Goal: Task Accomplishment & Management: Complete application form

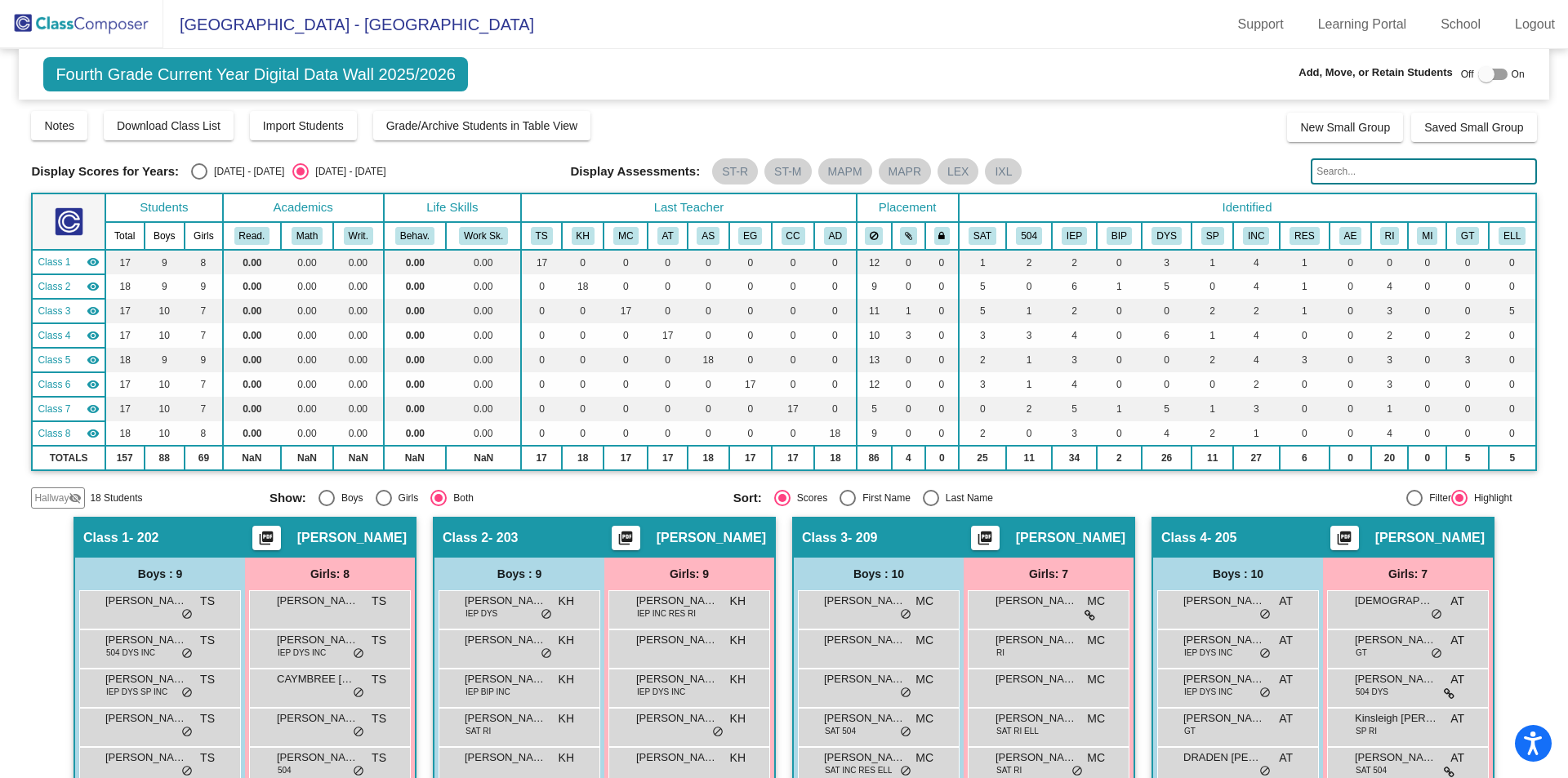
click at [71, 21] on img at bounding box center [82, 24] width 163 height 48
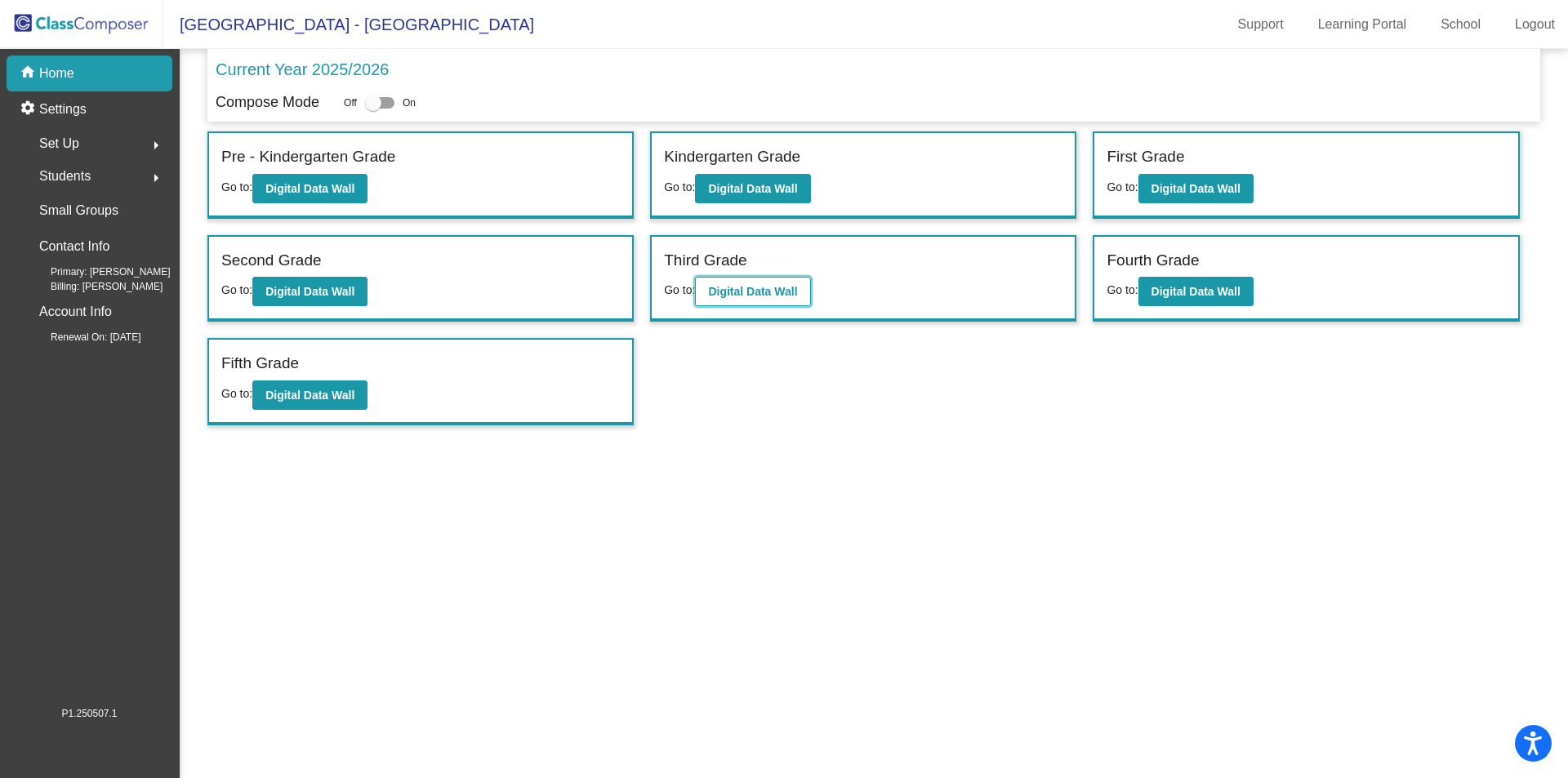
click at [728, 296] on b "Digital Data Wall" at bounding box center [753, 292] width 89 height 13
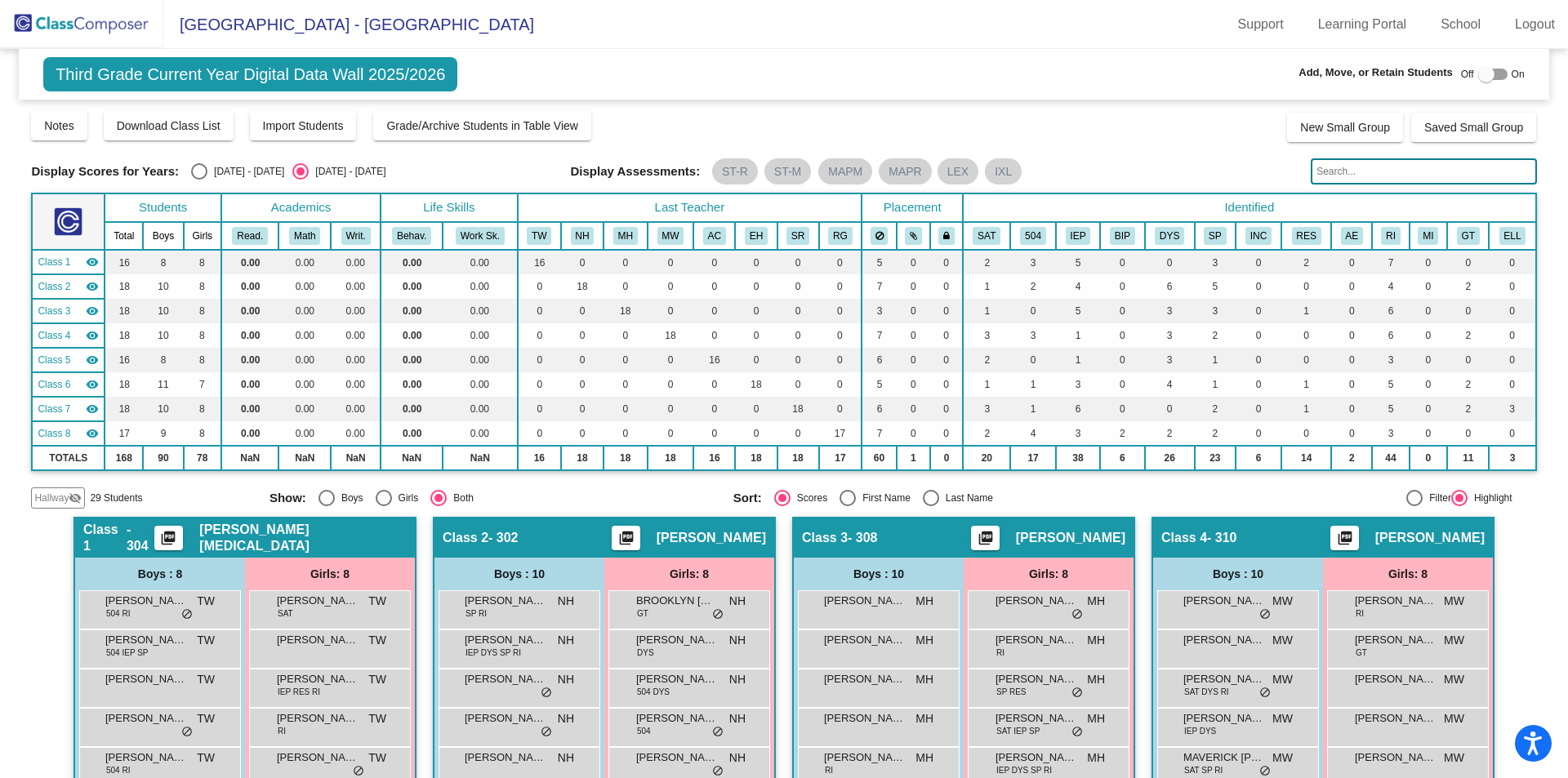
click at [1483, 75] on div at bounding box center [1486, 74] width 16 height 16
checkbox input "true"
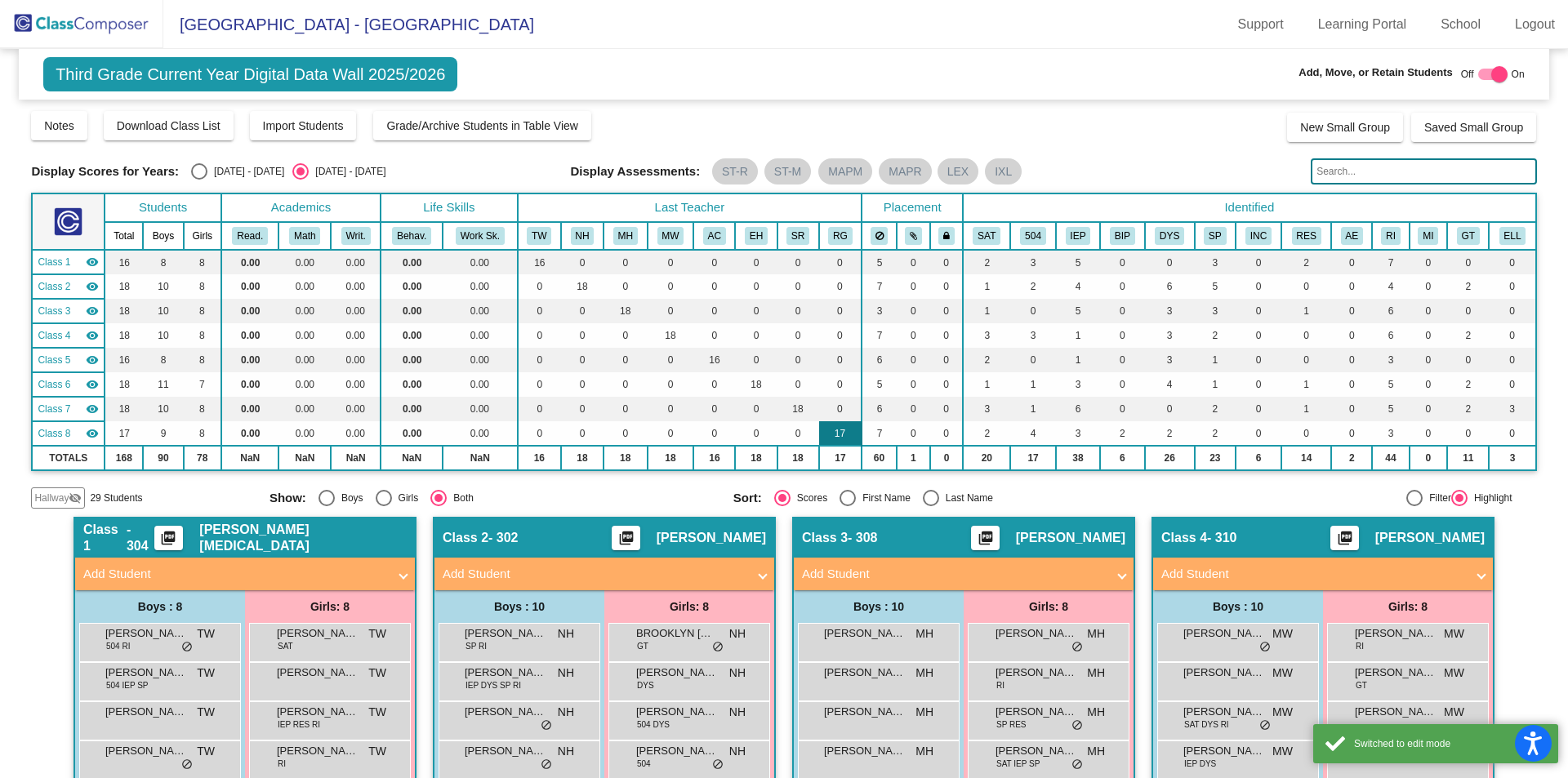
scroll to position [272, 0]
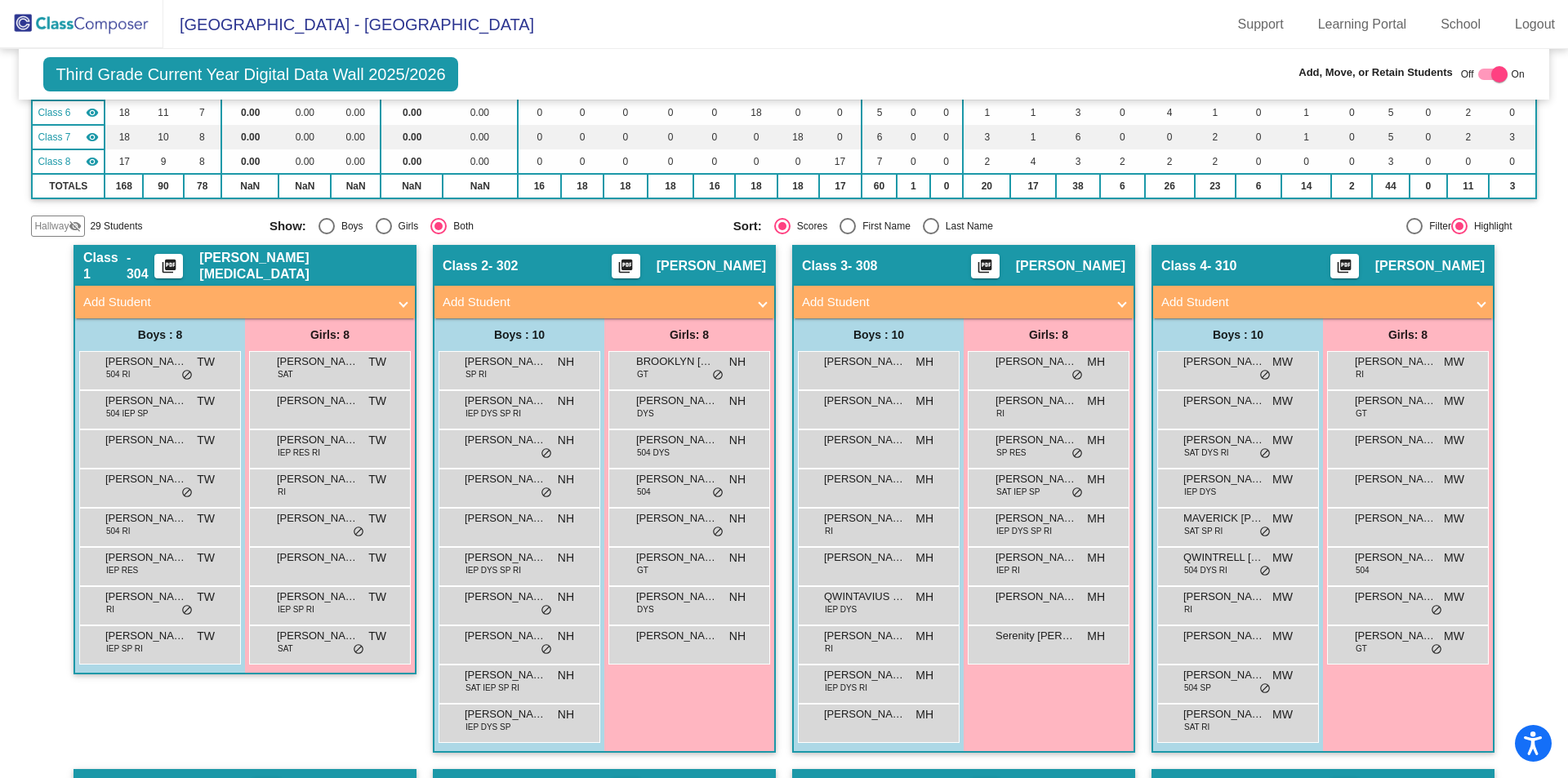
click at [1178, 298] on mat-panel-title "Add Student" at bounding box center [1312, 302] width 303 height 19
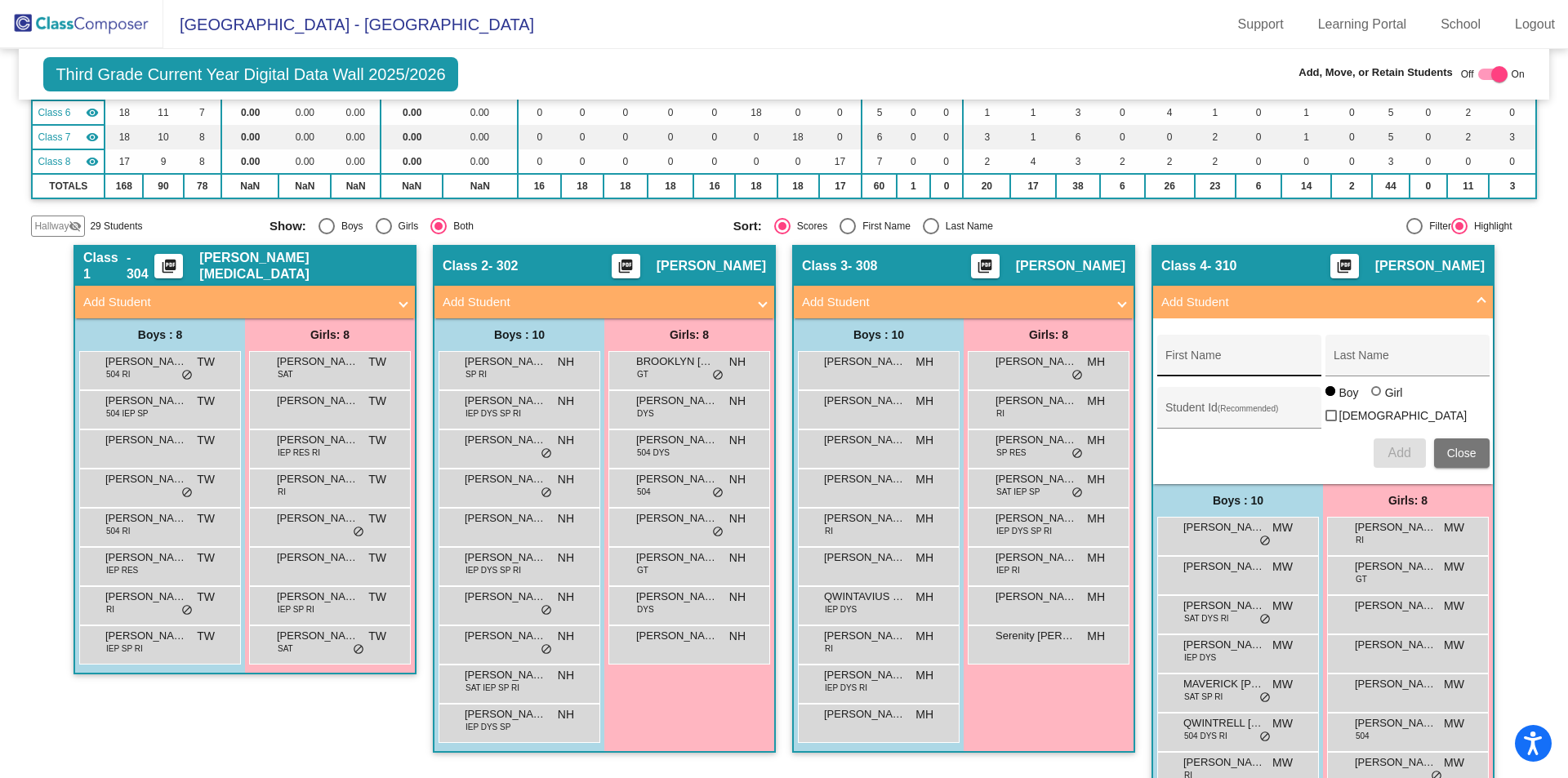
click at [1185, 359] on input "First Name" at bounding box center [1238, 362] width 147 height 13
type input "[PERSON_NAME]"
click at [1401, 453] on span "Add" at bounding box center [1399, 452] width 23 height 14
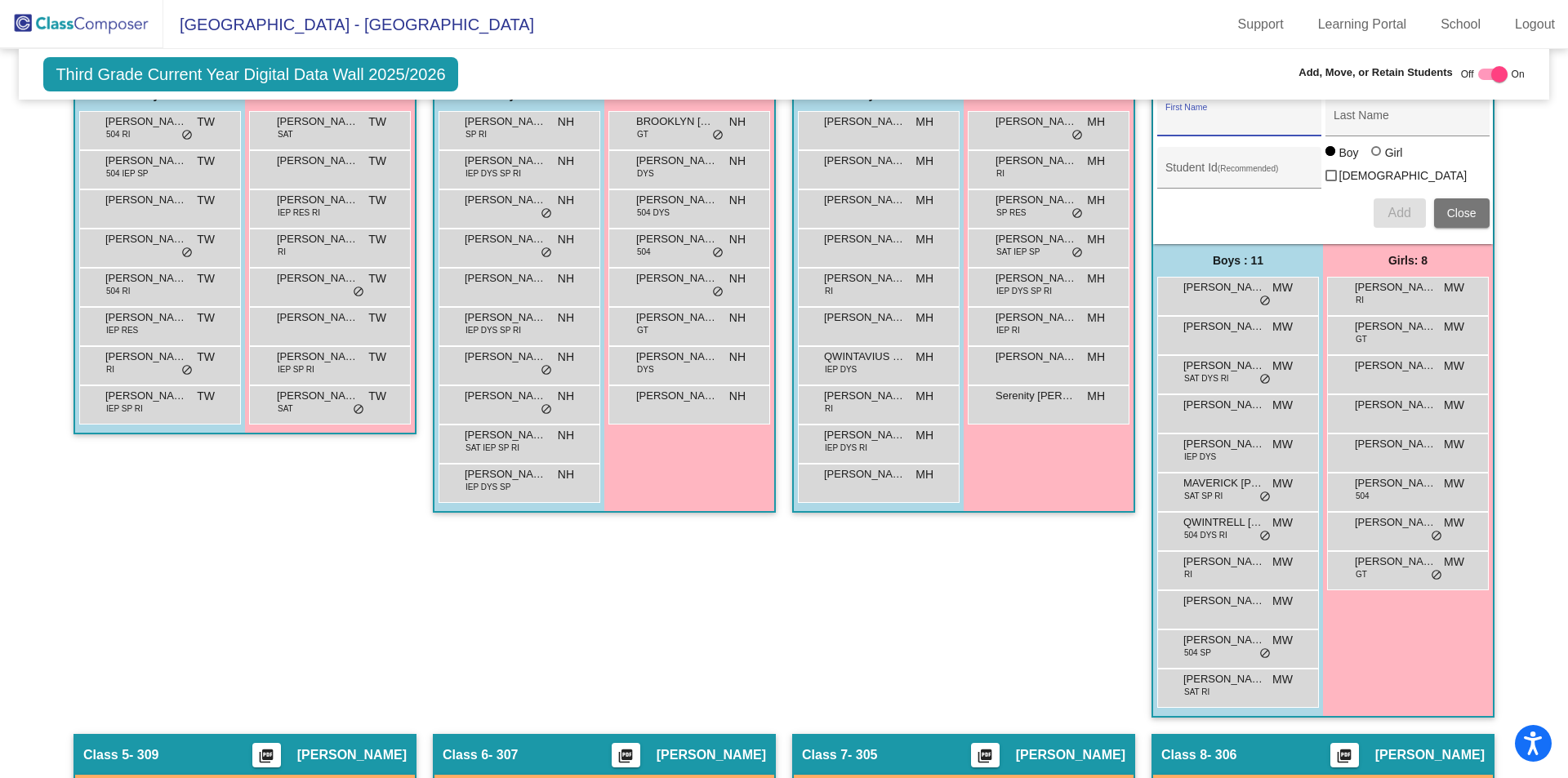
scroll to position [408, 0]
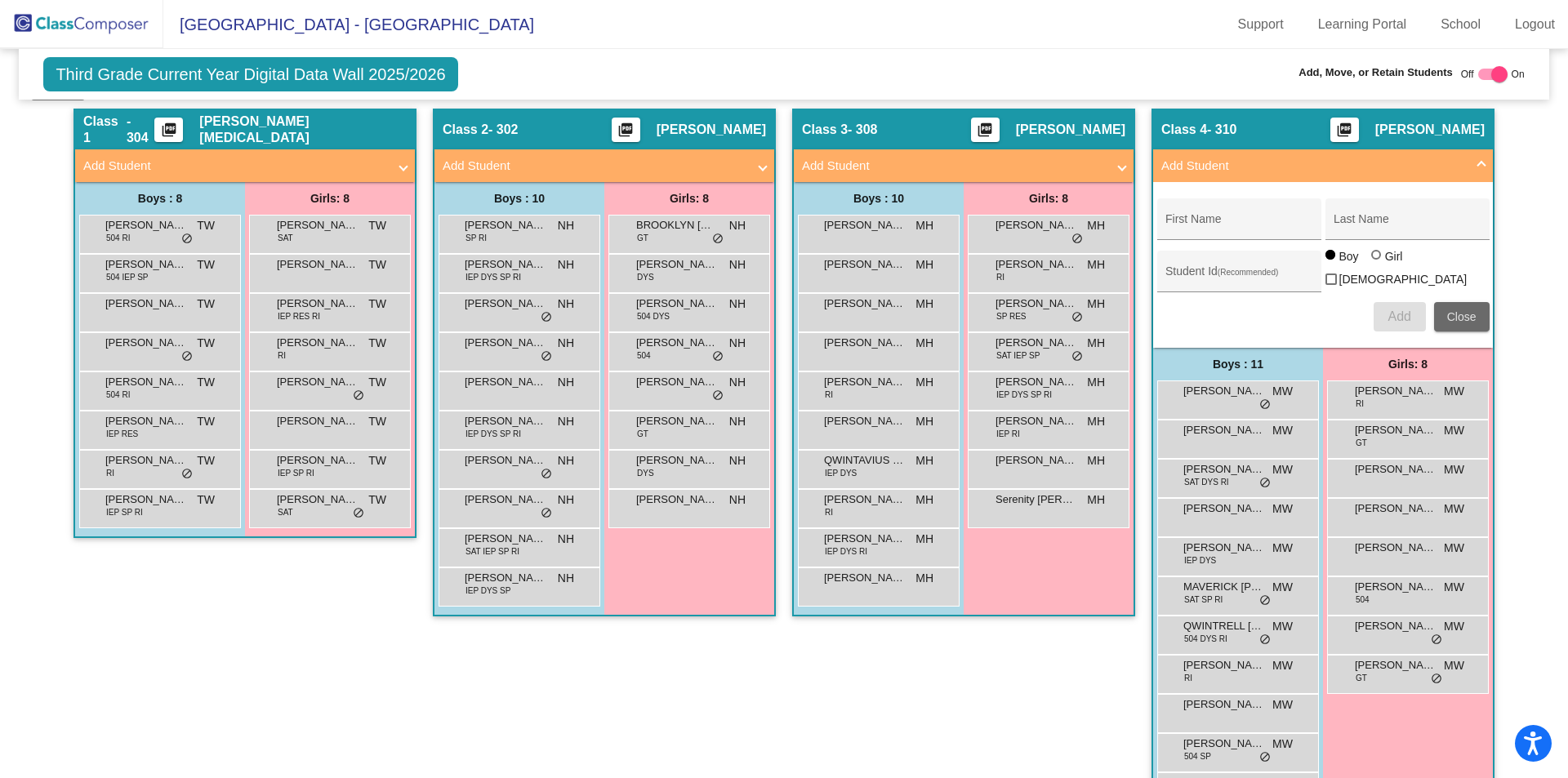
click at [1475, 308] on button "Close" at bounding box center [1461, 316] width 55 height 30
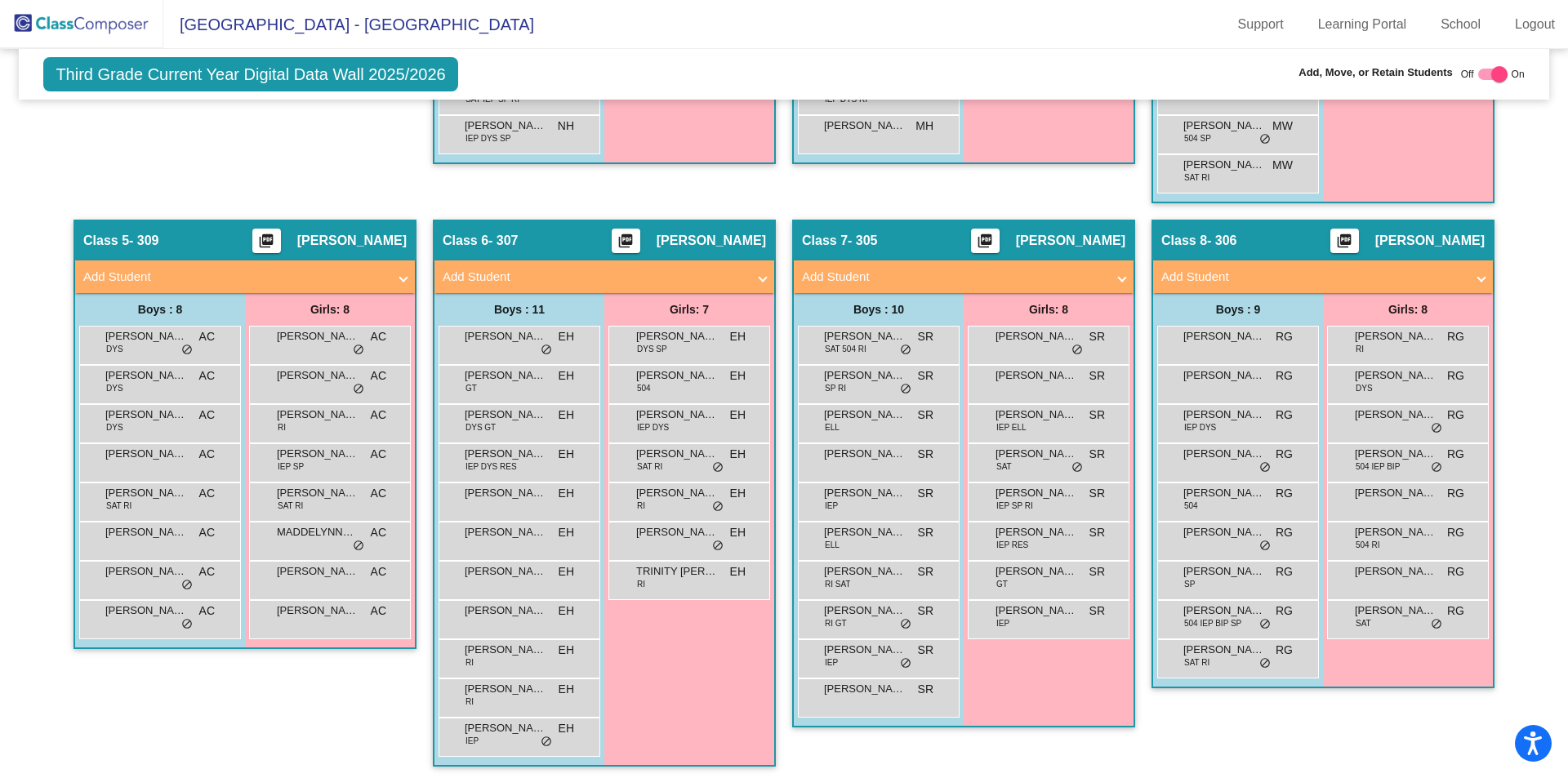
scroll to position [865, 0]
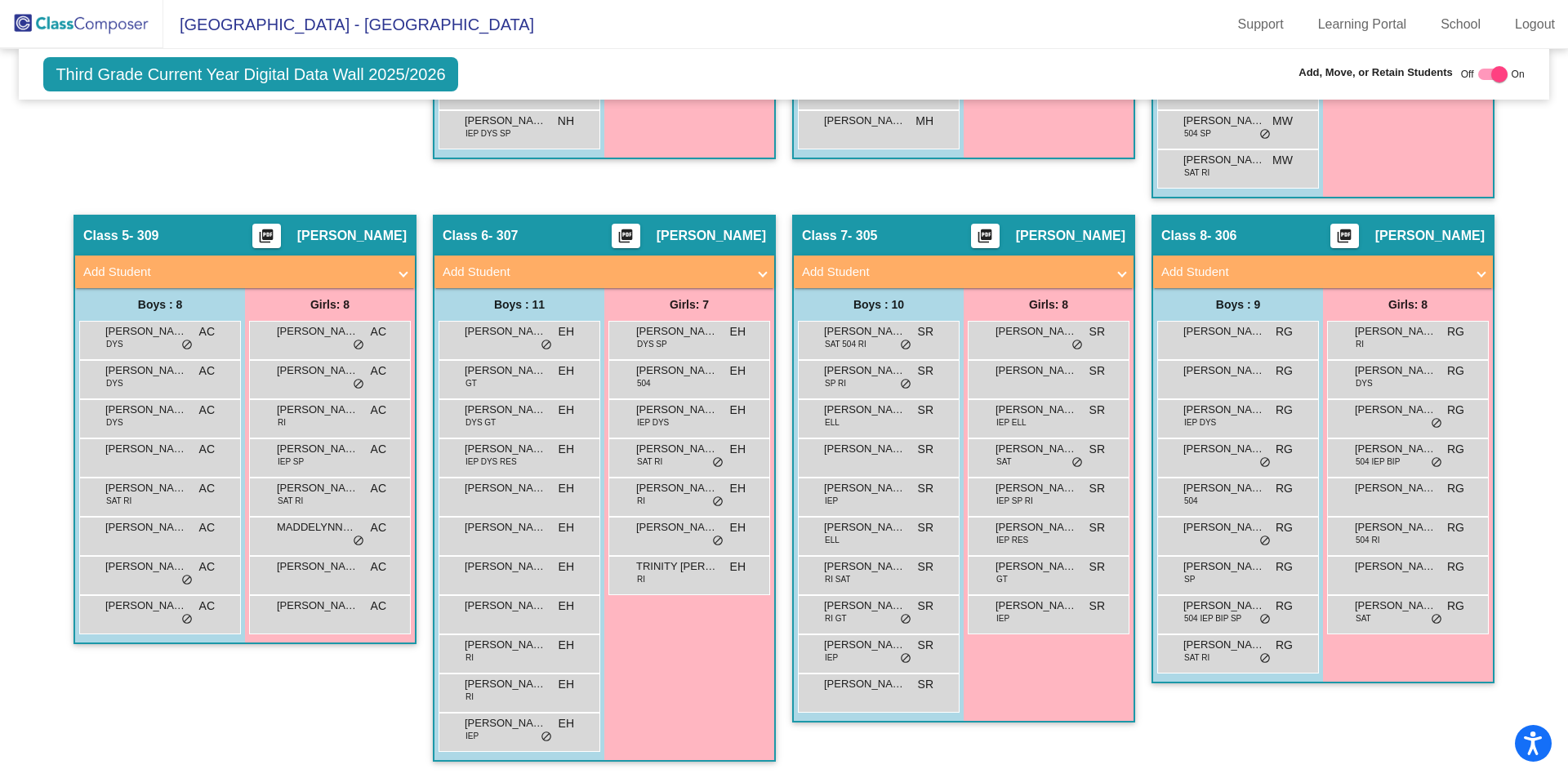
click at [96, 269] on mat-panel-title "Add Student" at bounding box center [235, 272] width 303 height 19
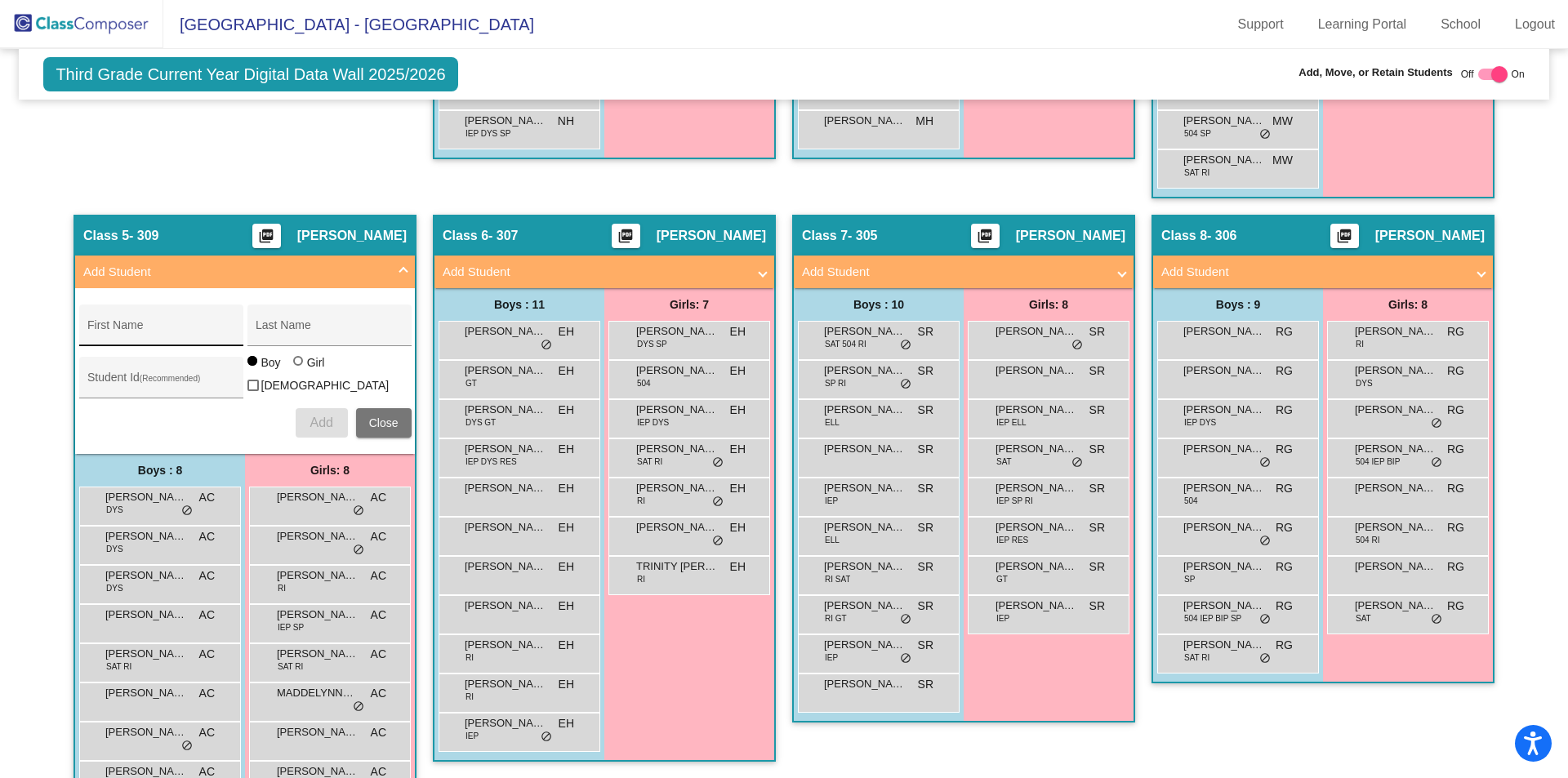
click at [153, 323] on div "First Name" at bounding box center [161, 330] width 147 height 34
type input "[PERSON_NAME]"
click at [306, 410] on button "Add" at bounding box center [322, 423] width 52 height 30
type input "Aiden"
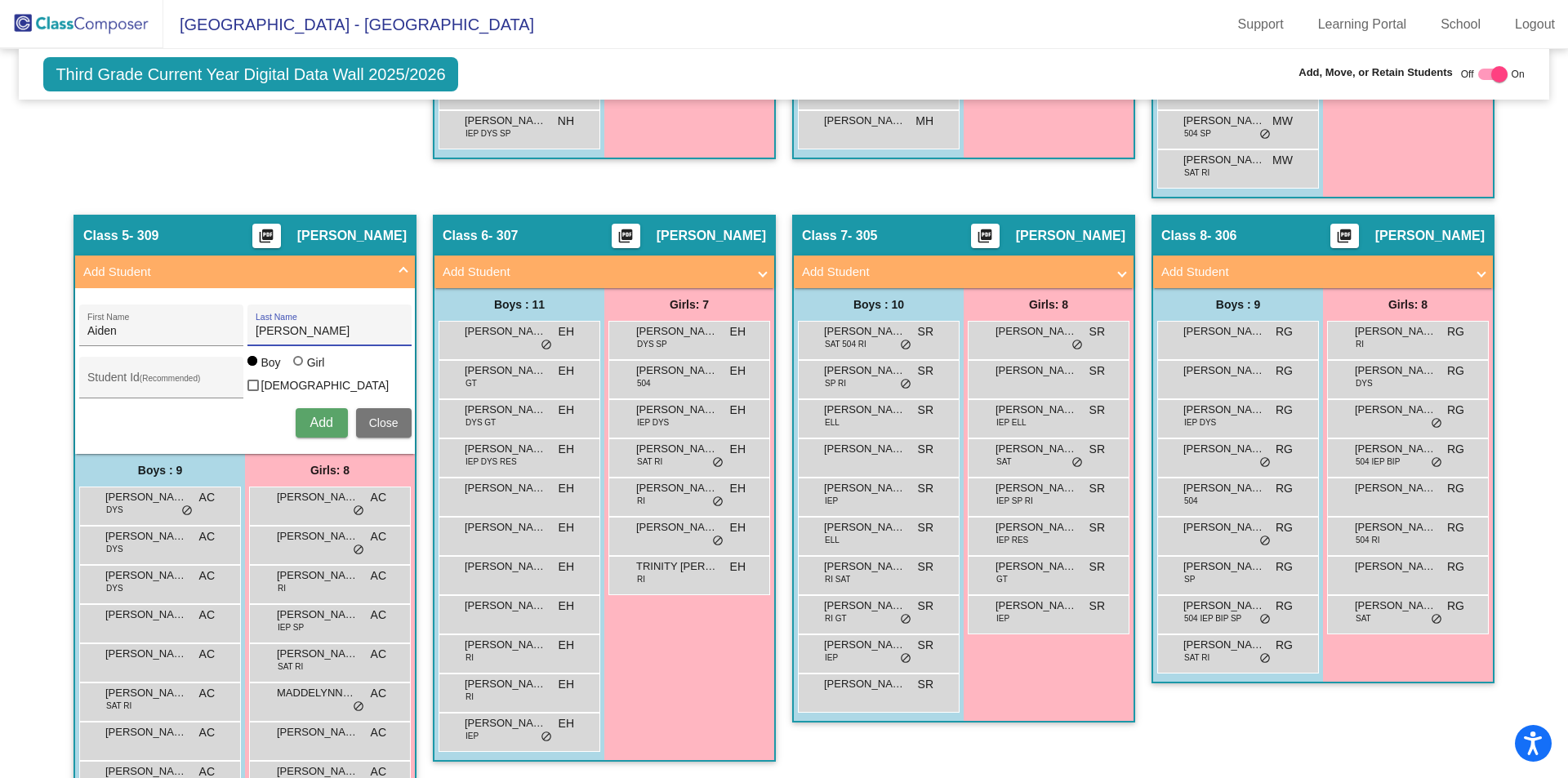
type input "[PERSON_NAME]"
click at [312, 424] on span "Add" at bounding box center [321, 422] width 23 height 14
click at [1205, 265] on mat-panel-title "Add Student" at bounding box center [1312, 272] width 303 height 19
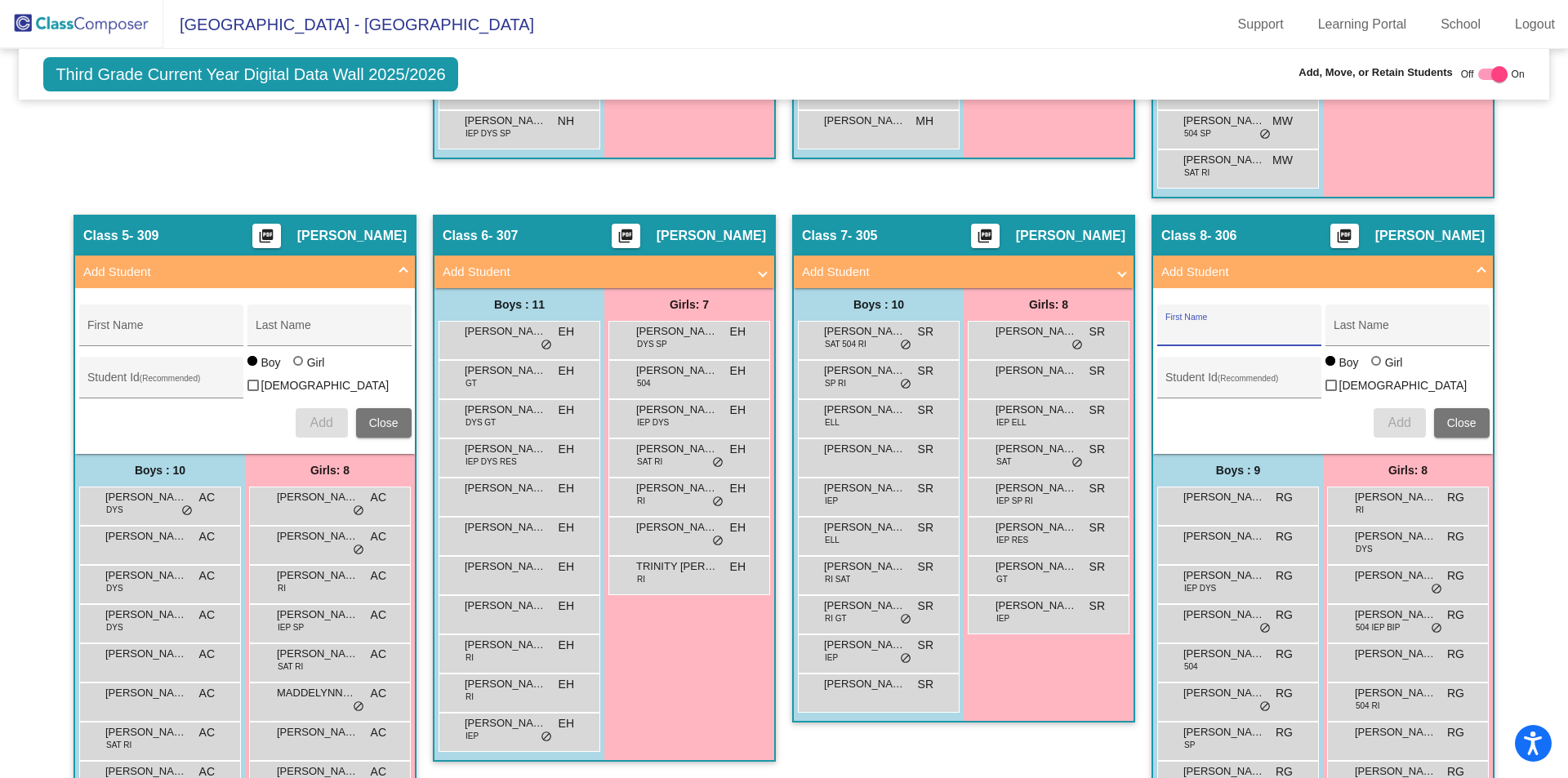
click at [1185, 326] on input "First Name" at bounding box center [1238, 331] width 147 height 13
type input "Avory"
type input "[PERSON_NAME]"
click at [1372, 366] on div at bounding box center [1376, 361] width 10 height 10
click at [1377, 369] on input "Girl" at bounding box center [1377, 369] width 1 height 1
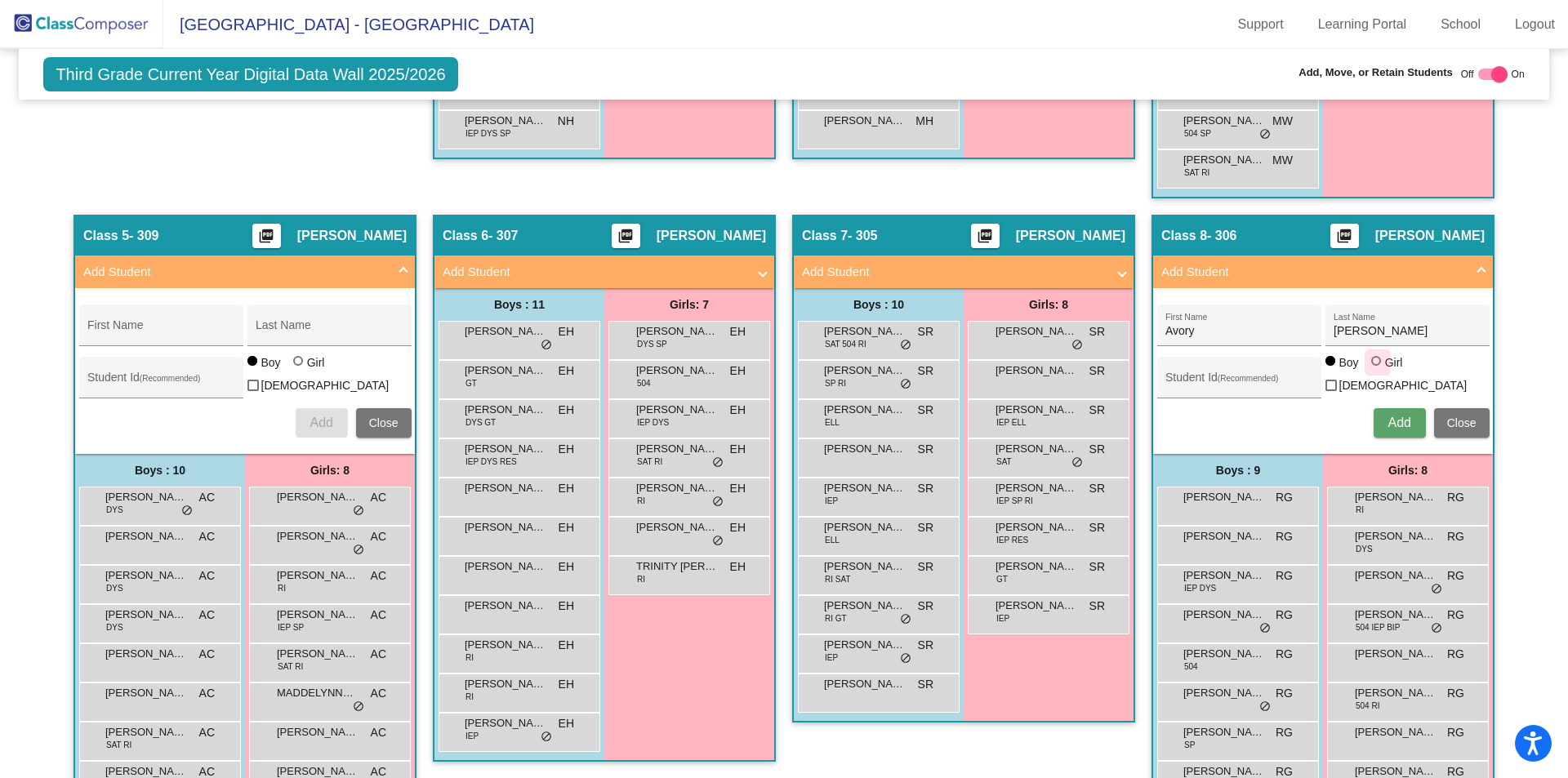
radio input "true"
click at [1396, 410] on button "Add" at bounding box center [1399, 423] width 52 height 30
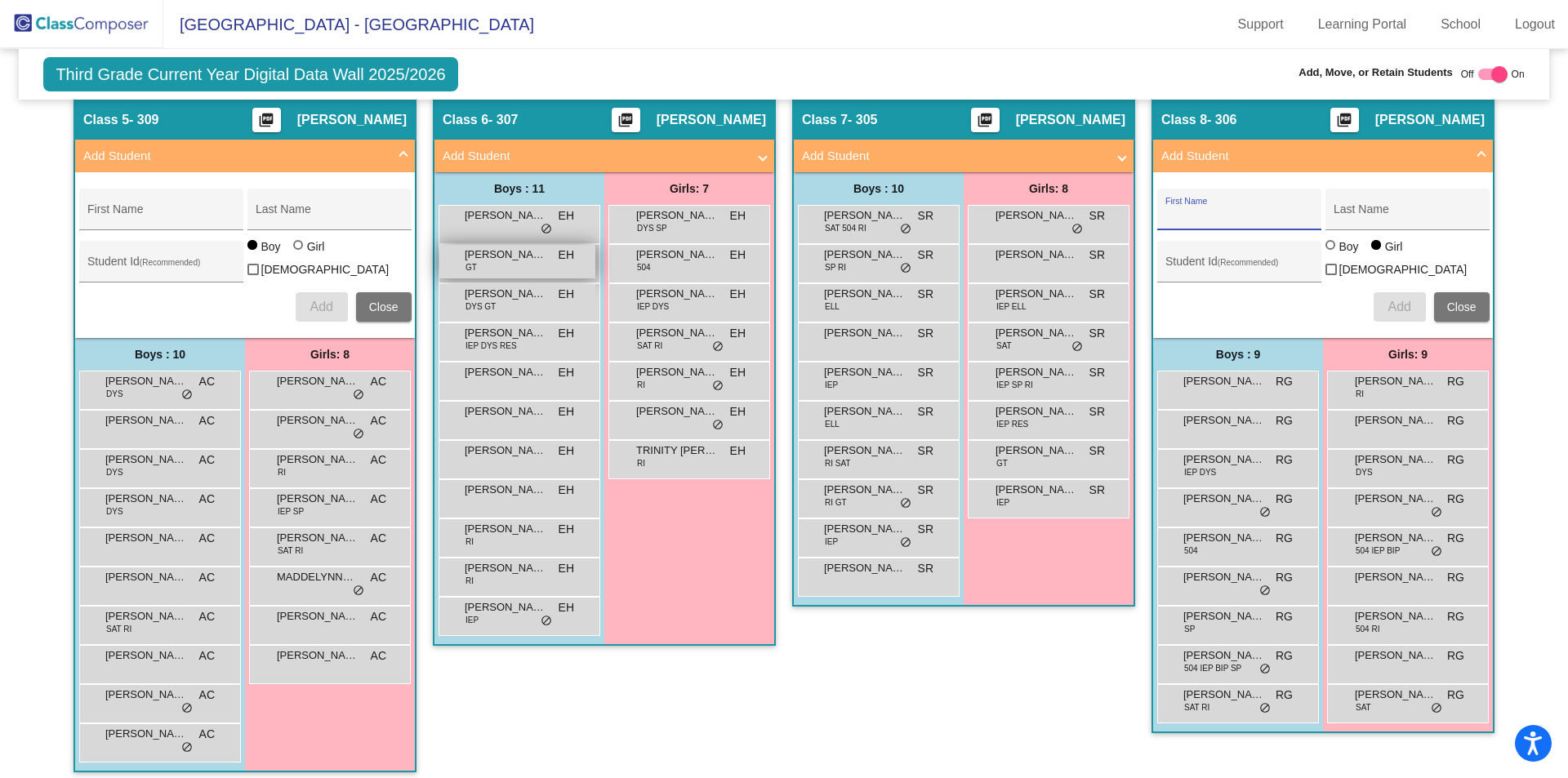
scroll to position [988, 0]
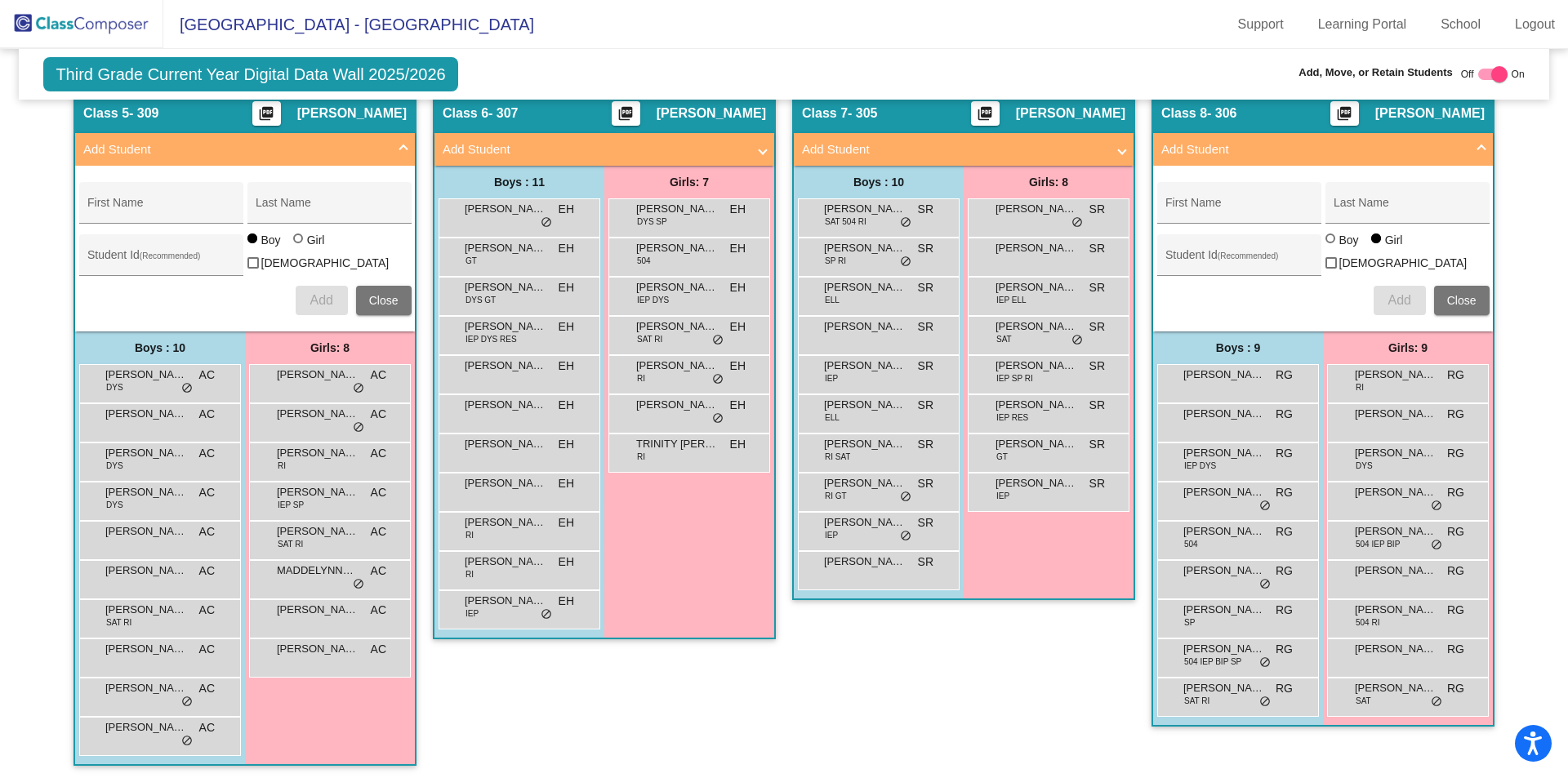
click at [495, 145] on mat-panel-title "Add Student" at bounding box center [594, 149] width 303 height 19
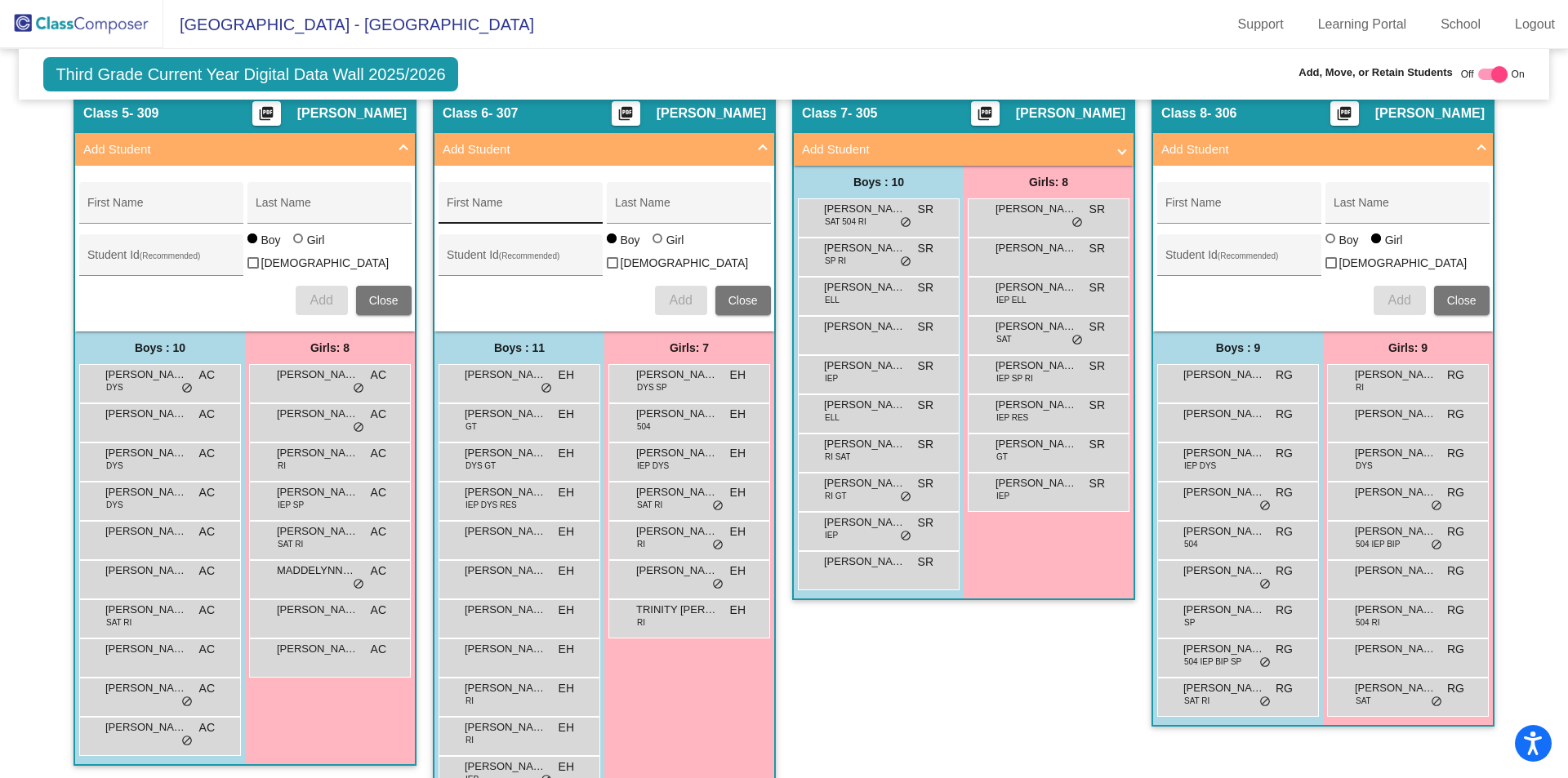
click at [462, 199] on div "First Name" at bounding box center [520, 208] width 147 height 34
type input "[PERSON_NAME]"
click at [656, 243] on div at bounding box center [657, 238] width 10 height 10
click at [658, 247] on input "Girl" at bounding box center [658, 246] width 1 height 1
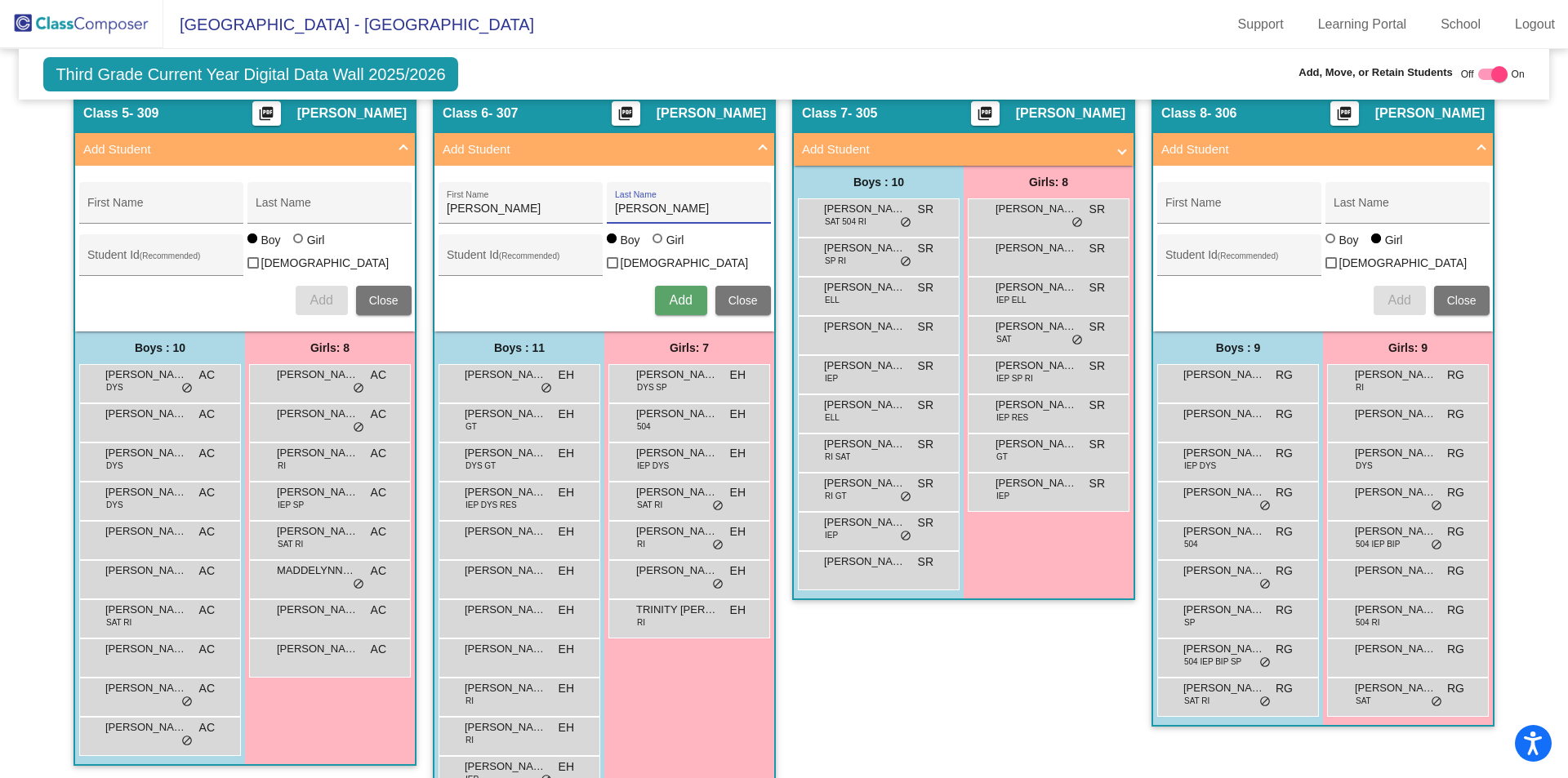
radio input "true"
click at [683, 297] on span "Add" at bounding box center [680, 300] width 23 height 14
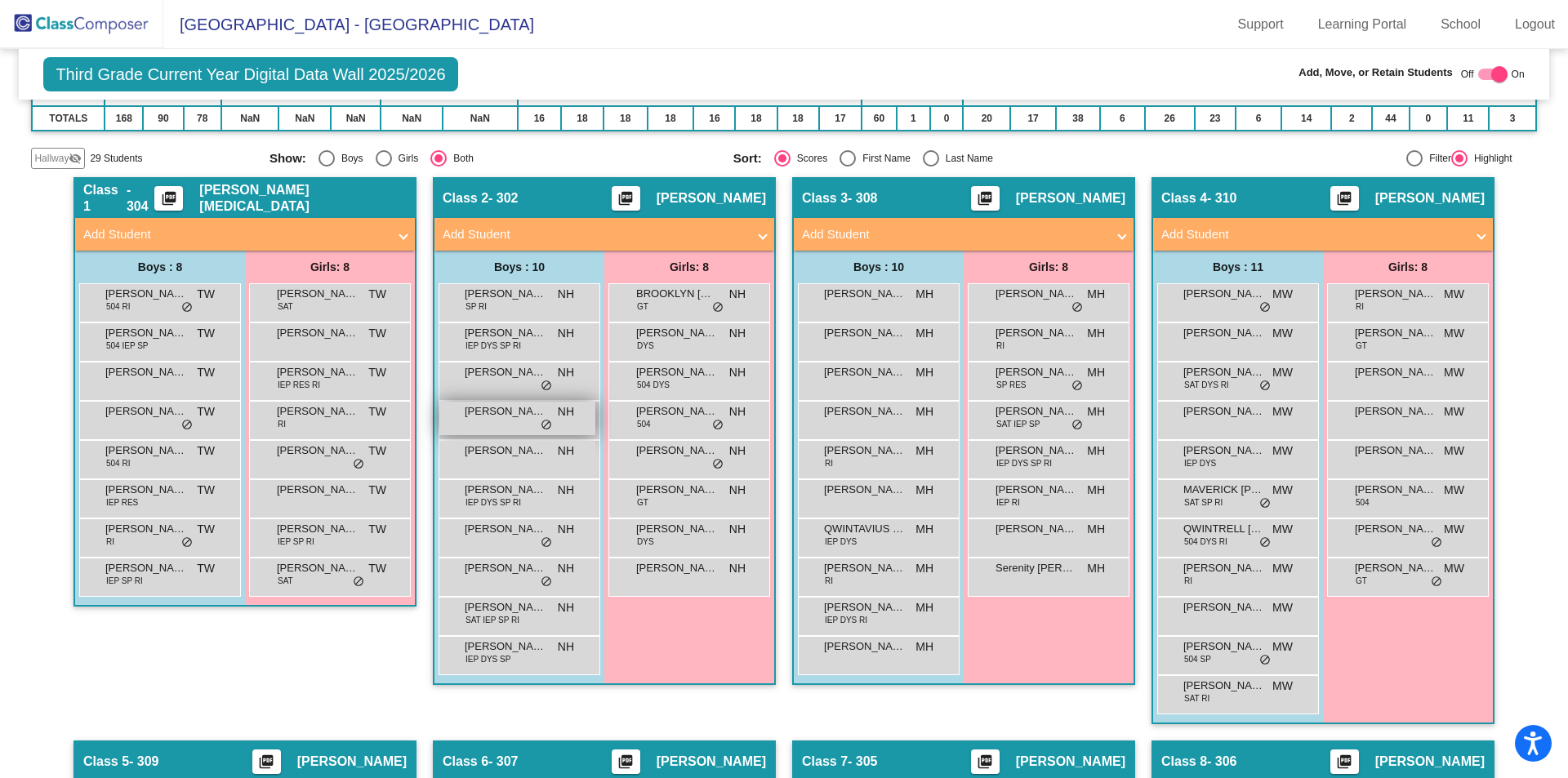
scroll to position [171, 0]
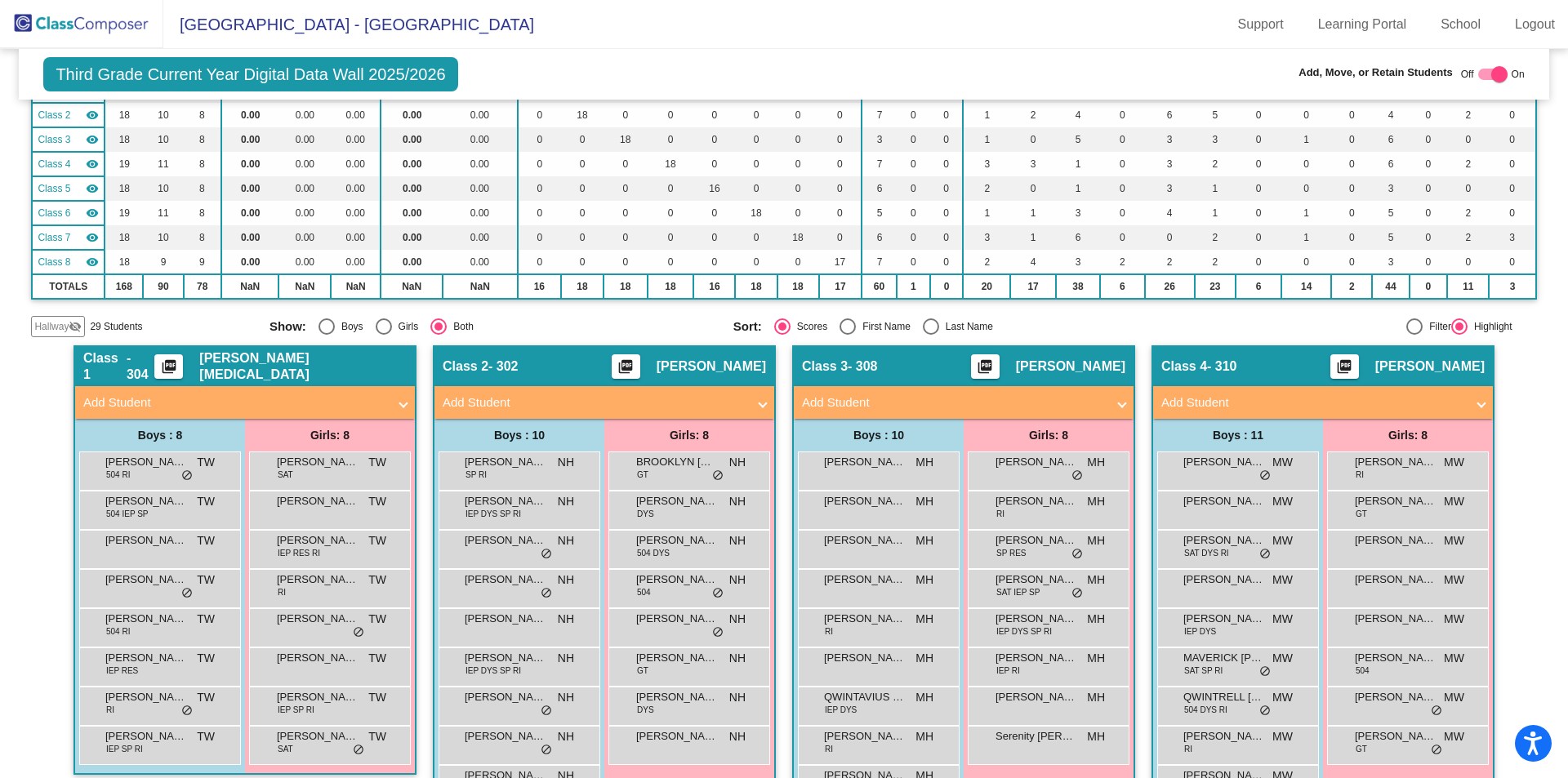
click at [848, 399] on mat-panel-title "Add Student" at bounding box center [954, 402] width 303 height 19
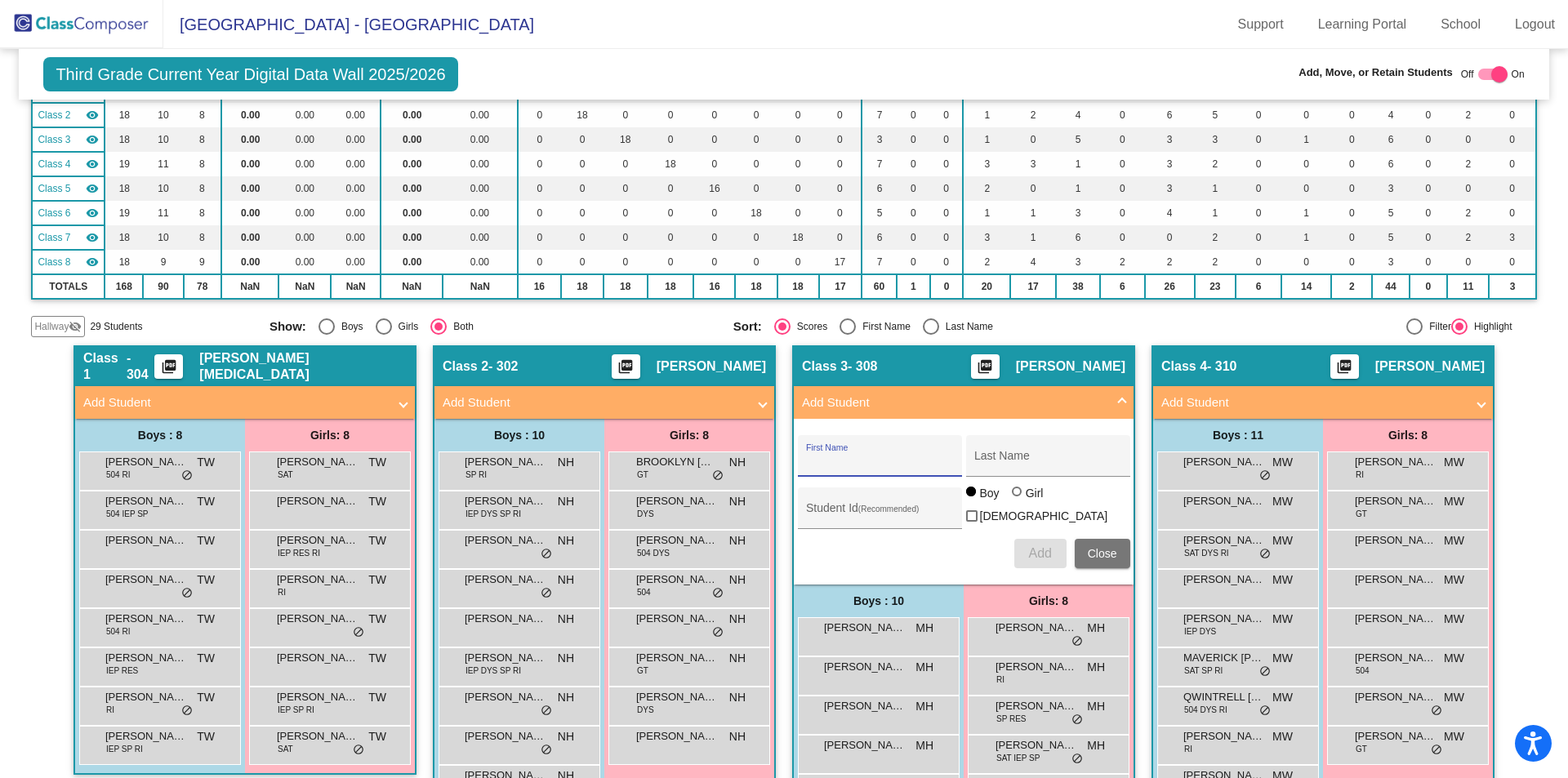
click at [852, 460] on input "First Name" at bounding box center [880, 462] width 147 height 13
type input "[DEMOGRAPHIC_DATA]"
type input "[PERSON_NAME]"
click at [1041, 546] on span "Add" at bounding box center [1040, 553] width 23 height 14
click at [519, 391] on mat-expansion-panel-header "Add Student" at bounding box center [604, 403] width 340 height 33
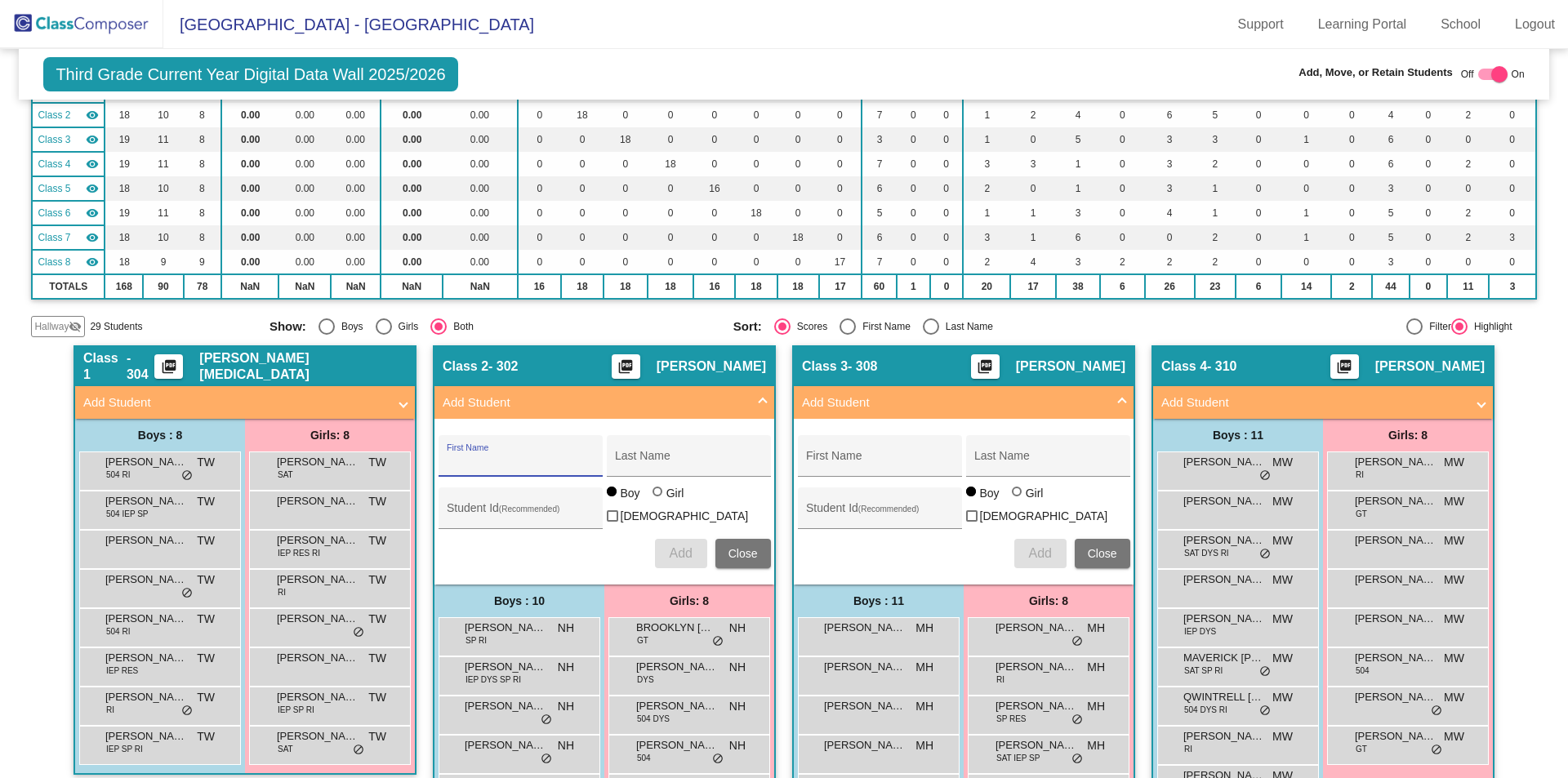
click at [509, 461] on input "First Name" at bounding box center [520, 462] width 147 height 13
type input "[GEOGRAPHIC_DATA]"
type input "[PERSON_NAME]"
click at [680, 546] on span "Add" at bounding box center [680, 553] width 23 height 14
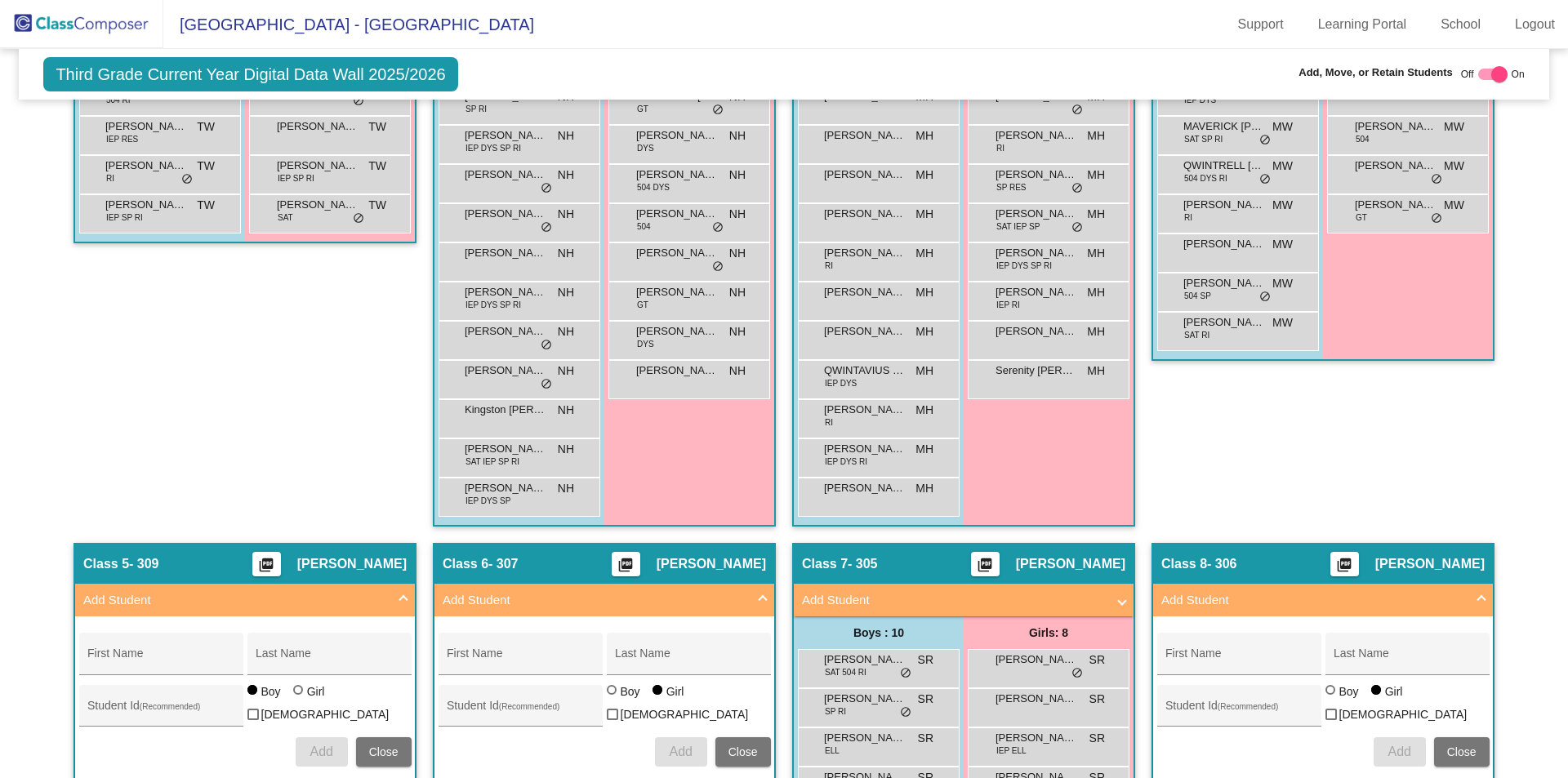
scroll to position [716, 0]
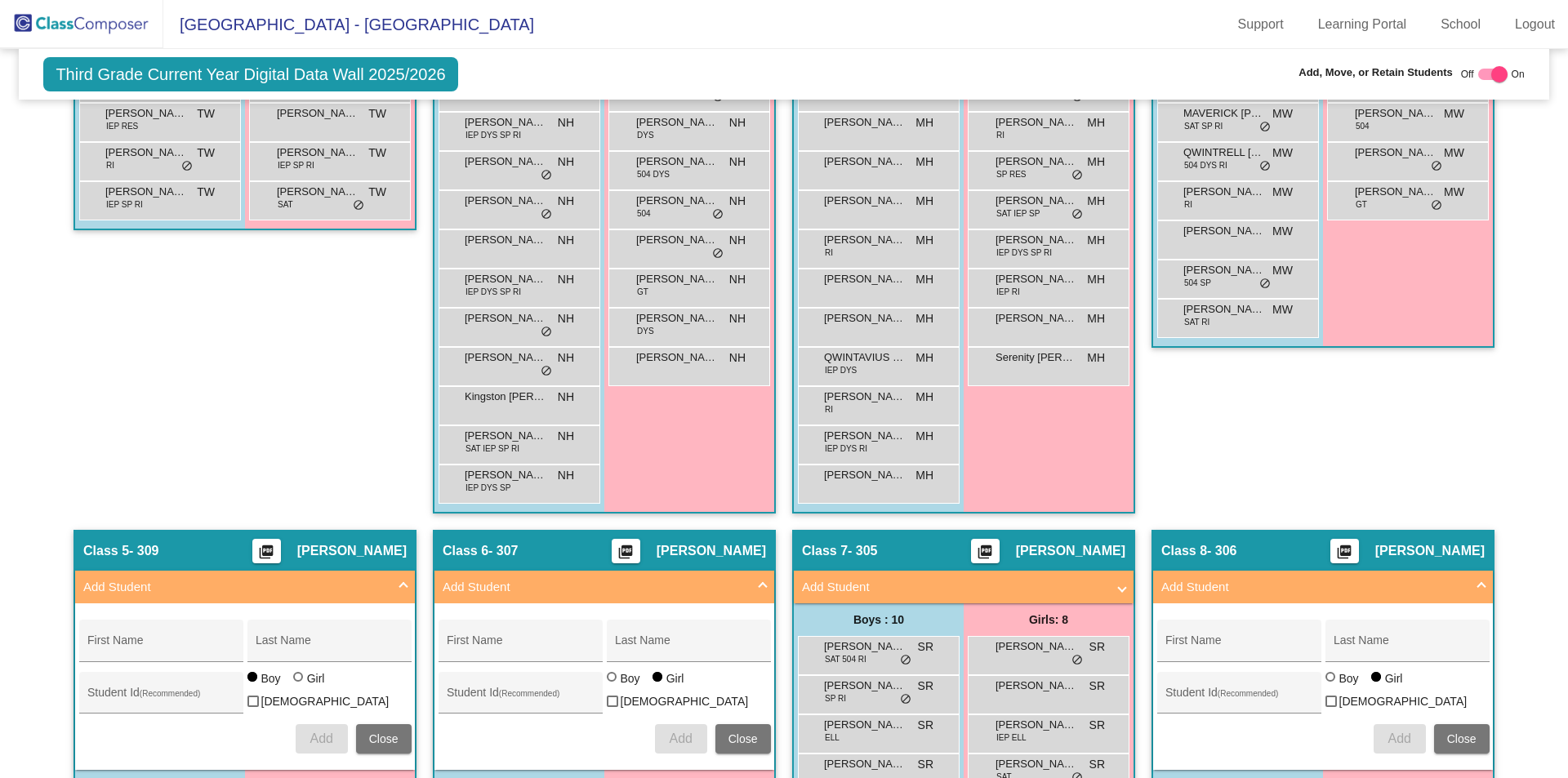
click at [858, 580] on mat-panel-title "Add Student" at bounding box center [954, 587] width 303 height 19
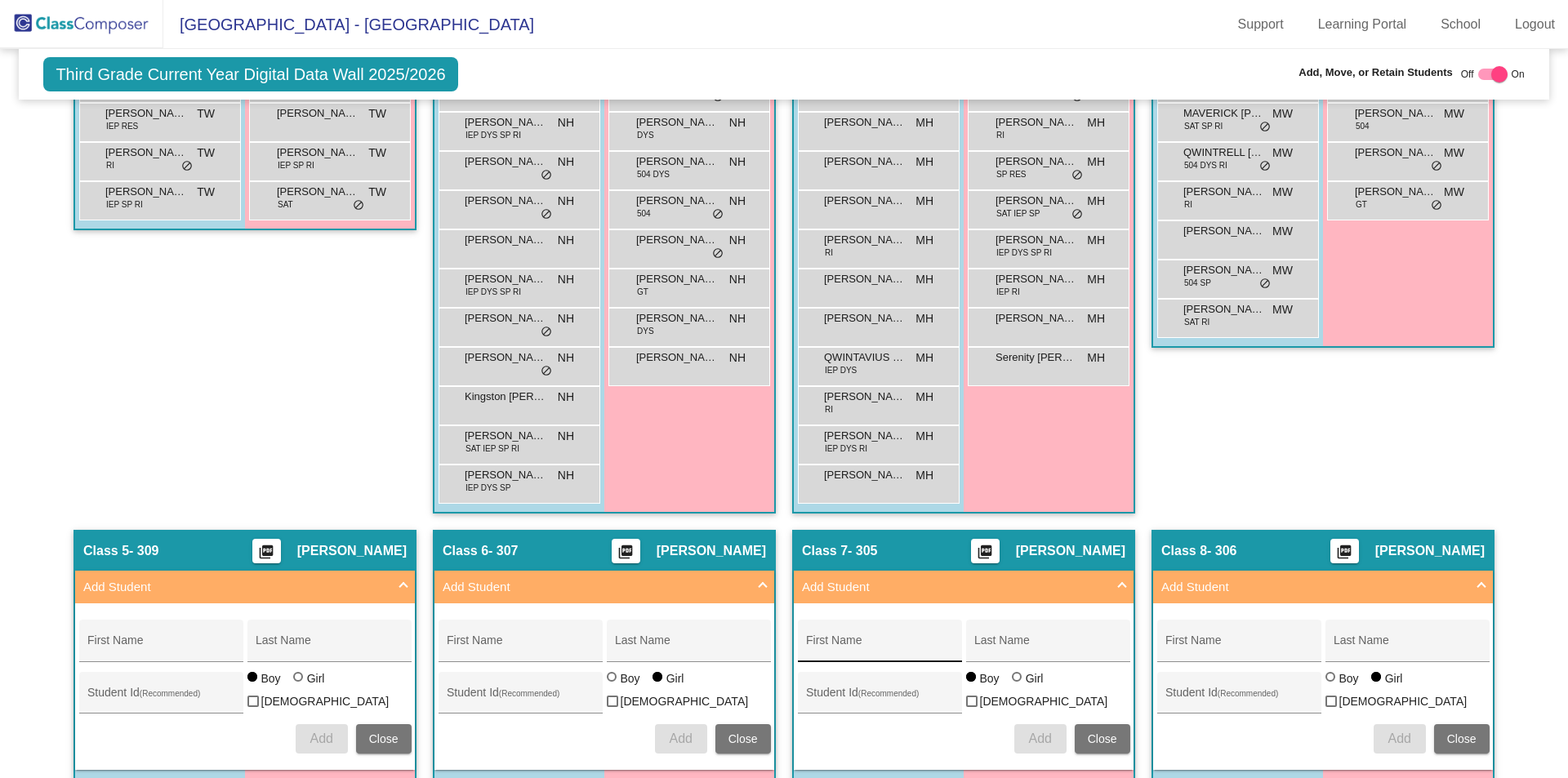
click at [860, 632] on div "First Name" at bounding box center [880, 645] width 147 height 34
type input "[PERSON_NAME]"
click at [1044, 737] on span "Add" at bounding box center [1040, 738] width 23 height 14
type input "[PERSON_NAME]"
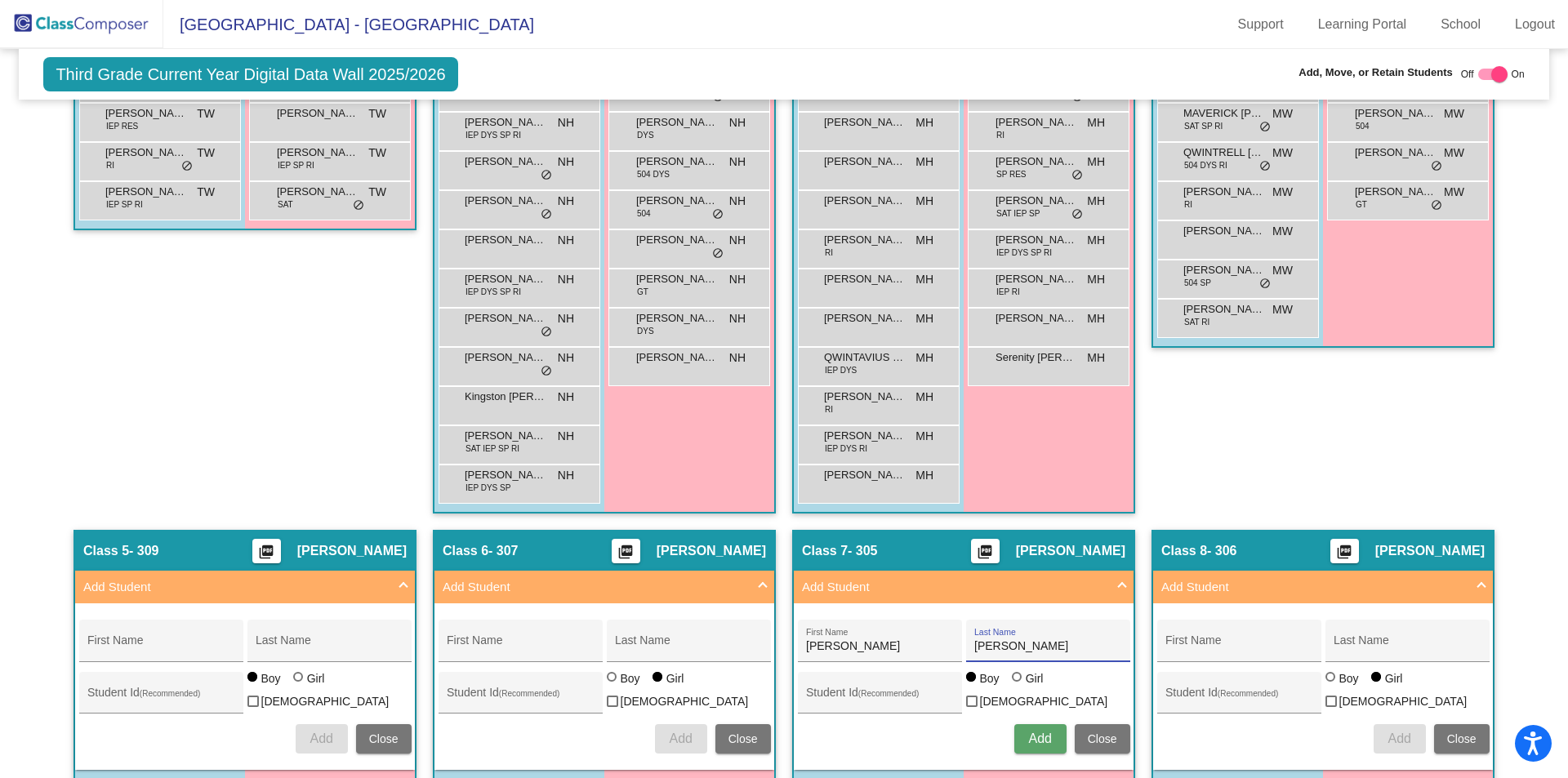
type input "[PERSON_NAME]"
click at [1028, 737] on span "Add" at bounding box center [1040, 738] width 23 height 14
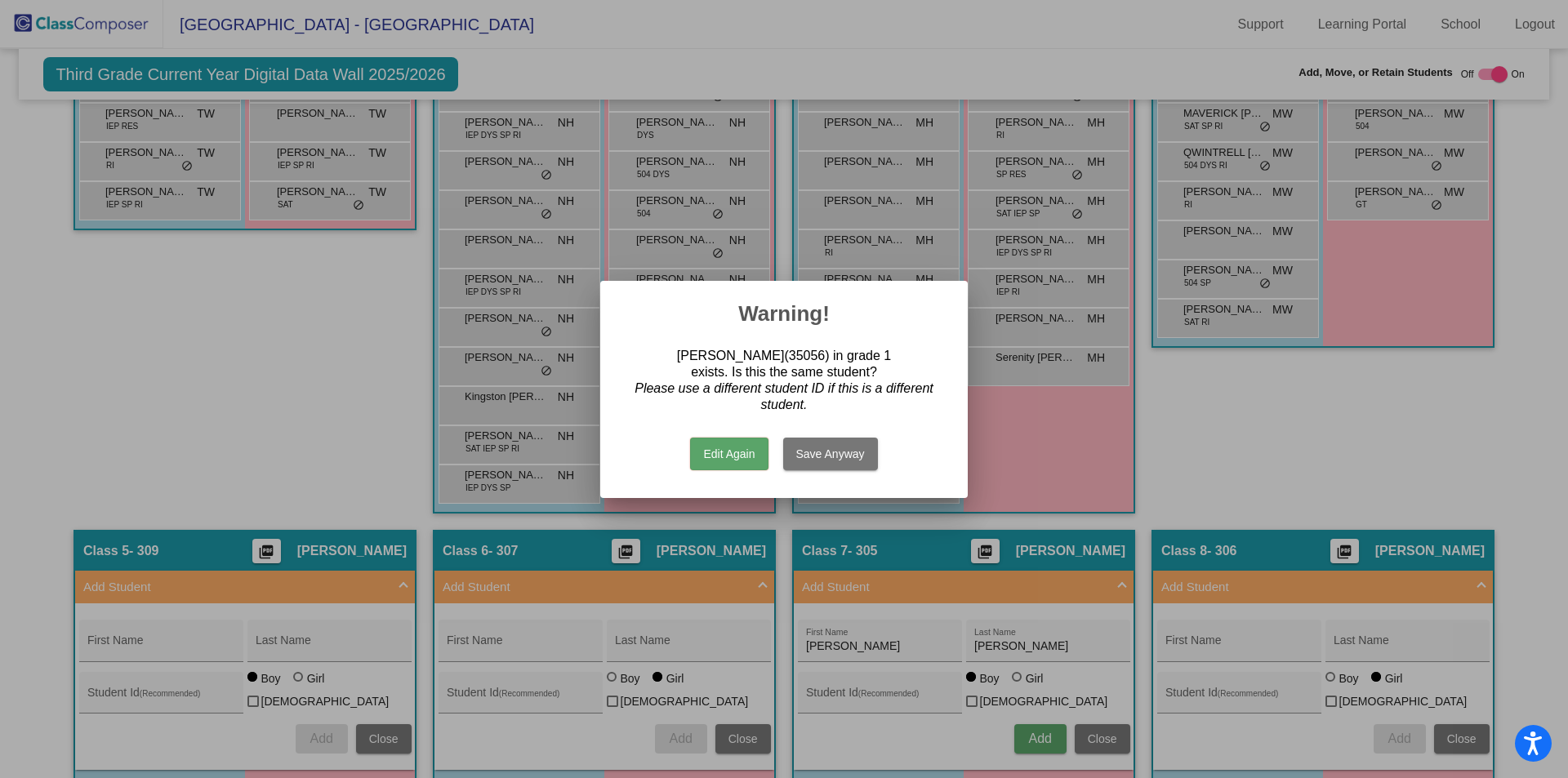
click at [748, 462] on button "Edit Again" at bounding box center [729, 454] width 77 height 33
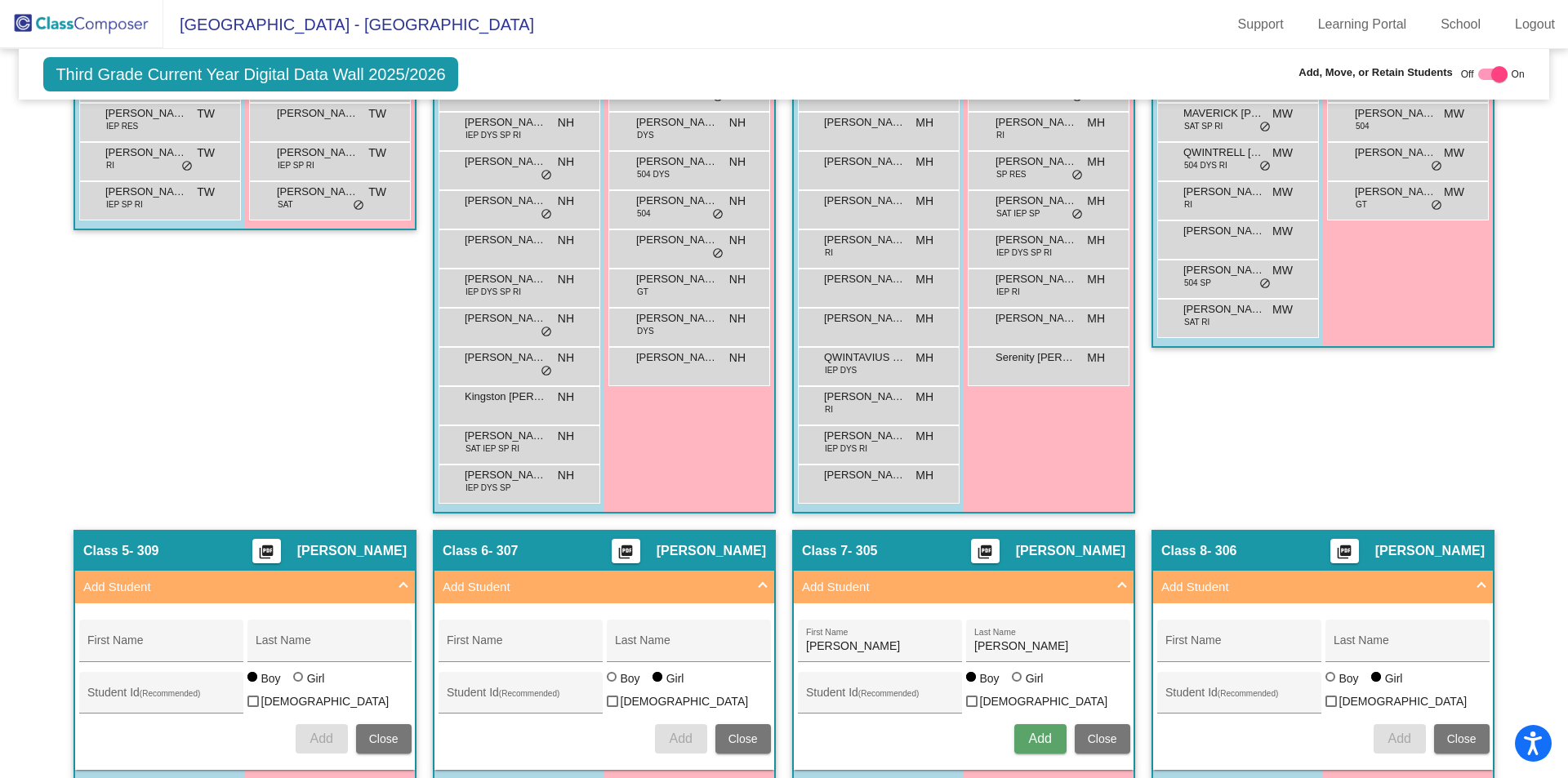
click at [1087, 732] on span "Close" at bounding box center [1102, 738] width 30 height 13
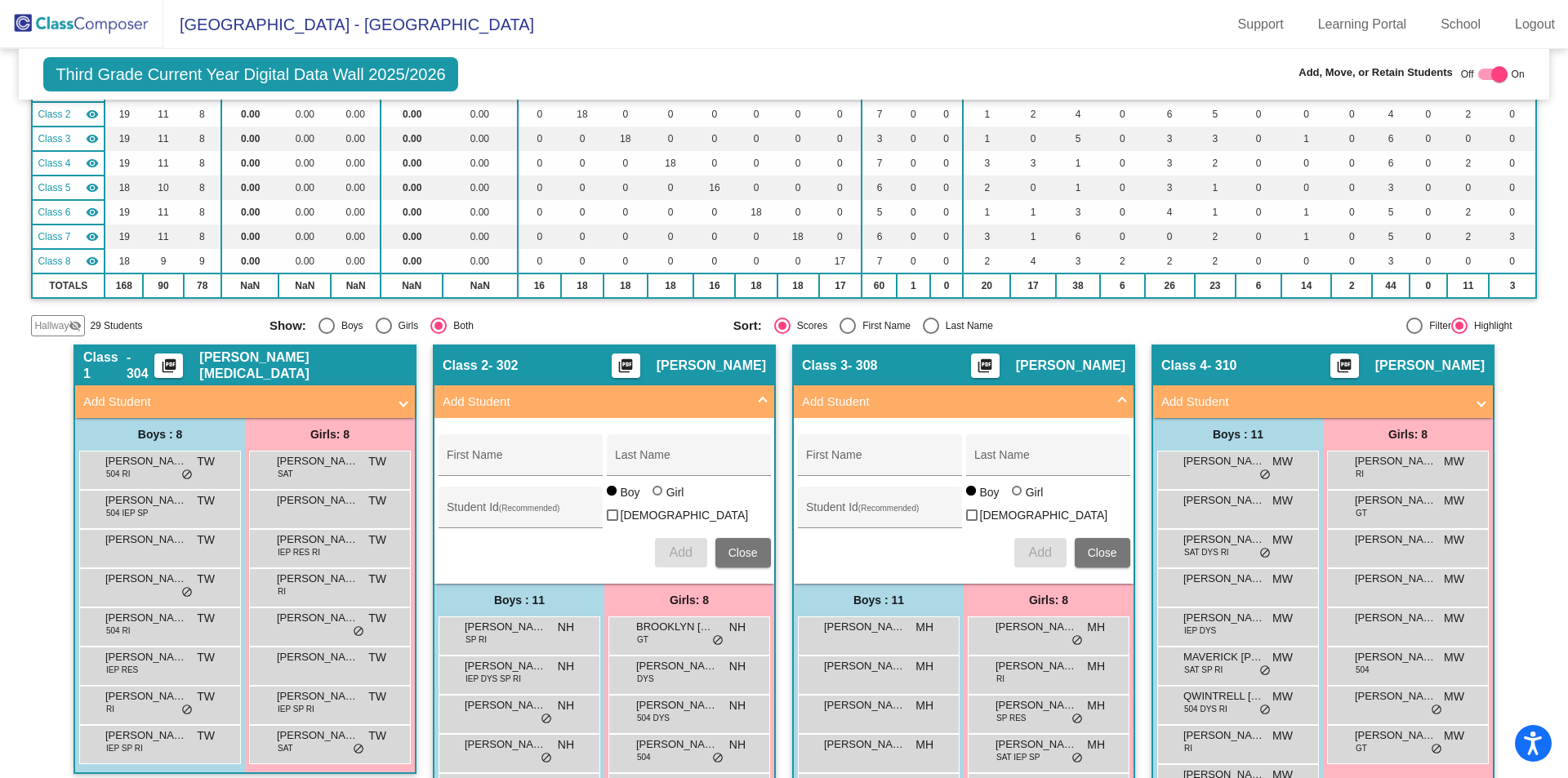
scroll to position [171, 0]
click at [165, 401] on mat-panel-title "Add Student" at bounding box center [235, 402] width 303 height 19
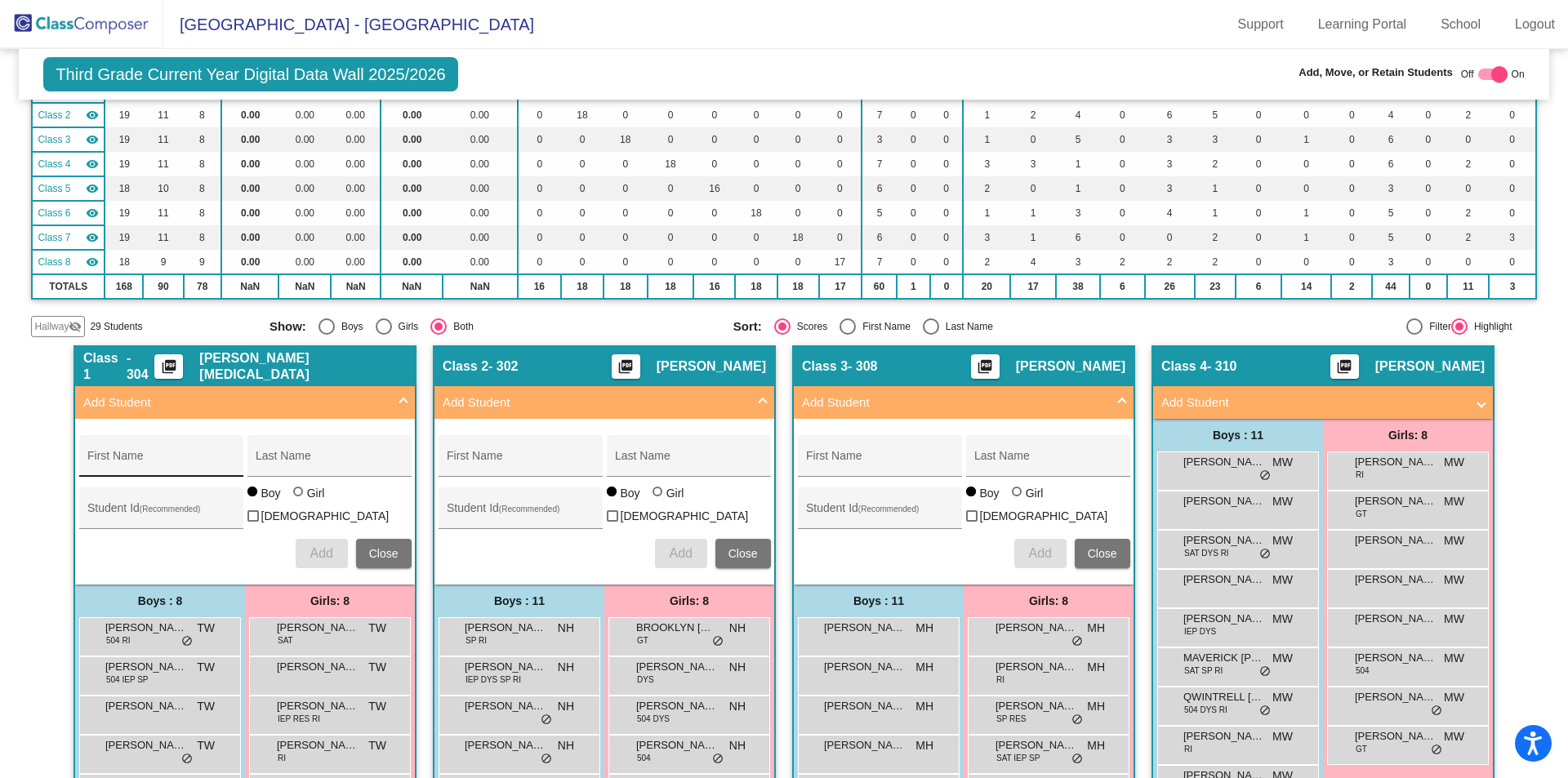
click at [138, 453] on div "First Name" at bounding box center [161, 461] width 147 height 34
type input "[PERSON_NAME]"
type input "Palma"
click at [317, 551] on span "Add" at bounding box center [321, 553] width 23 height 14
type input "[PERSON_NAME]"
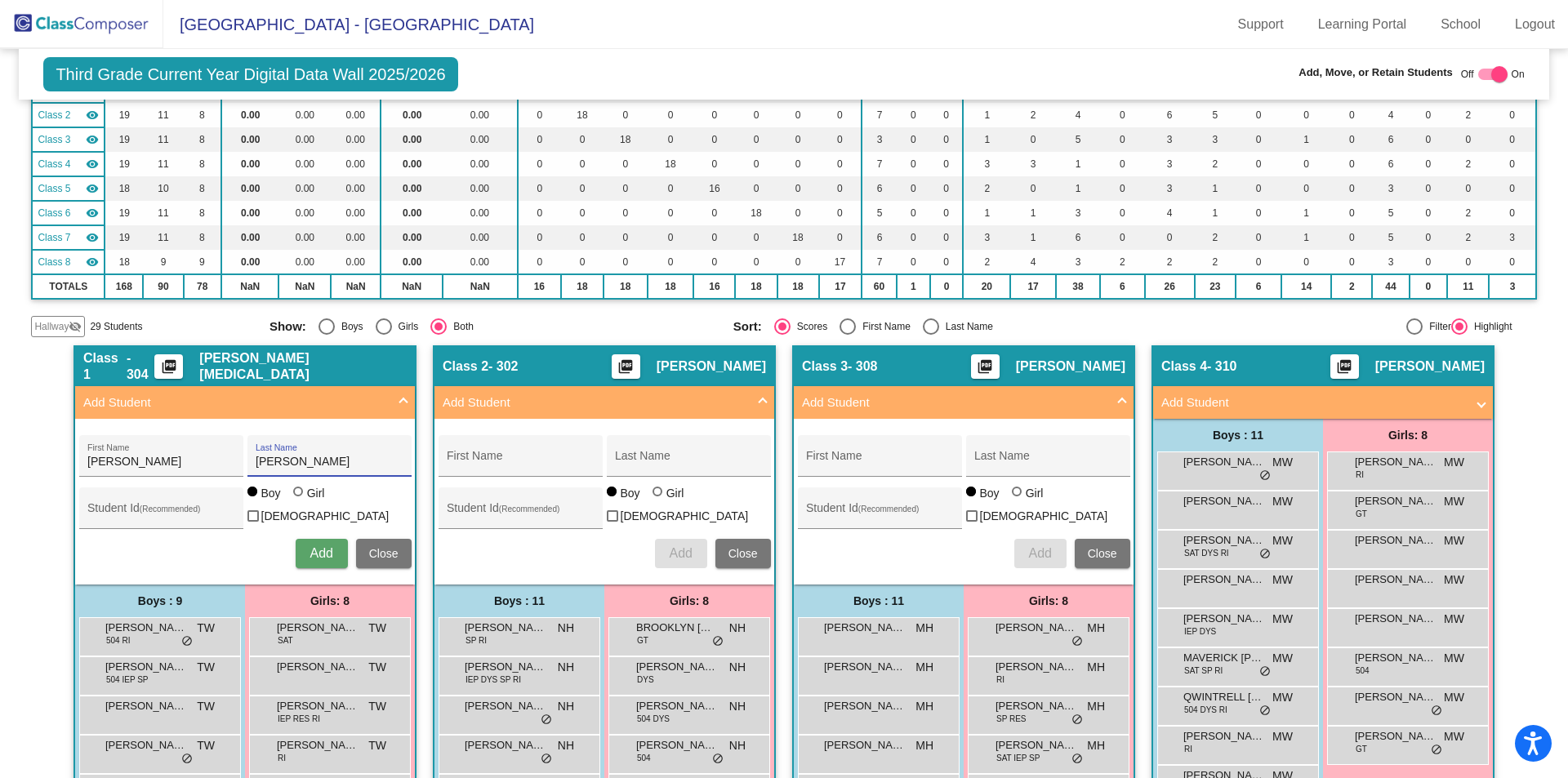
type input "[PERSON_NAME]"
click at [309, 553] on span "Add" at bounding box center [321, 553] width 23 height 14
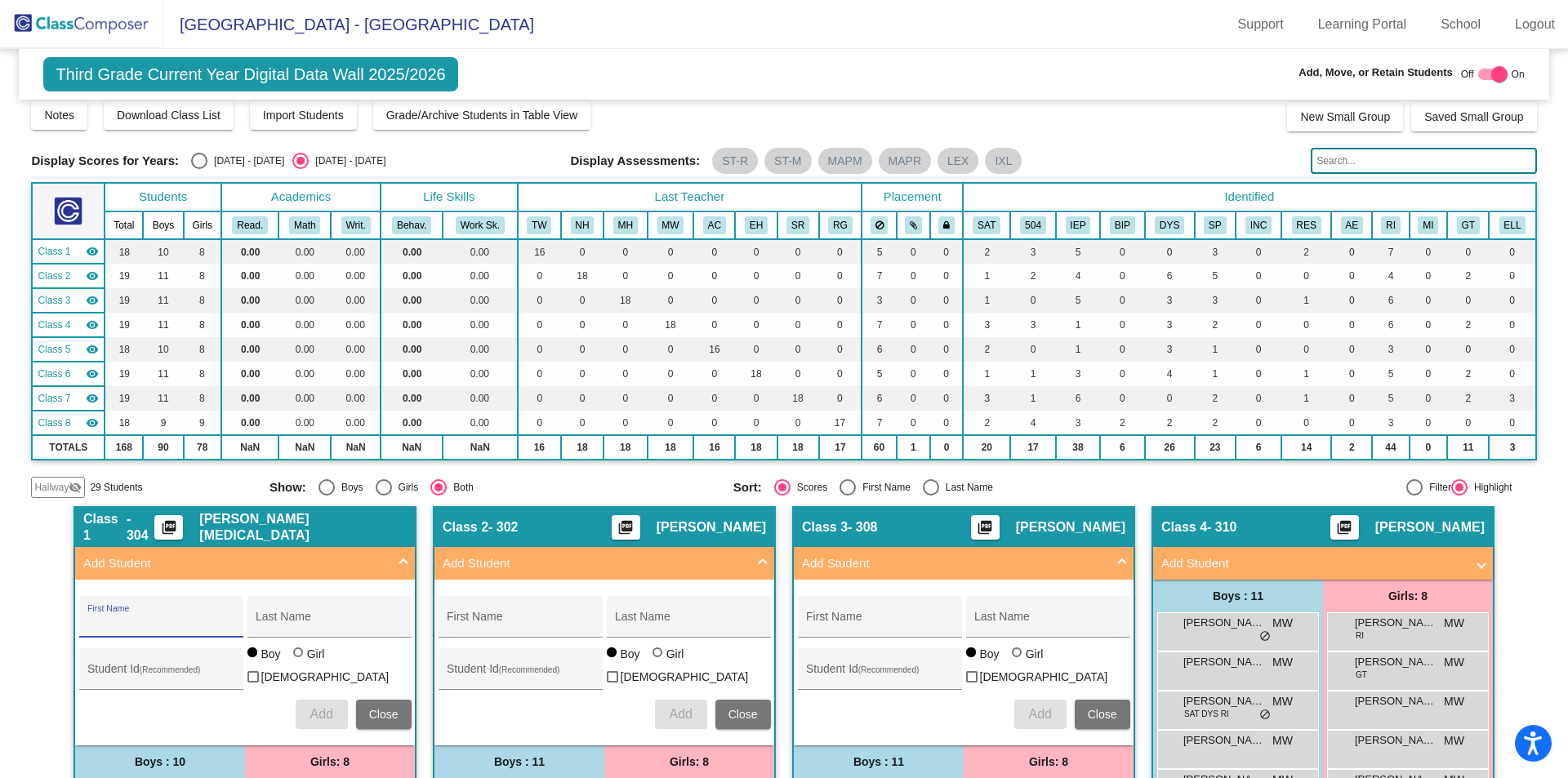
scroll to position [0, 0]
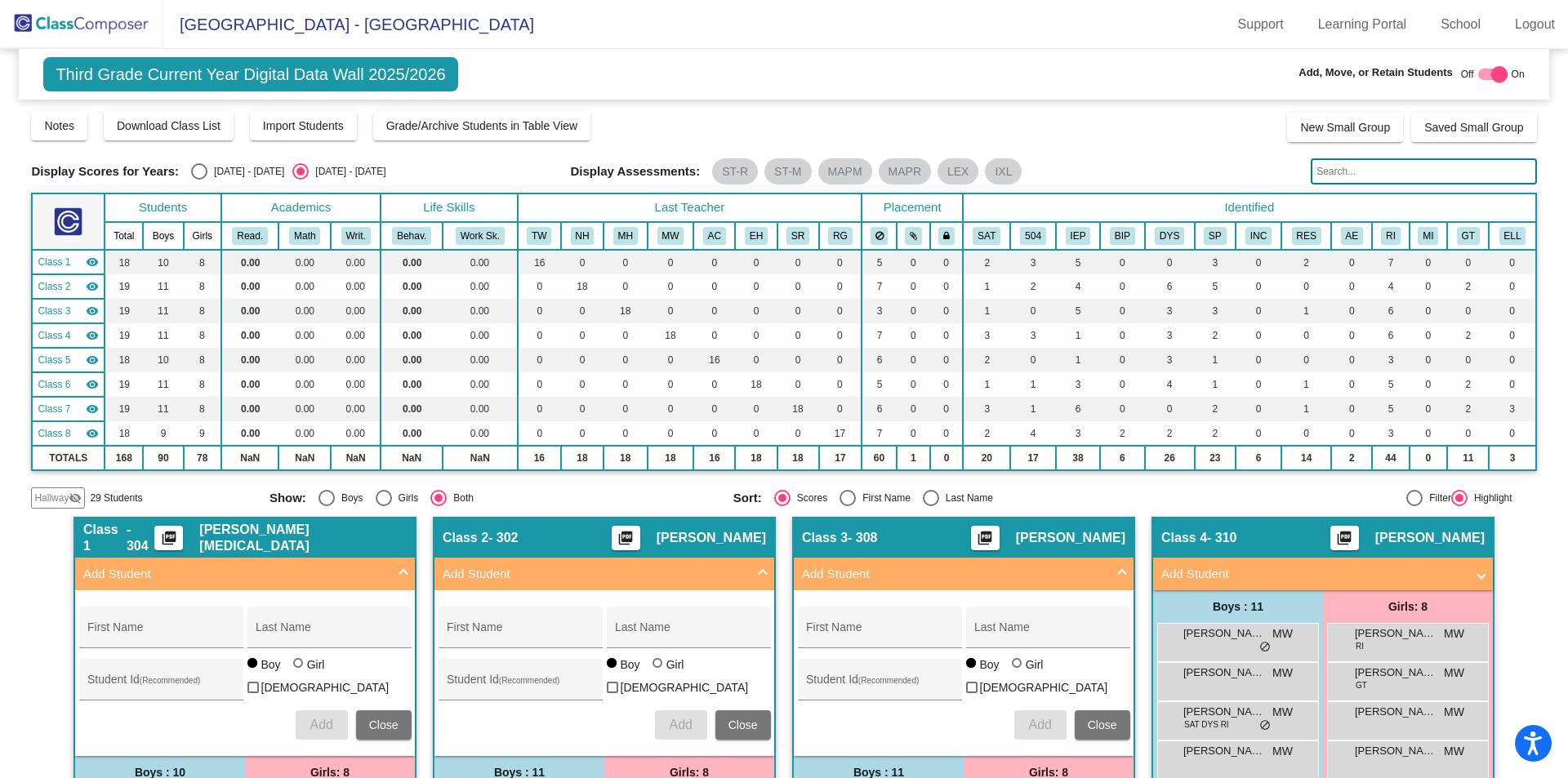
click at [48, 17] on img at bounding box center [82, 24] width 163 height 48
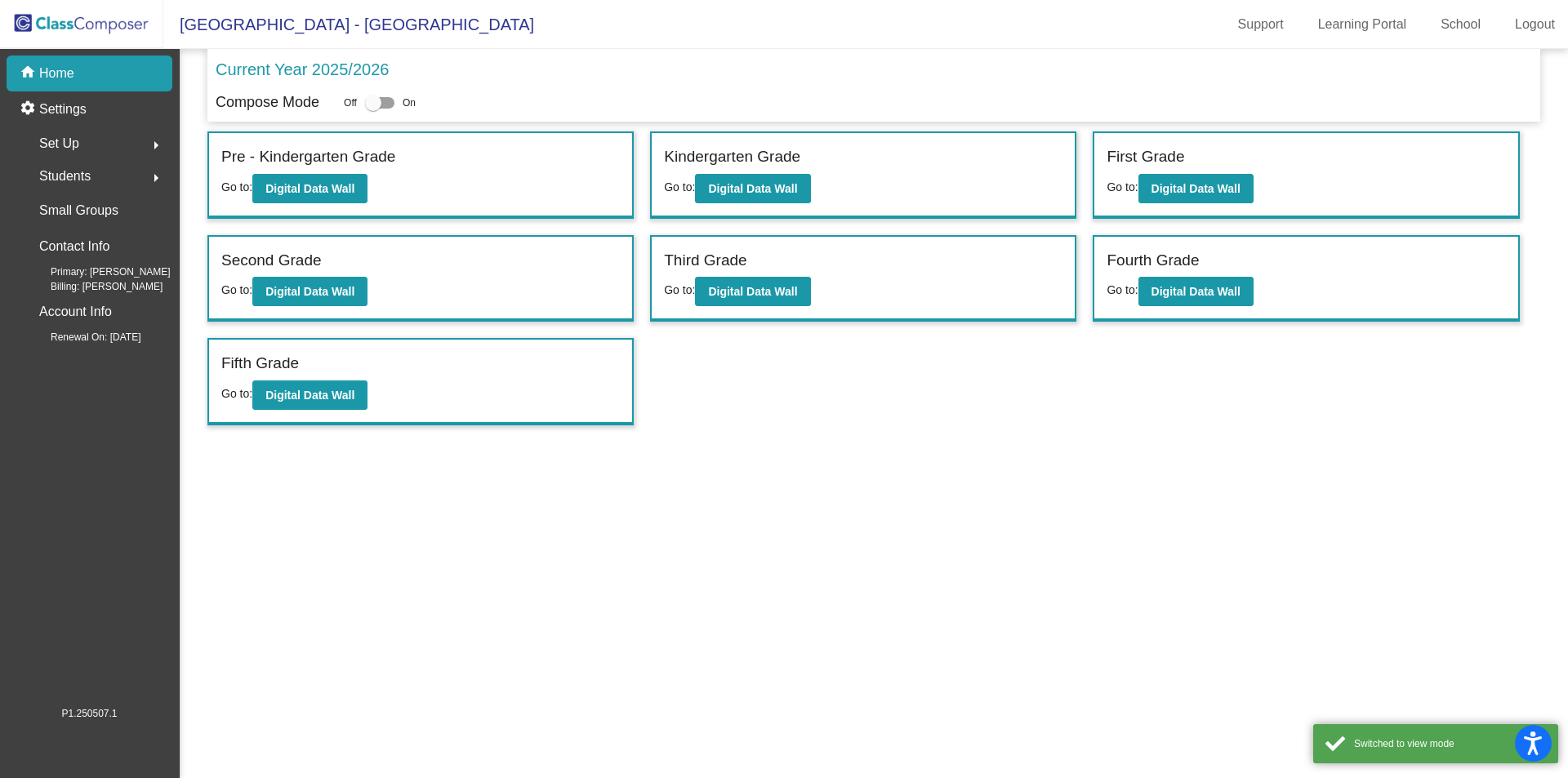
click at [86, 175] on span "Students" at bounding box center [65, 176] width 51 height 23
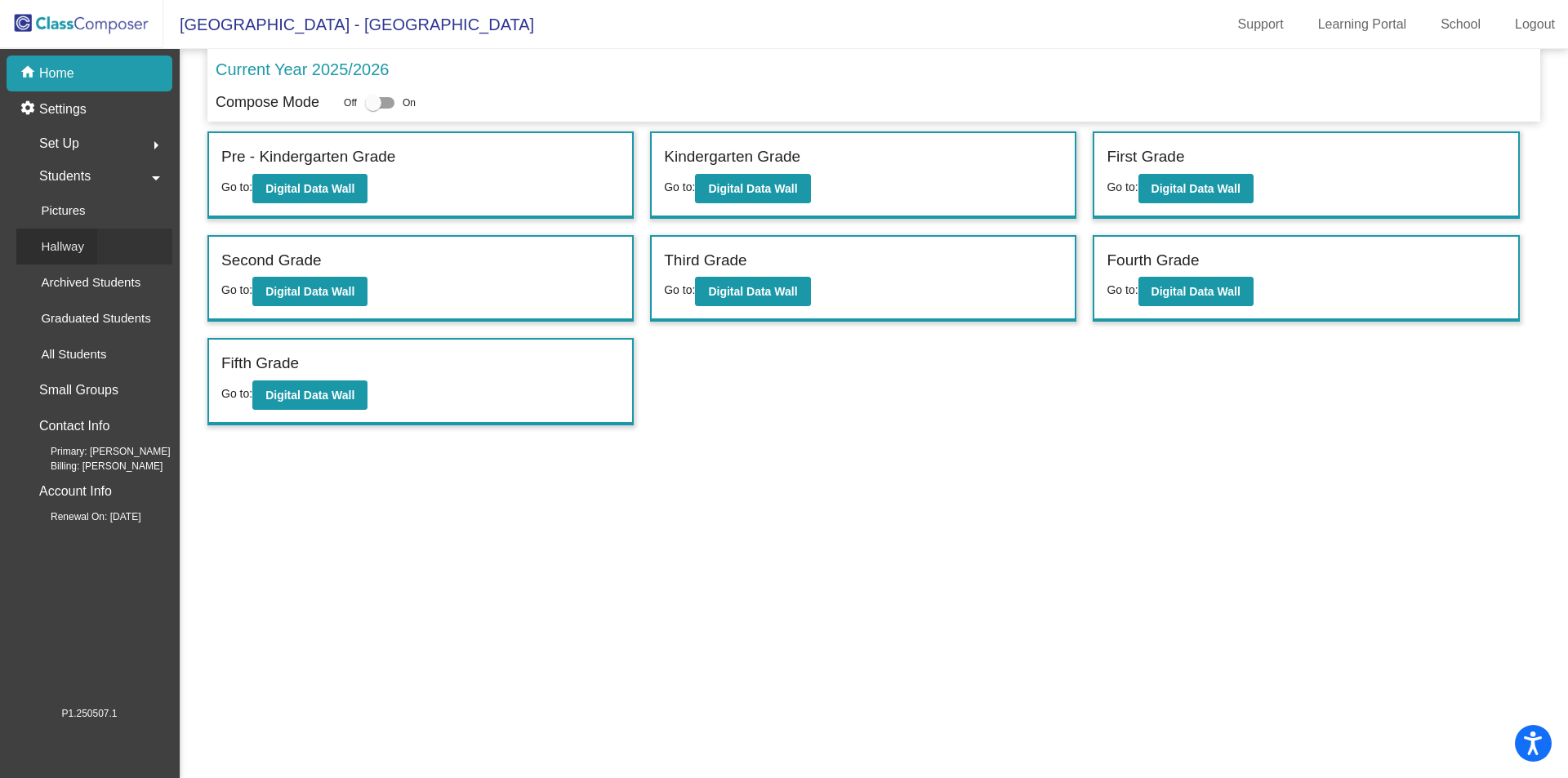
click at [69, 243] on p "Hallway" at bounding box center [63, 246] width 43 height 20
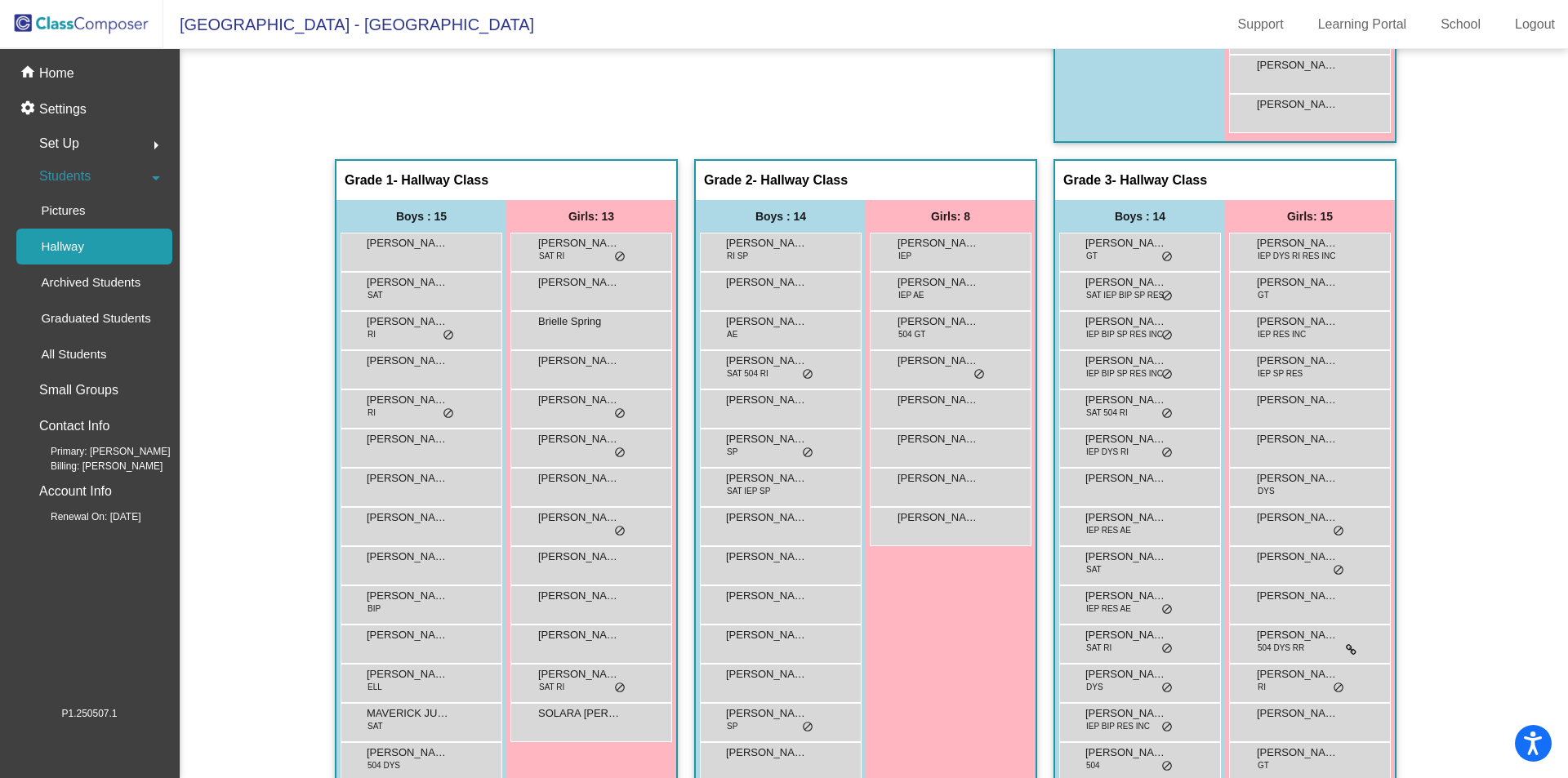
scroll to position [816, 0]
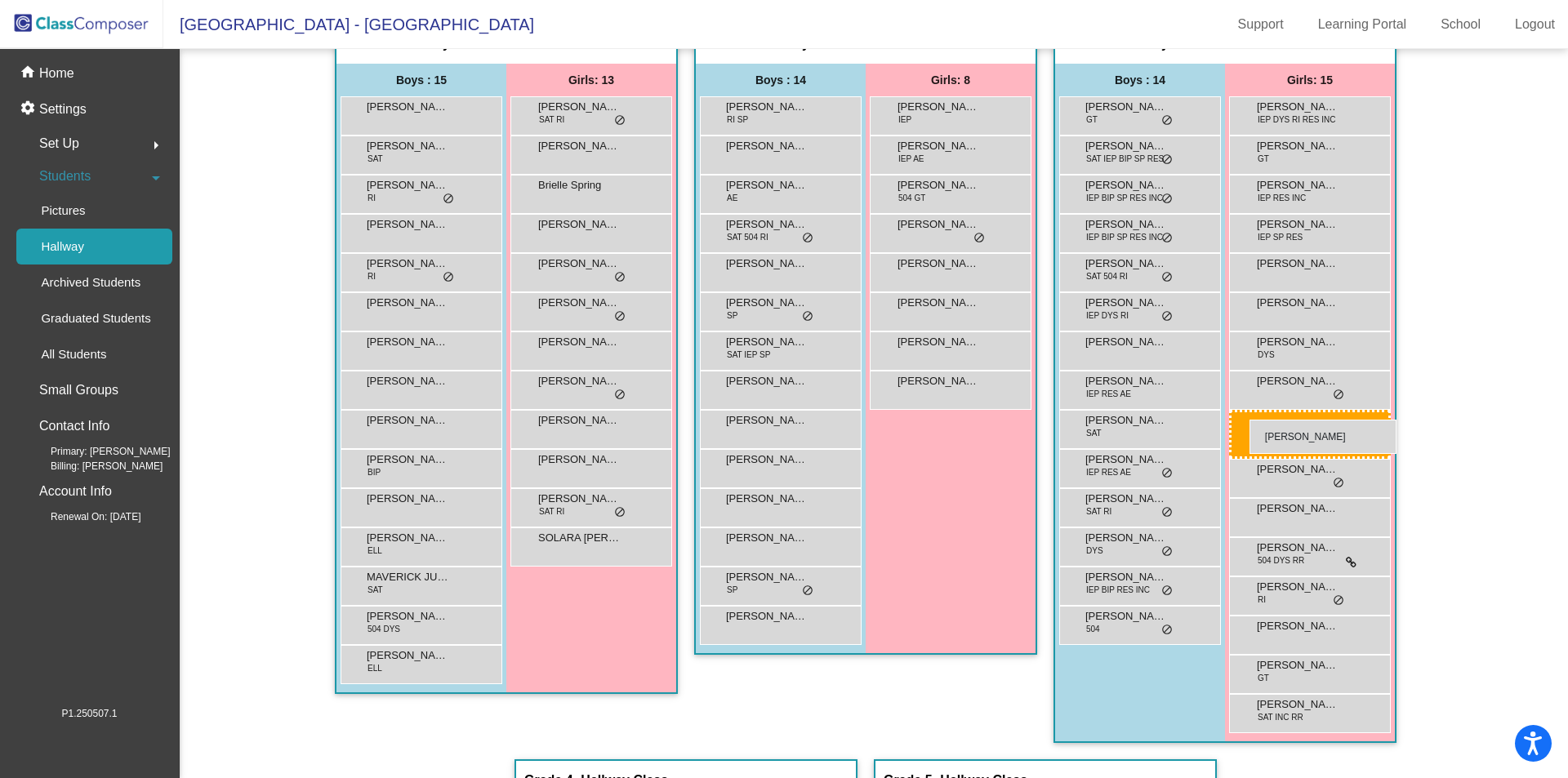
drag, startPoint x: 578, startPoint y: 420, endPoint x: 1247, endPoint y: 419, distance: 669.0
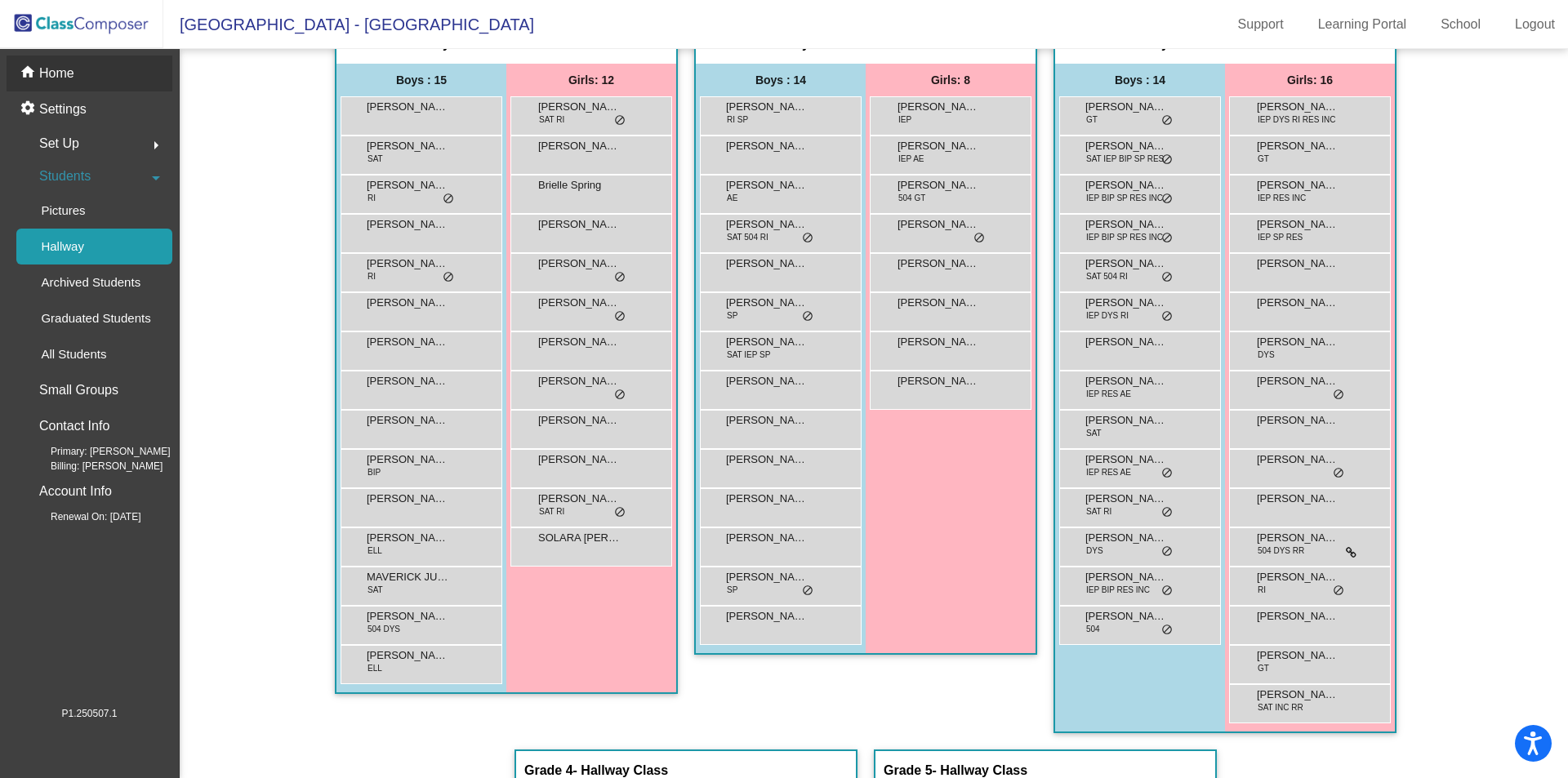
click at [54, 73] on p "Home" at bounding box center [57, 73] width 35 height 20
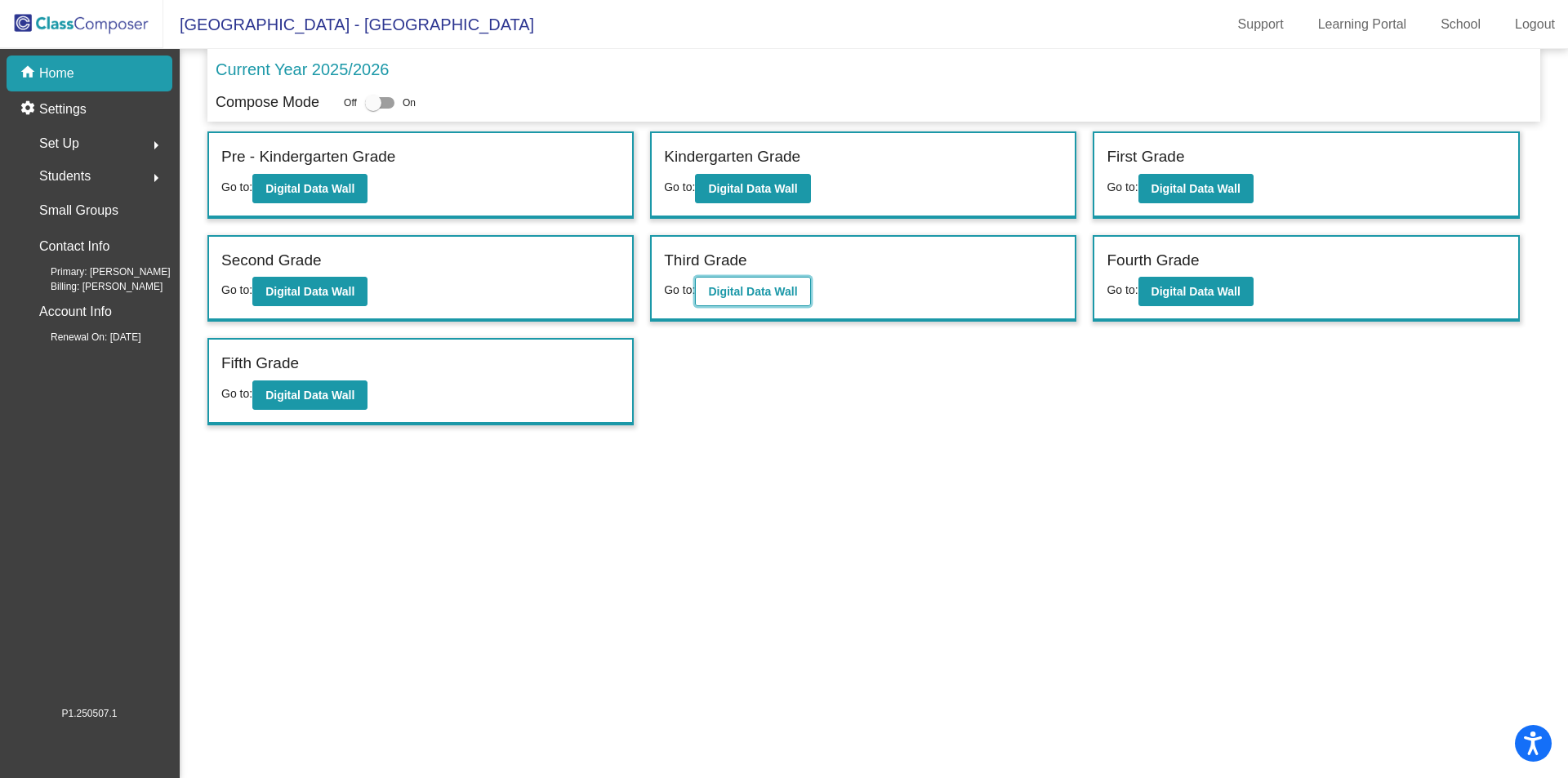
click at [744, 288] on b "Digital Data Wall" at bounding box center [753, 292] width 89 height 13
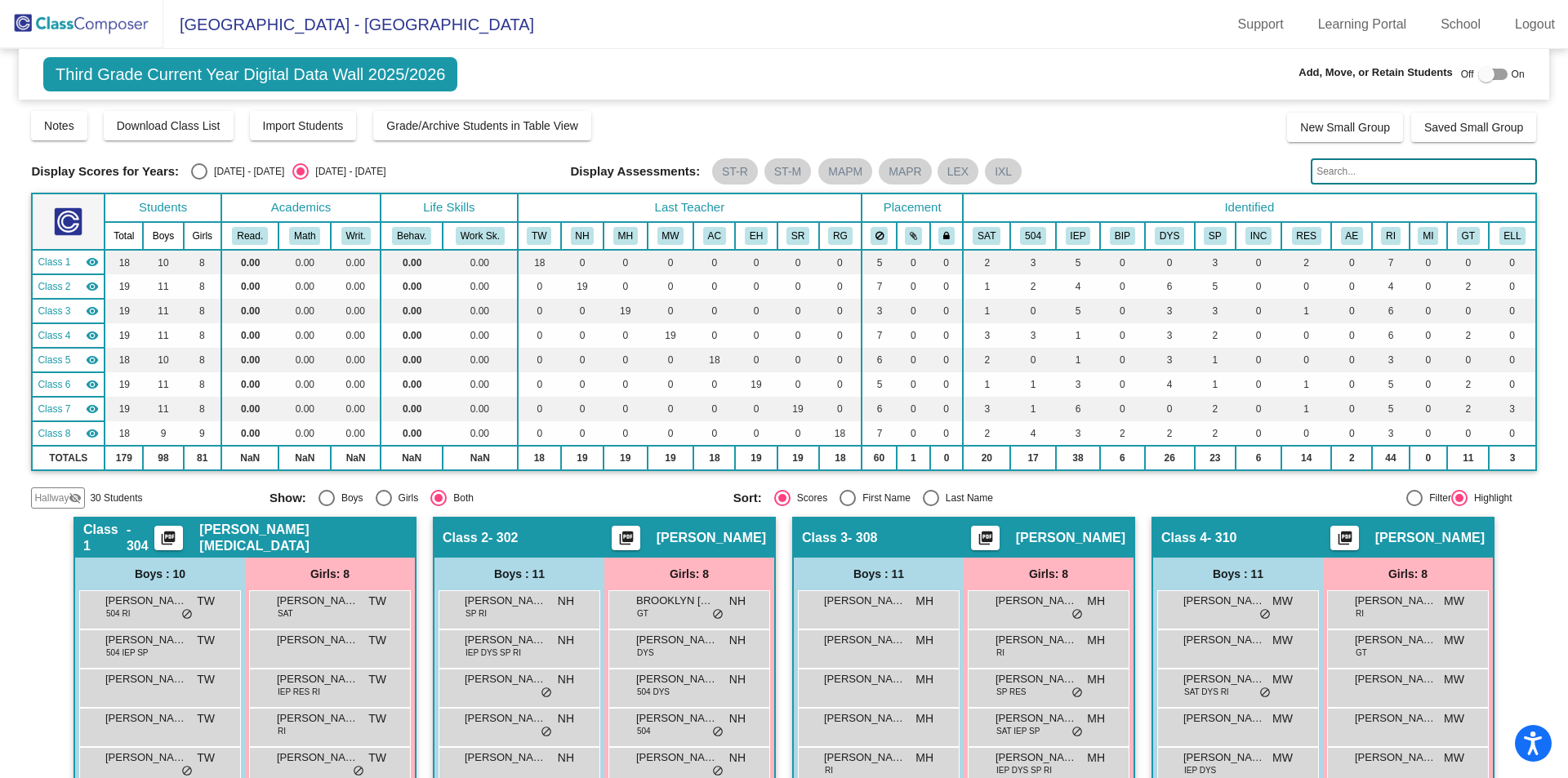
click at [49, 487] on div "Hallway visibility_off" at bounding box center [58, 498] width 54 height 21
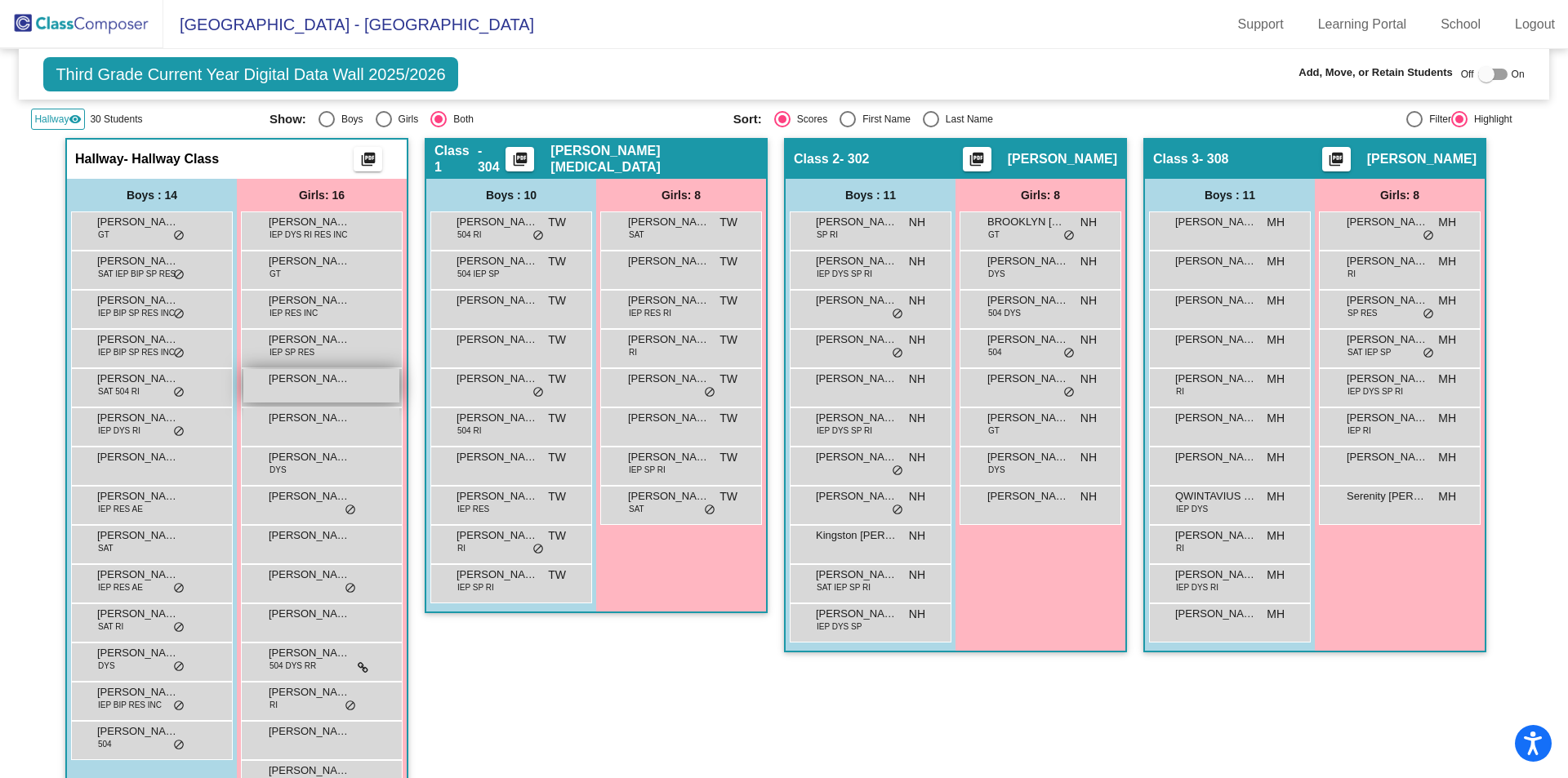
scroll to position [408, 0]
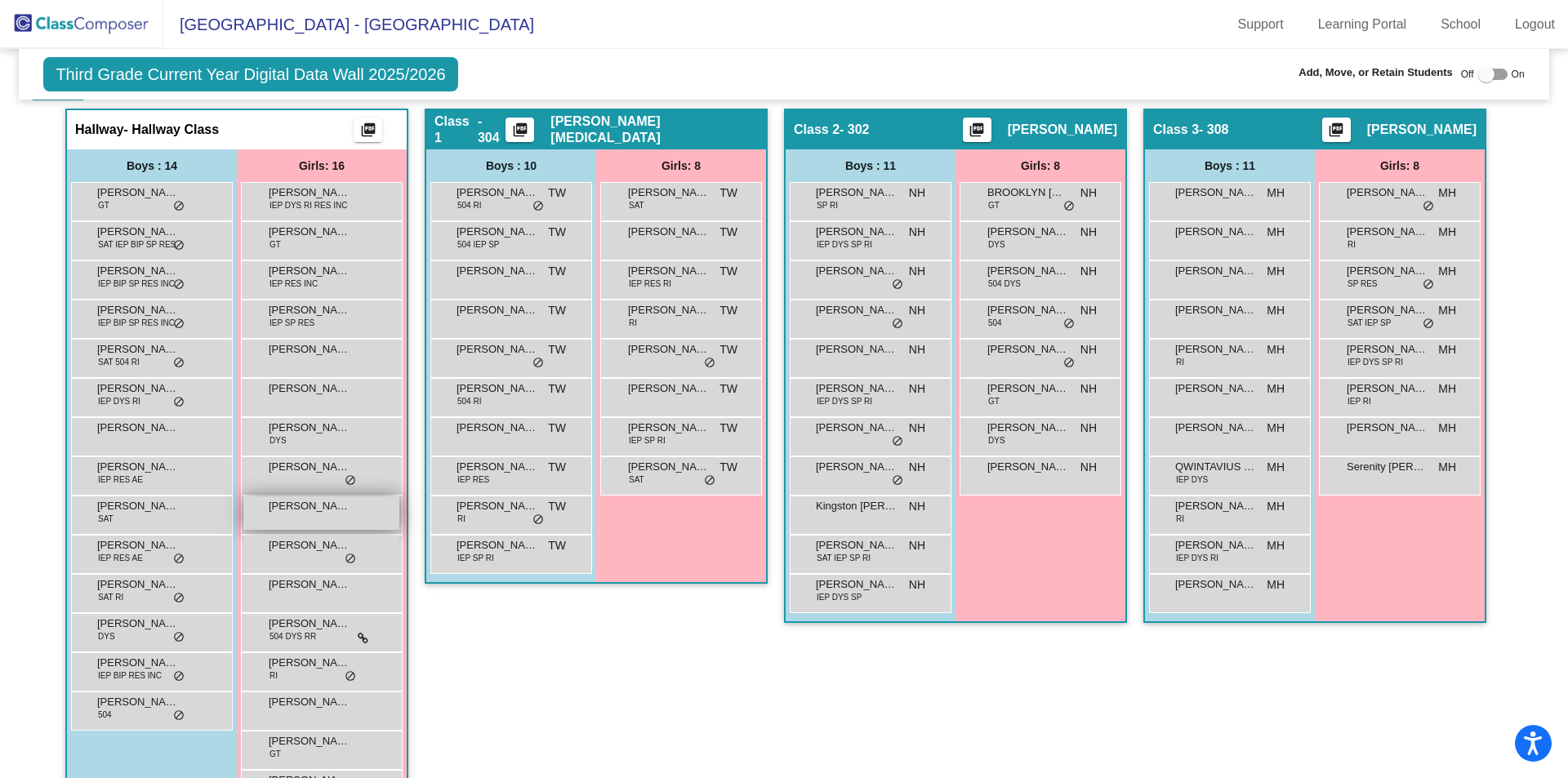
click at [293, 519] on div "[PERSON_NAME] lock do_not_disturb_alt" at bounding box center [321, 513] width 156 height 34
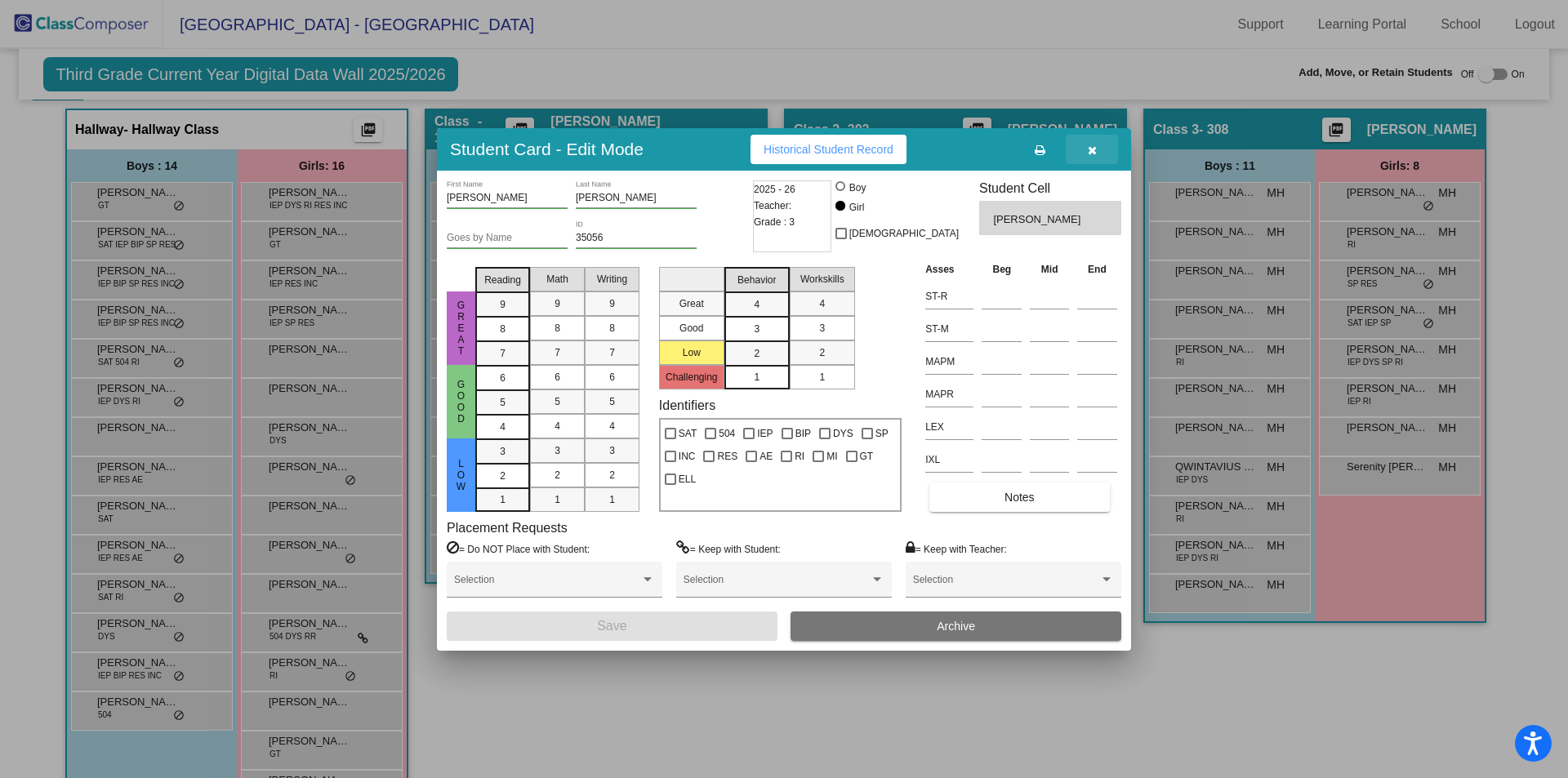
drag, startPoint x: 1091, startPoint y: 147, endPoint x: 938, endPoint y: 657, distance: 532.5
click at [1091, 147] on icon "button" at bounding box center [1091, 150] width 9 height 12
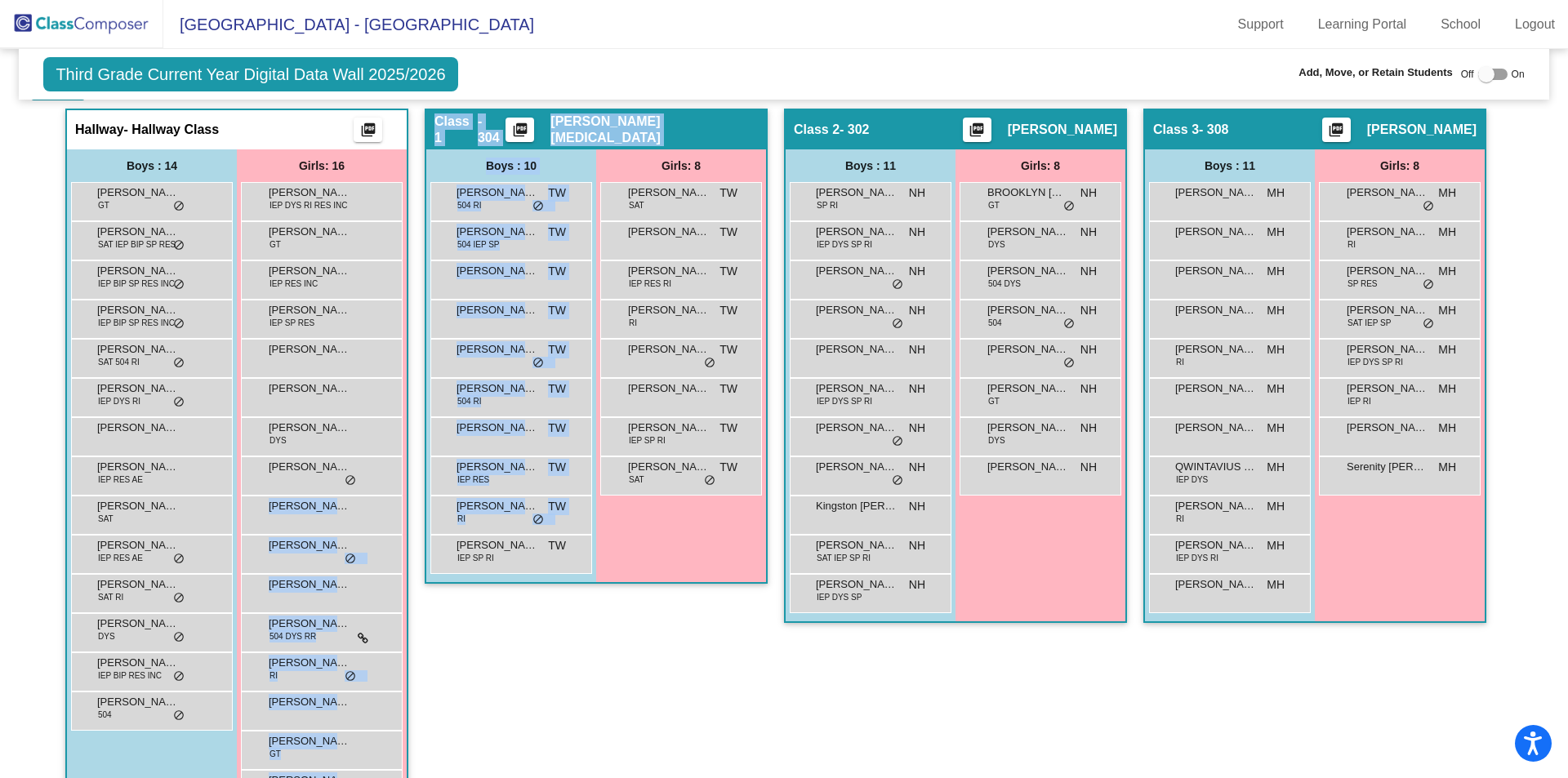
drag, startPoint x: 301, startPoint y: 516, endPoint x: 590, endPoint y: 659, distance: 322.4
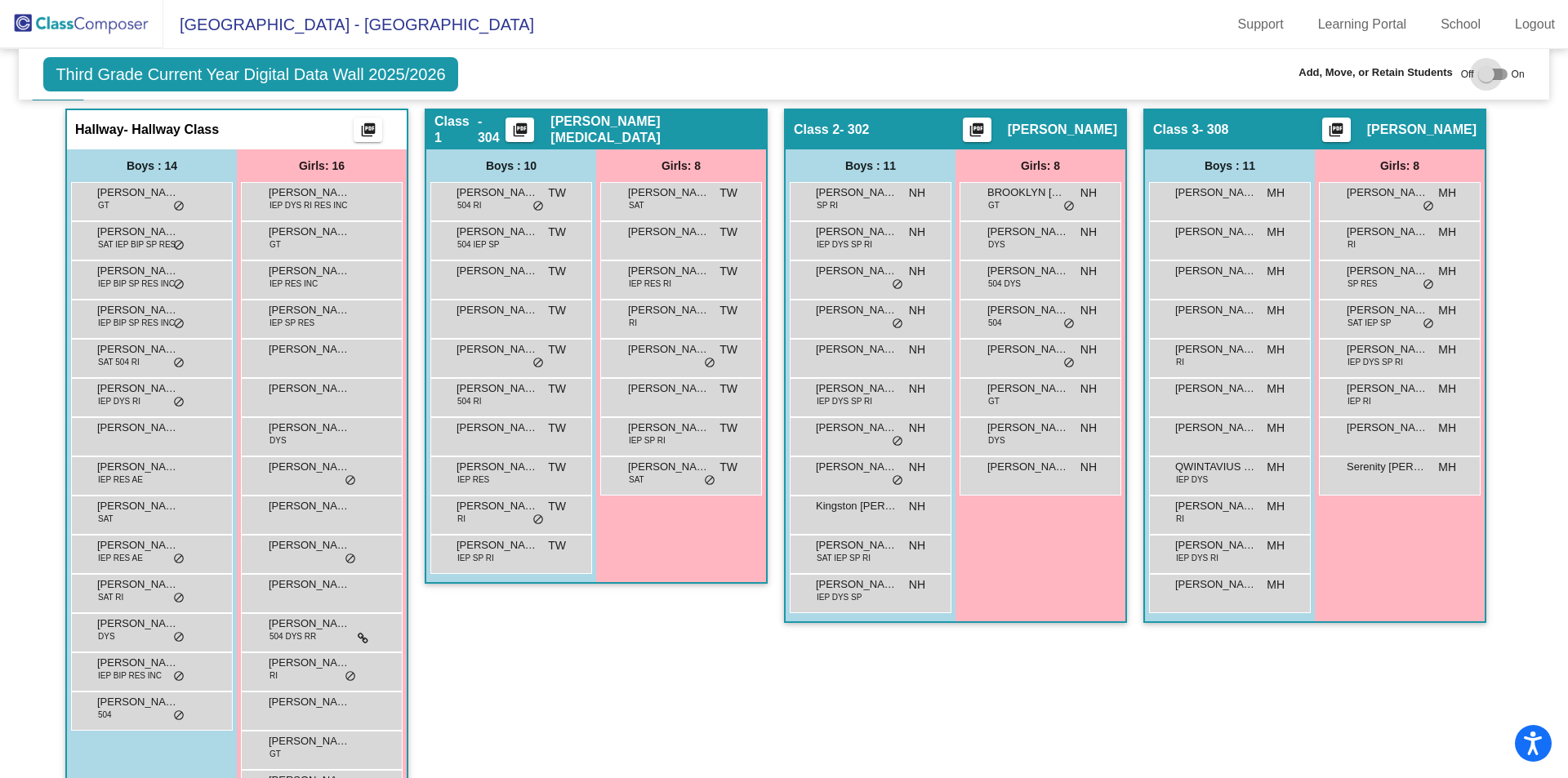
click at [1480, 79] on div at bounding box center [1486, 74] width 16 height 16
checkbox input "true"
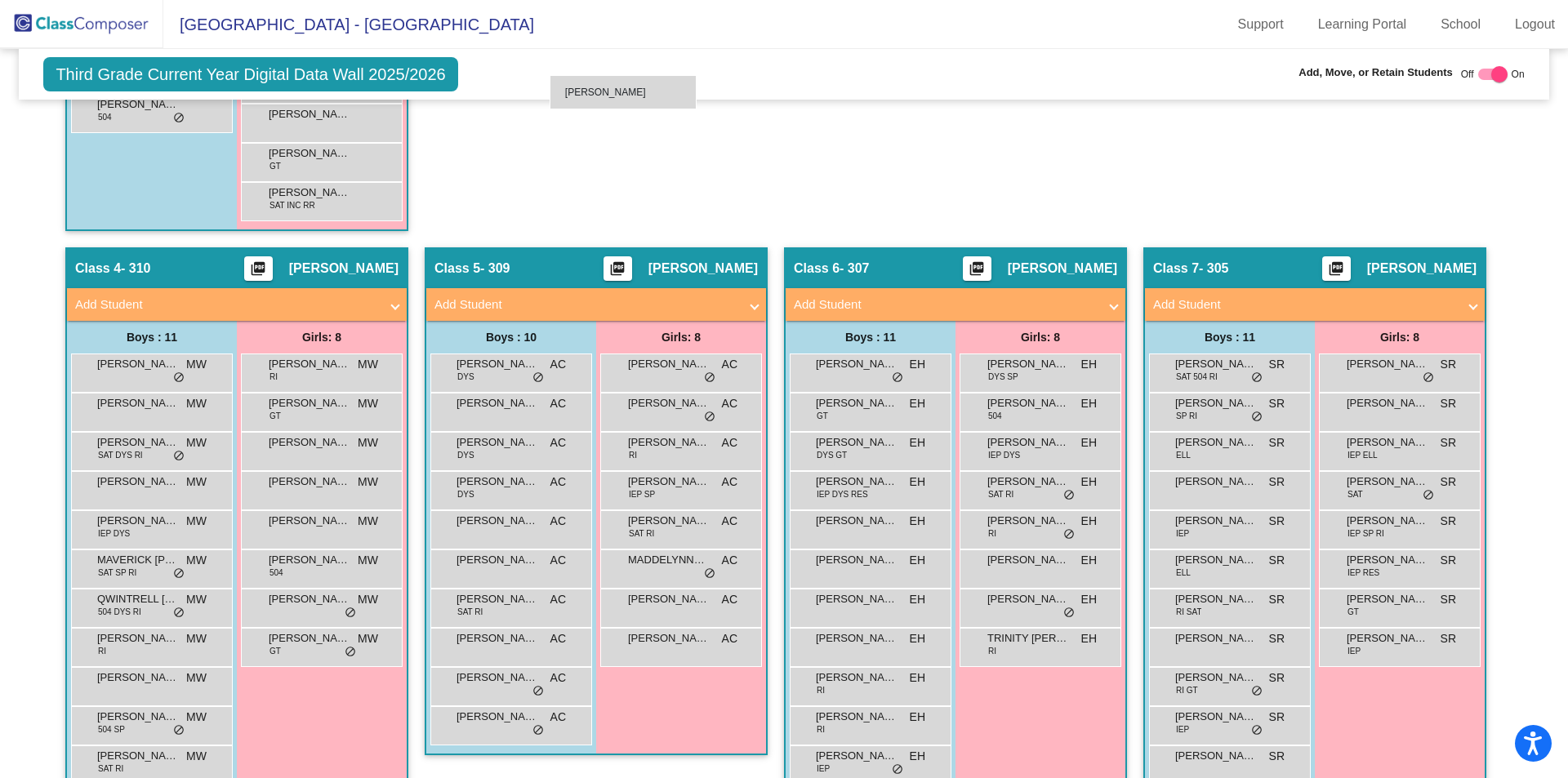
scroll to position [1038, 0]
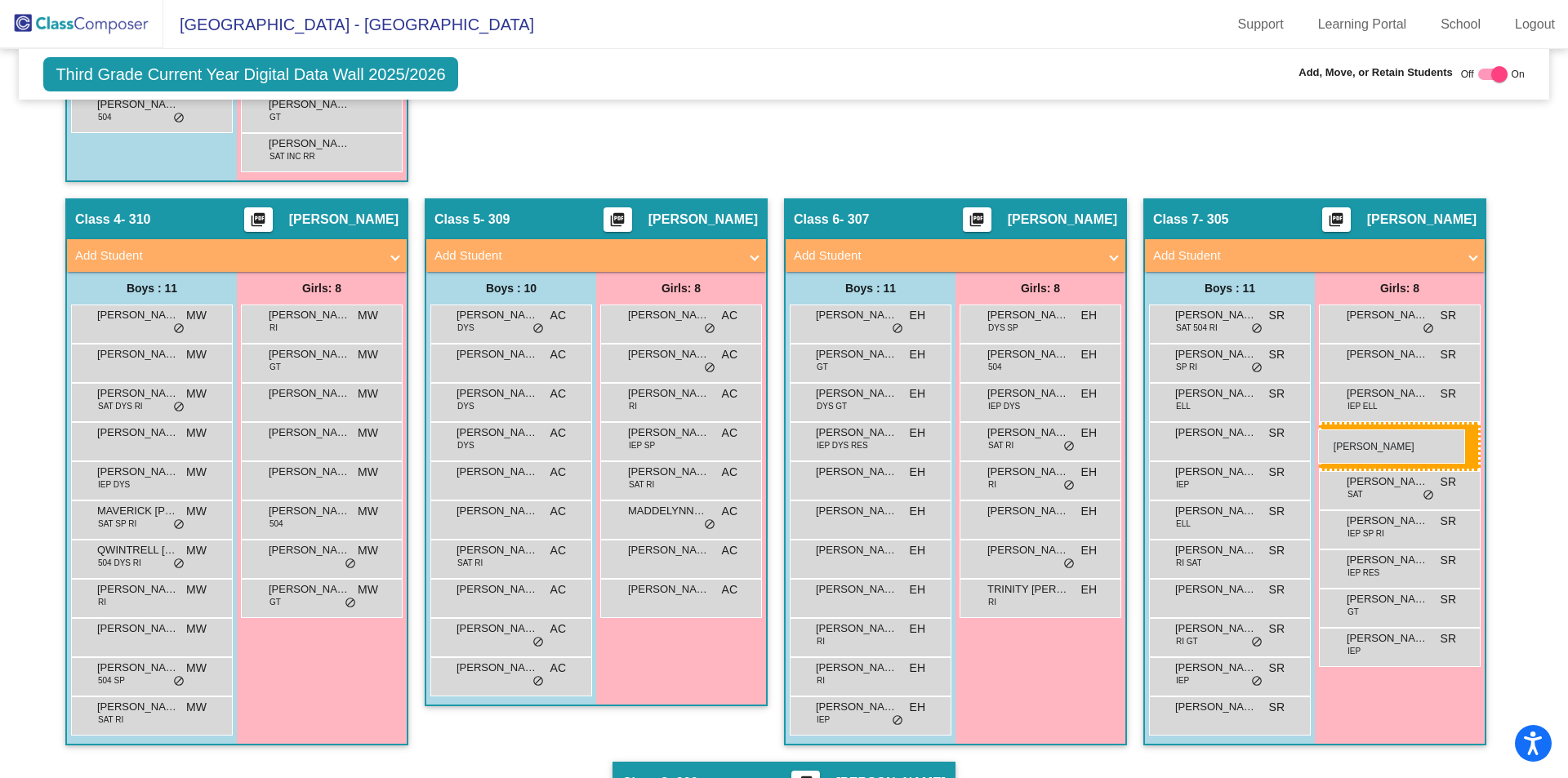
drag, startPoint x: 316, startPoint y: 544, endPoint x: 1318, endPoint y: 429, distance: 1008.6
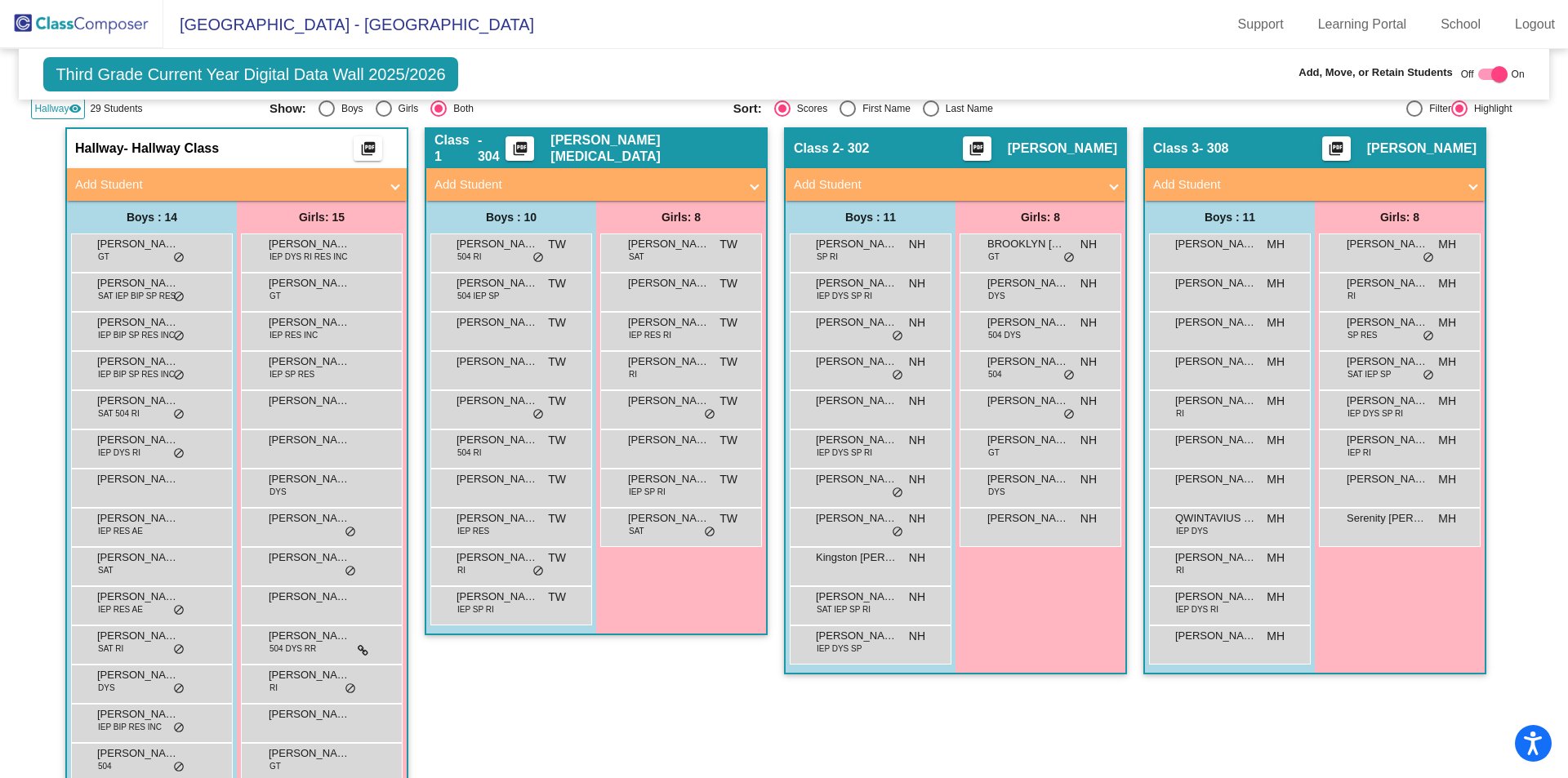
scroll to position [136, 0]
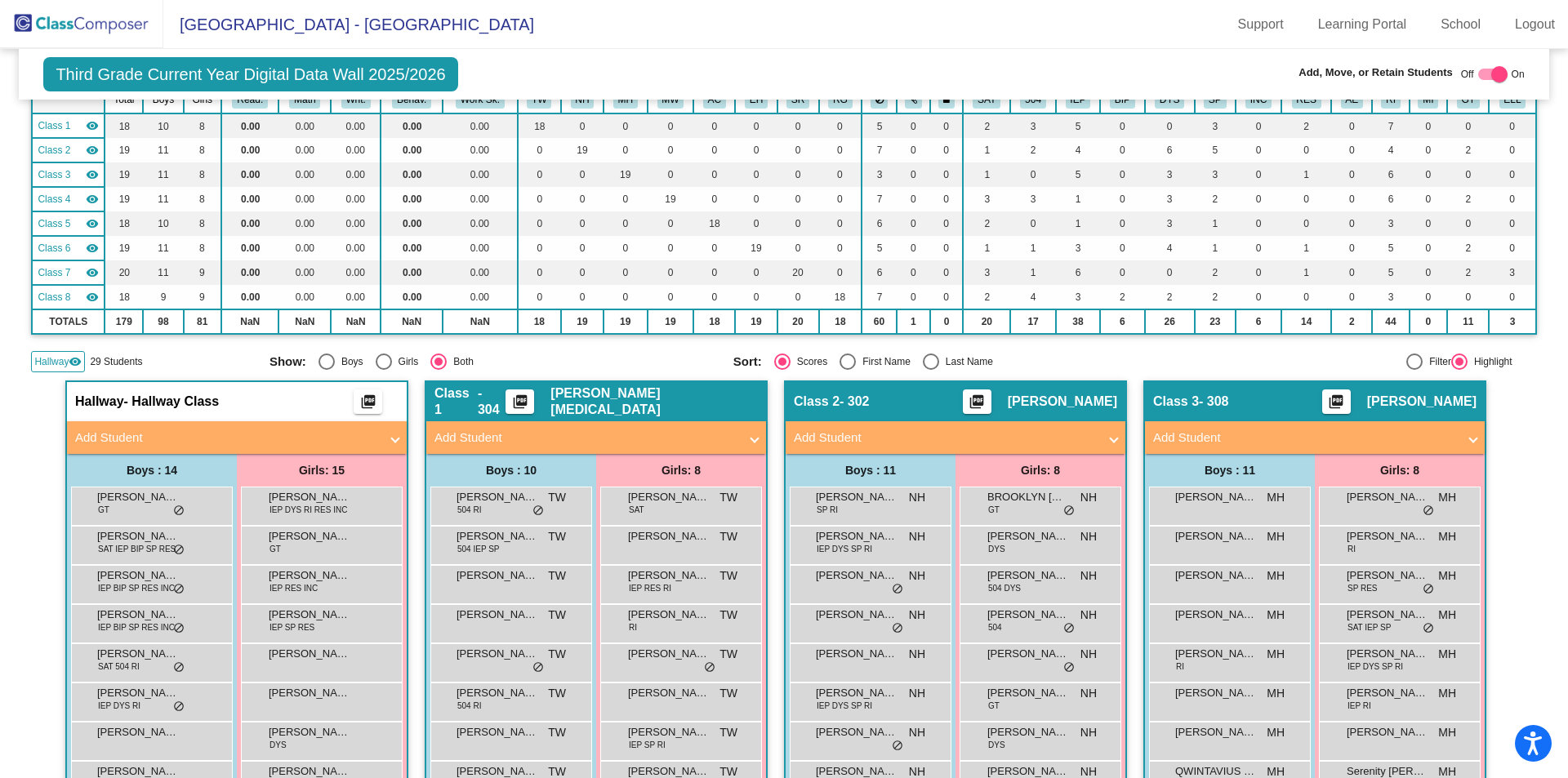
click at [67, 361] on span "Hallway" at bounding box center [52, 362] width 35 height 15
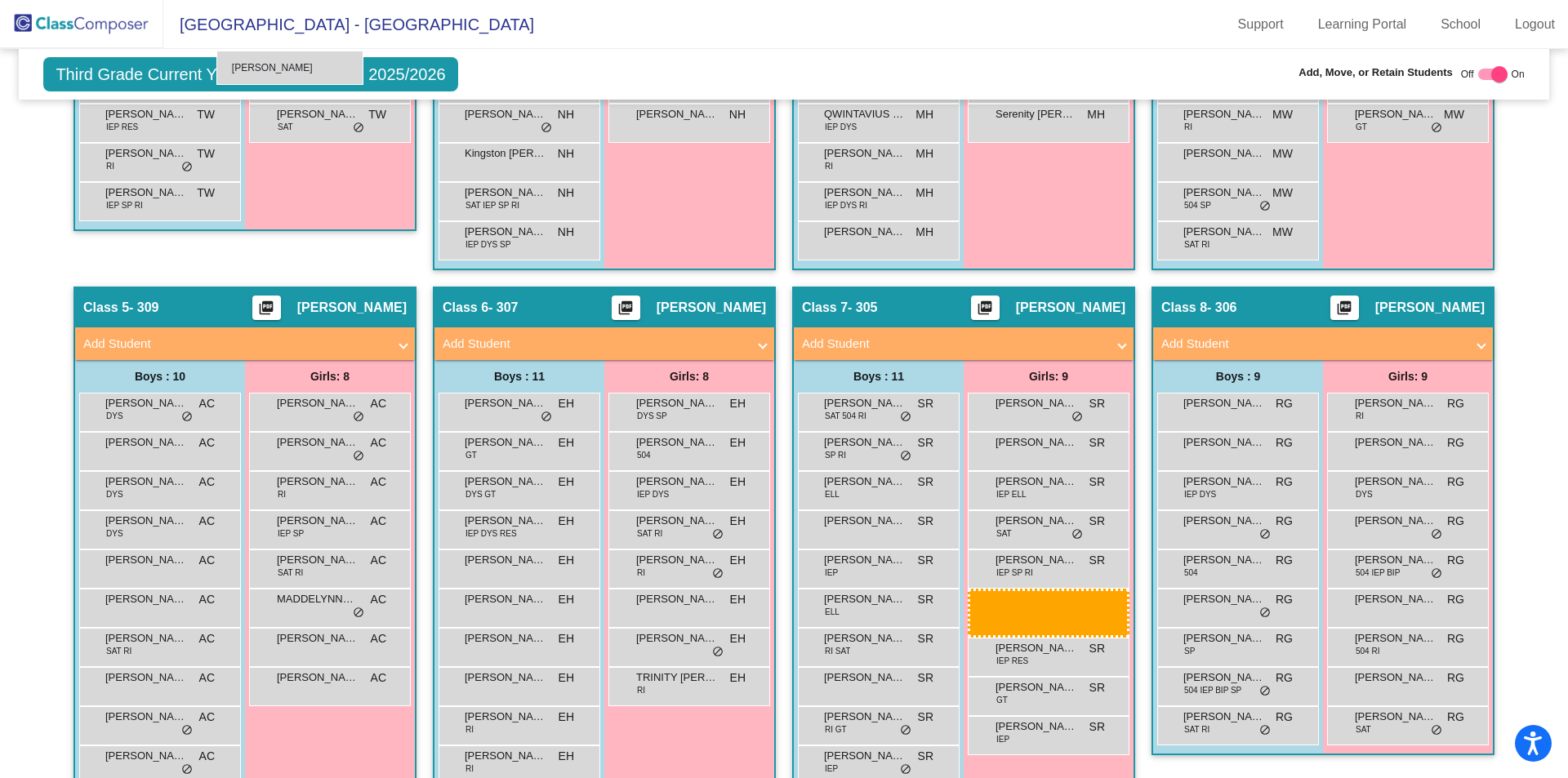
scroll to position [774, 0]
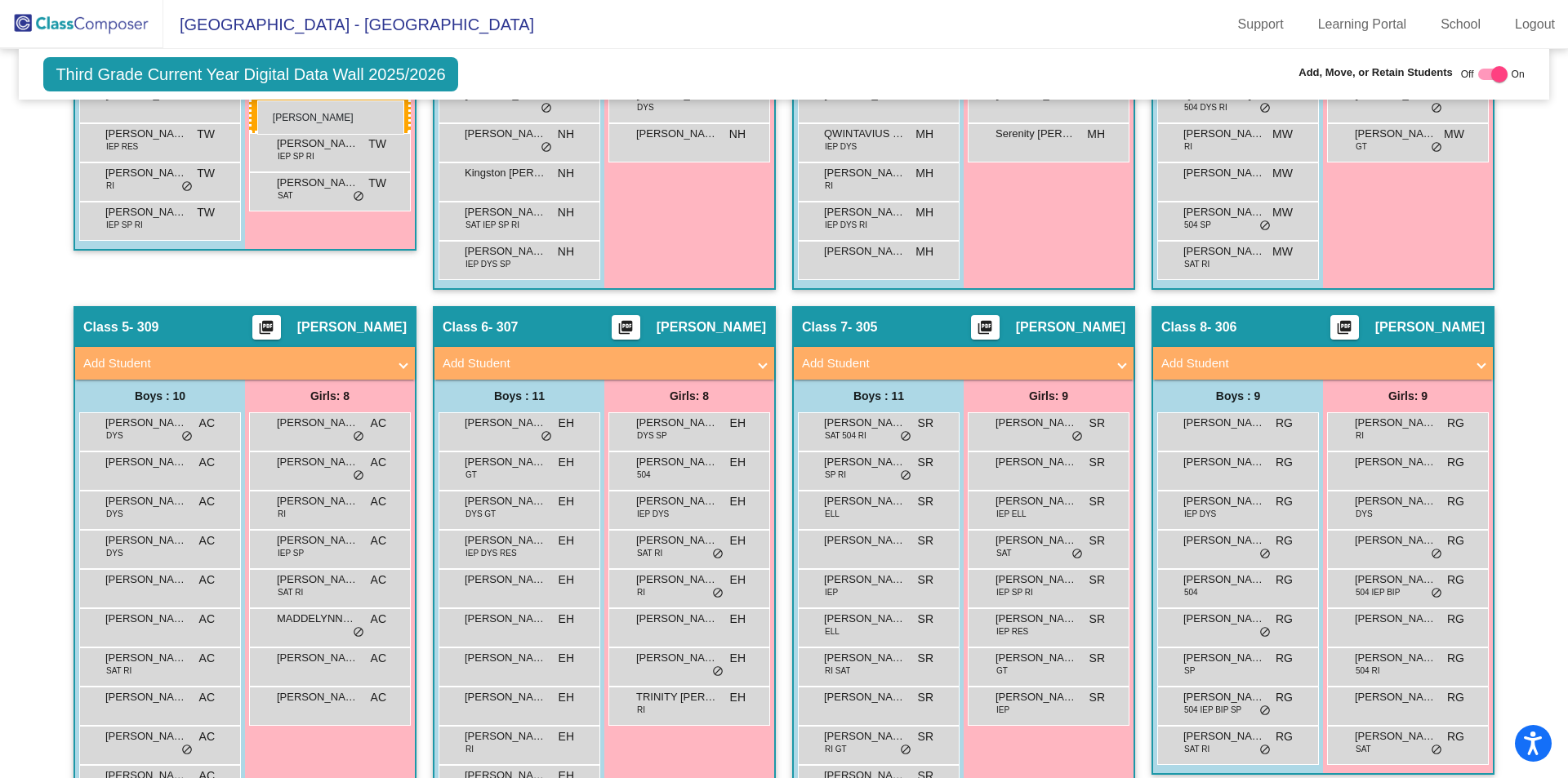
drag, startPoint x: 1023, startPoint y: 532, endPoint x: 255, endPoint y: 96, distance: 883.1
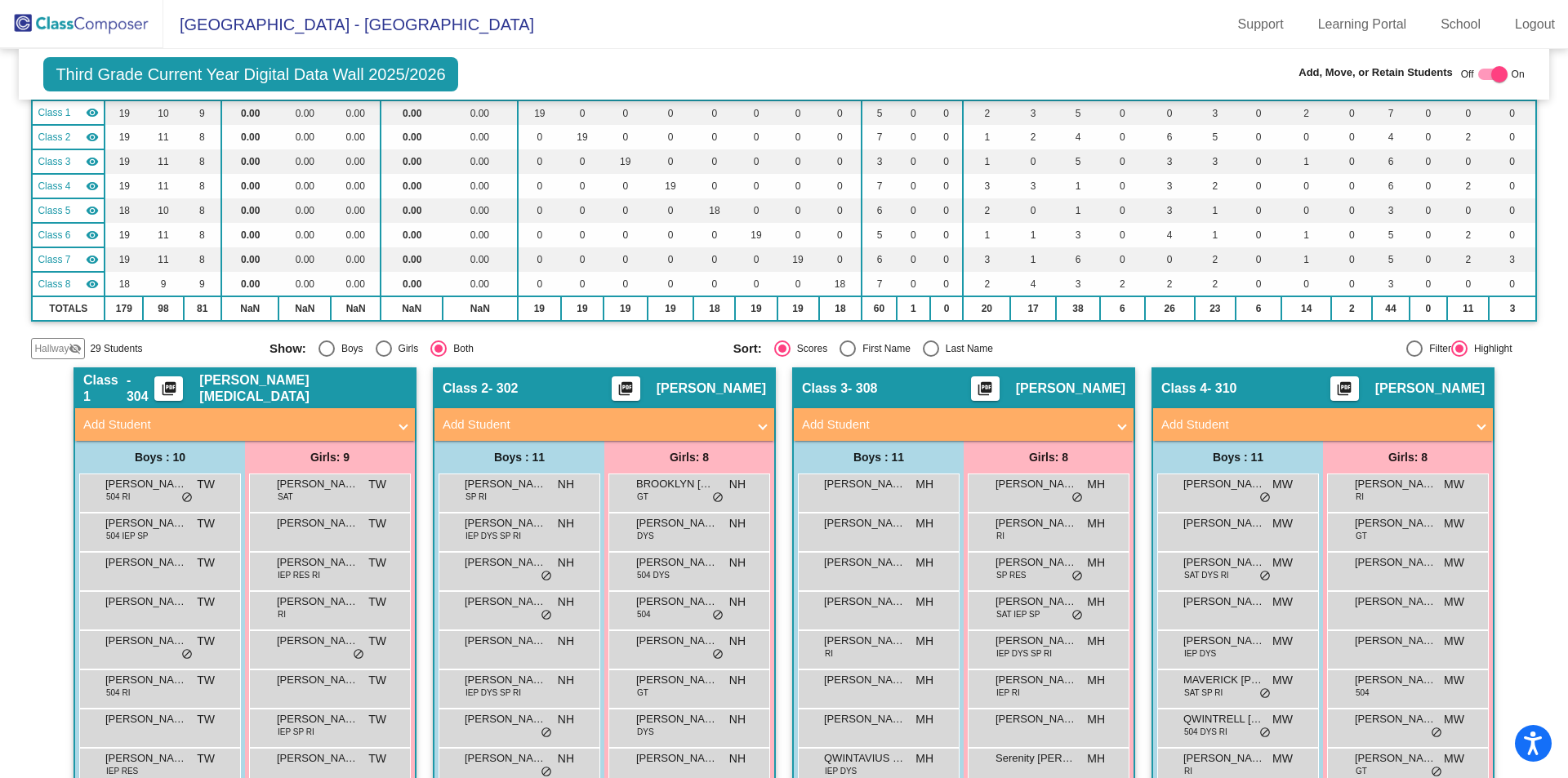
scroll to position [0, 0]
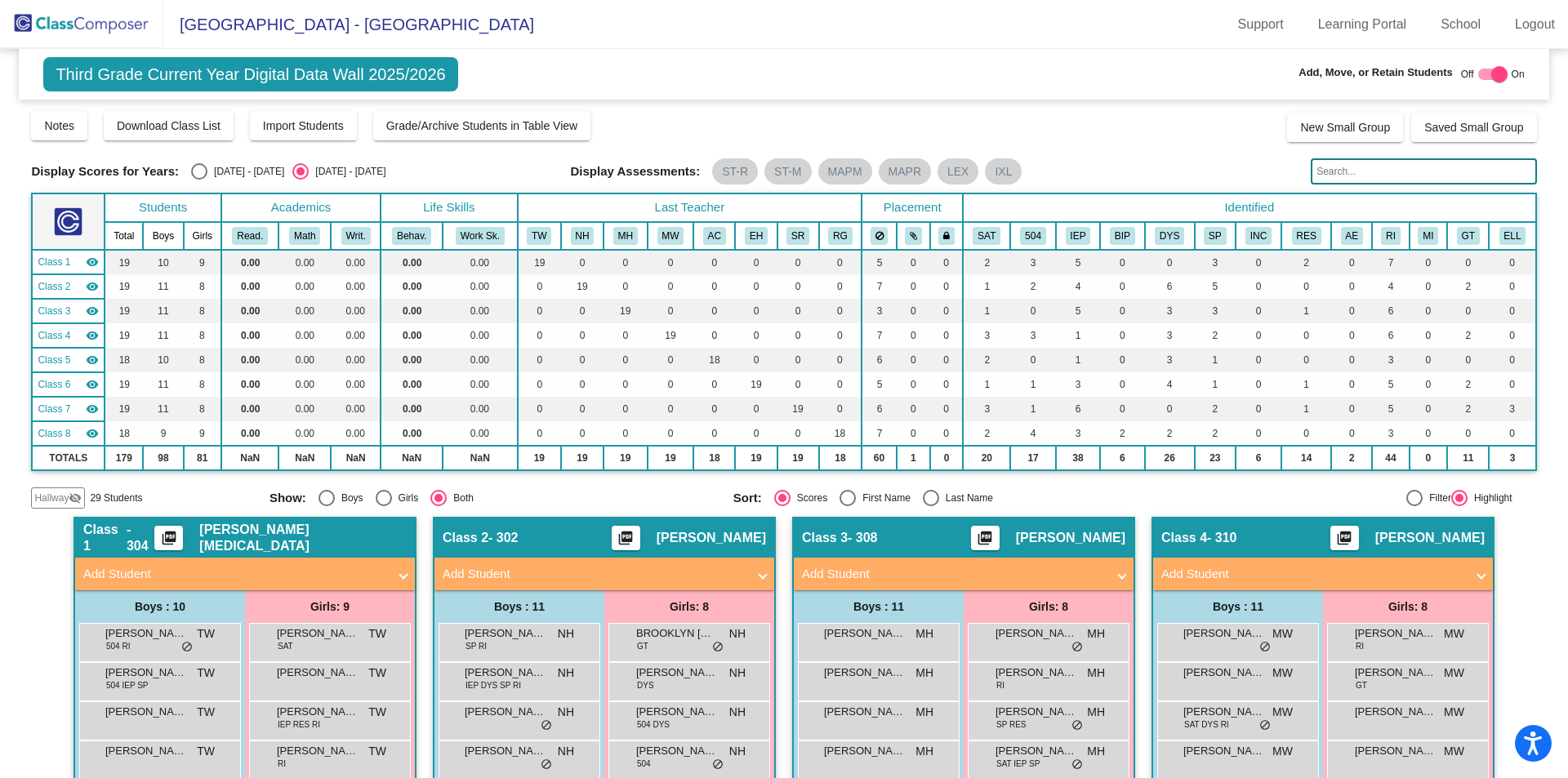
click at [47, 21] on img at bounding box center [82, 24] width 163 height 48
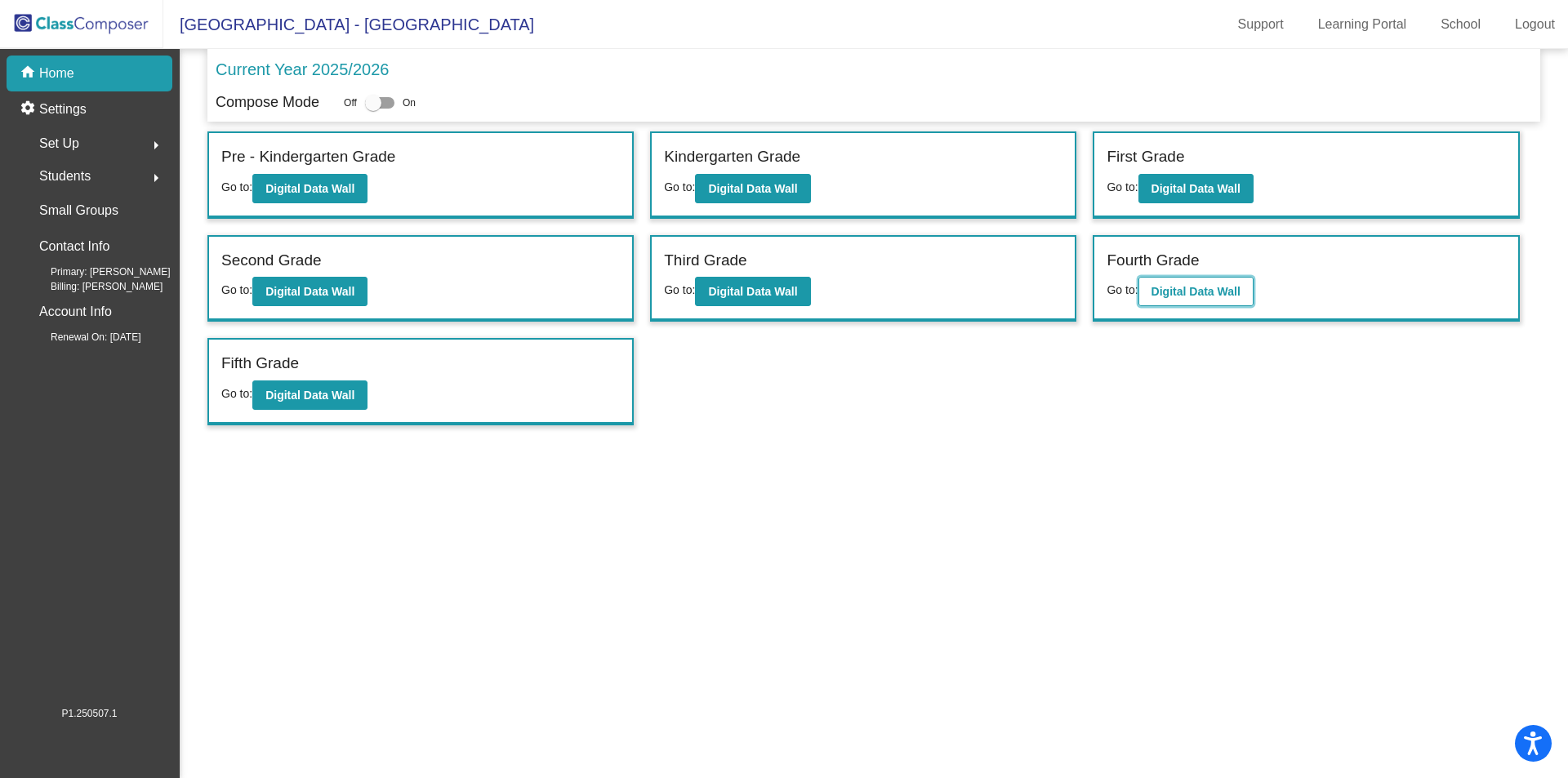
click at [1175, 285] on b "Digital Data Wall" at bounding box center [1196, 292] width 89 height 13
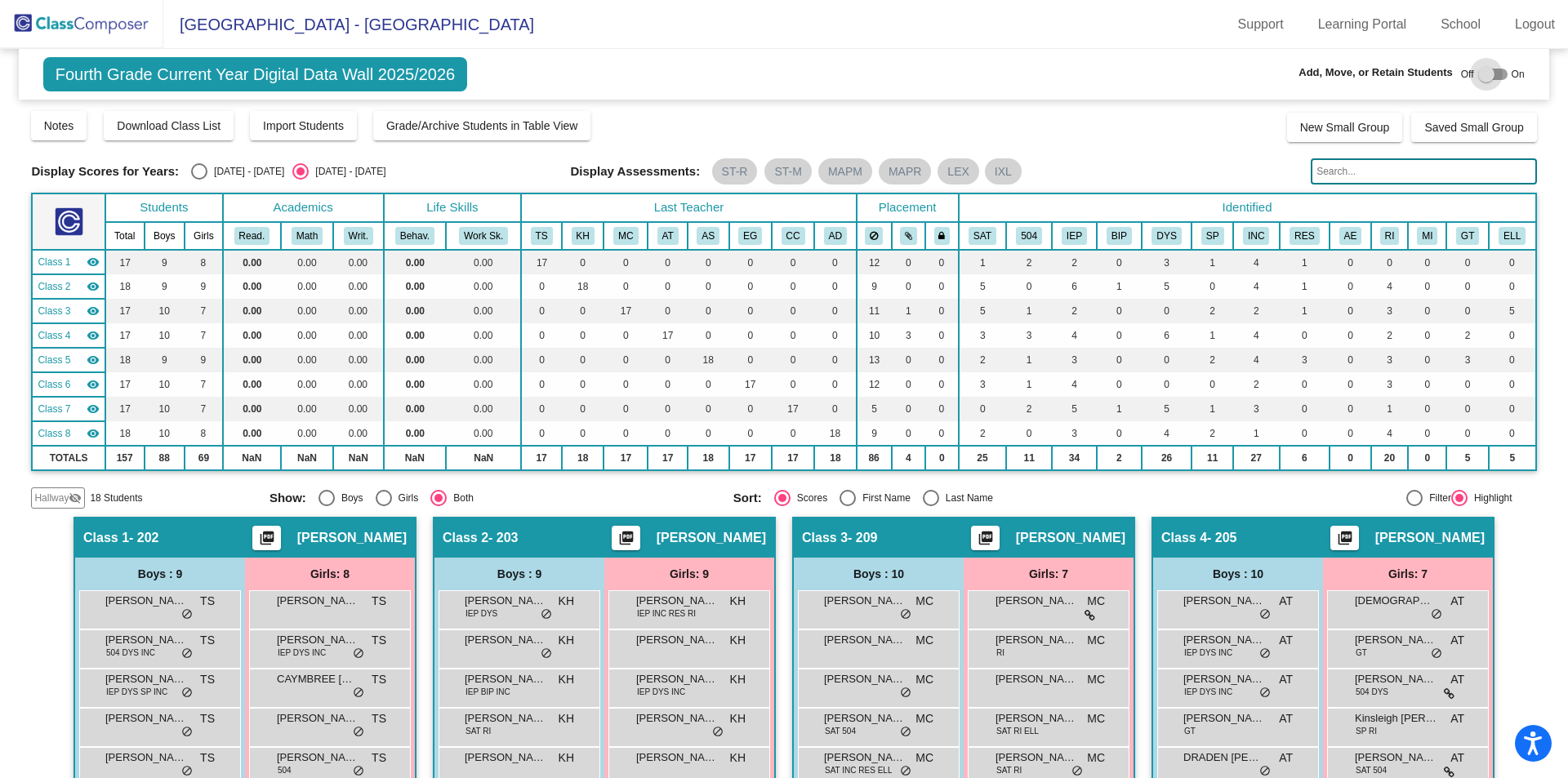
click at [1481, 70] on div at bounding box center [1486, 74] width 16 height 16
checkbox input "true"
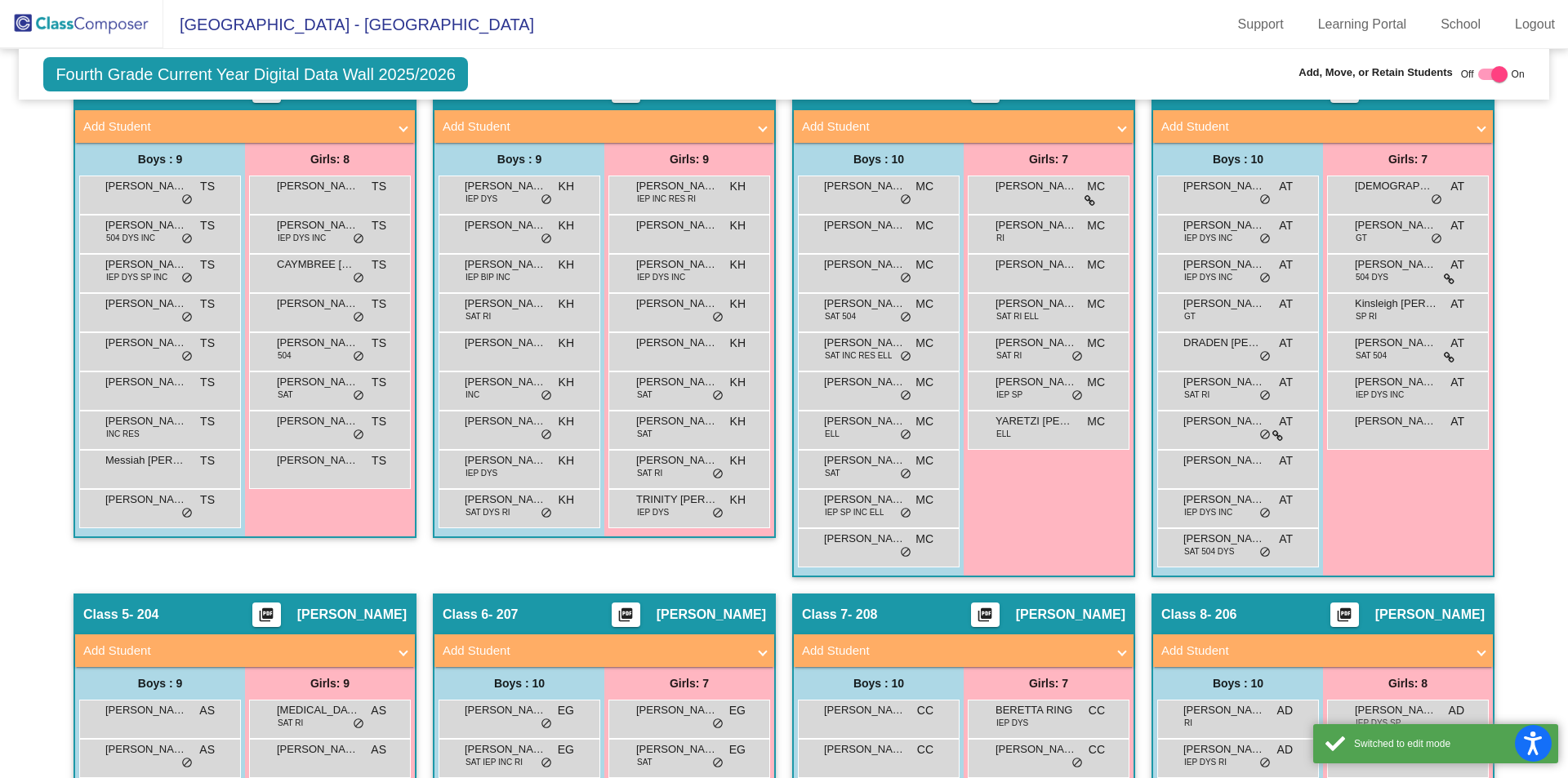
scroll to position [408, 0]
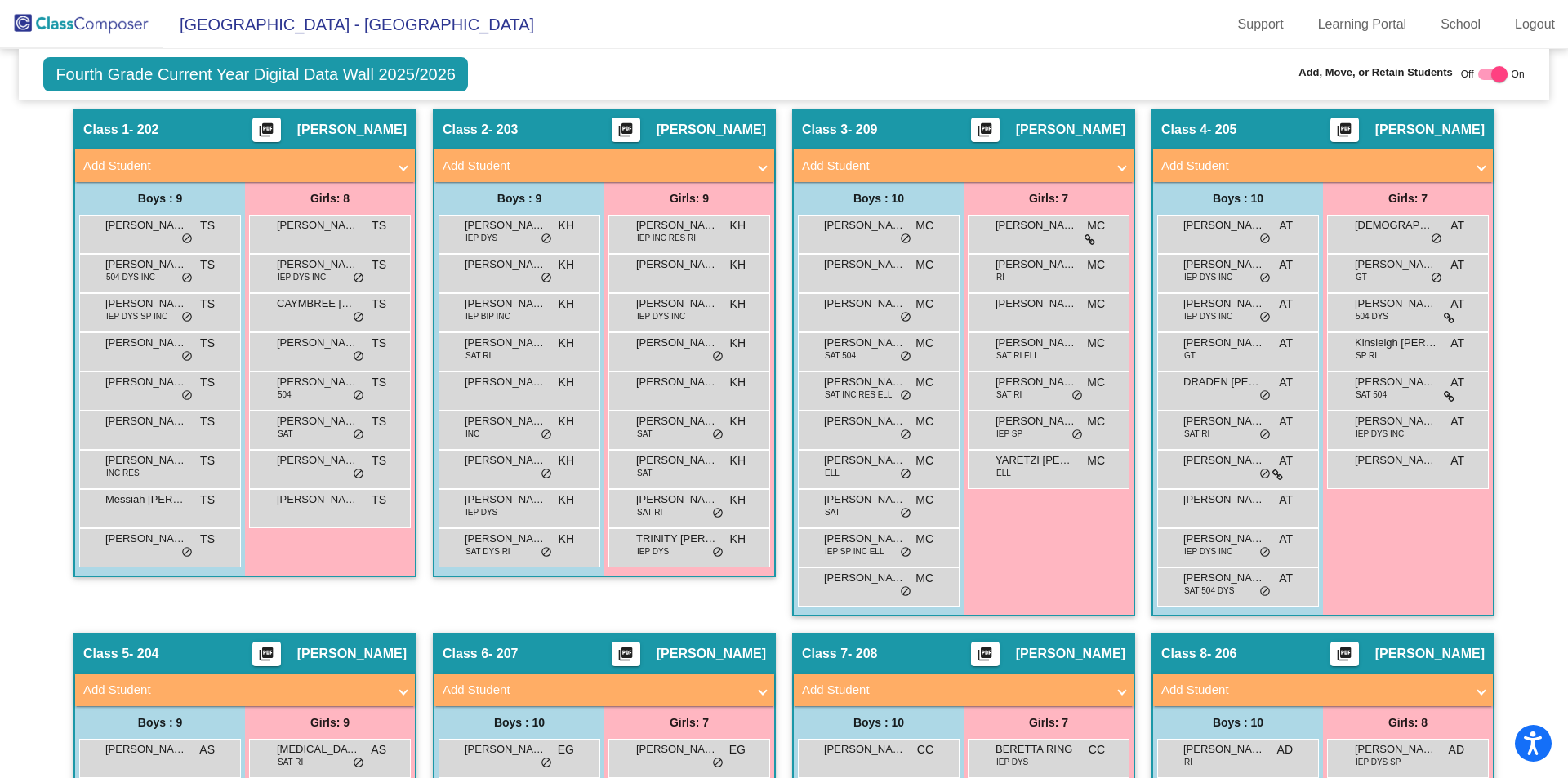
click at [817, 159] on mat-panel-title "Add Student" at bounding box center [954, 166] width 303 height 19
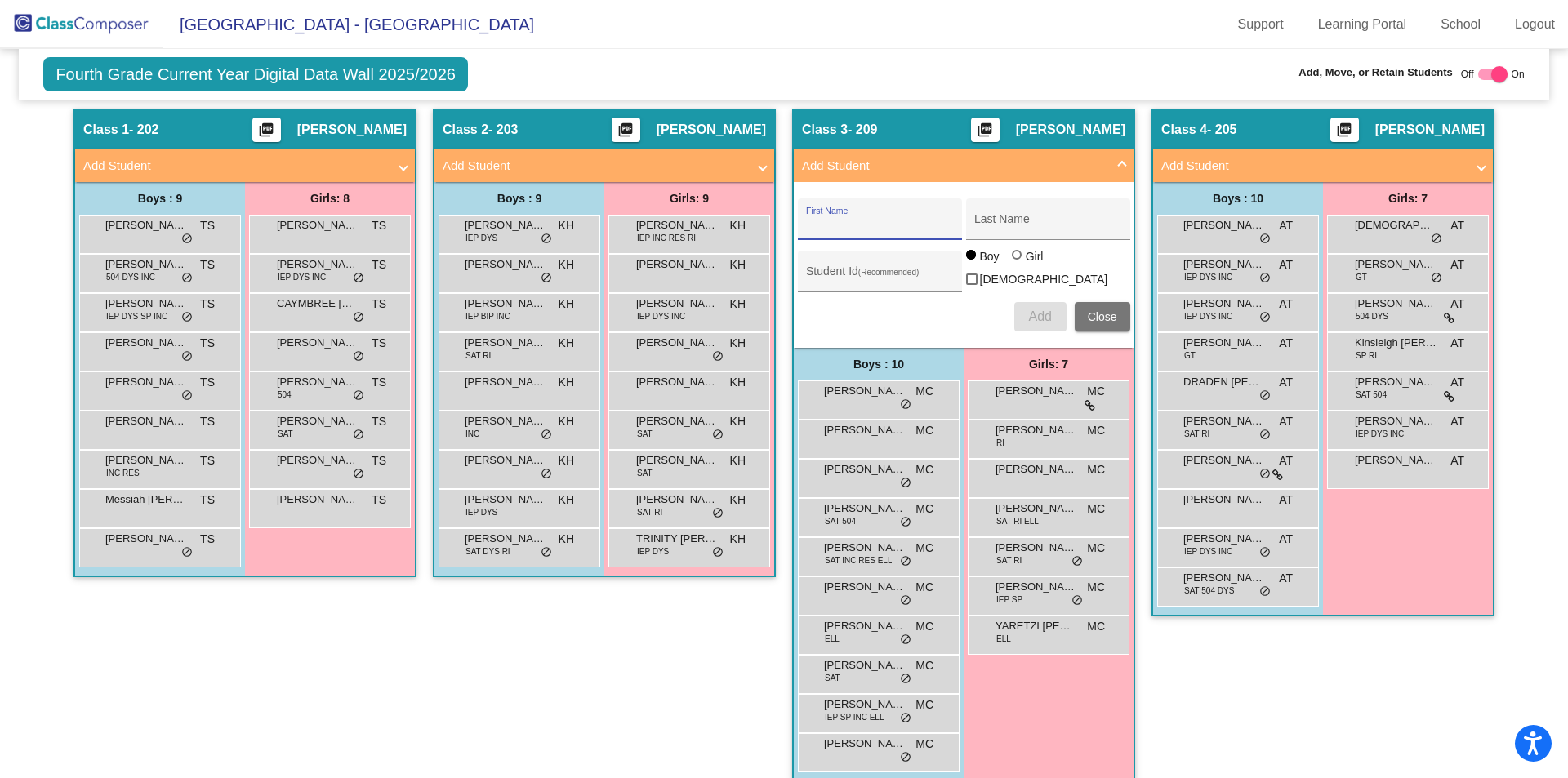
click at [864, 225] on input "First Name" at bounding box center [880, 225] width 147 height 13
type input "[PERSON_NAME]"
drag, startPoint x: 1014, startPoint y: 263, endPoint x: 1016, endPoint y: 271, distance: 8.2
click at [1016, 263] on div at bounding box center [1018, 256] width 13 height 13
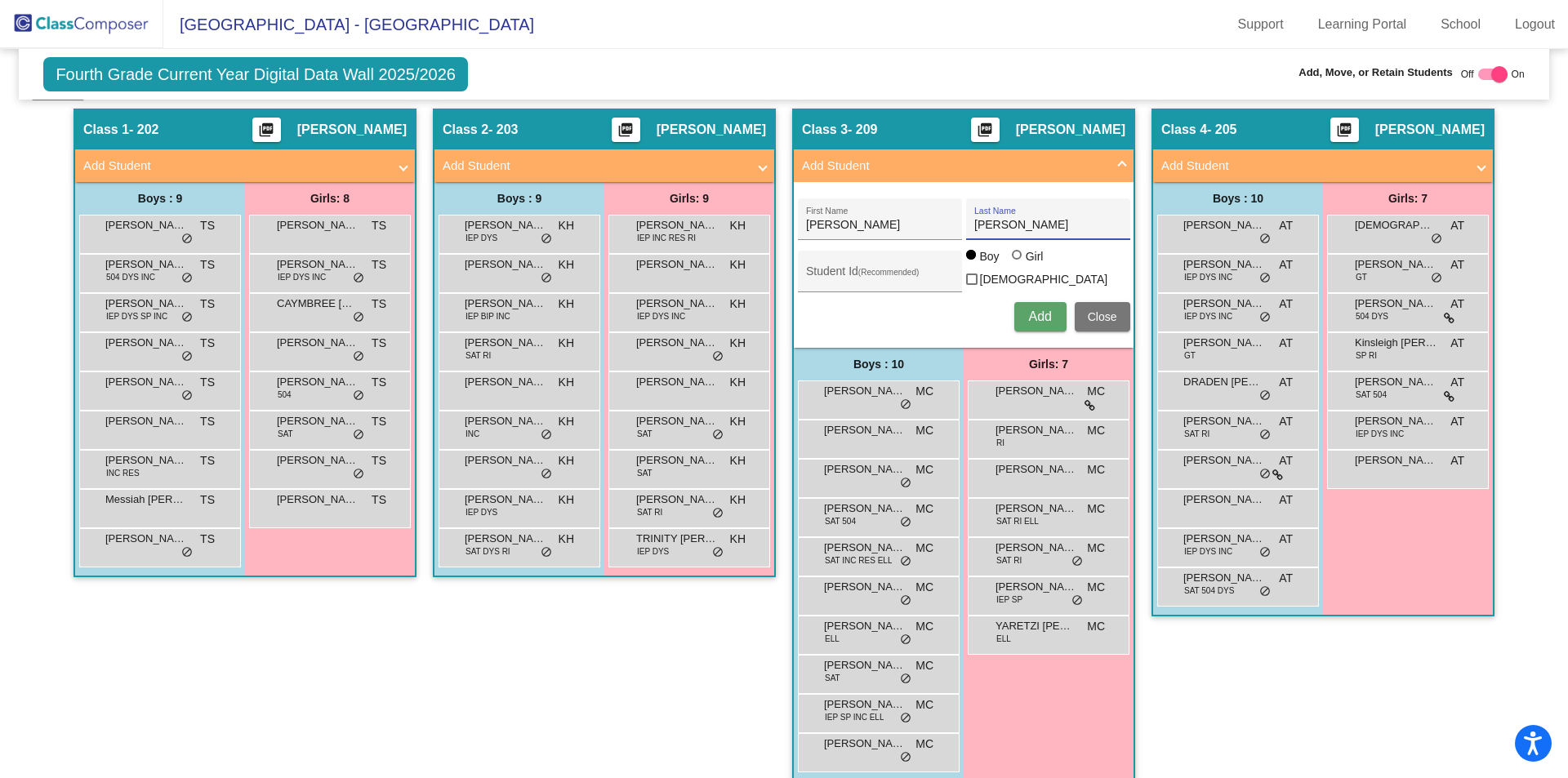
click at [1017, 264] on input "Girl" at bounding box center [1017, 263] width 1 height 1
radio input "true"
click at [1037, 314] on span "Add" at bounding box center [1040, 316] width 23 height 14
type input "[PERSON_NAME]"
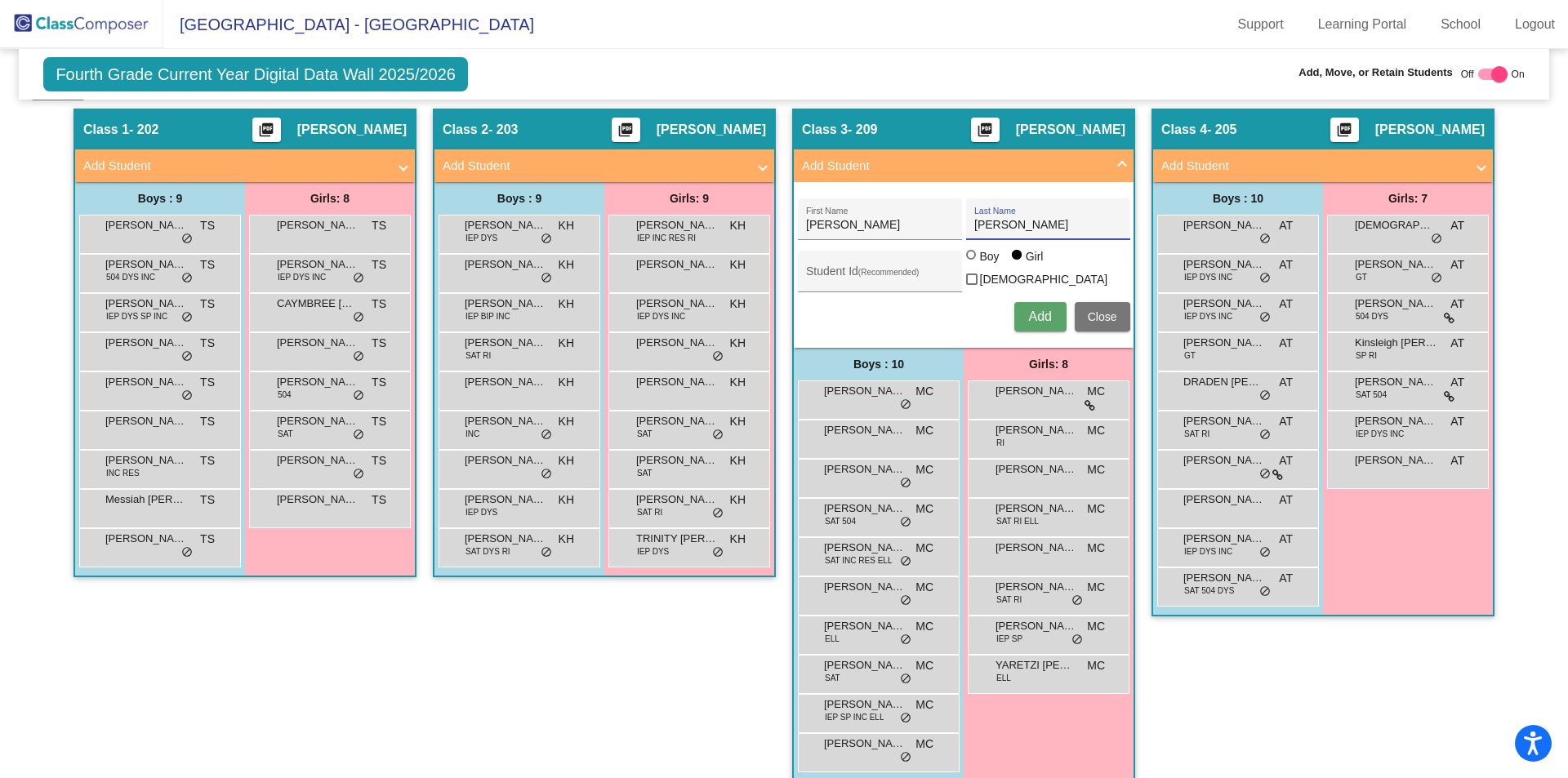
click at [1048, 311] on button "Add" at bounding box center [1040, 316] width 52 height 30
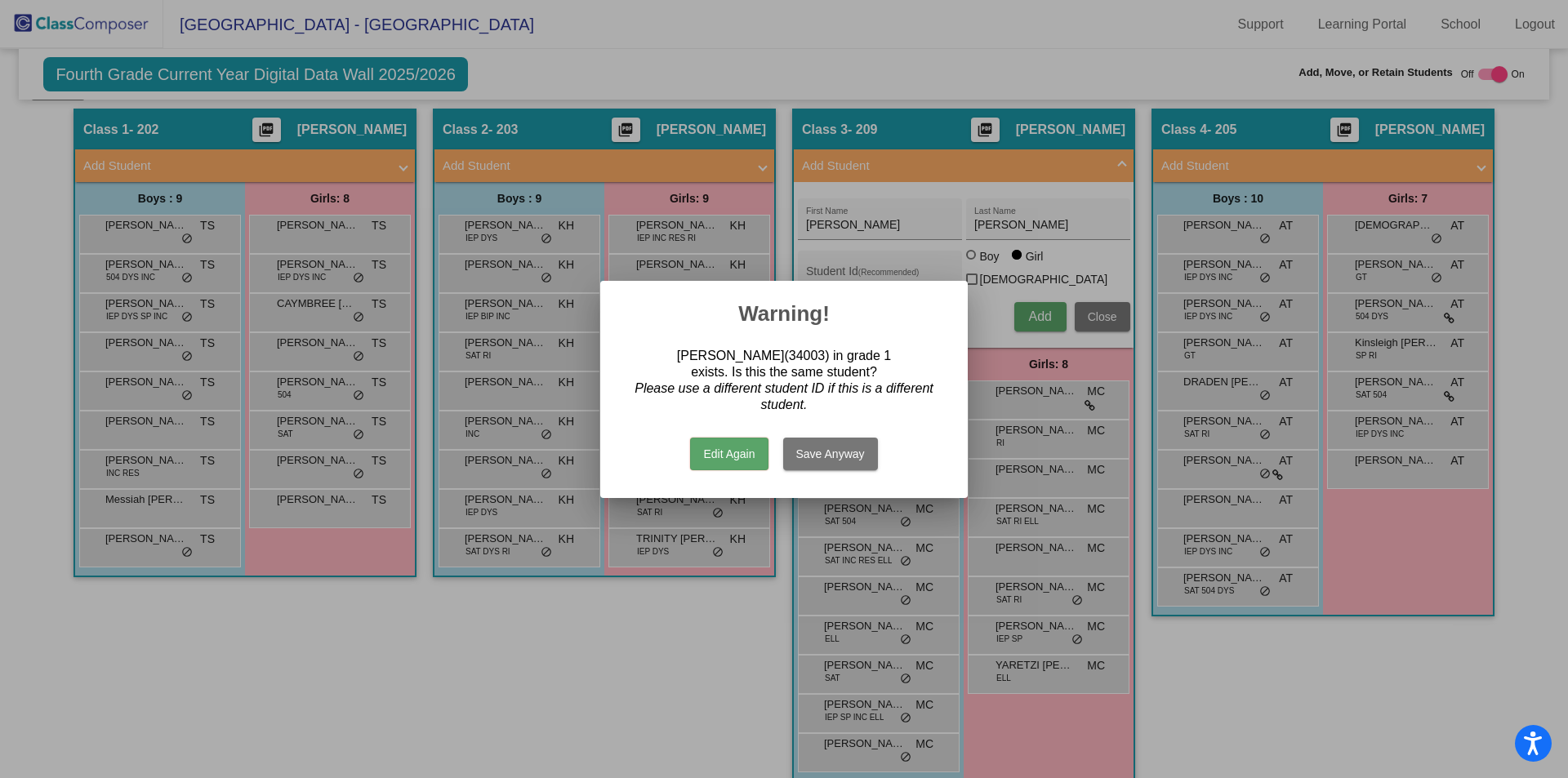
click at [739, 460] on button "Edit Again" at bounding box center [729, 454] width 77 height 33
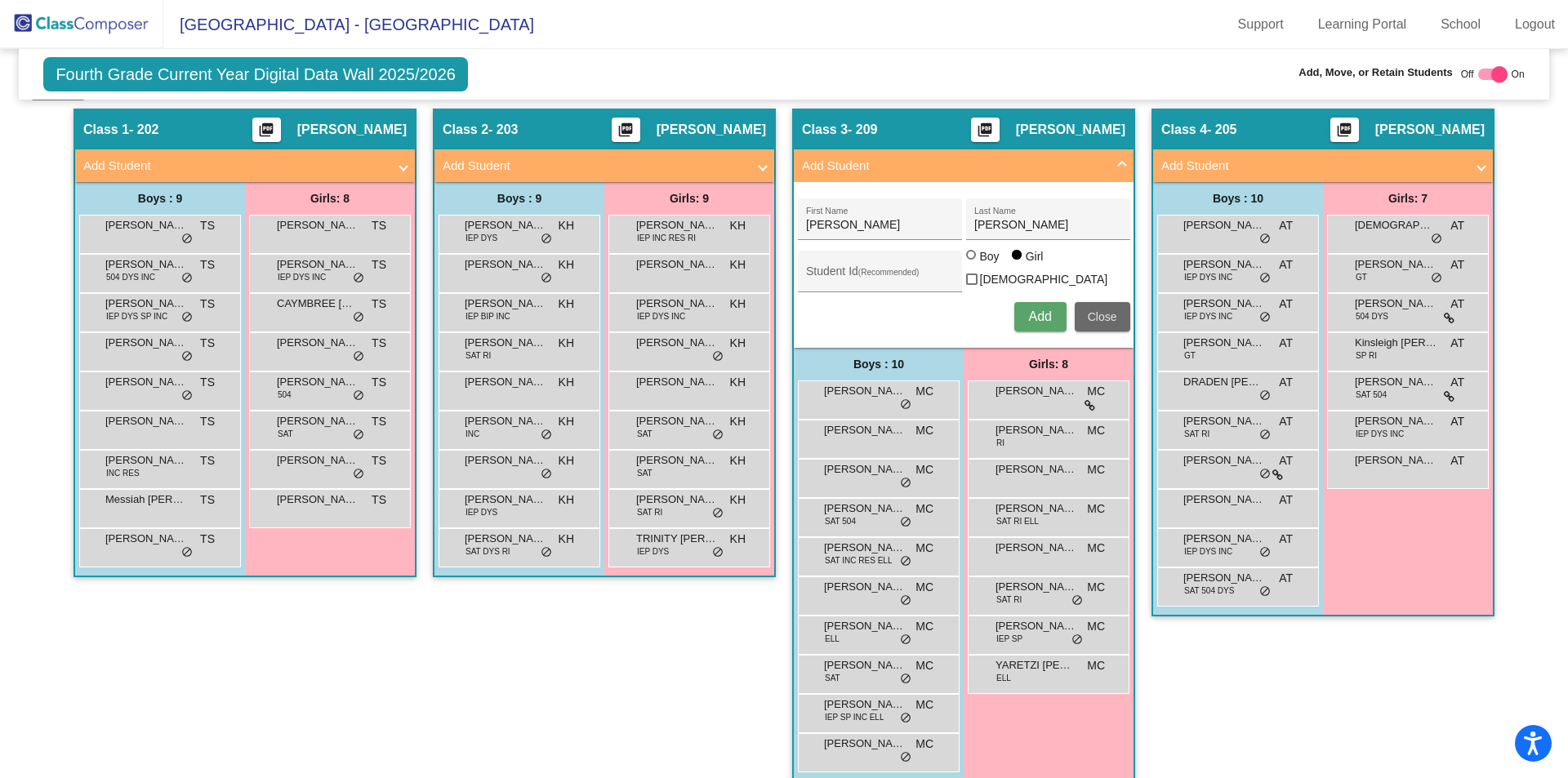
click at [1097, 317] on span "Close" at bounding box center [1102, 316] width 30 height 13
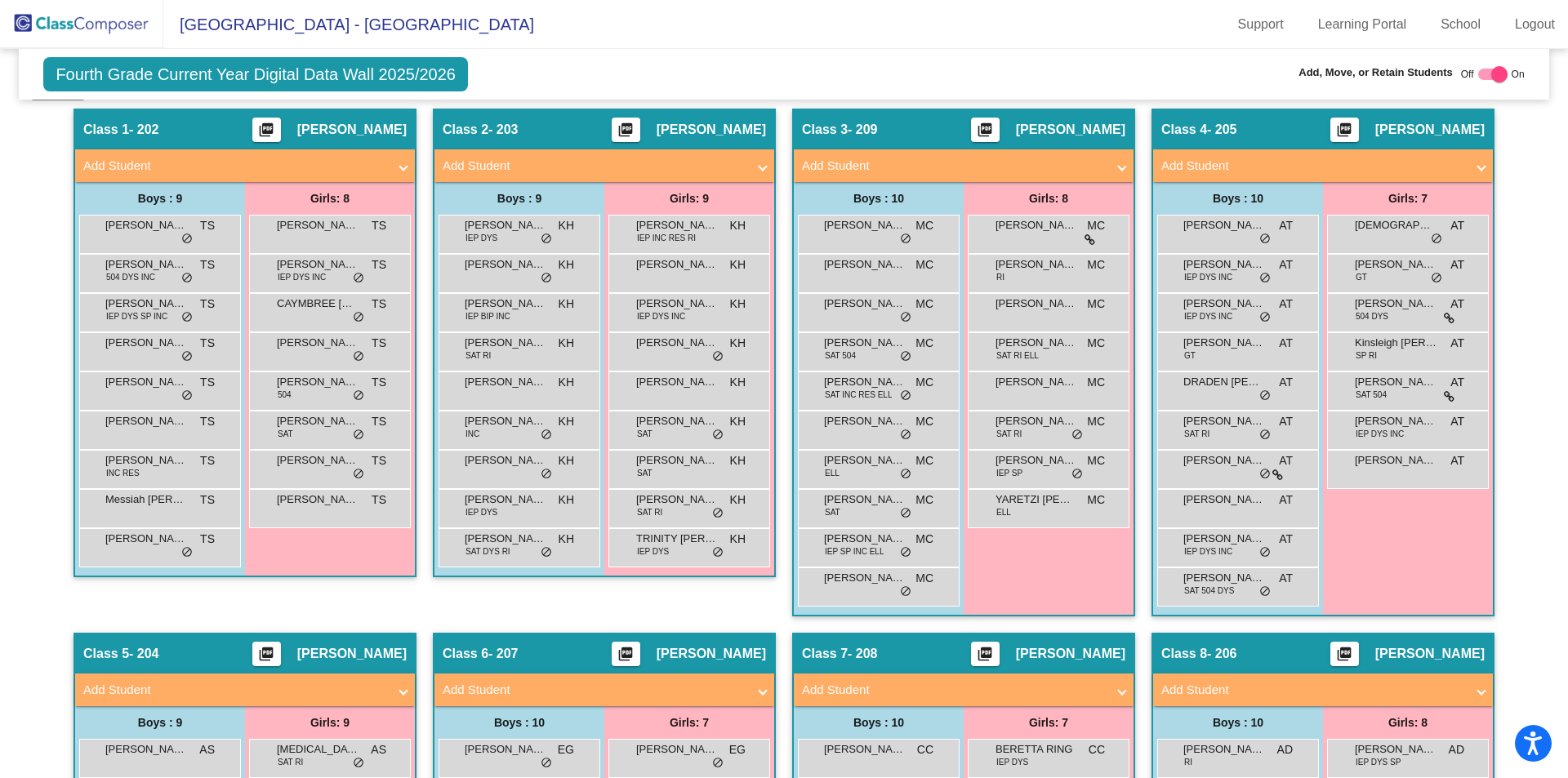
scroll to position [0, 0]
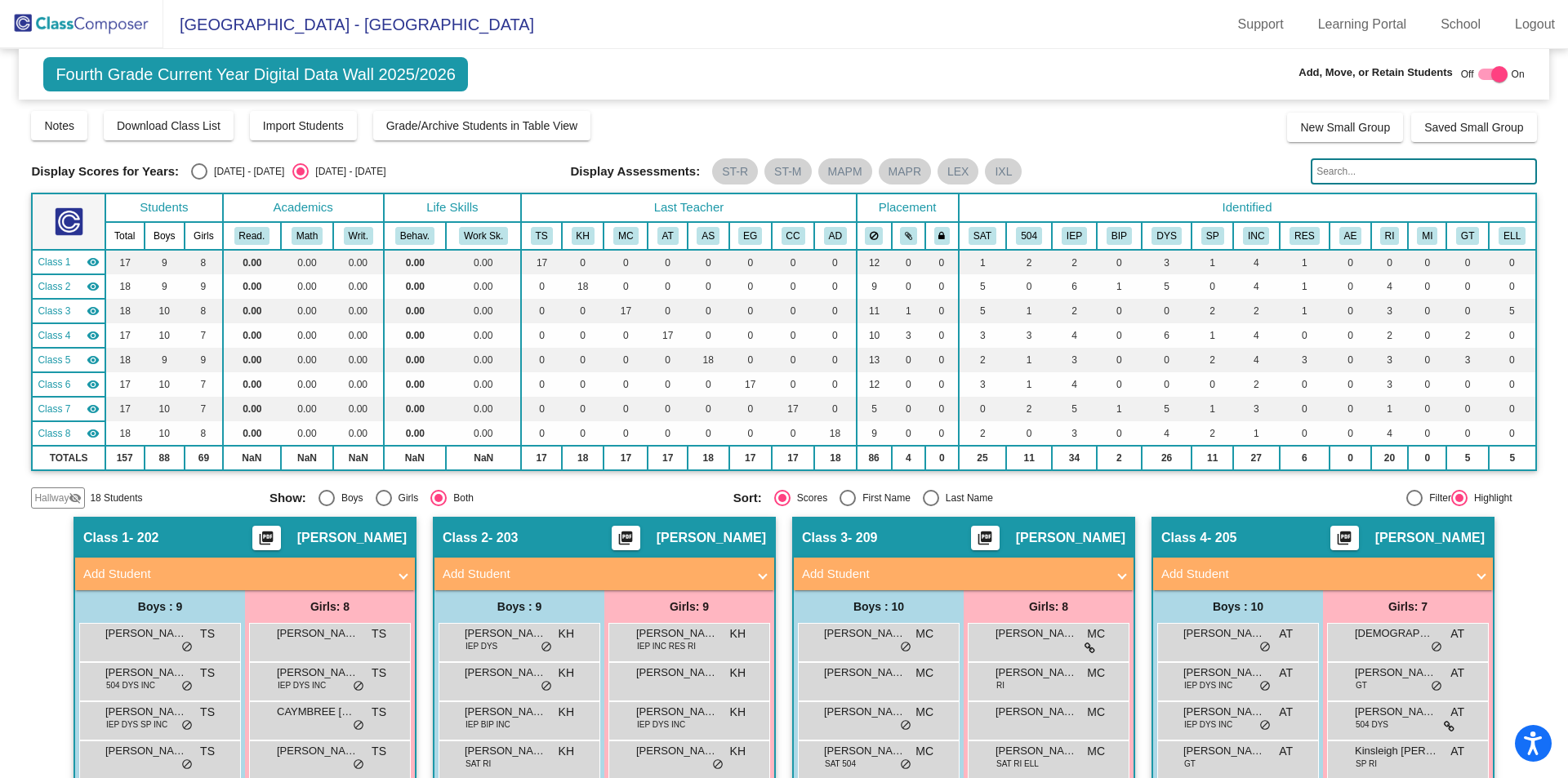
click at [92, 34] on img at bounding box center [82, 24] width 163 height 48
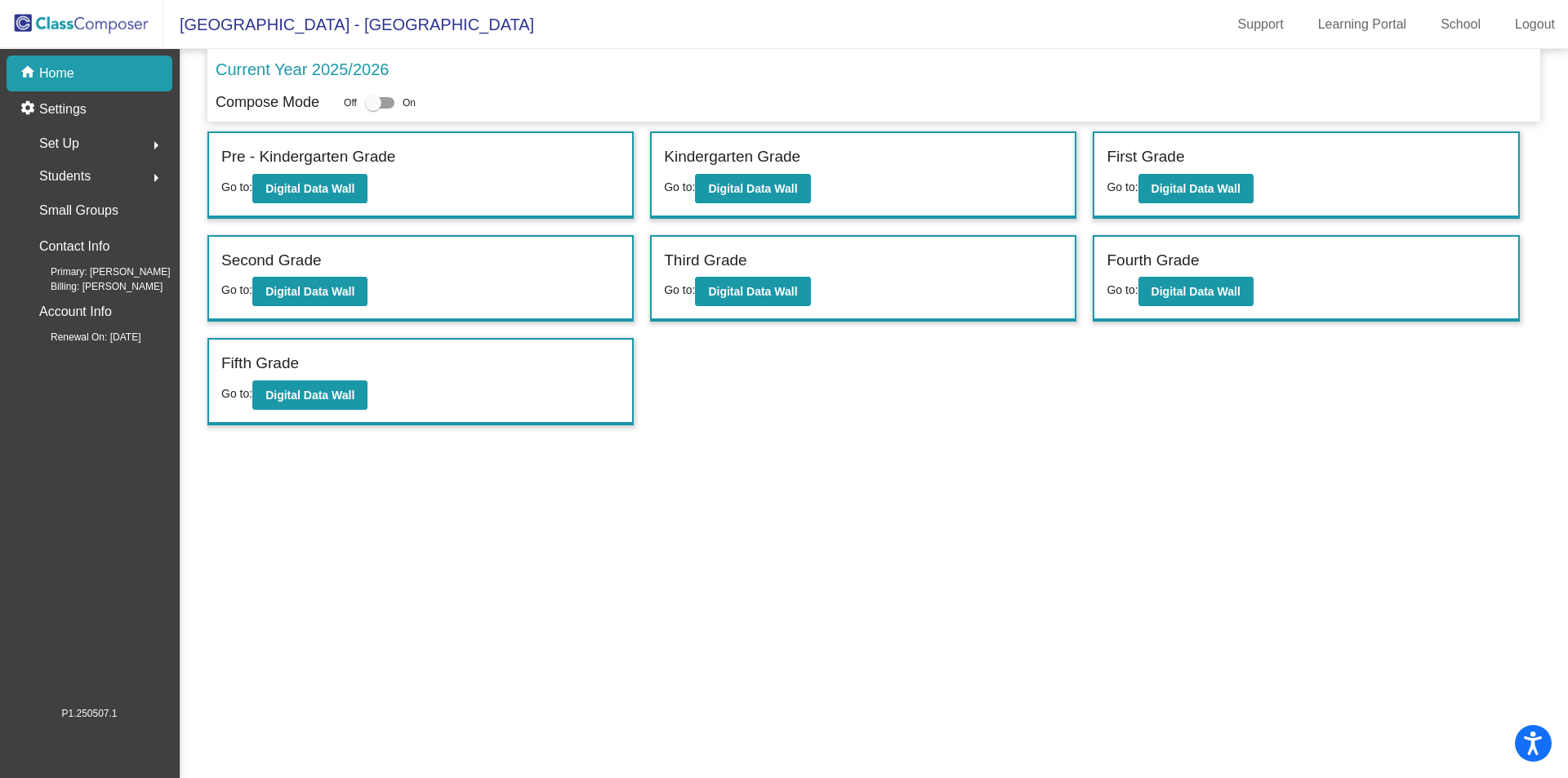
click at [91, 171] on span "Students" at bounding box center [65, 176] width 51 height 23
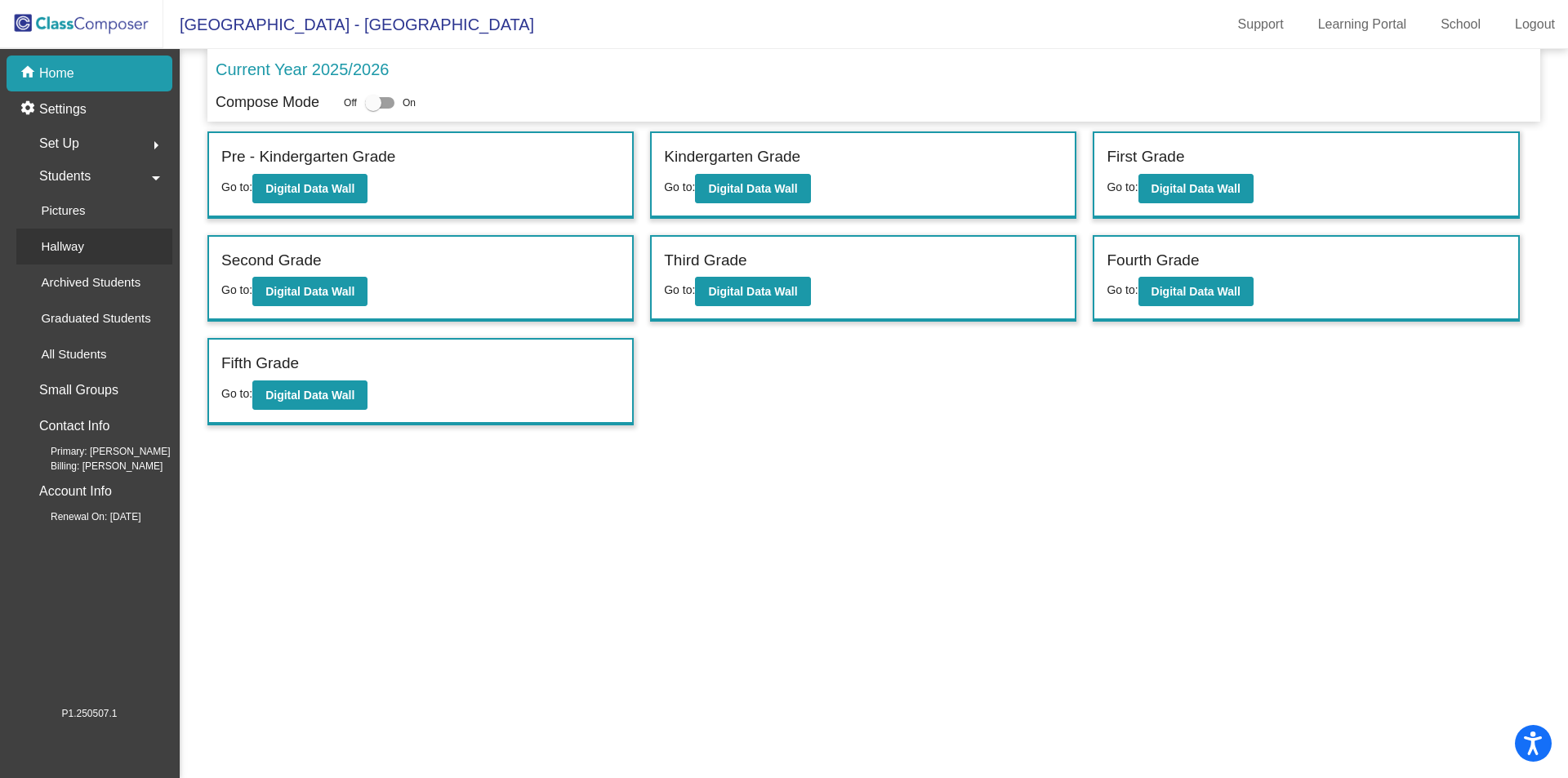
click at [85, 241] on div "Hallway" at bounding box center [57, 246] width 81 height 36
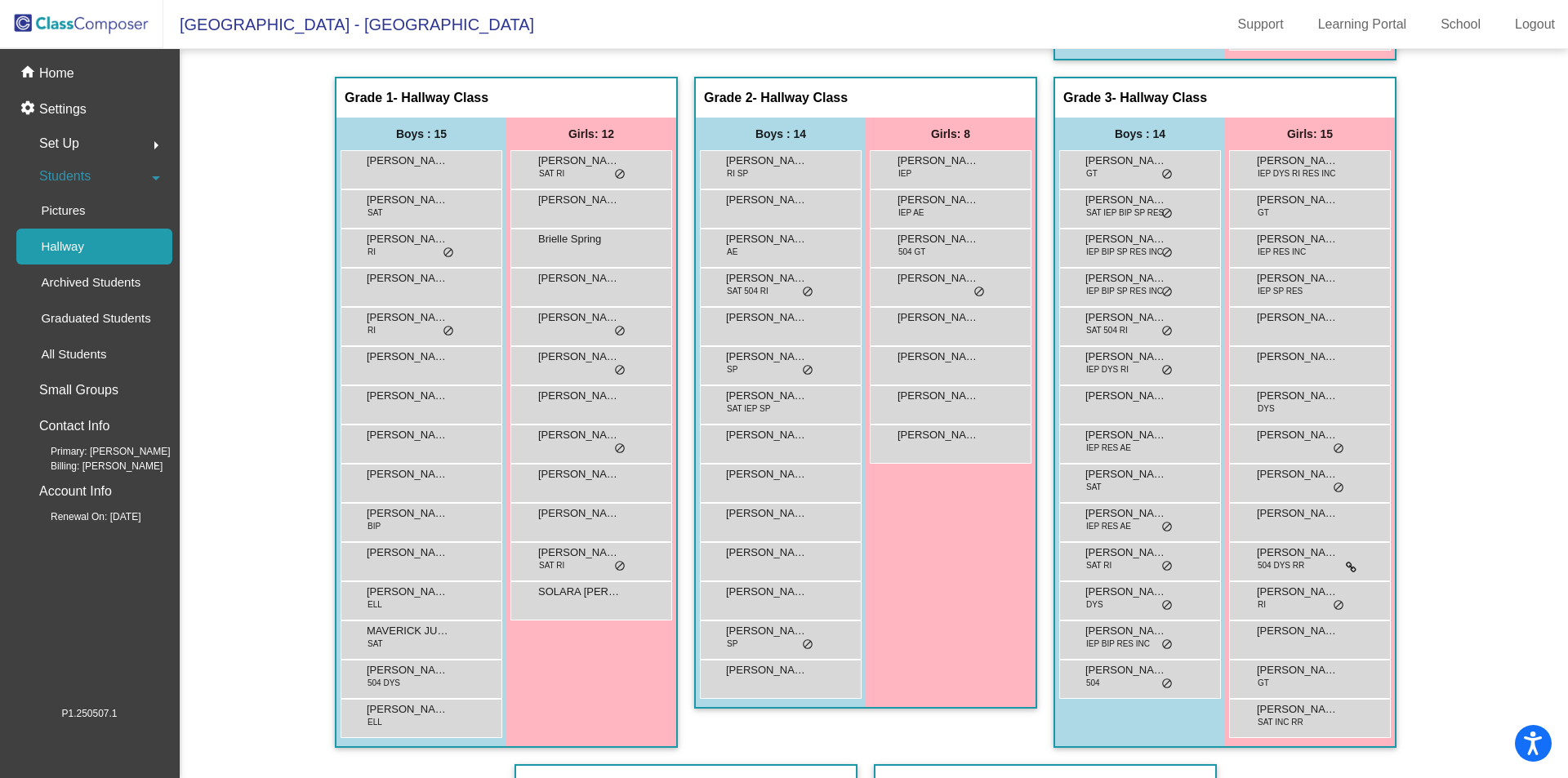
scroll to position [953, 0]
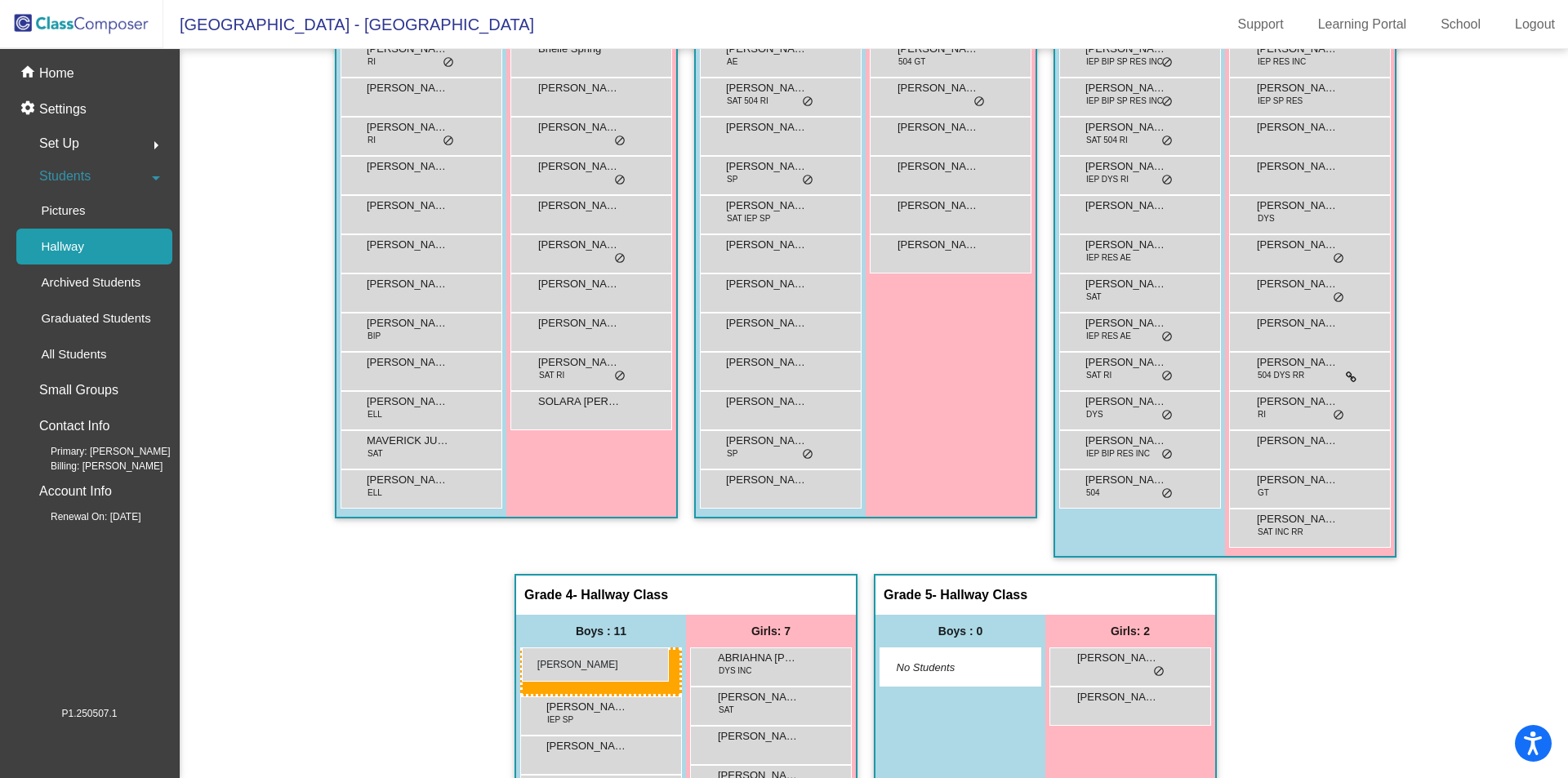
drag, startPoint x: 419, startPoint y: 483, endPoint x: 522, endPoint y: 647, distance: 193.7
drag, startPoint x: 453, startPoint y: 483, endPoint x: 533, endPoint y: 657, distance: 191.5
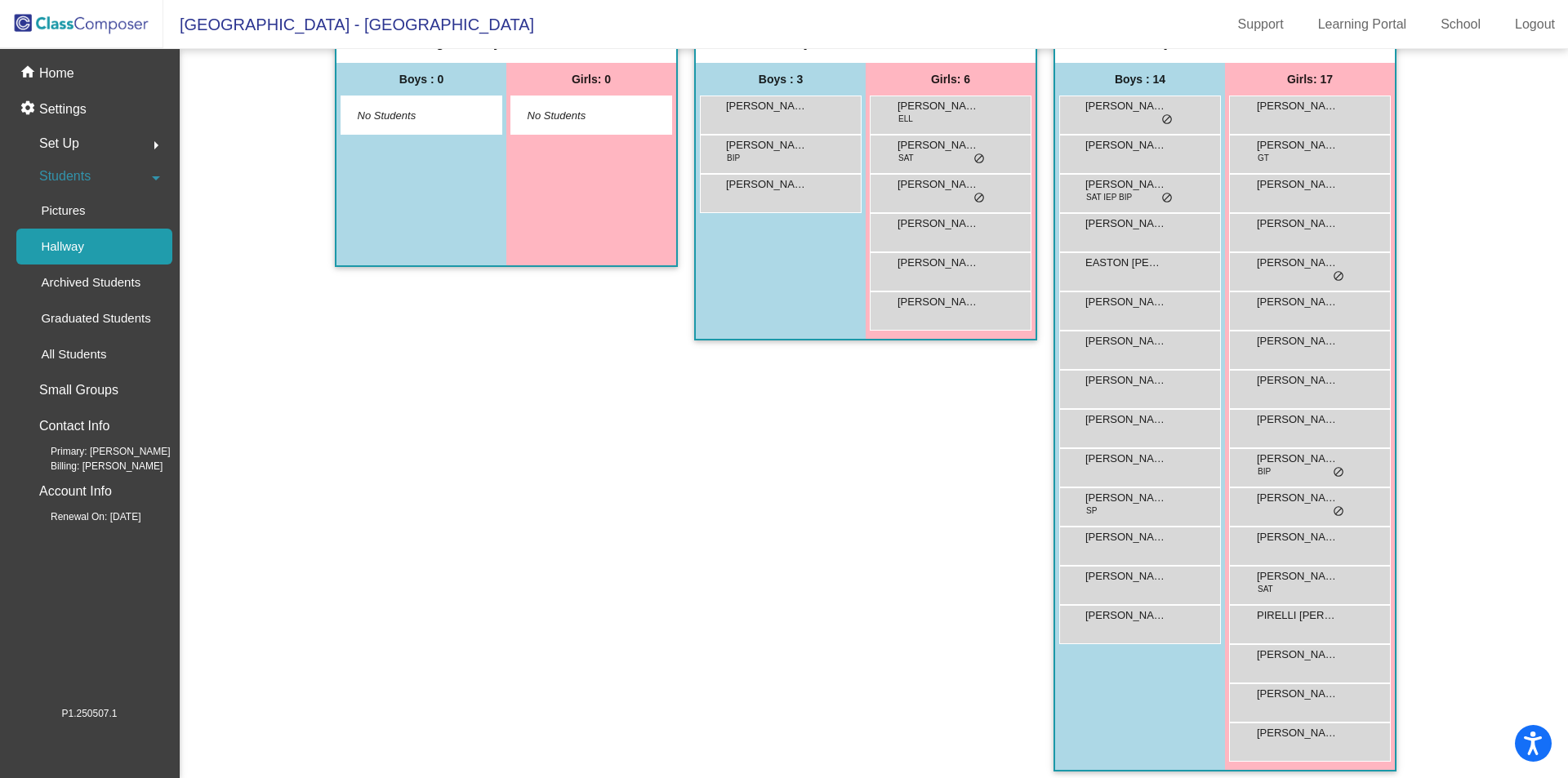
scroll to position [0, 0]
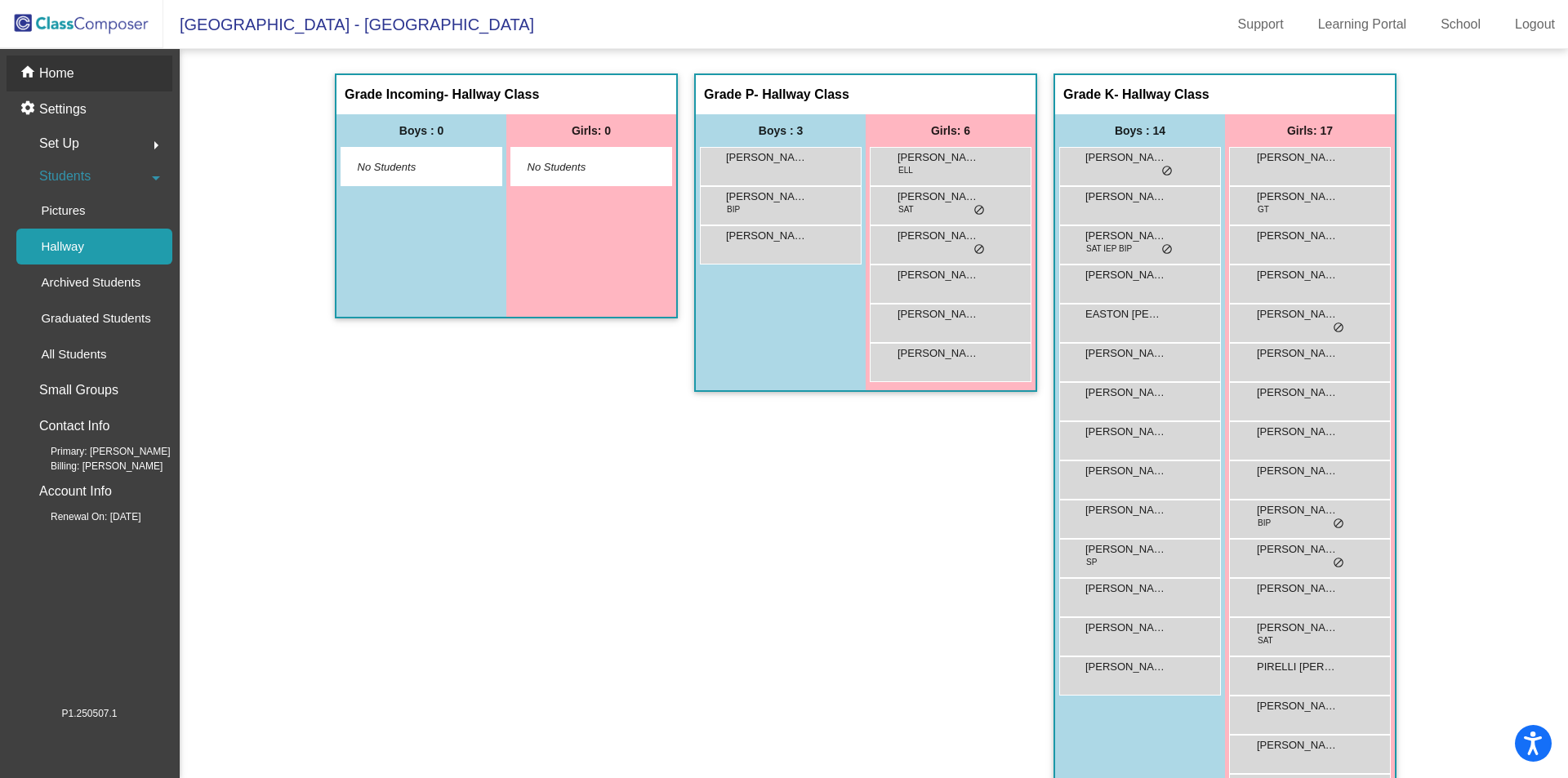
click at [48, 81] on p "Home" at bounding box center [57, 73] width 35 height 20
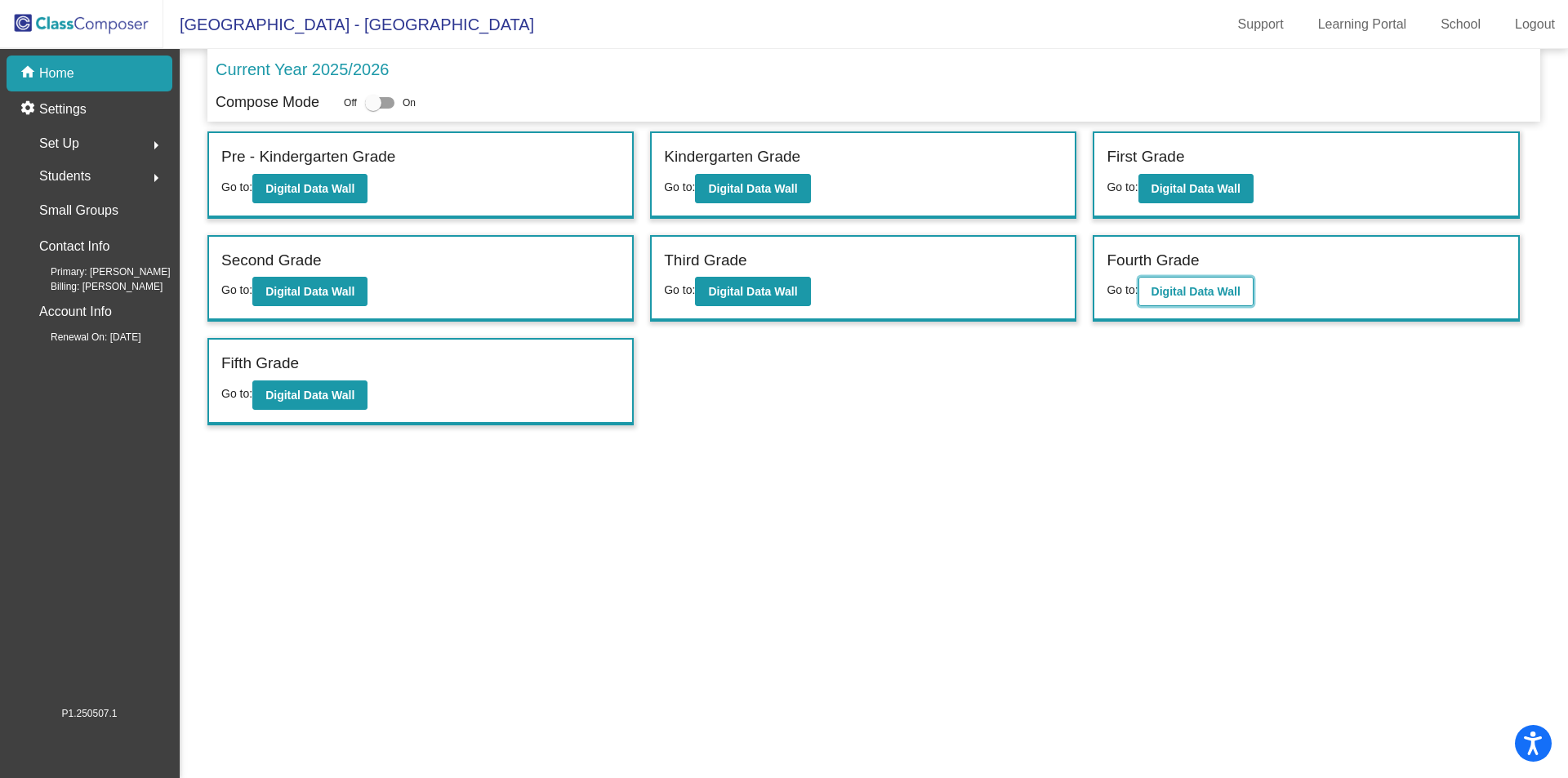
click at [1200, 283] on button "Digital Data Wall" at bounding box center [1196, 292] width 115 height 30
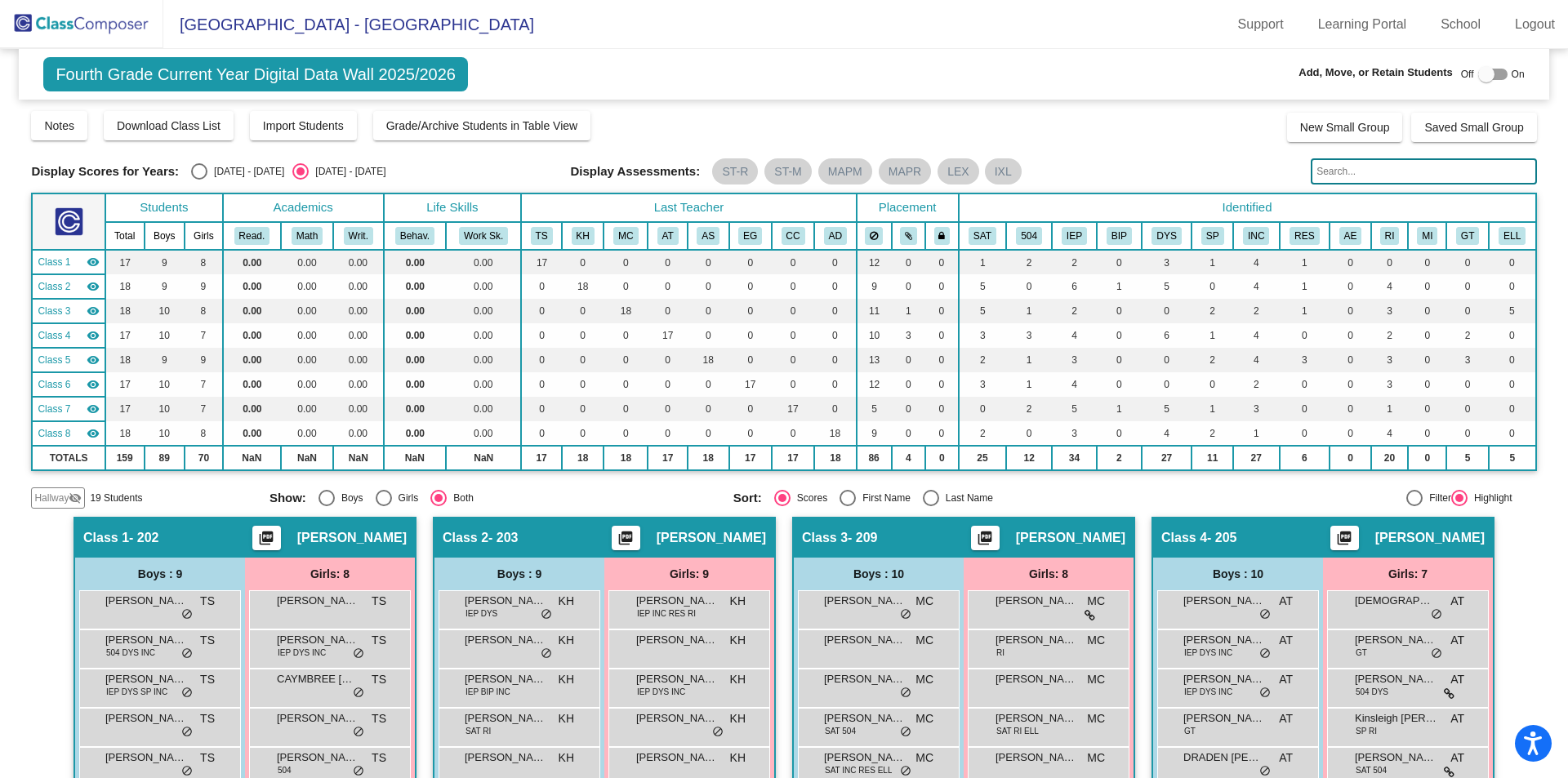
click at [44, 497] on span "Hallway" at bounding box center [52, 498] width 35 height 15
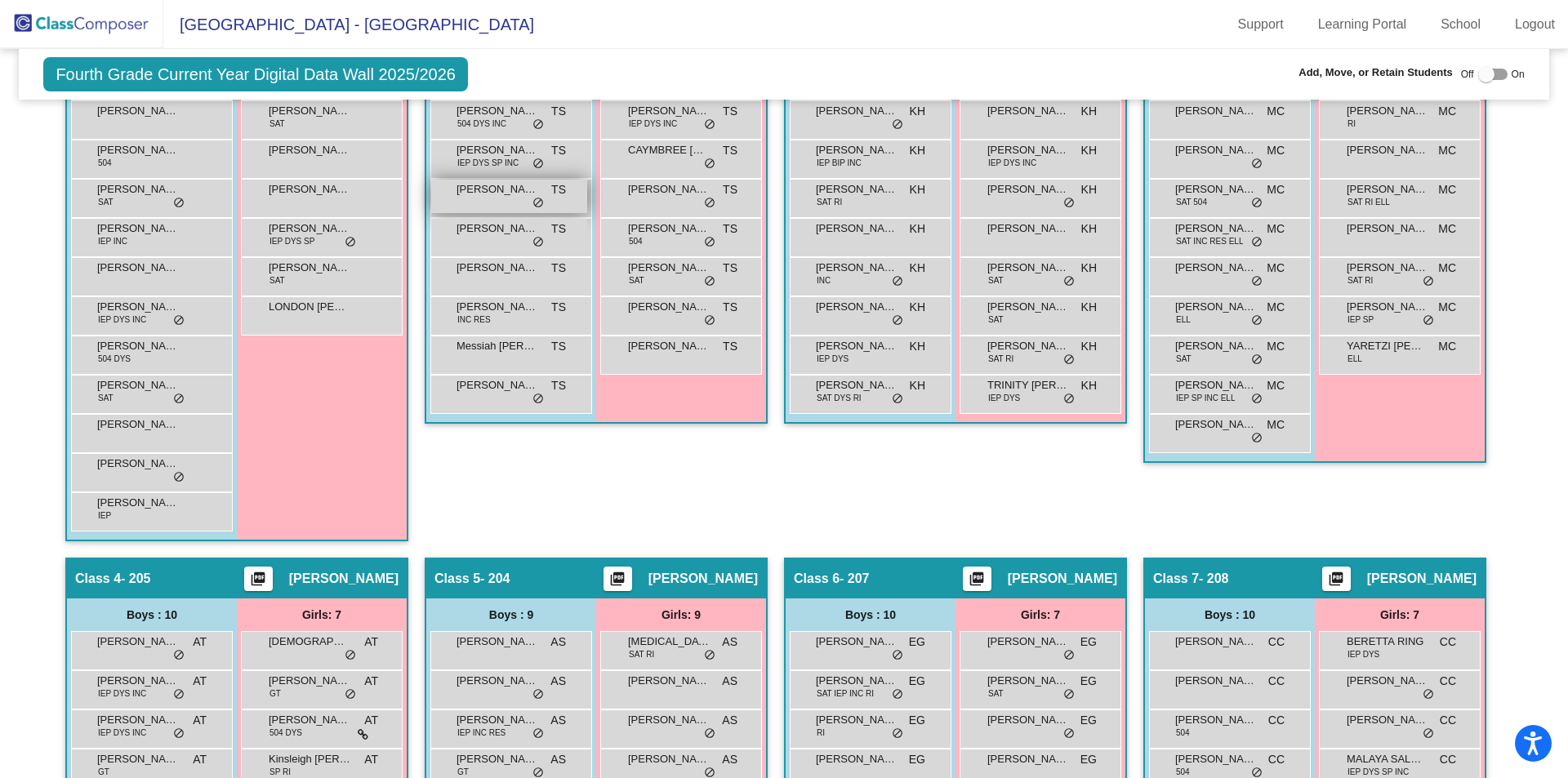
scroll to position [545, 0]
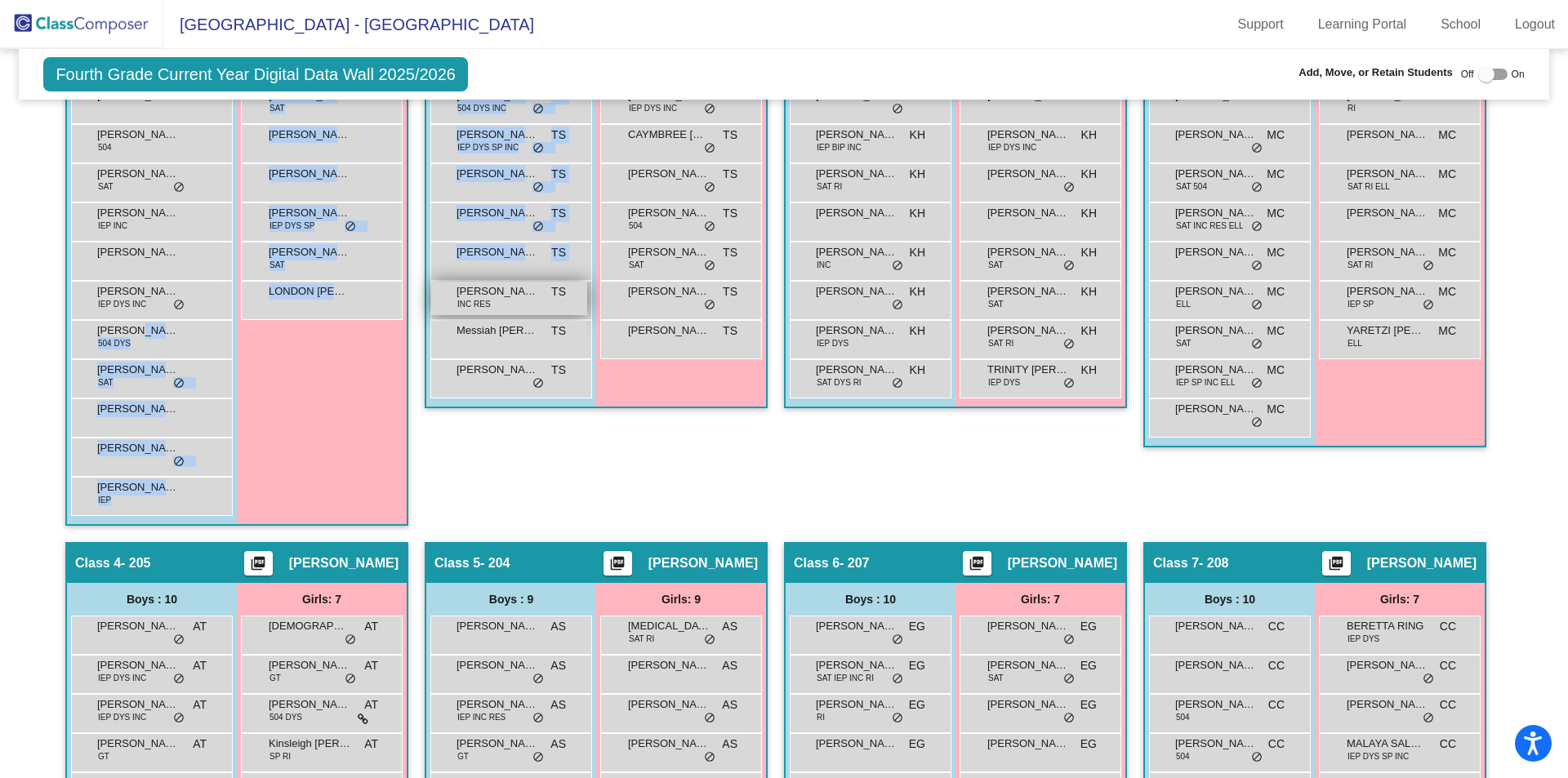
drag, startPoint x: 137, startPoint y: 334, endPoint x: 573, endPoint y: 301, distance: 437.2
click at [573, 301] on div "Hallway - Hallway Class picture_as_pdf Add Student First Name Last Name Student…" at bounding box center [783, 748] width 1505 height 1553
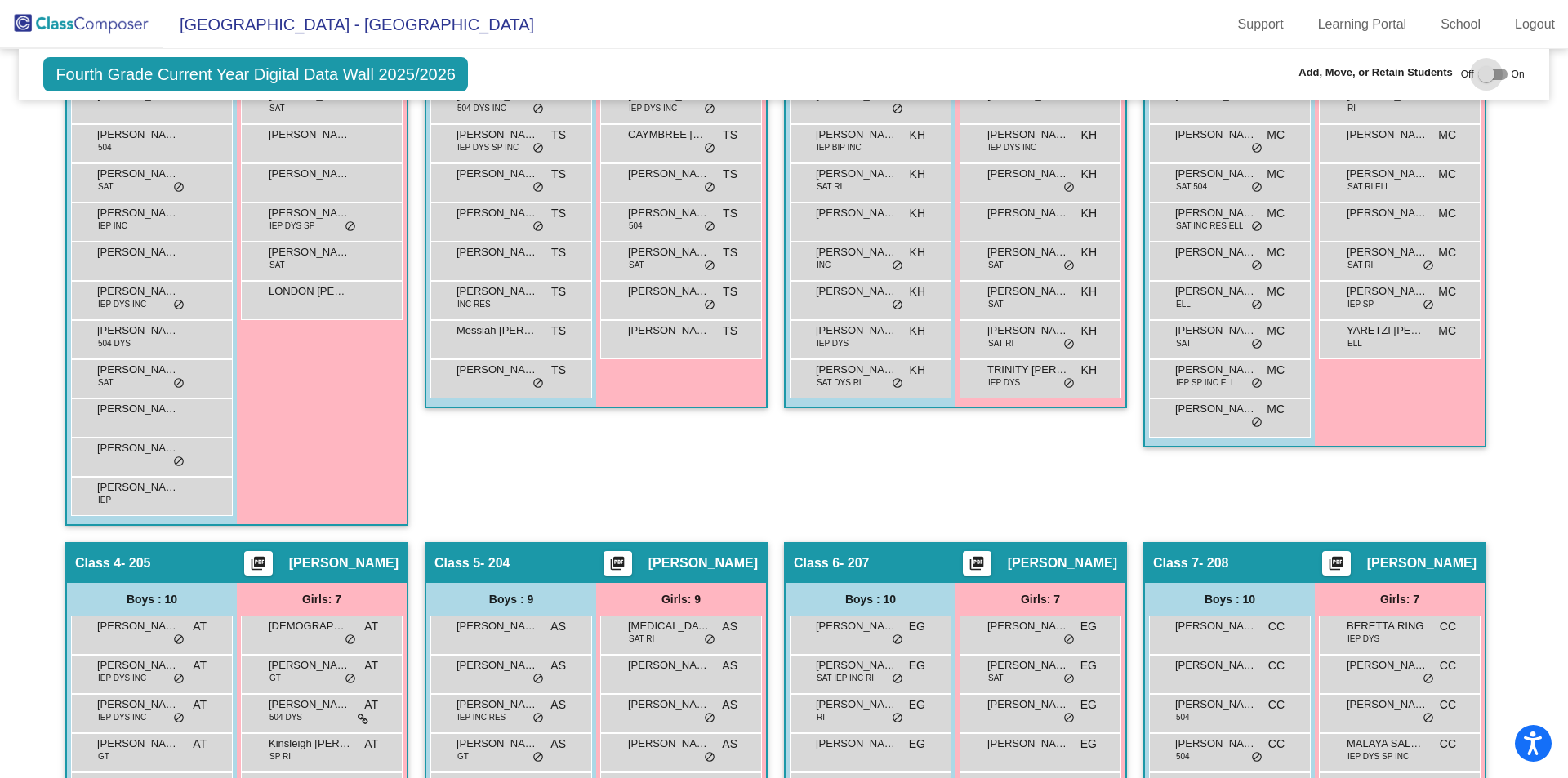
drag, startPoint x: 1480, startPoint y: 73, endPoint x: 645, endPoint y: 495, distance: 935.6
click at [1479, 73] on div at bounding box center [1486, 74] width 16 height 16
checkbox input "true"
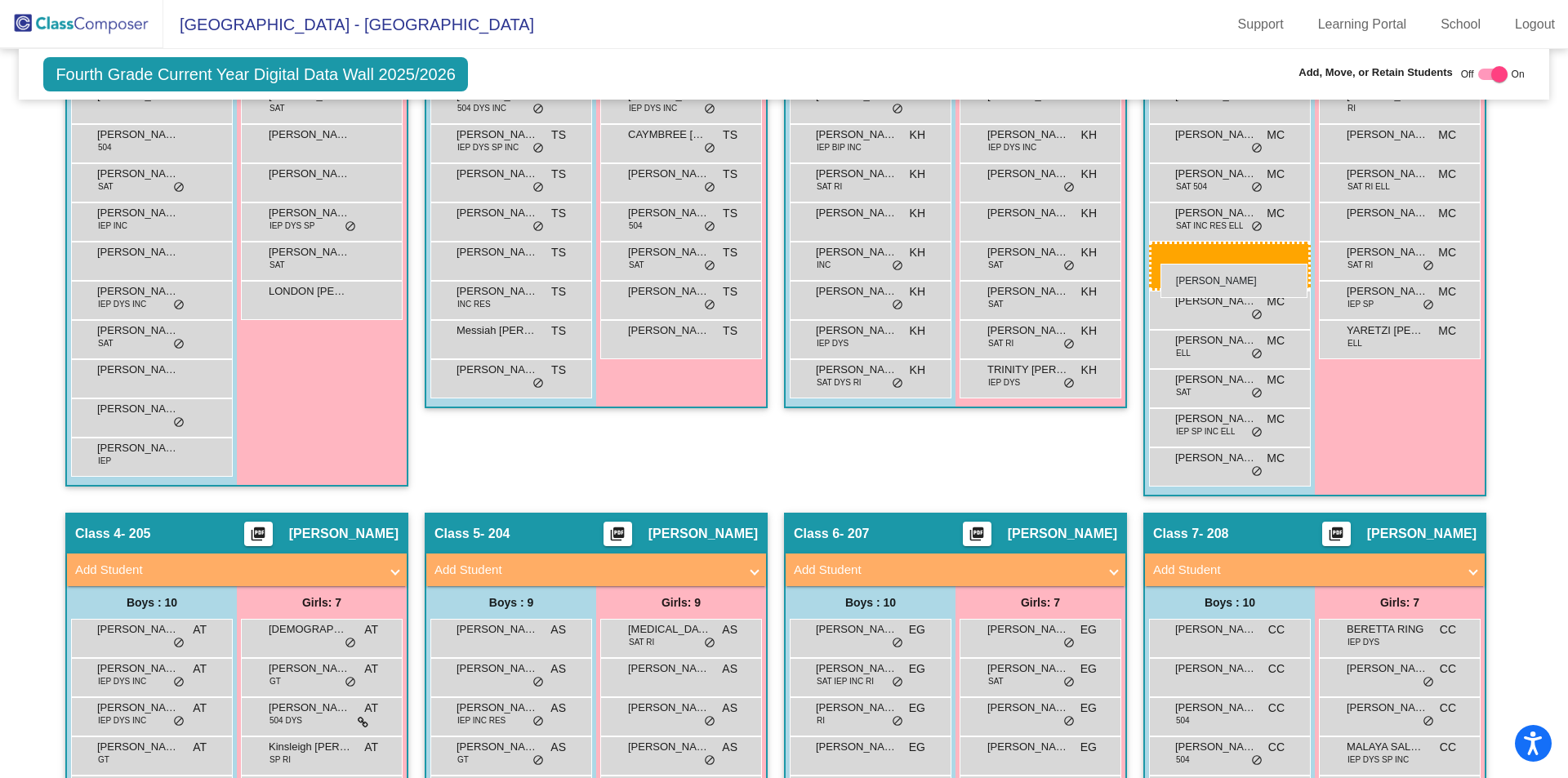
drag, startPoint x: 127, startPoint y: 342, endPoint x: 1160, endPoint y: 264, distance: 1035.9
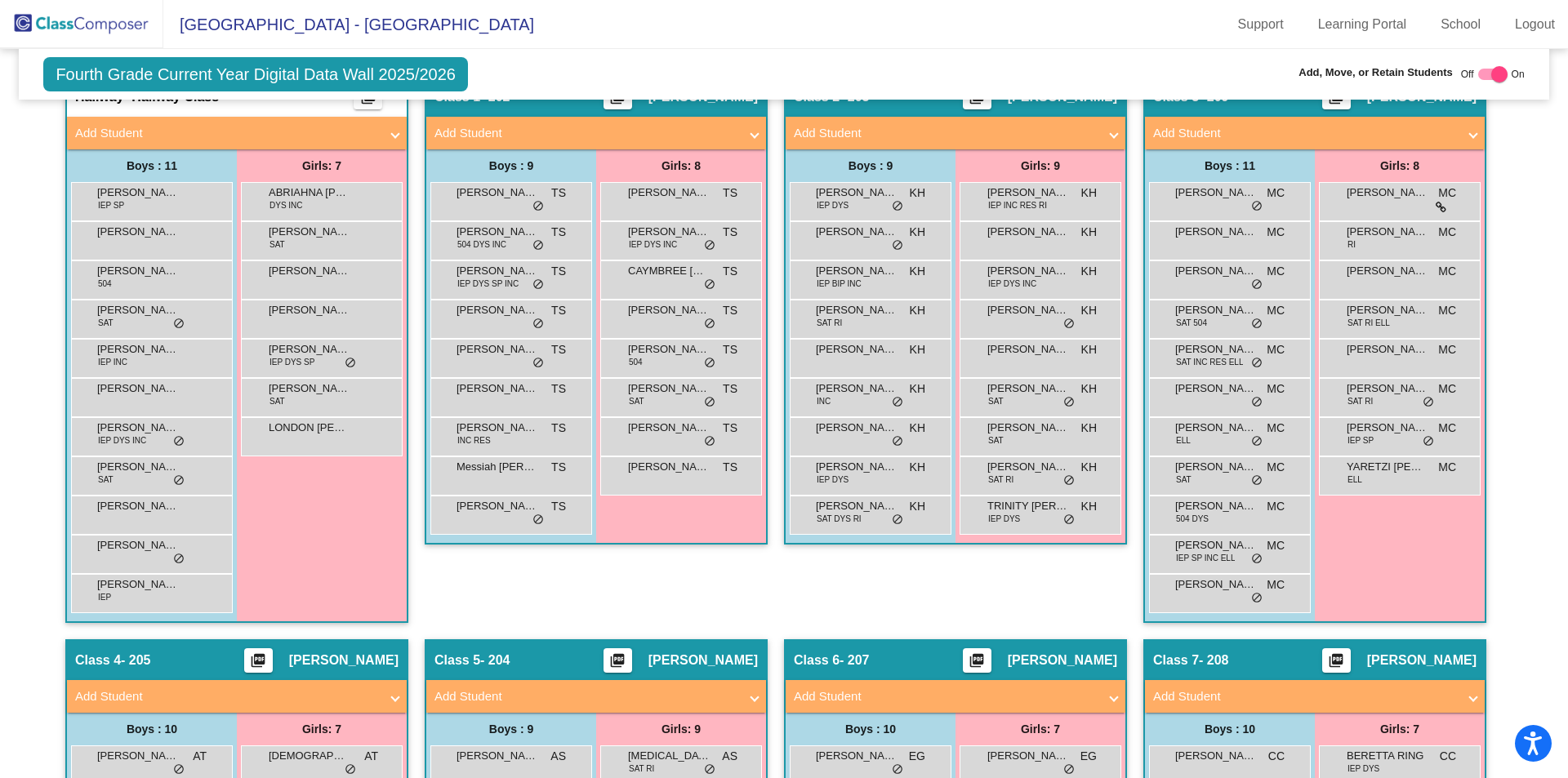
scroll to position [713, 0]
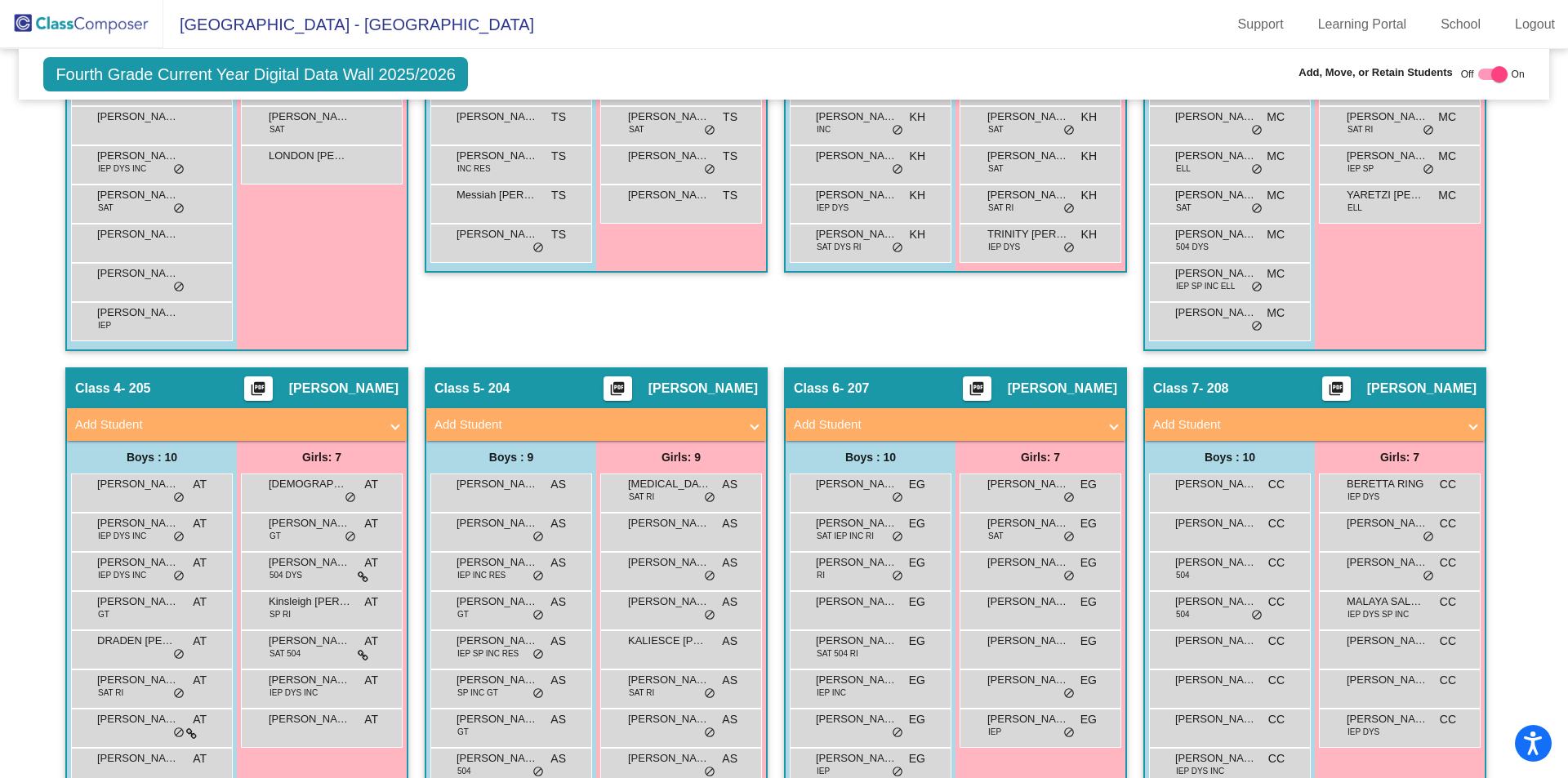
click at [1172, 424] on mat-panel-title "Add Student" at bounding box center [1305, 424] width 303 height 19
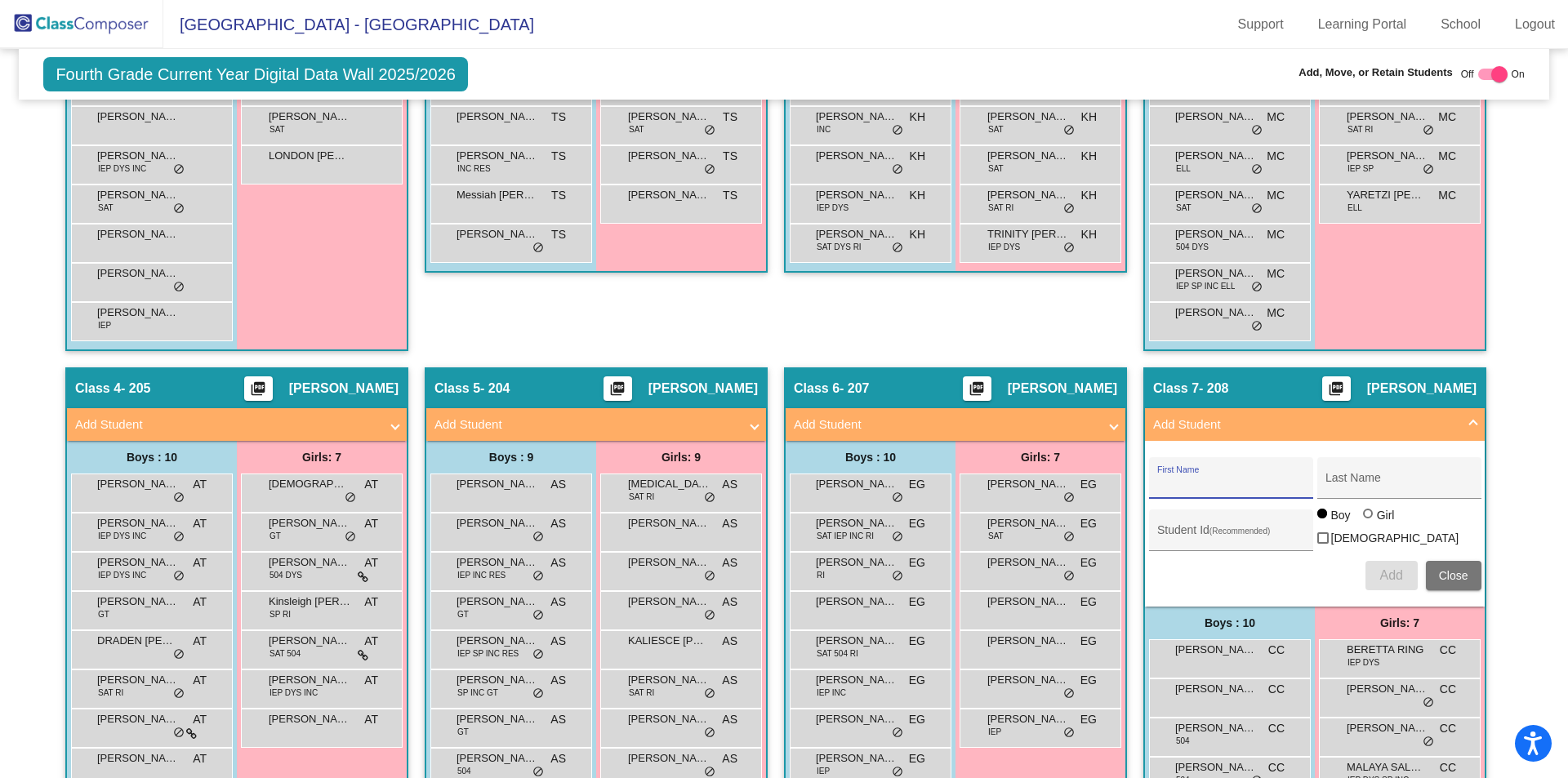
click at [1199, 480] on input "First Name" at bounding box center [1231, 484] width 147 height 13
type input "[PERSON_NAME]"
click at [1363, 518] on div at bounding box center [1368, 513] width 10 height 10
click at [1368, 523] on input "Girl" at bounding box center [1368, 522] width 1 height 1
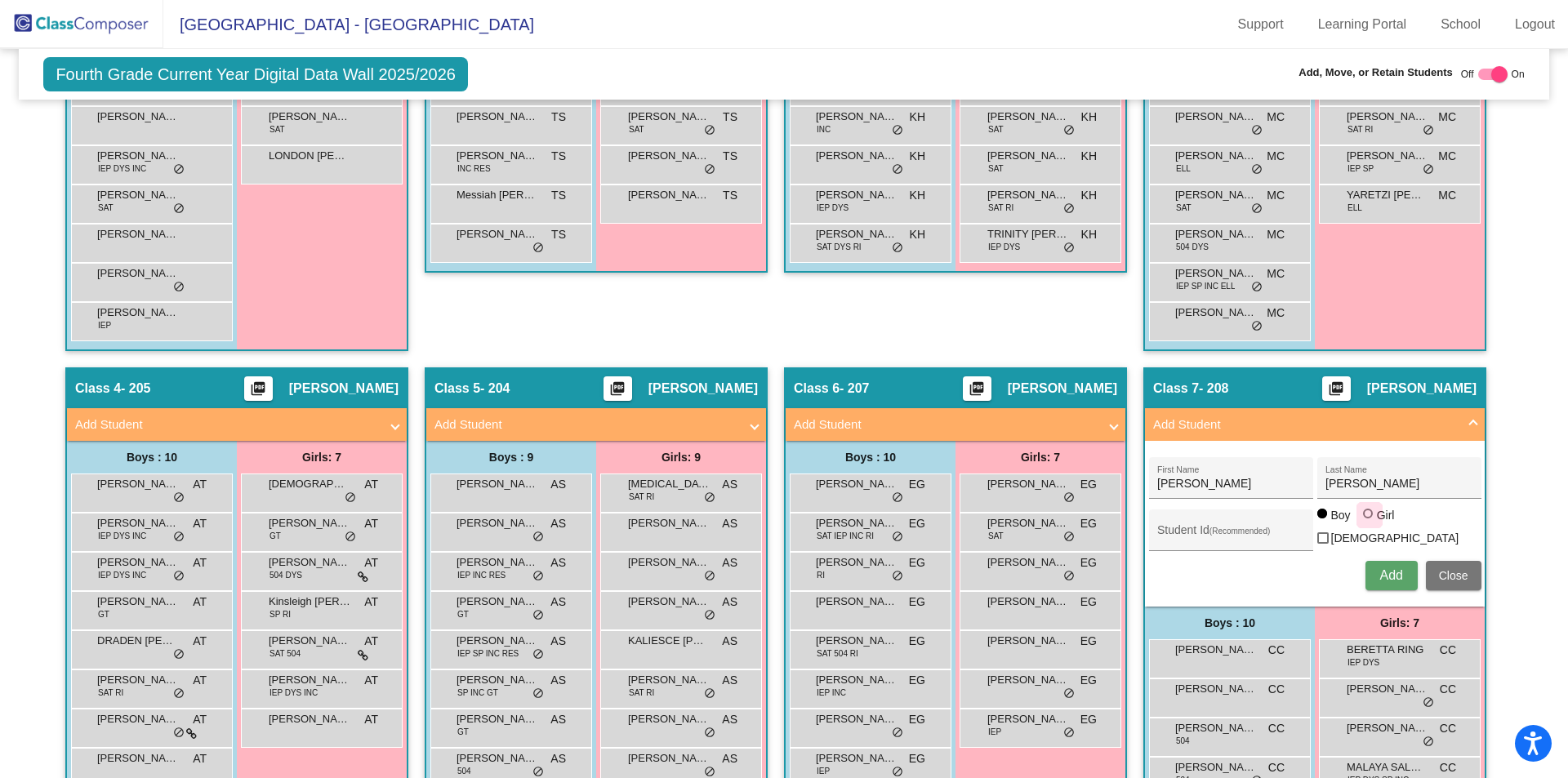
radio input "true"
click at [1398, 568] on span "Add" at bounding box center [1391, 574] width 23 height 14
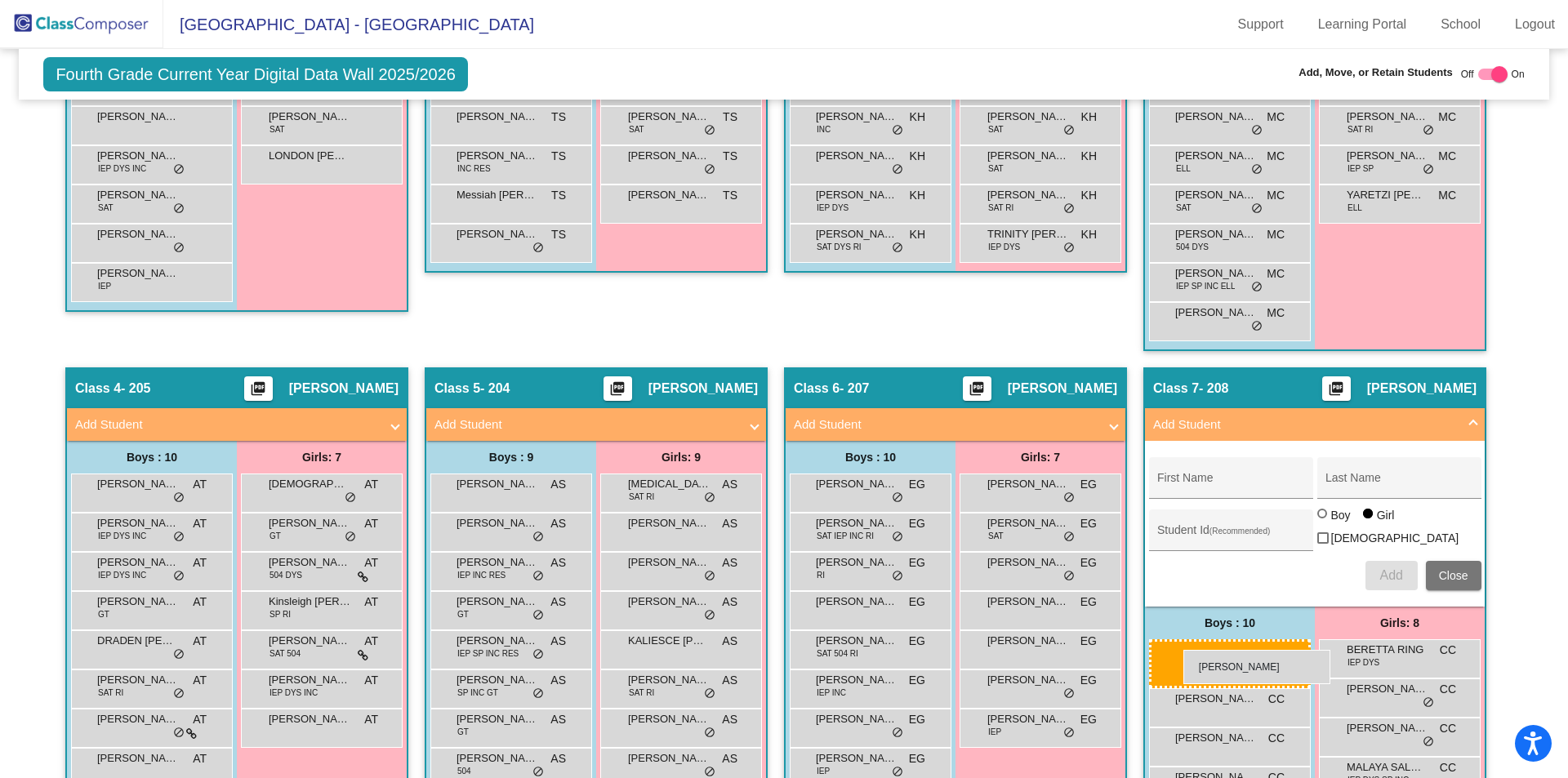
drag, startPoint x: 124, startPoint y: 243, endPoint x: 1183, endPoint y: 649, distance: 1134.2
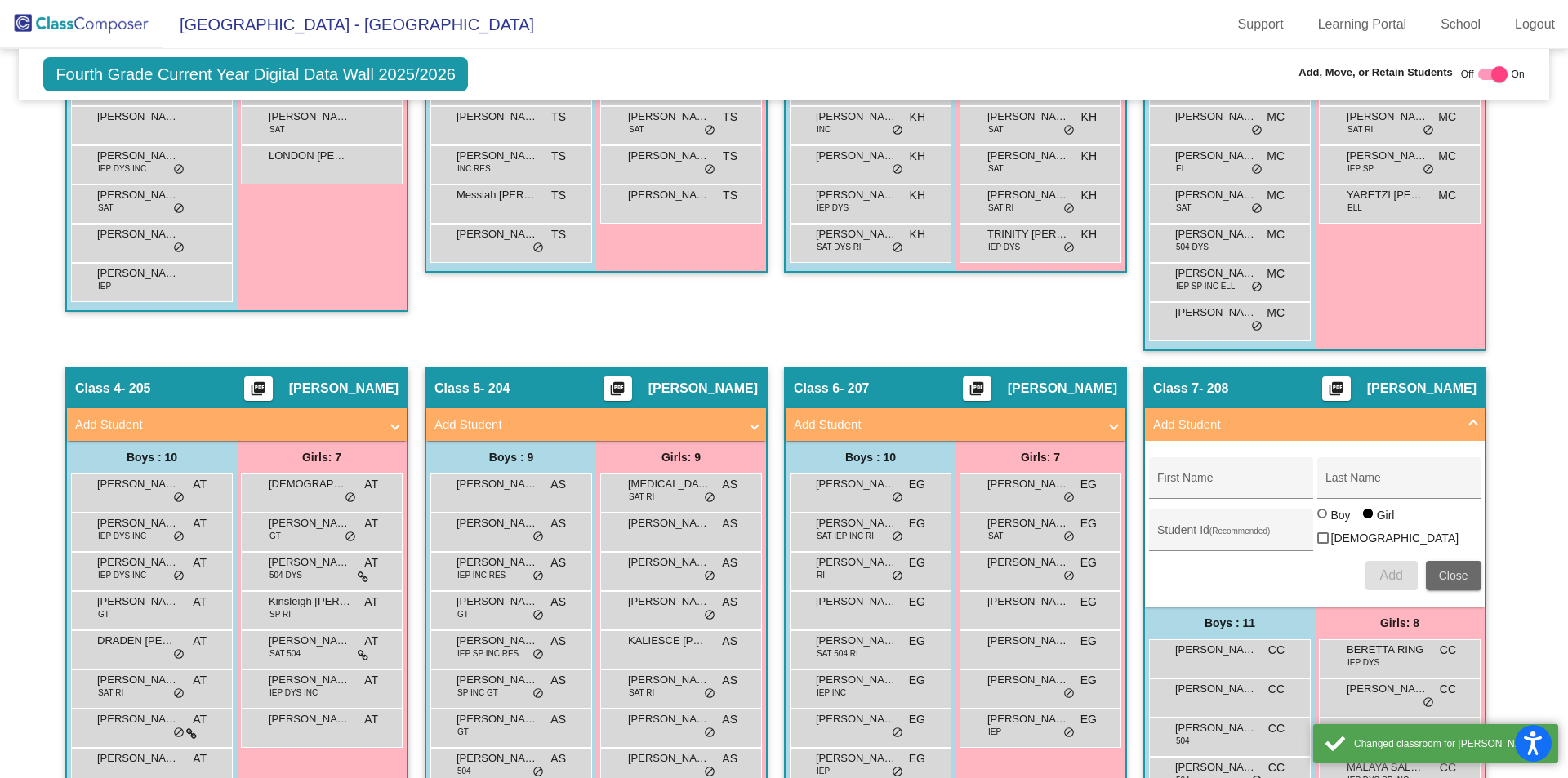
drag, startPoint x: 1461, startPoint y: 574, endPoint x: 1424, endPoint y: 572, distance: 37.1
click at [1459, 574] on span "Close" at bounding box center [1453, 575] width 30 height 13
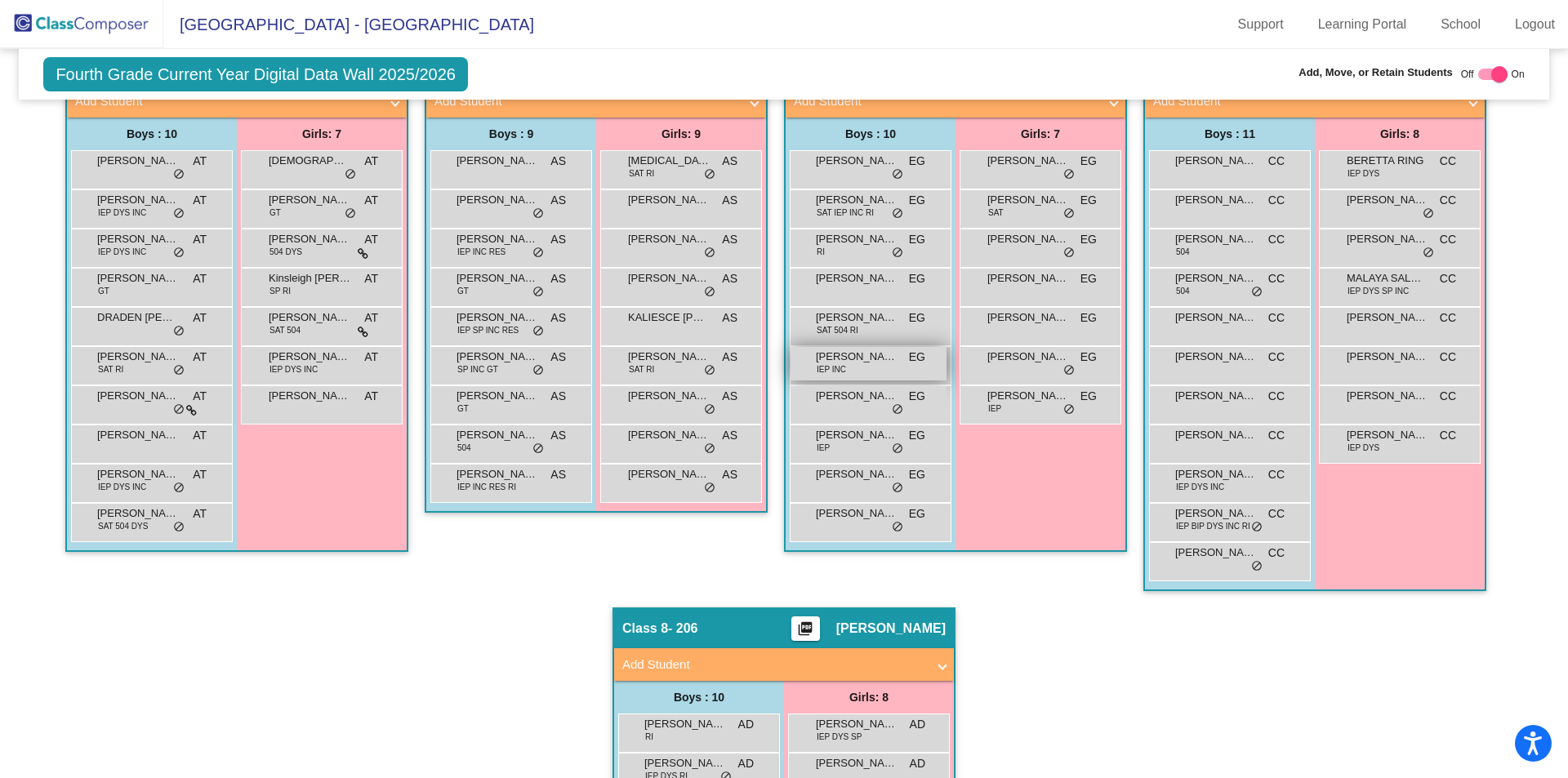
scroll to position [1257, 0]
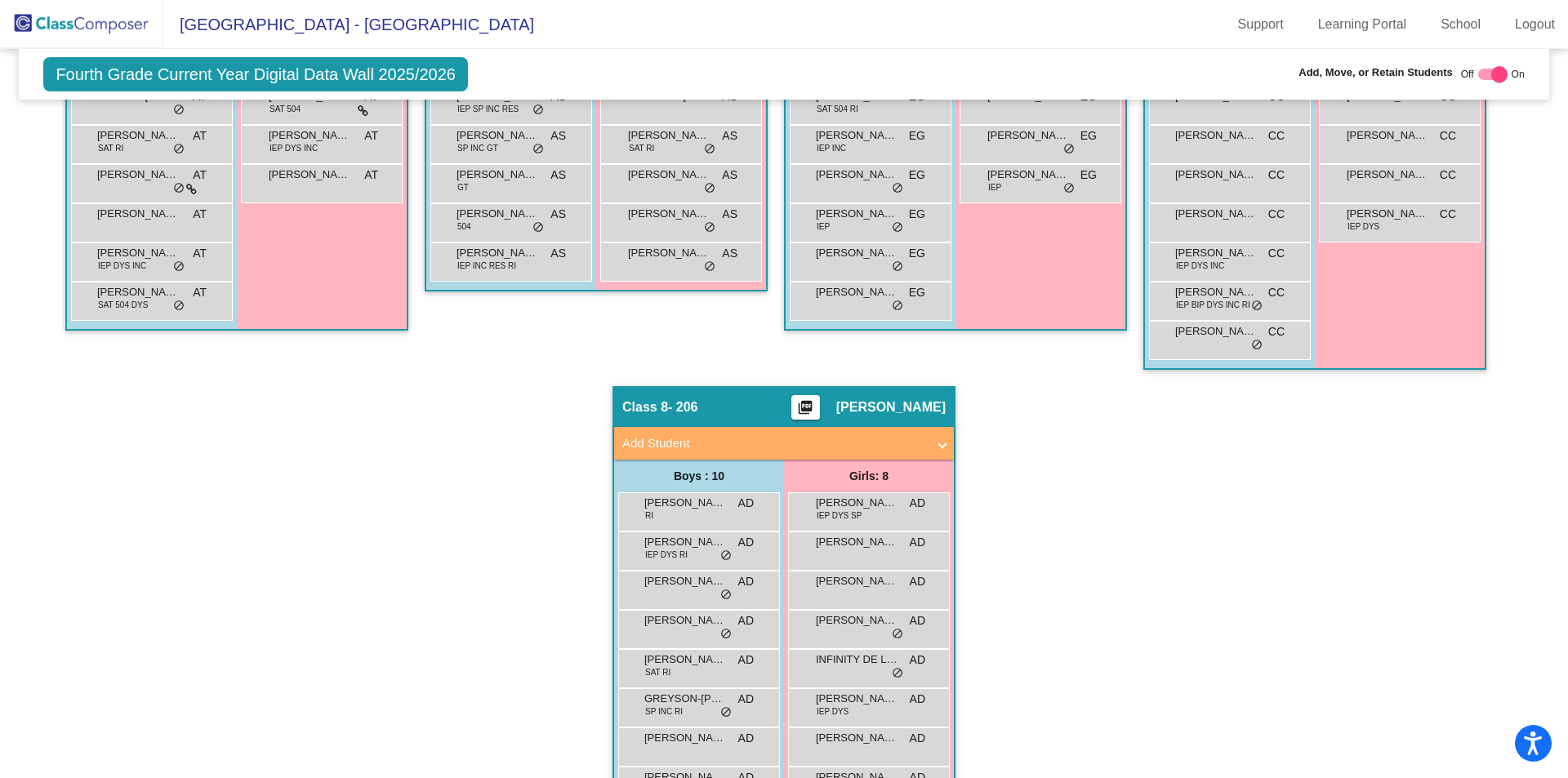
click at [658, 438] on mat-panel-title "Add Student" at bounding box center [774, 443] width 303 height 19
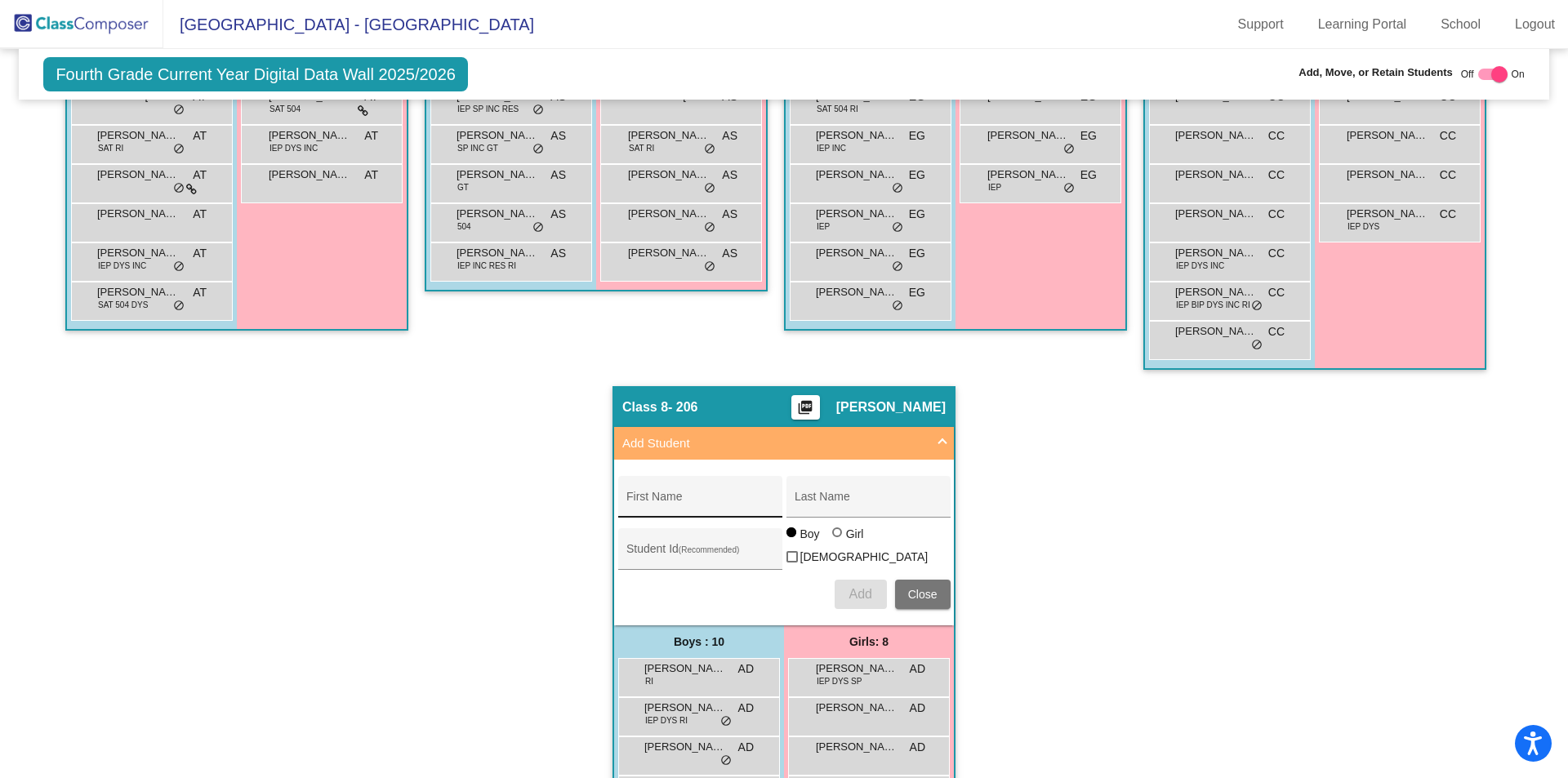
click at [672, 493] on div "First Name" at bounding box center [700, 501] width 147 height 34
type input "[PERSON_NAME]"
type input "P"
type input "[PERSON_NAME]"
click at [849, 587] on span "Add" at bounding box center [860, 593] width 23 height 14
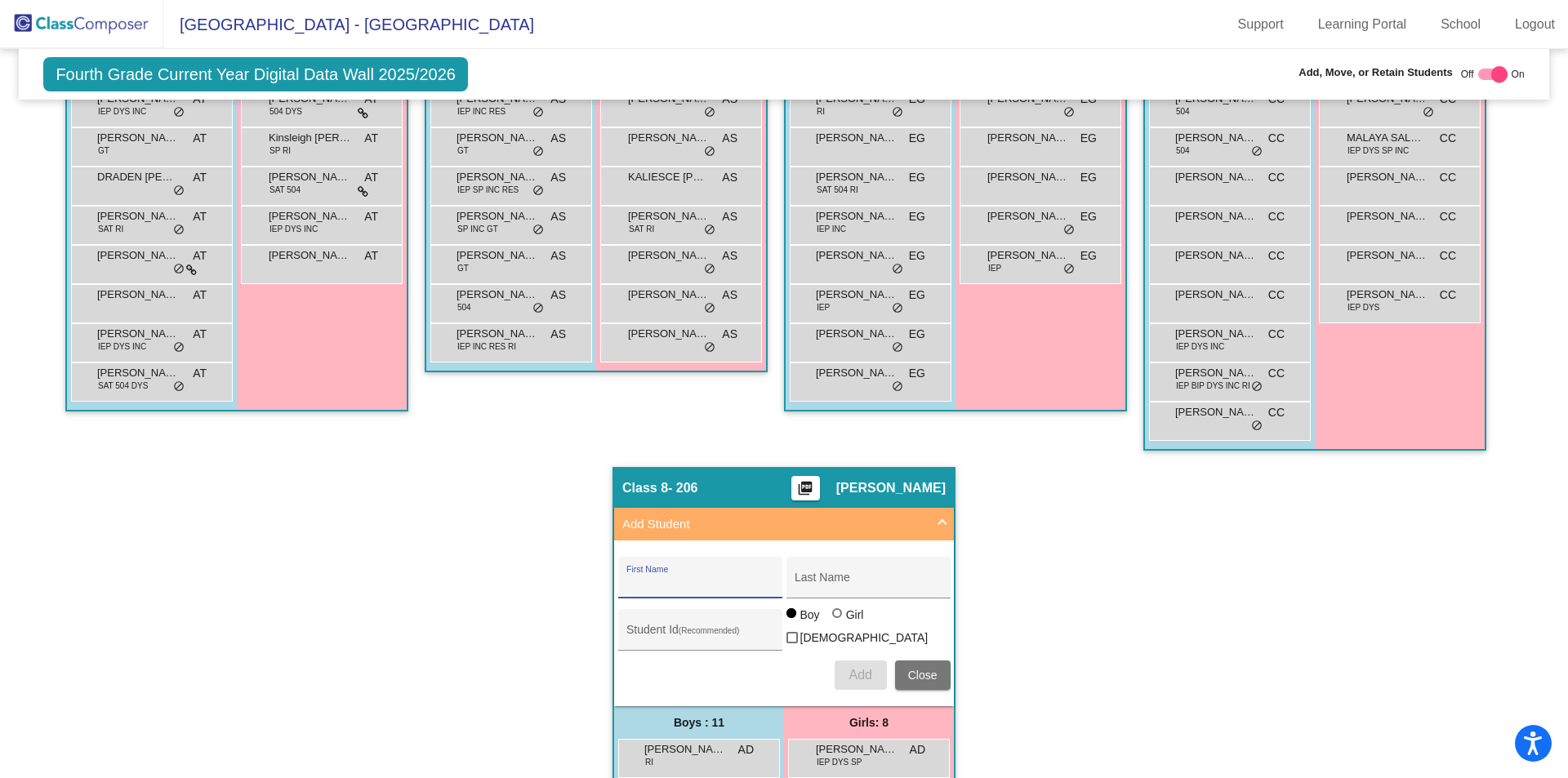
scroll to position [986, 0]
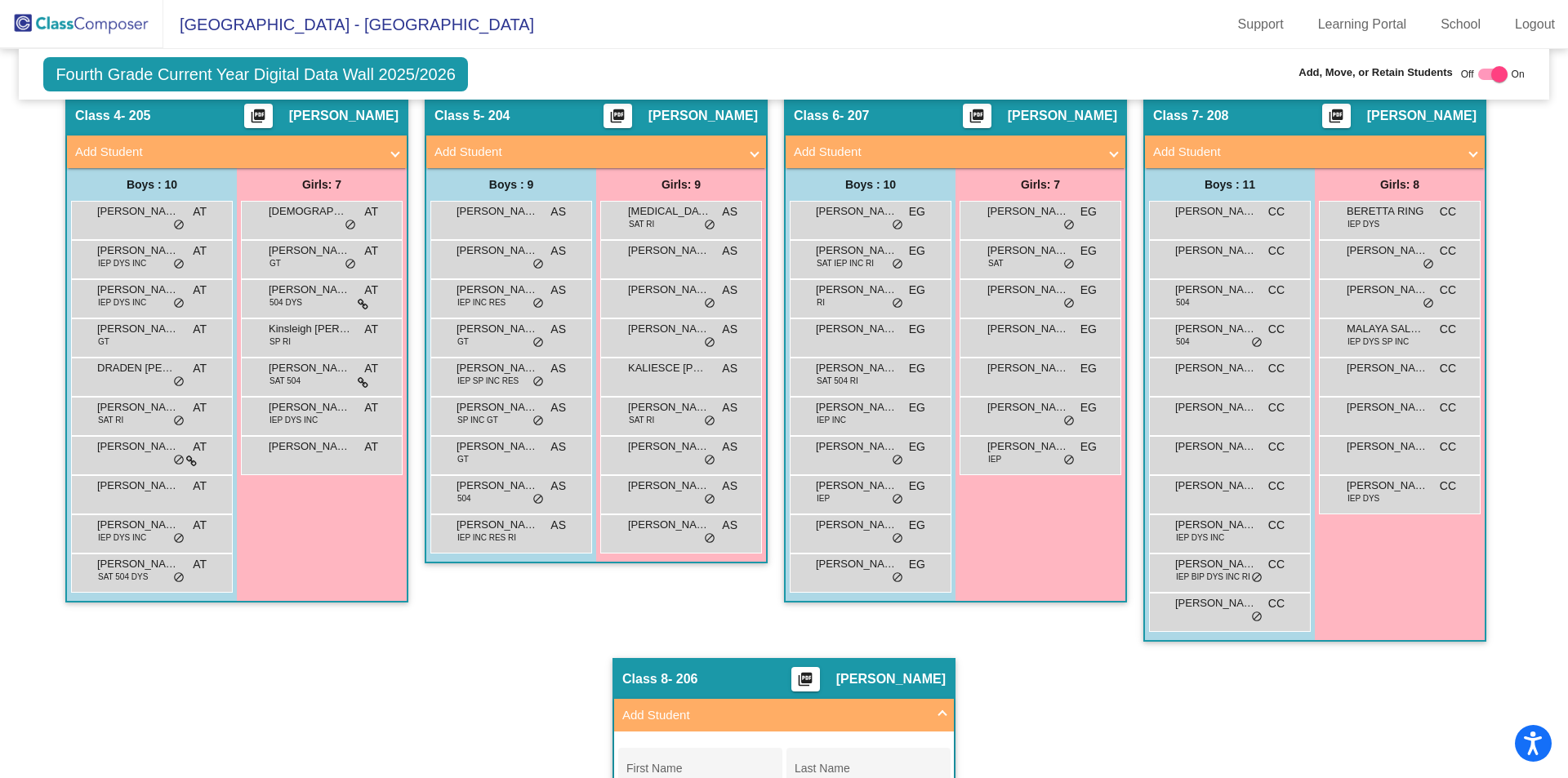
click at [809, 153] on mat-panel-title "Add Student" at bounding box center [946, 152] width 303 height 19
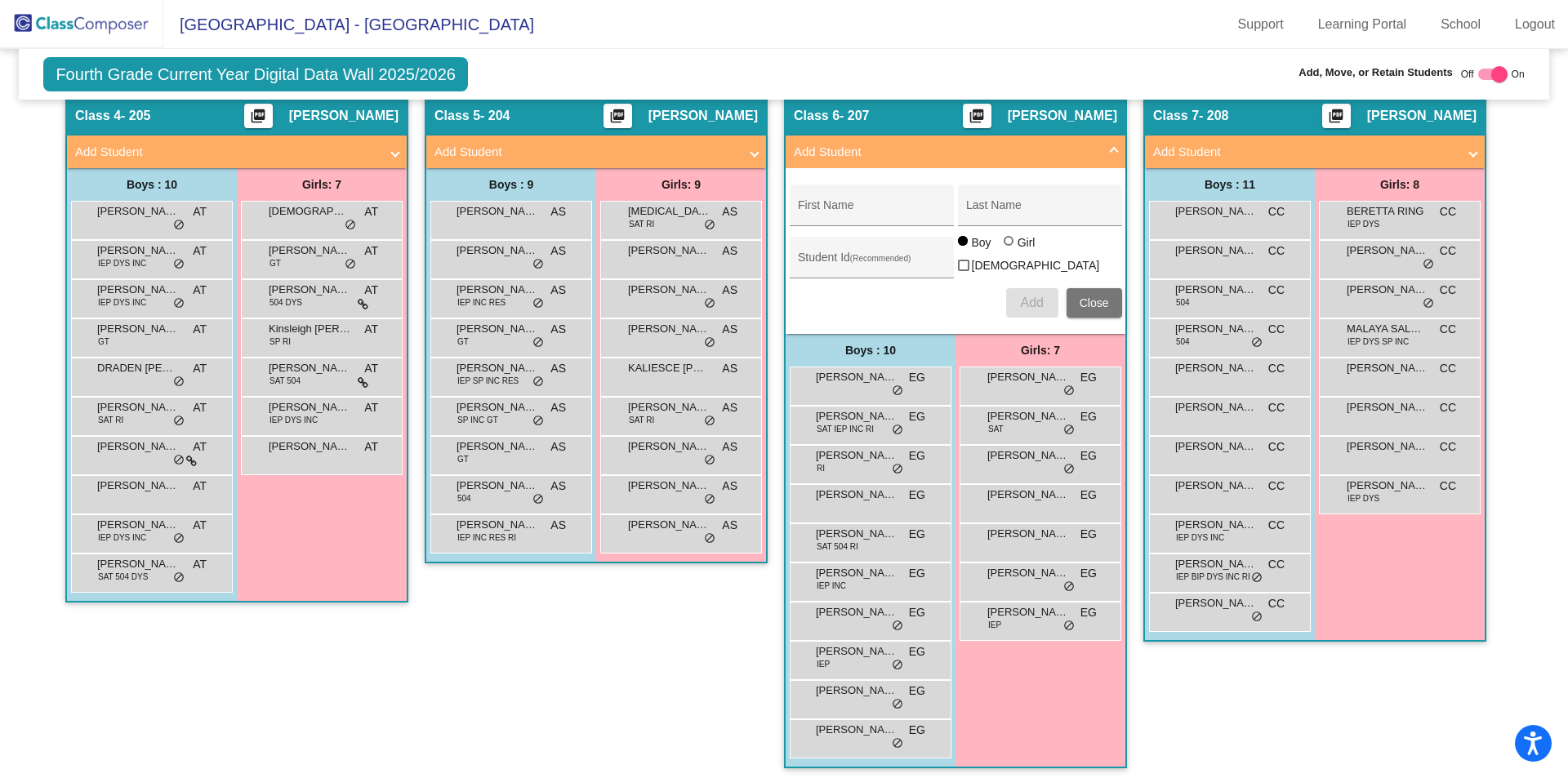
drag, startPoint x: 827, startPoint y: 192, endPoint x: 808, endPoint y: 184, distance: 20.6
click at [826, 192] on div "First Name" at bounding box center [871, 205] width 164 height 42
type input "[PERSON_NAME]"
type input "Cram"
click at [1003, 246] on div at bounding box center [1008, 241] width 10 height 10
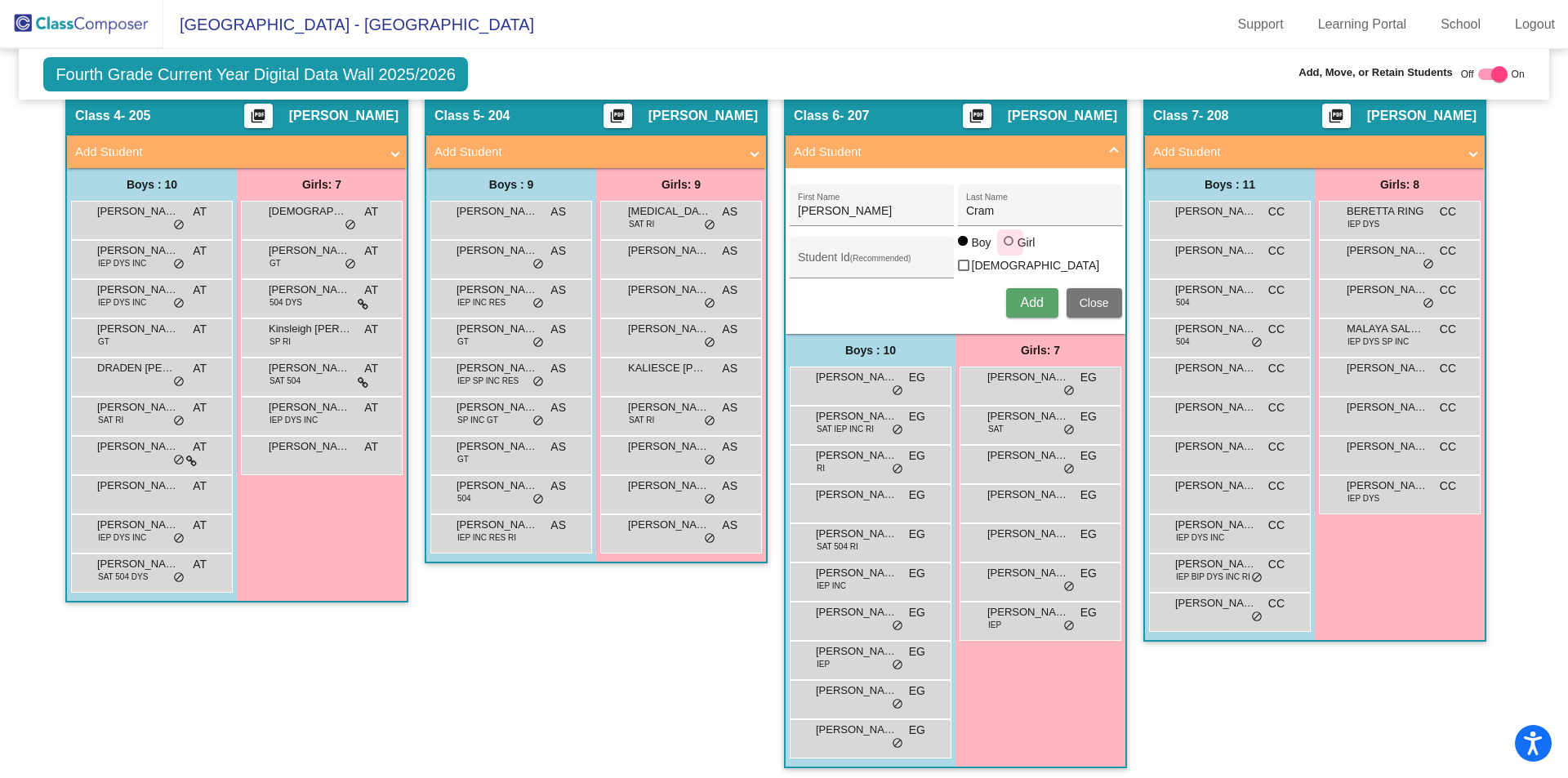
click at [1009, 250] on input "Girl" at bounding box center [1009, 249] width 1 height 1
radio input "true"
click at [1018, 288] on button "Add" at bounding box center [1031, 303] width 52 height 30
type input "[PERSON_NAME]"
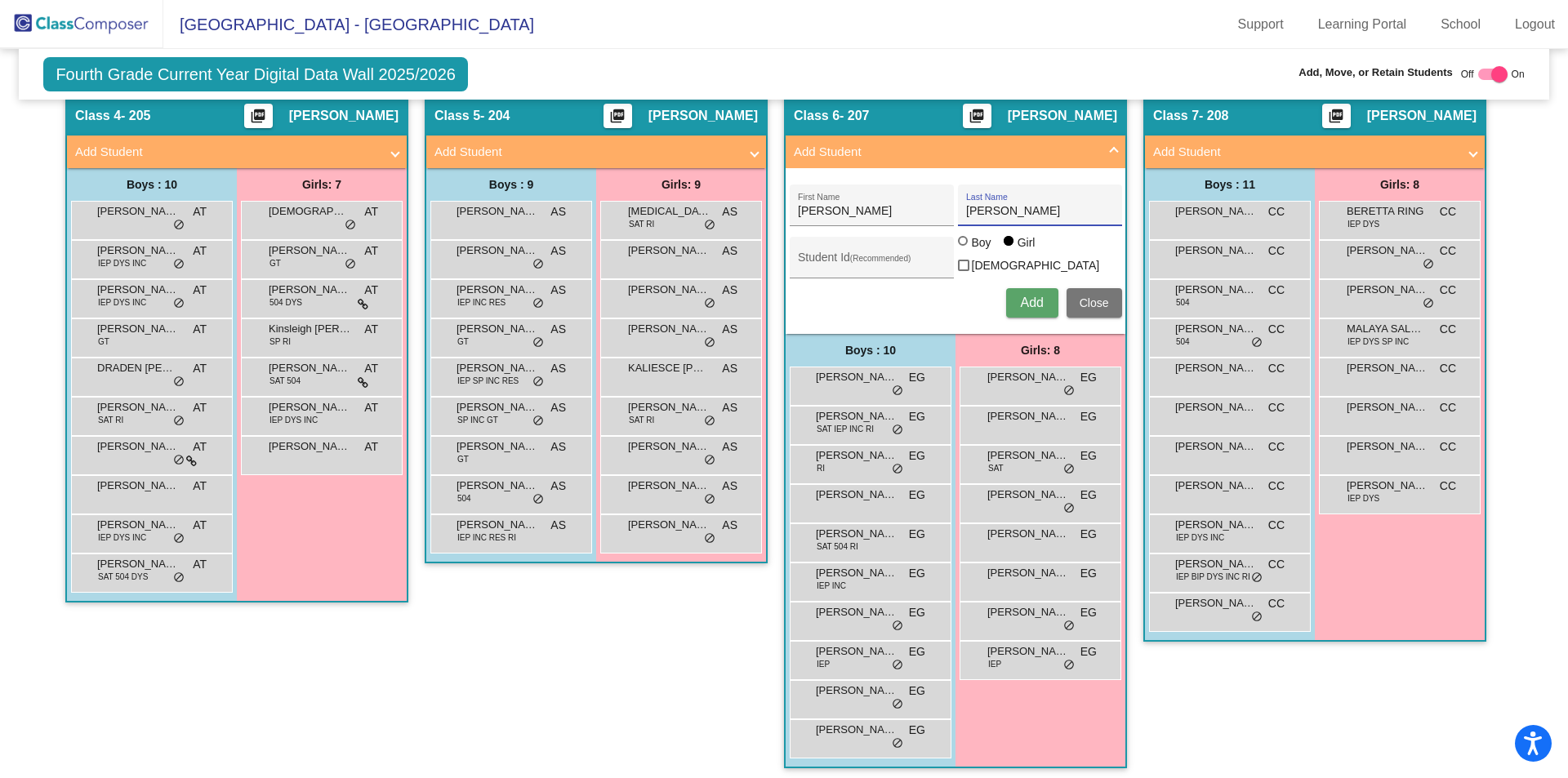
click at [1040, 301] on button "Add" at bounding box center [1031, 303] width 52 height 30
click at [1099, 306] on button "Close" at bounding box center [1094, 303] width 55 height 30
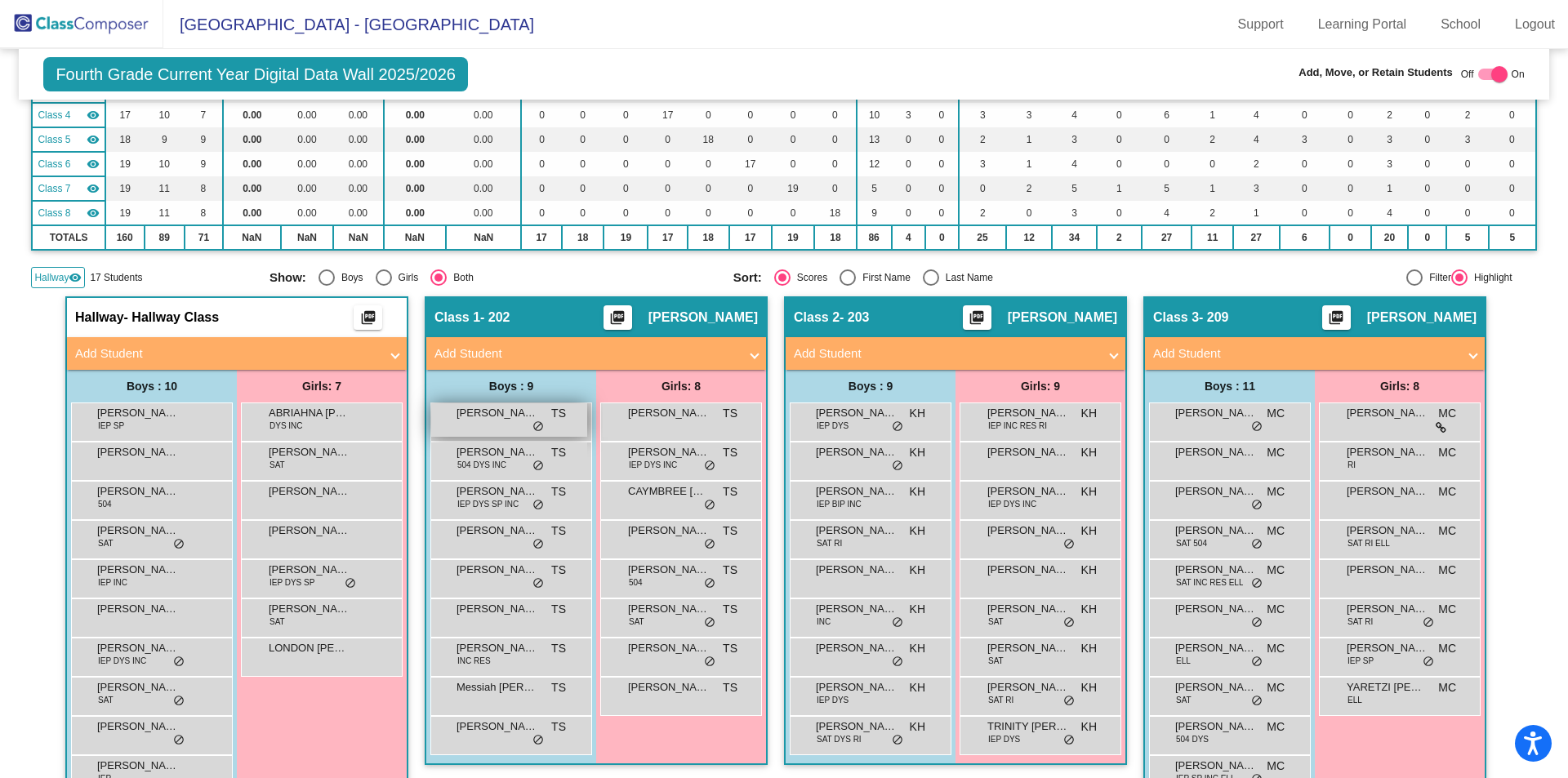
scroll to position [169, 0]
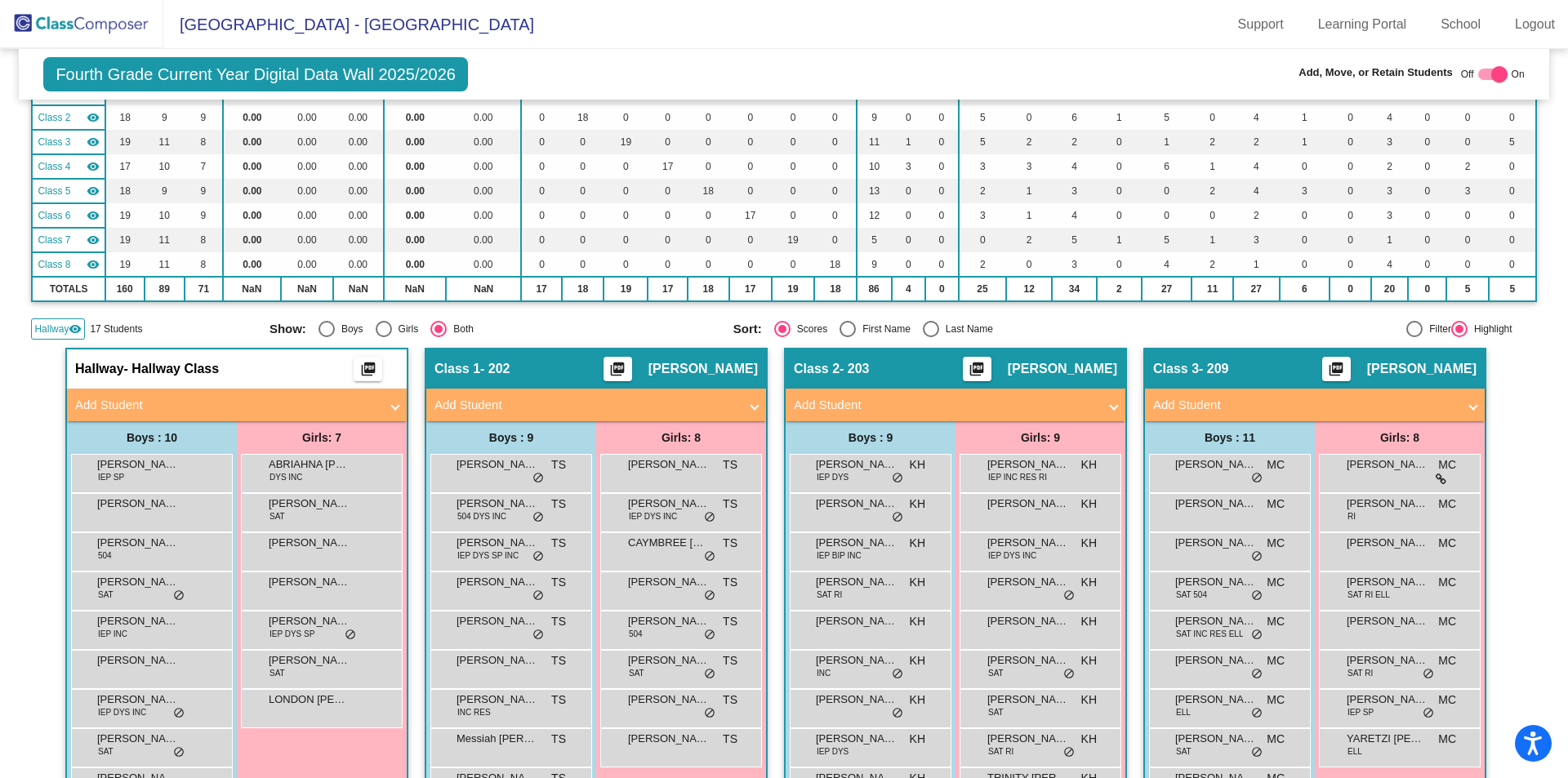
click at [809, 396] on mat-panel-title "Add Student" at bounding box center [946, 405] width 303 height 19
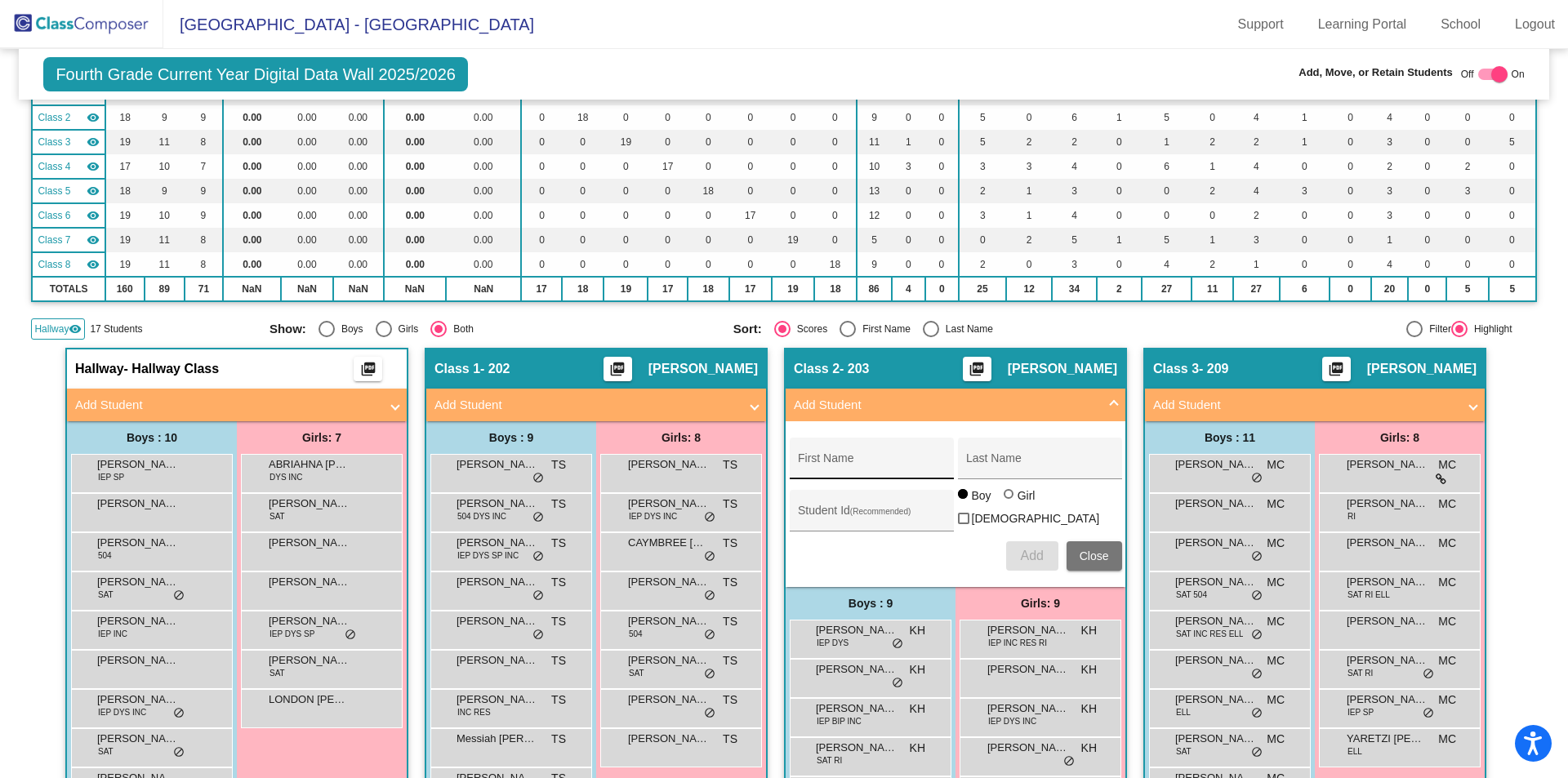
click at [843, 452] on div "First Name" at bounding box center [871, 463] width 147 height 34
type input "Allura"
type input "Tihlarik"
click at [1007, 499] on div at bounding box center [1008, 494] width 10 height 10
click at [1009, 502] on input "Girl" at bounding box center [1009, 502] width 1 height 1
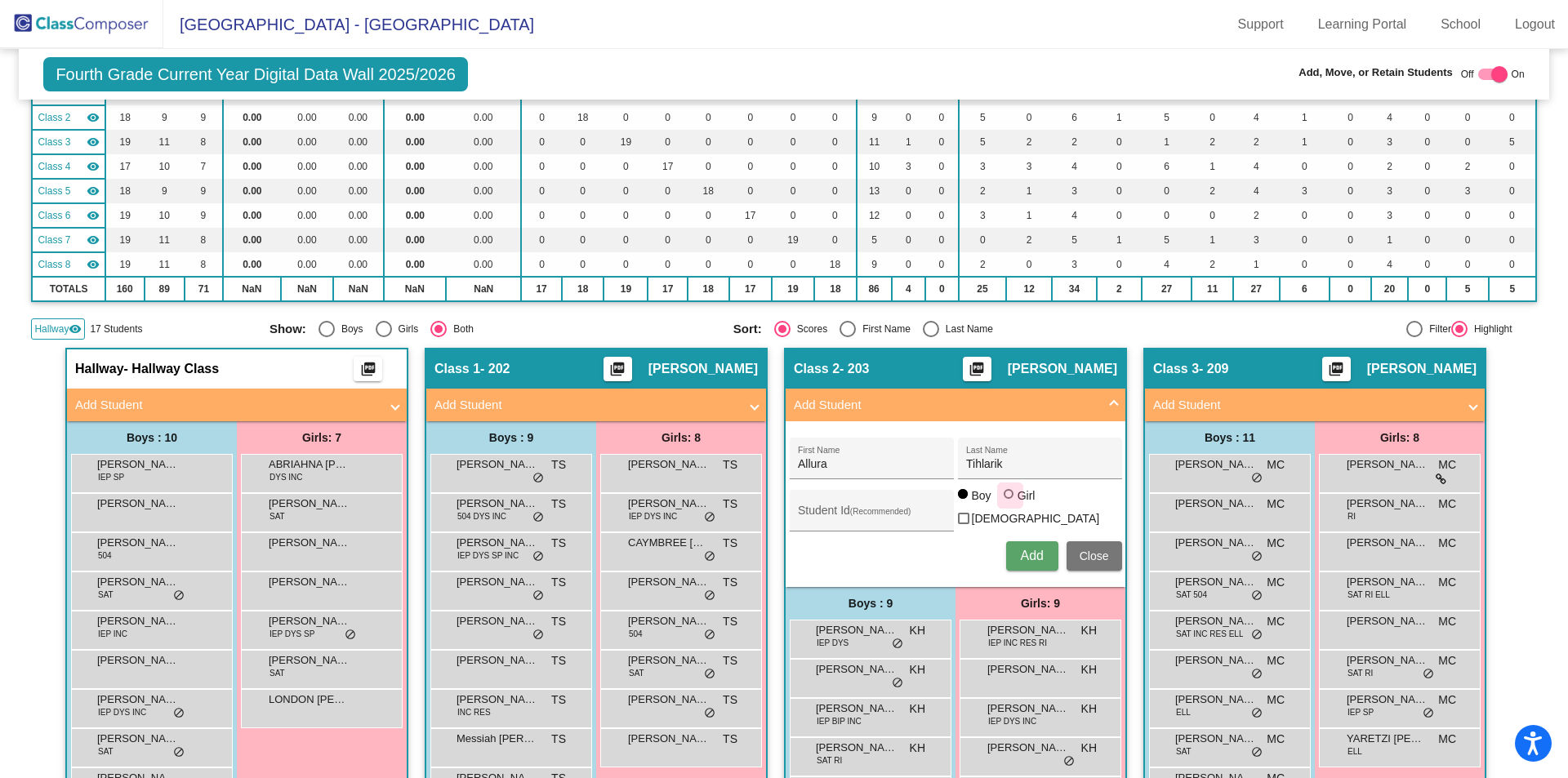
radio input "true"
click at [1022, 549] on span "Add" at bounding box center [1031, 555] width 23 height 14
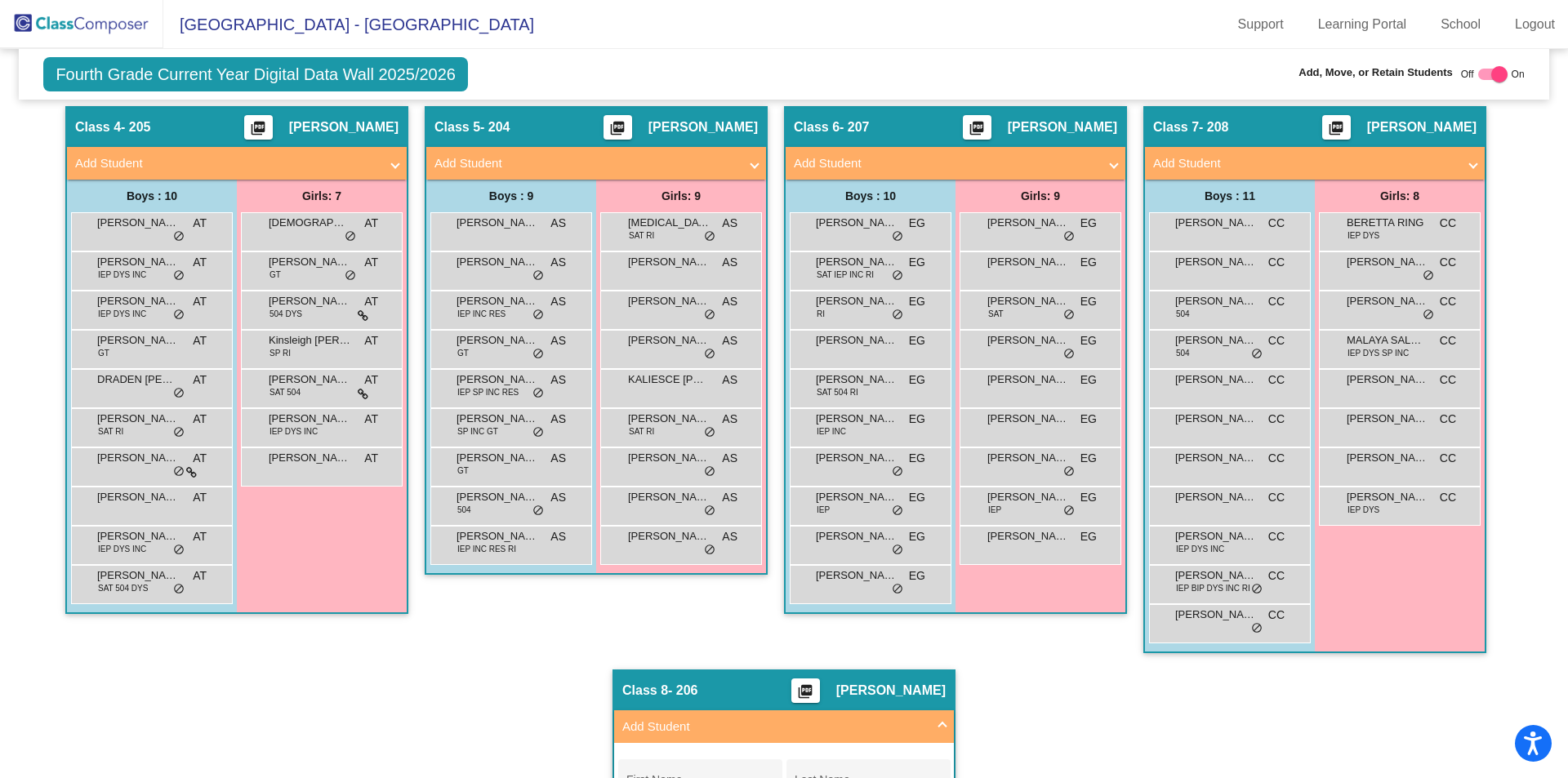
scroll to position [1121, 0]
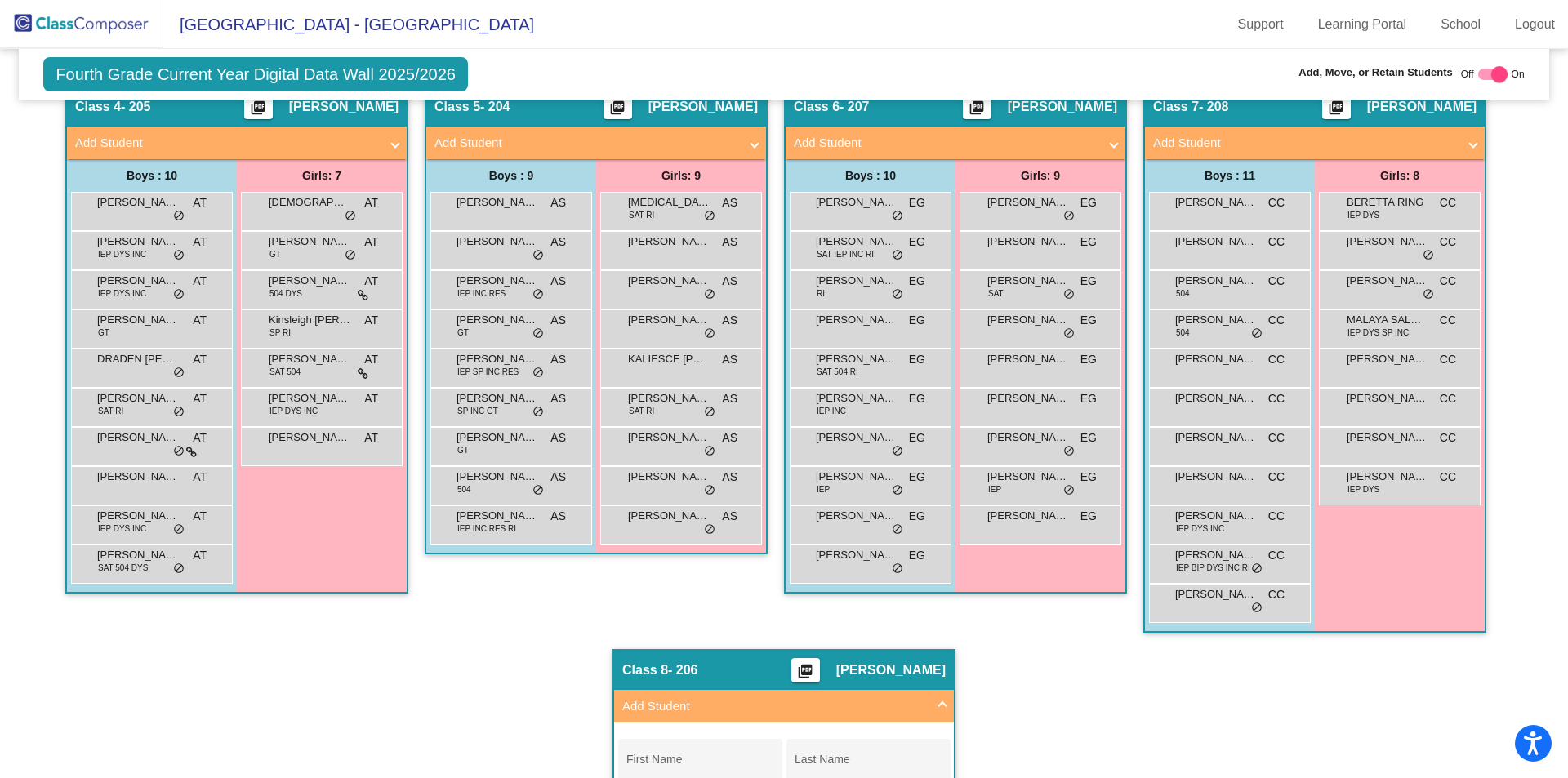
click at [463, 136] on mat-panel-title "Add Student" at bounding box center [586, 143] width 303 height 19
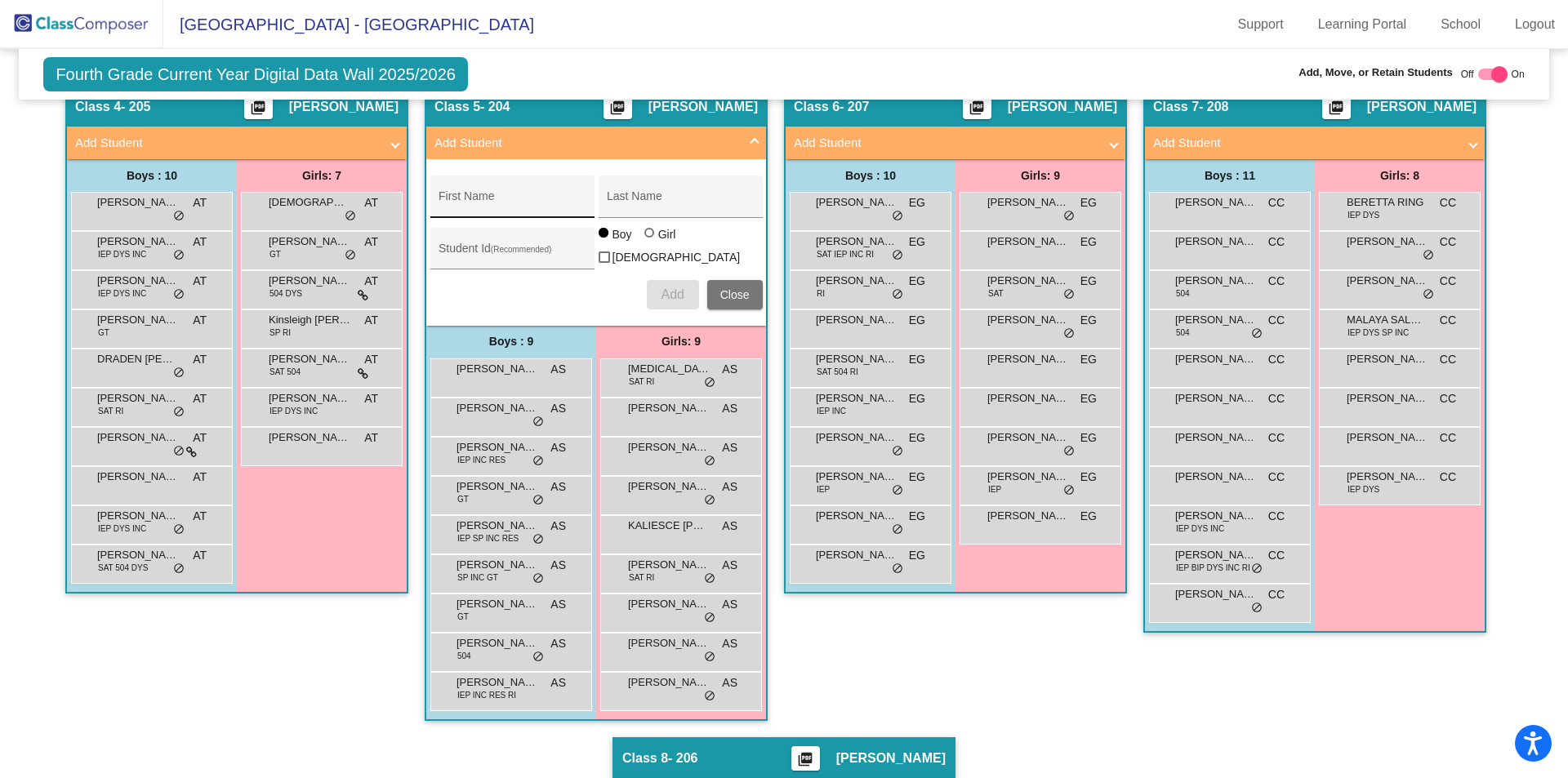
click at [495, 187] on div "First Name" at bounding box center [512, 201] width 147 height 34
type input "Lillianna"
type input "[PERSON_NAME]"
click at [645, 237] on div at bounding box center [650, 232] width 10 height 10
click at [650, 241] on input "Girl" at bounding box center [650, 241] width 1 height 1
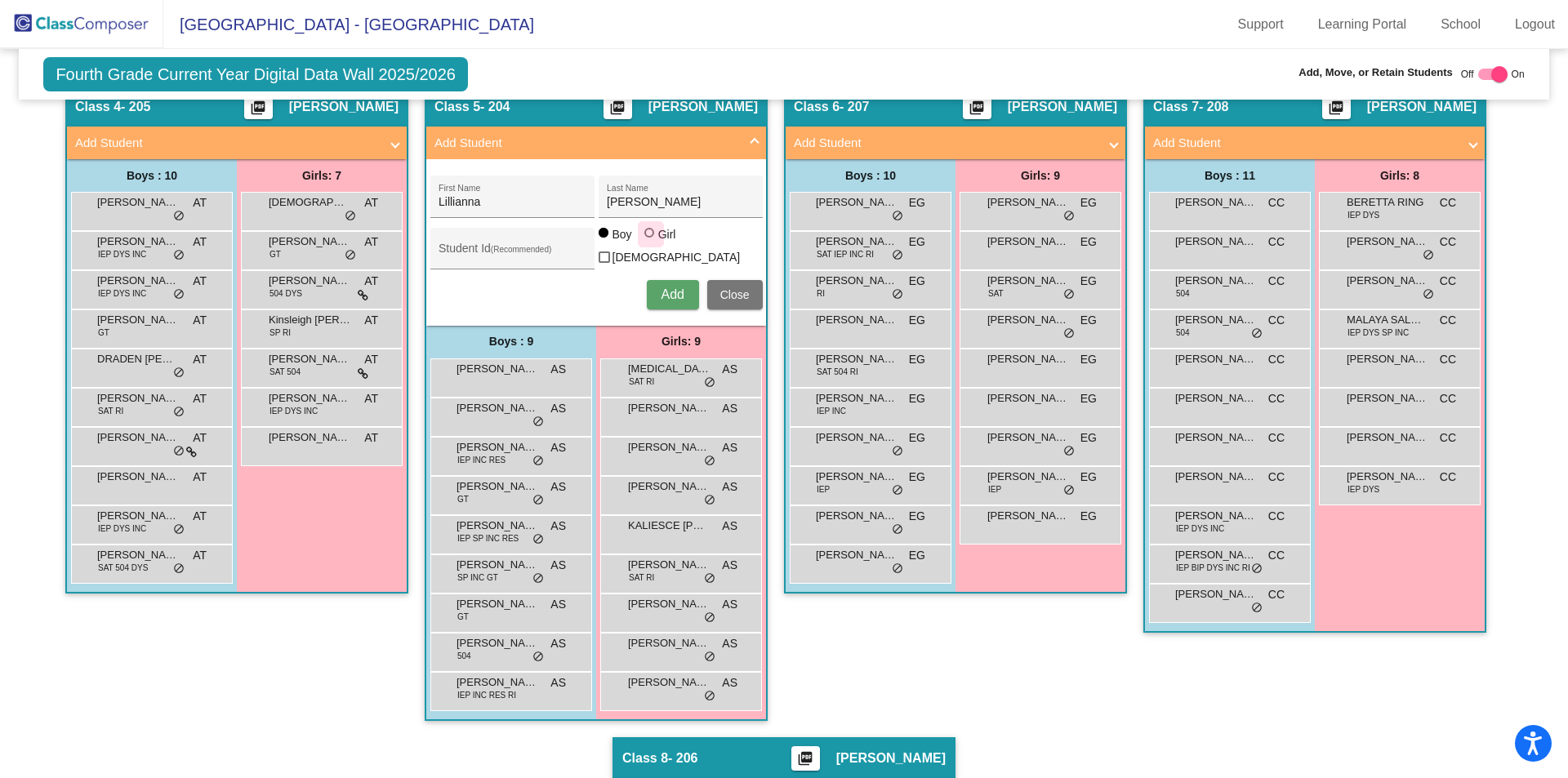
radio input "true"
click at [674, 288] on span "Add" at bounding box center [672, 294] width 23 height 14
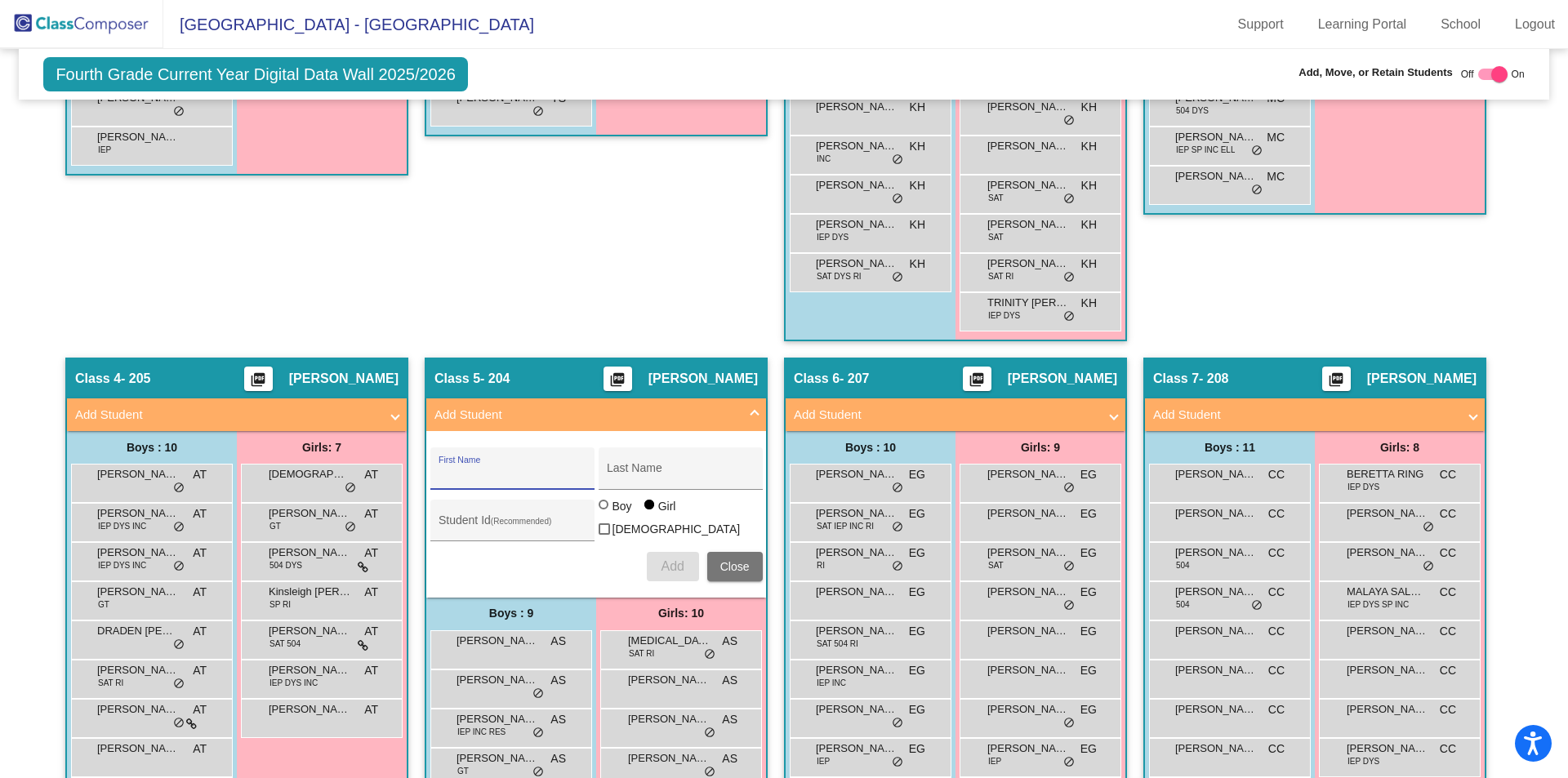
scroll to position [304, 0]
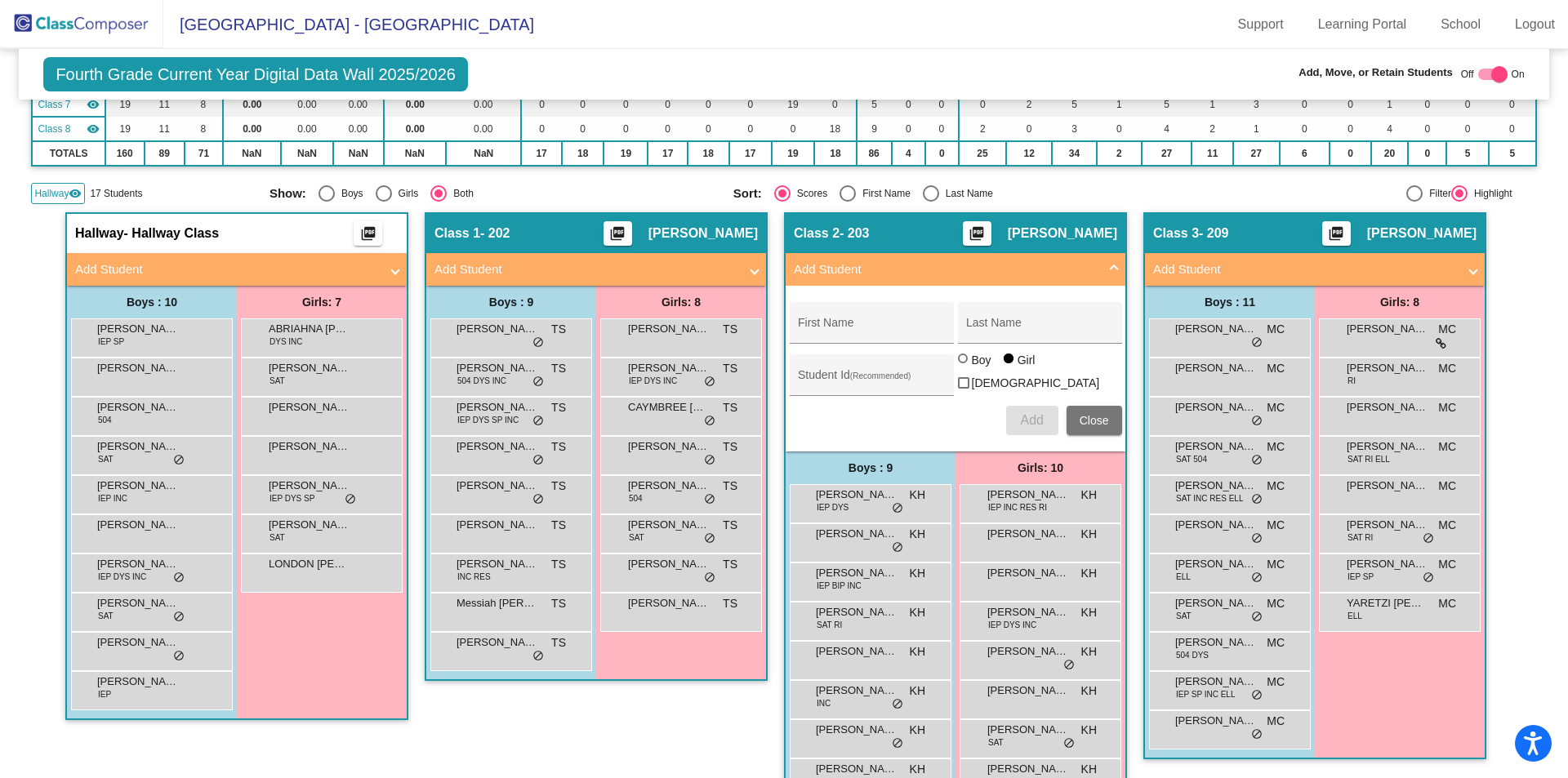
click at [117, 269] on mat-panel-title "Add Student" at bounding box center [227, 269] width 303 height 19
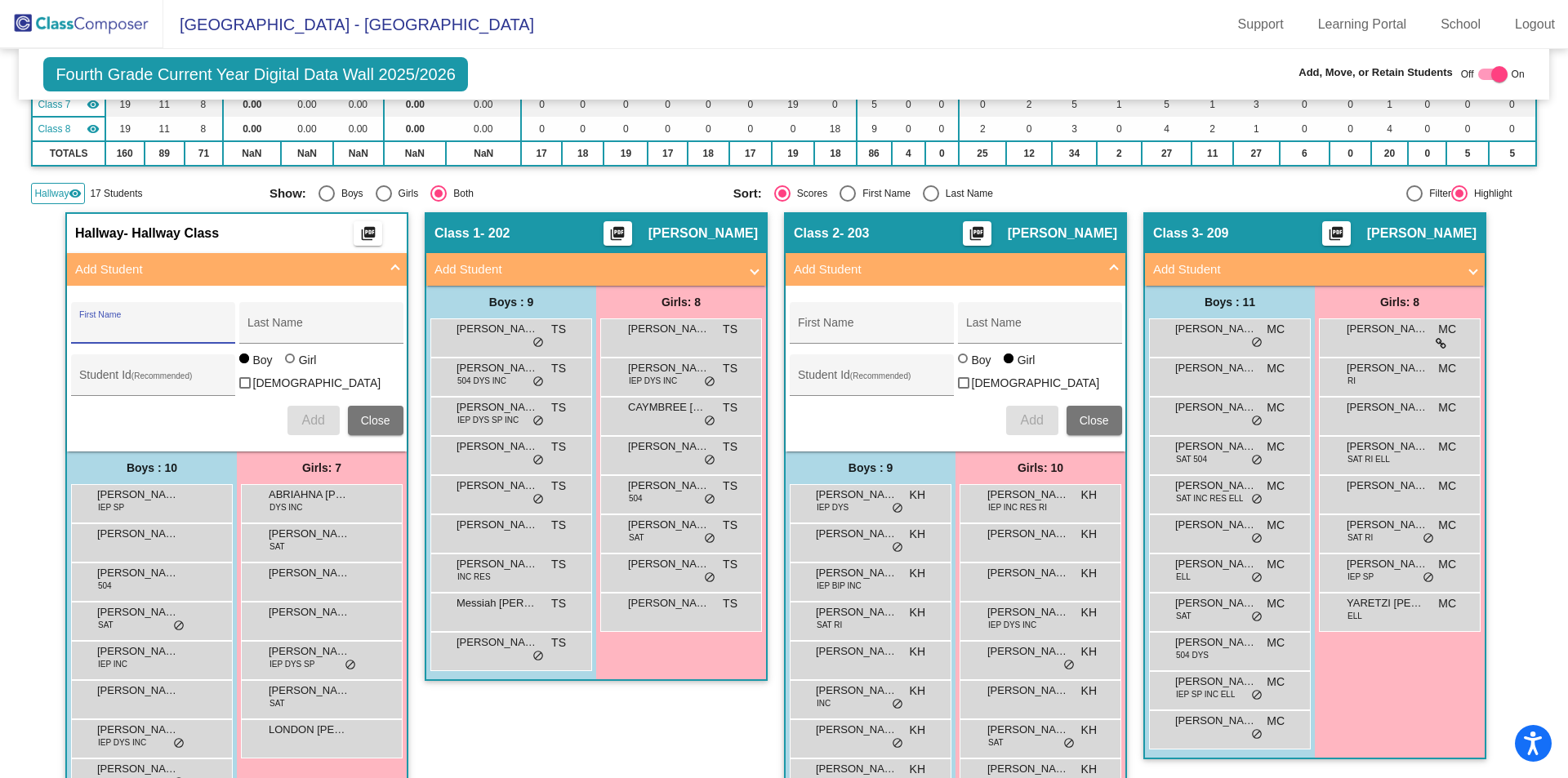
click at [138, 326] on input "First Name" at bounding box center [153, 329] width 147 height 13
type input "Lindabela"
type input "[PERSON_NAME]"
click at [285, 363] on div at bounding box center [290, 359] width 10 height 10
click at [291, 368] on input "Girl" at bounding box center [291, 367] width 1 height 1
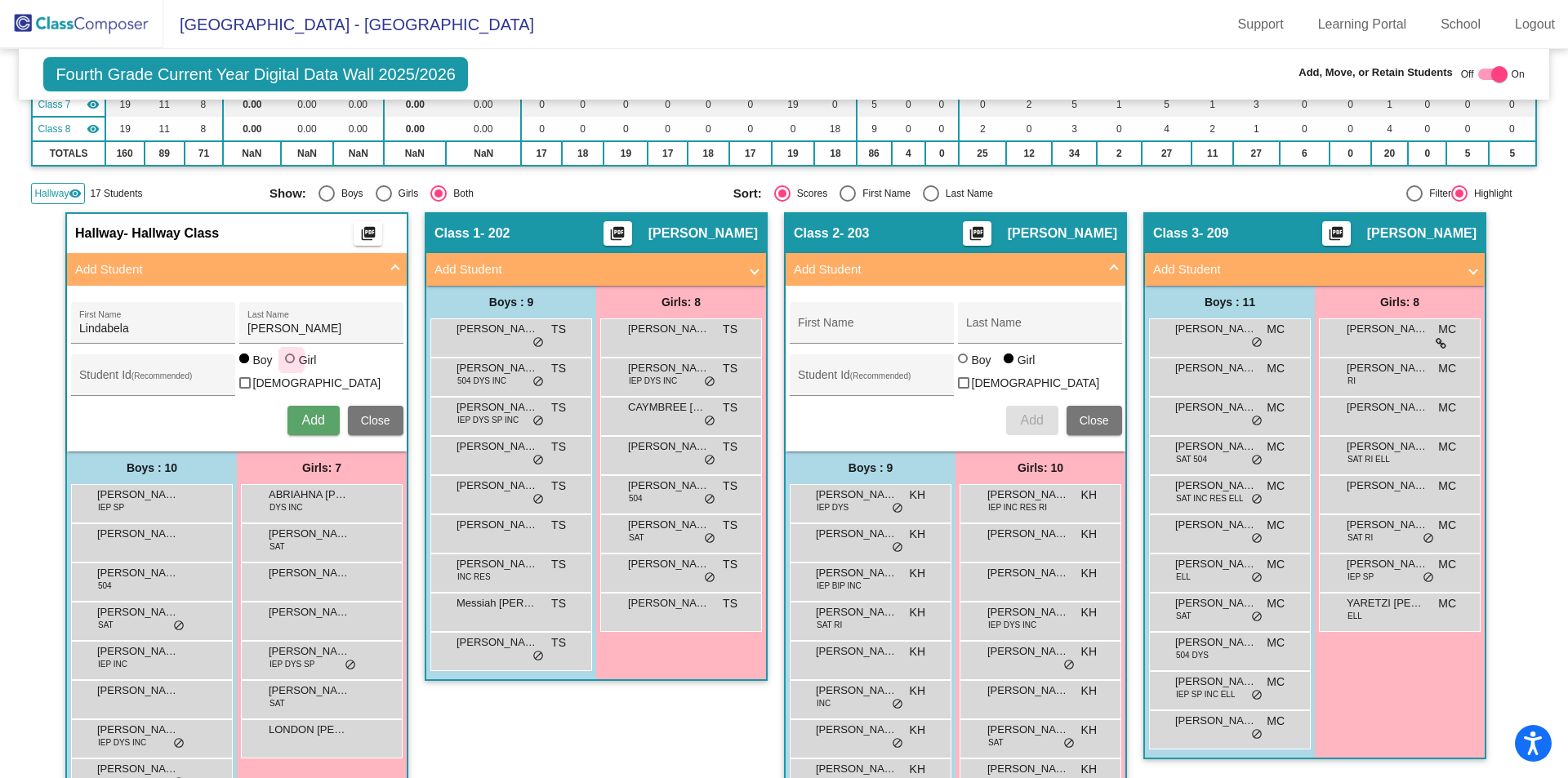
radio input "true"
click at [312, 419] on span "Add" at bounding box center [312, 419] width 23 height 14
type input "[PERSON_NAME]"
click at [240, 363] on div at bounding box center [244, 359] width 10 height 10
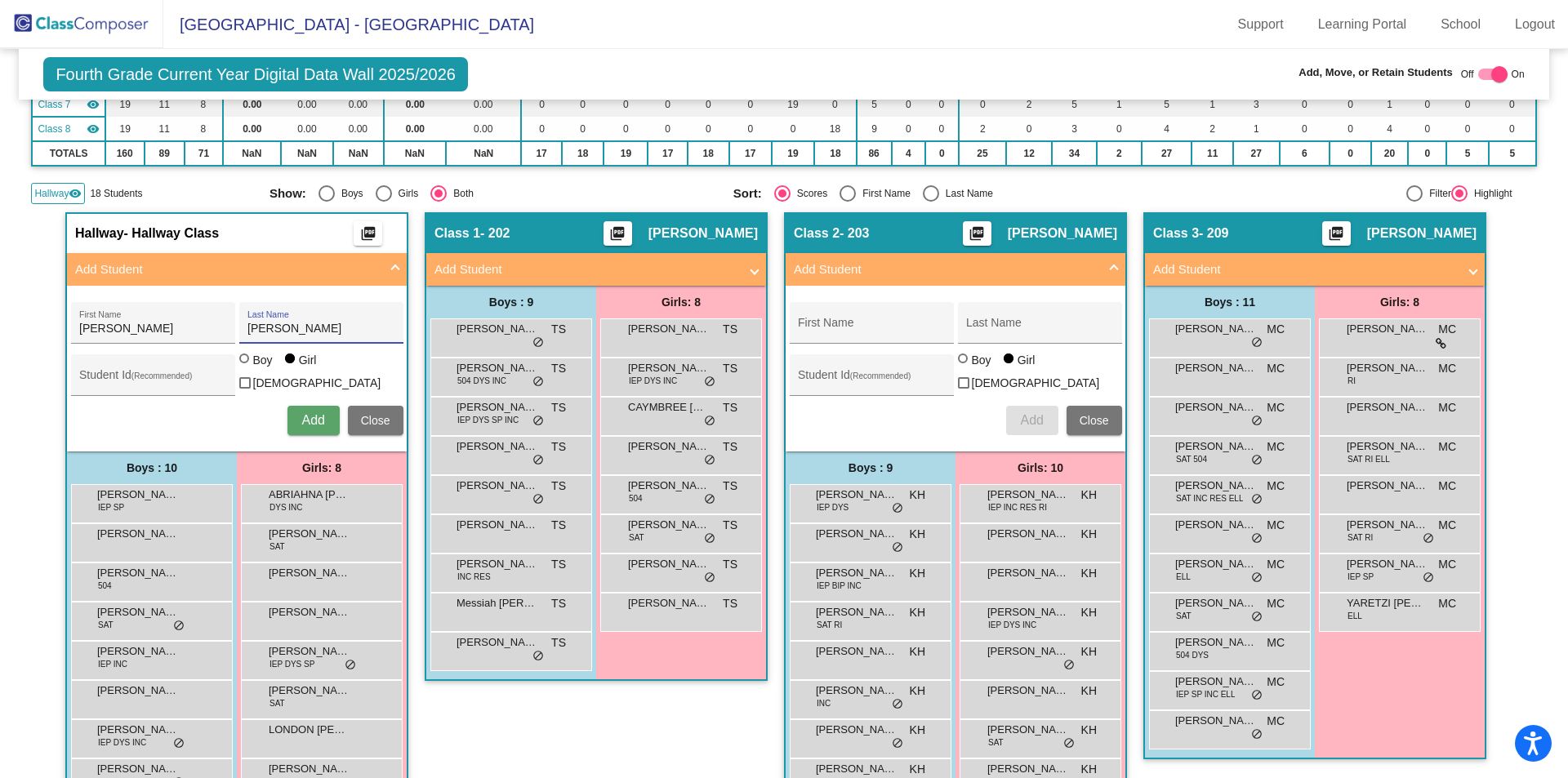
click at [245, 368] on input "Boy" at bounding box center [245, 367] width 1 height 1
radio input "true"
click at [308, 413] on span "Add" at bounding box center [312, 419] width 23 height 14
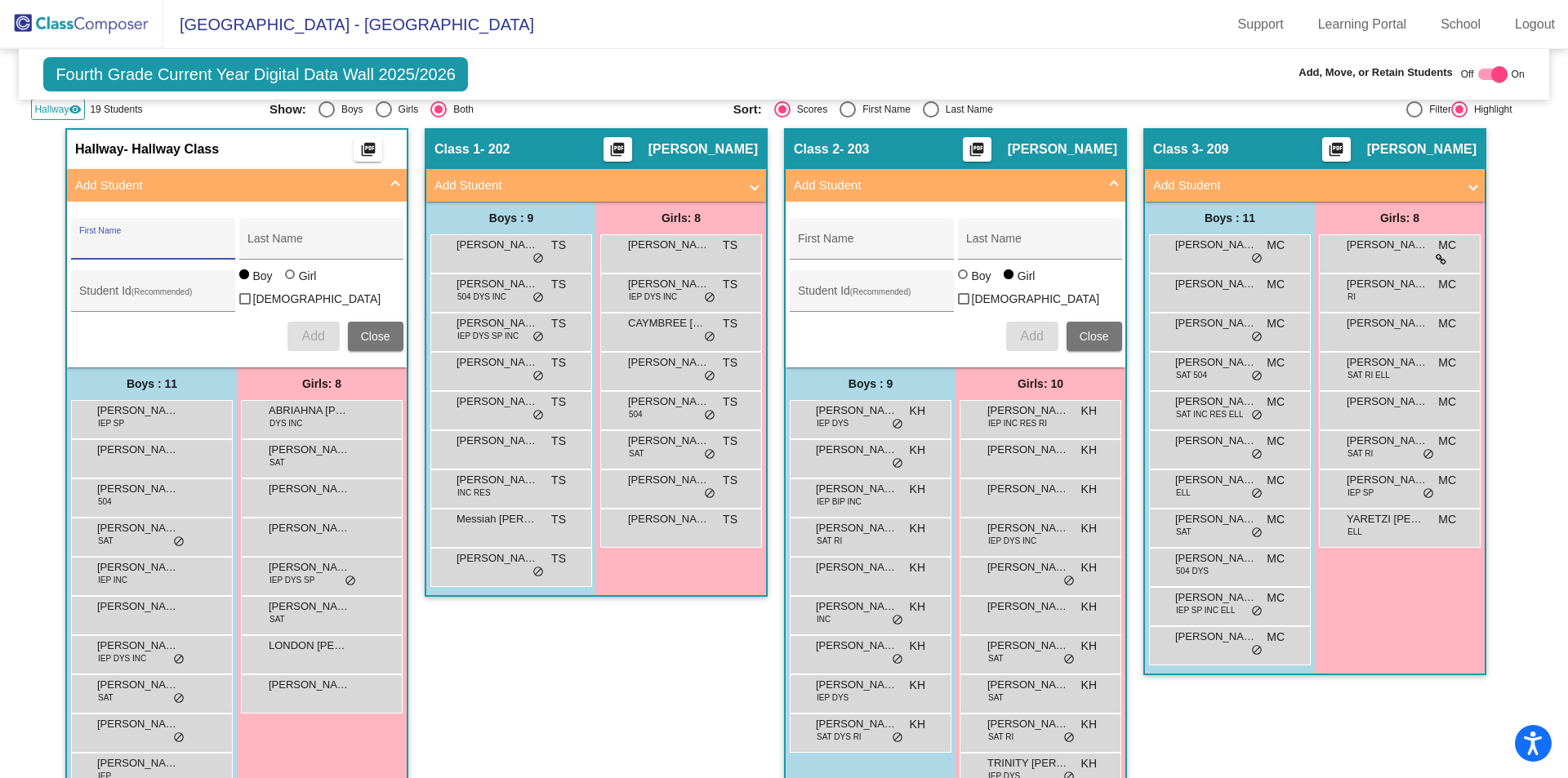
scroll to position [577, 0]
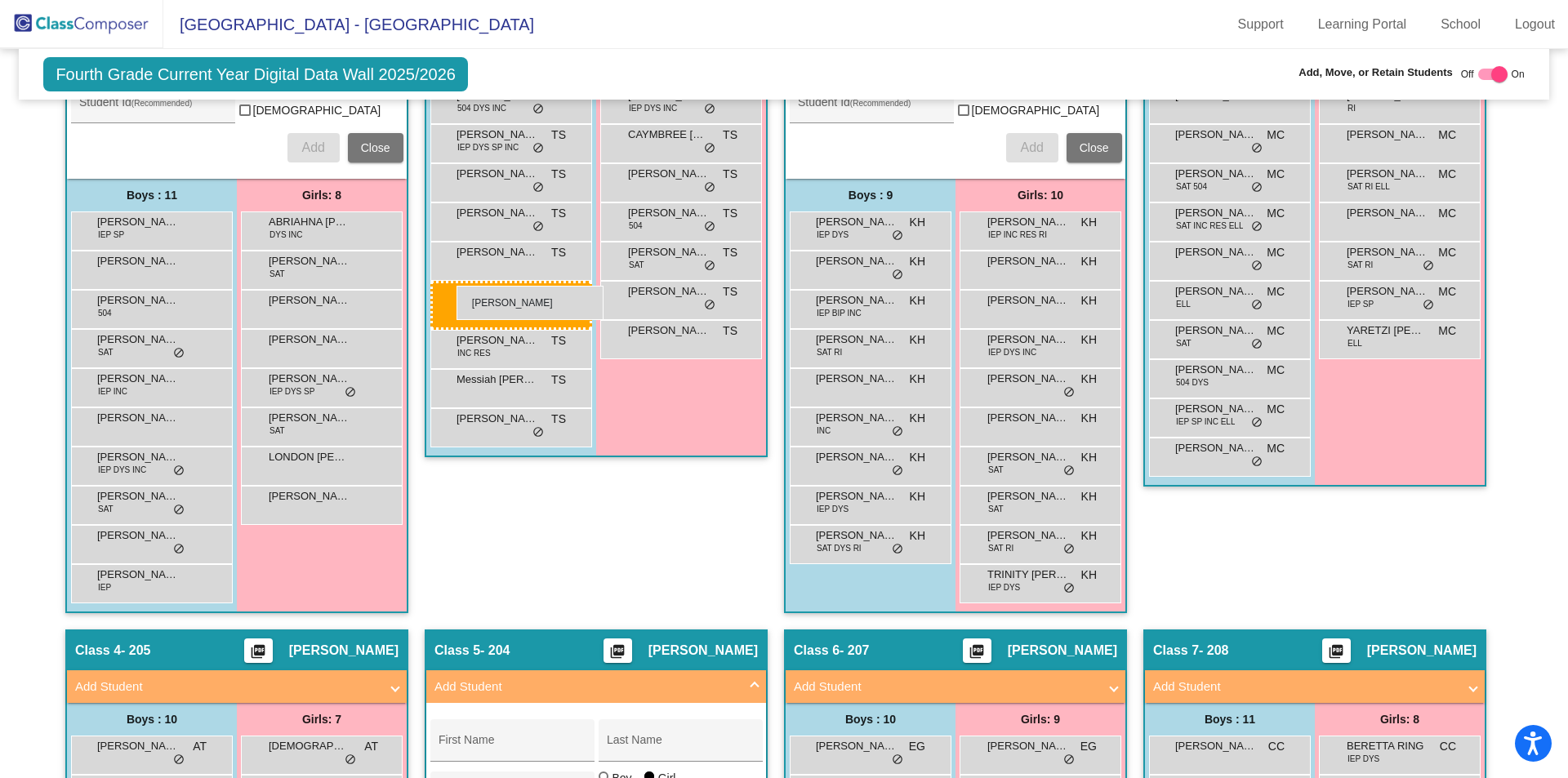
drag, startPoint x: 168, startPoint y: 616, endPoint x: 457, endPoint y: 286, distance: 438.7
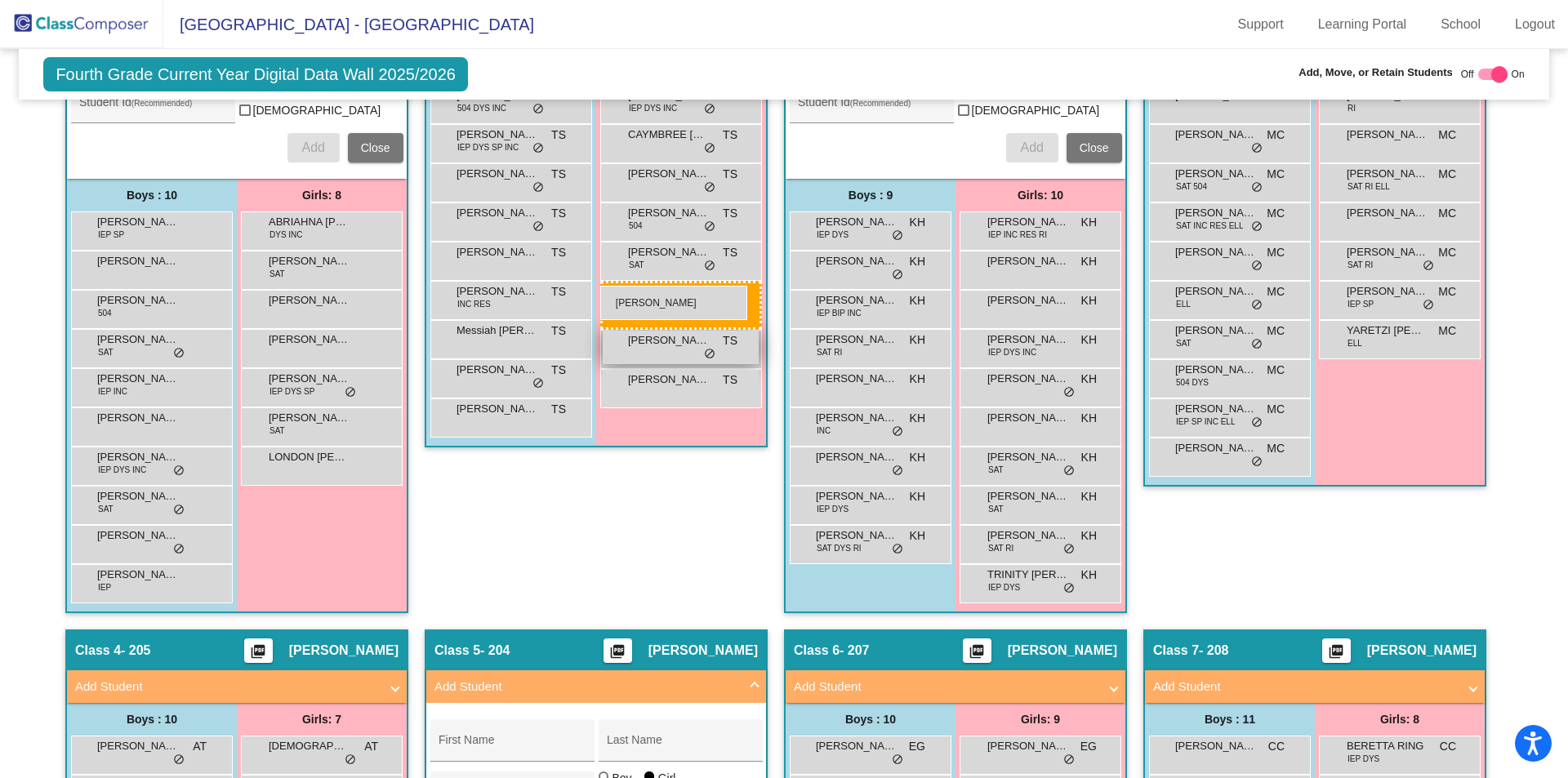
drag, startPoint x: 305, startPoint y: 492, endPoint x: 603, endPoint y: 287, distance: 361.7
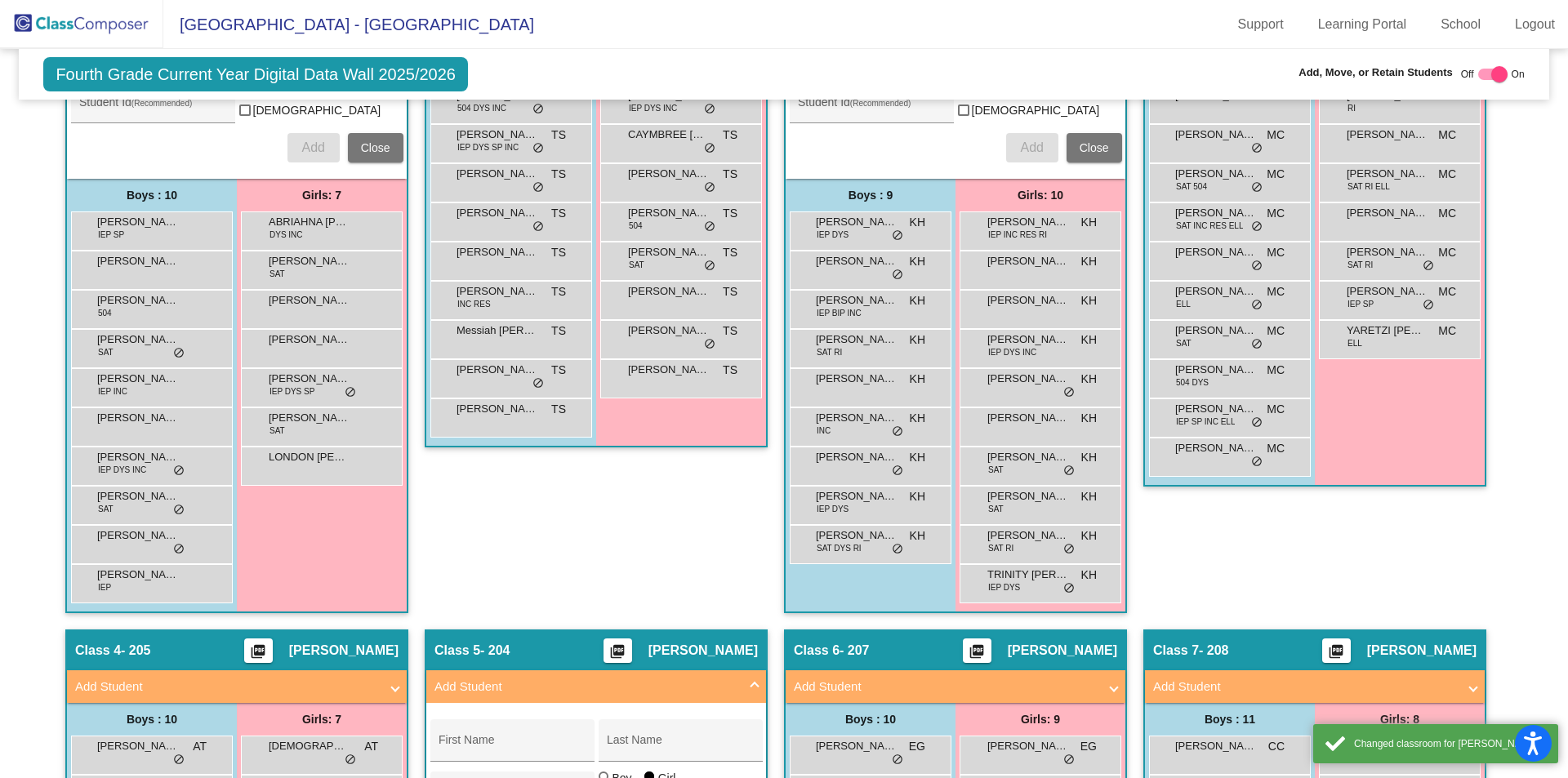
scroll to position [304, 0]
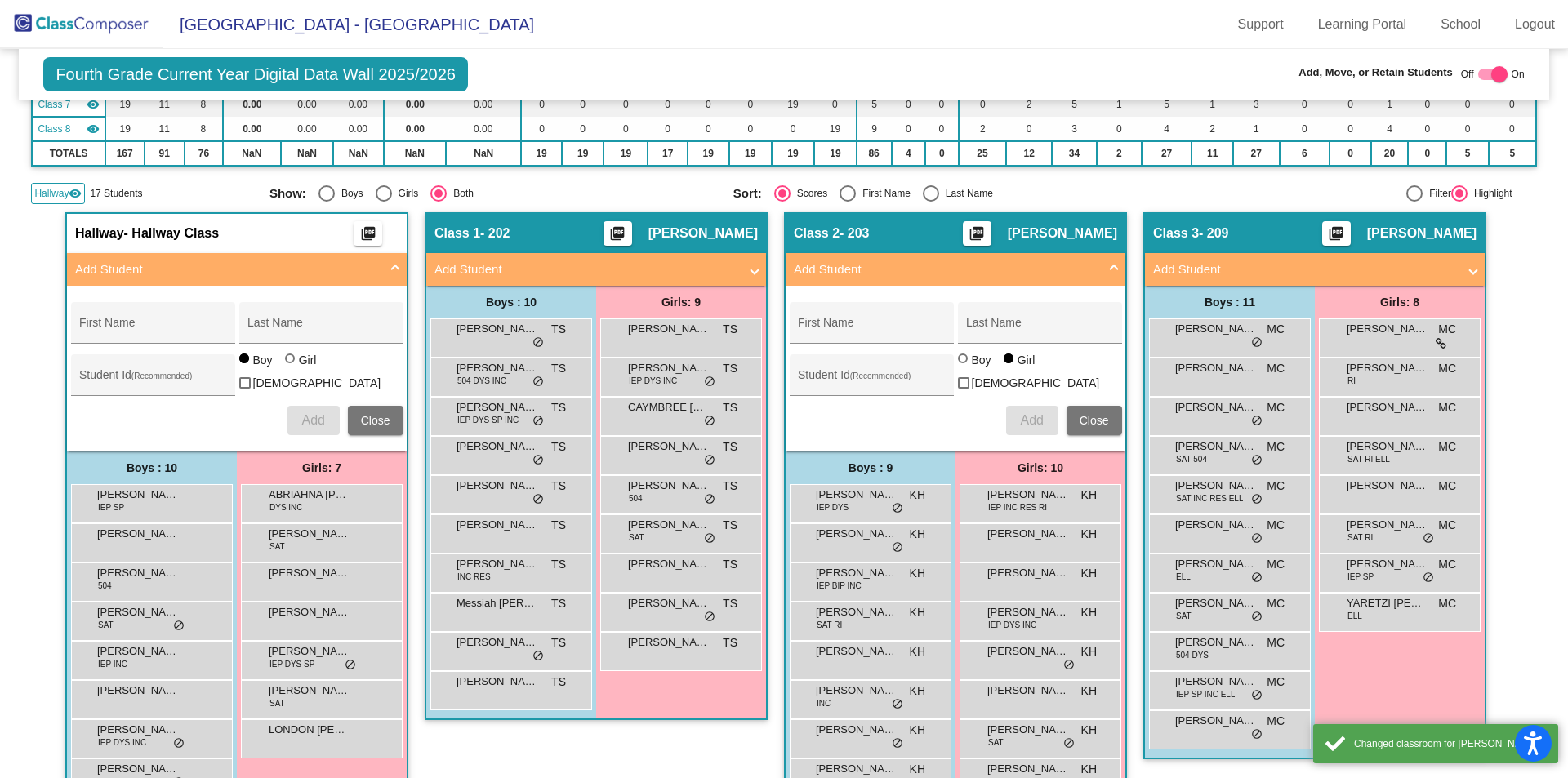
click at [368, 409] on button "Close" at bounding box center [375, 420] width 55 height 30
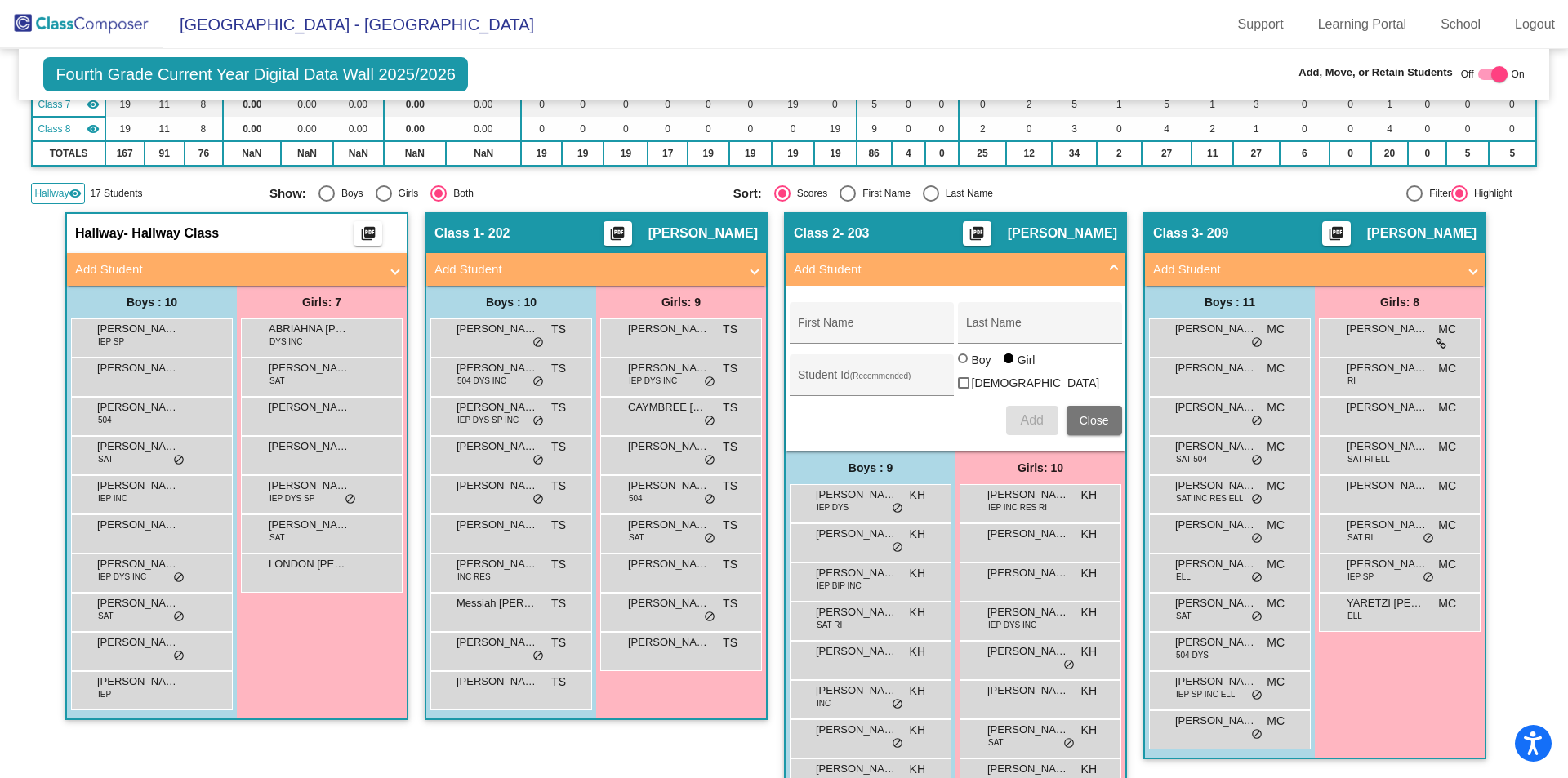
click at [72, 190] on mat-icon "visibility" at bounding box center [75, 194] width 13 height 13
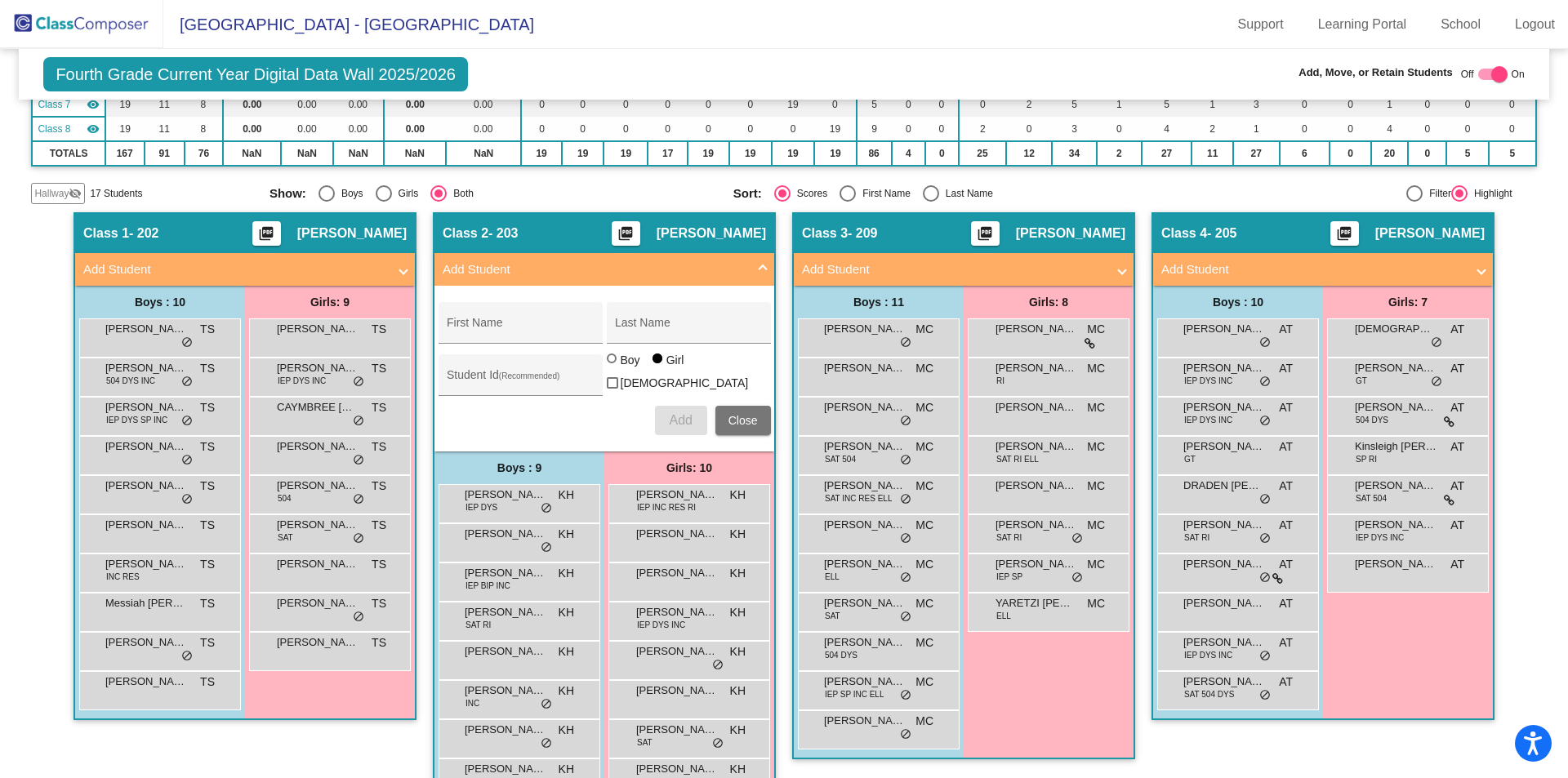
click at [1177, 260] on mat-panel-title "Add Student" at bounding box center [1312, 269] width 303 height 19
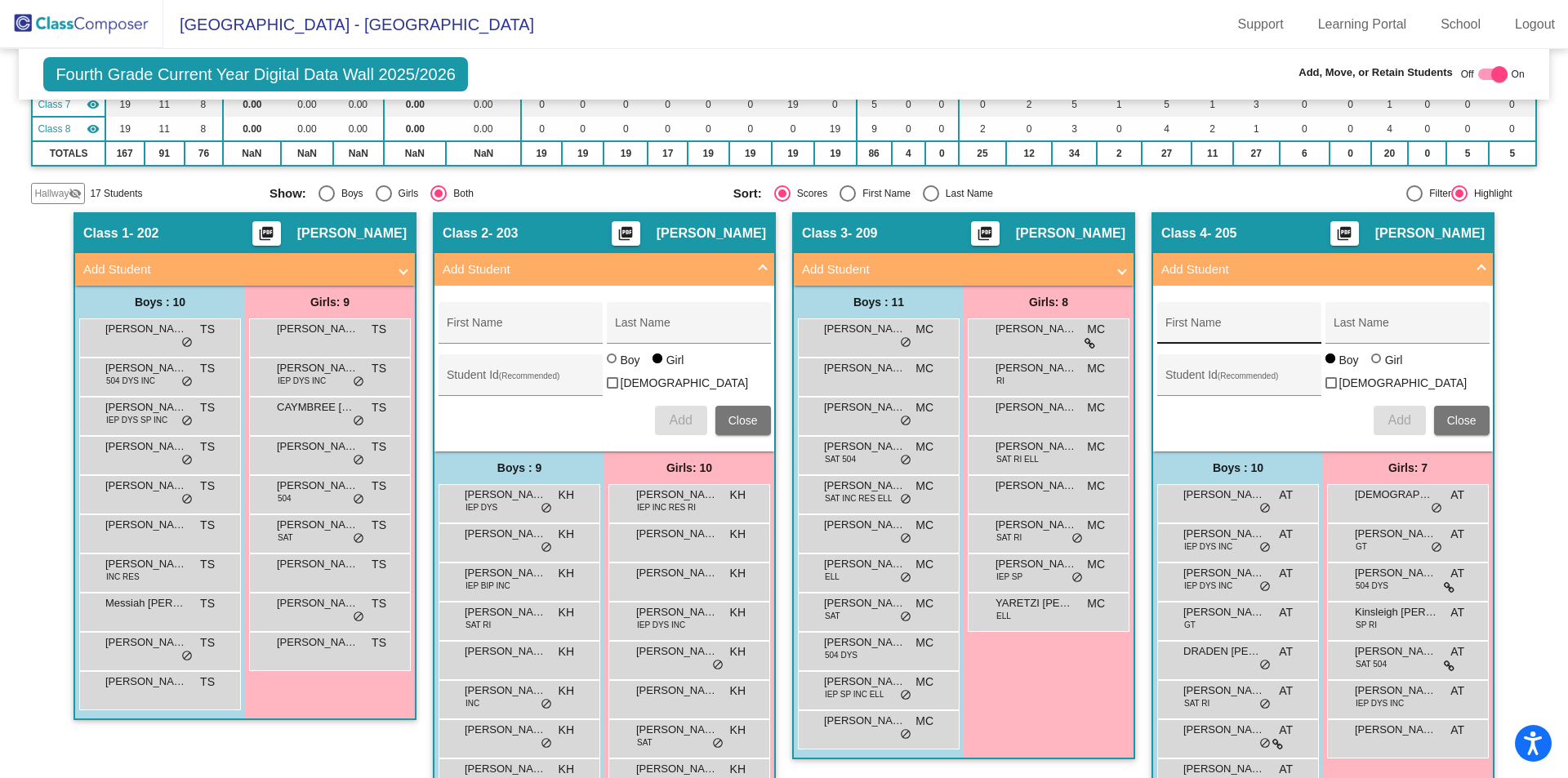
click at [1209, 326] on input "First Name" at bounding box center [1238, 329] width 147 height 13
type input "Addilyn"
type input "T"
type input "[PERSON_NAME]"
click at [1373, 363] on div at bounding box center [1376, 359] width 10 height 10
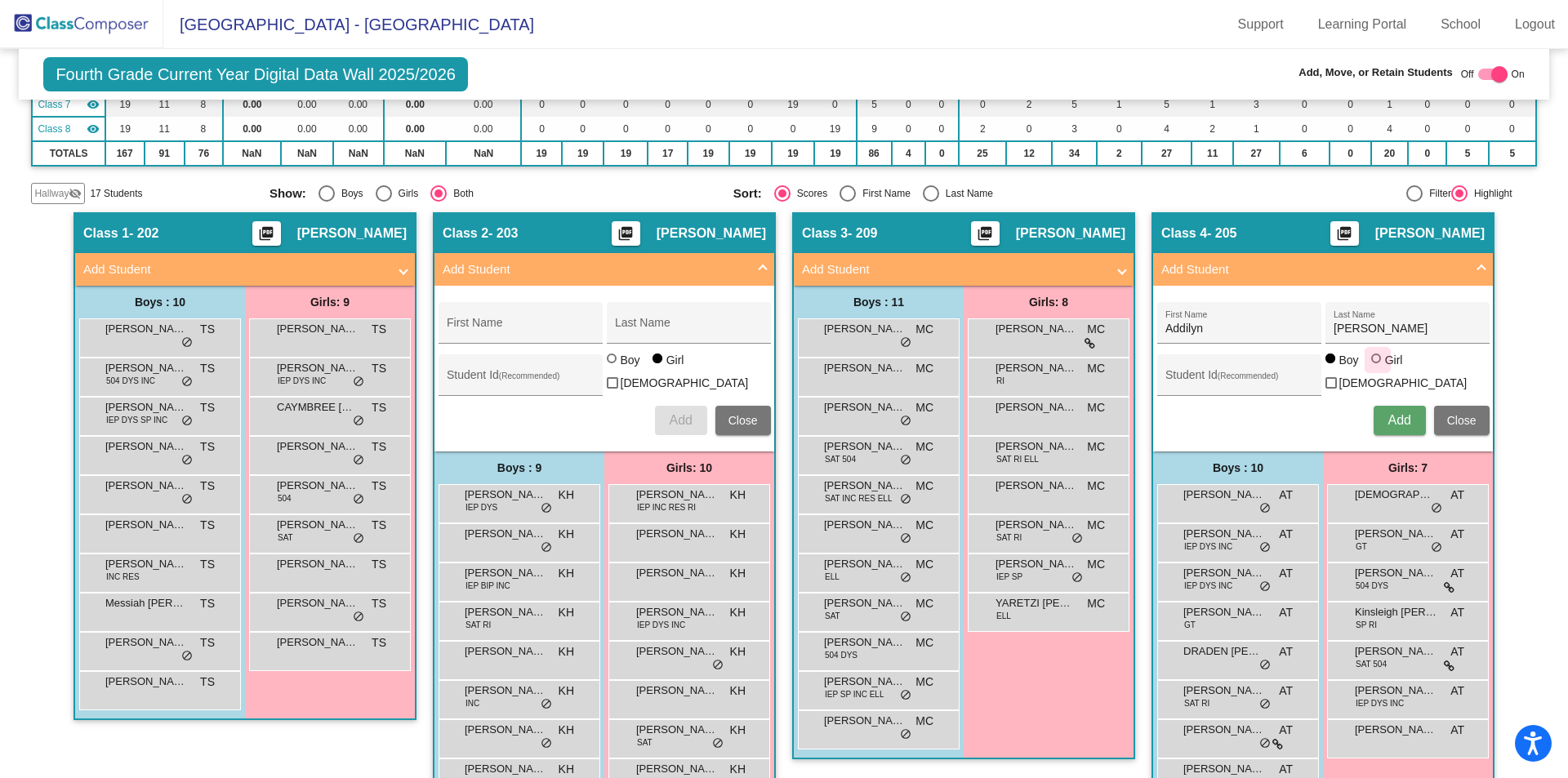
click at [1377, 368] on input "Girl" at bounding box center [1377, 367] width 1 height 1
radio input "true"
click at [1387, 413] on span "Add" at bounding box center [1399, 419] width 23 height 14
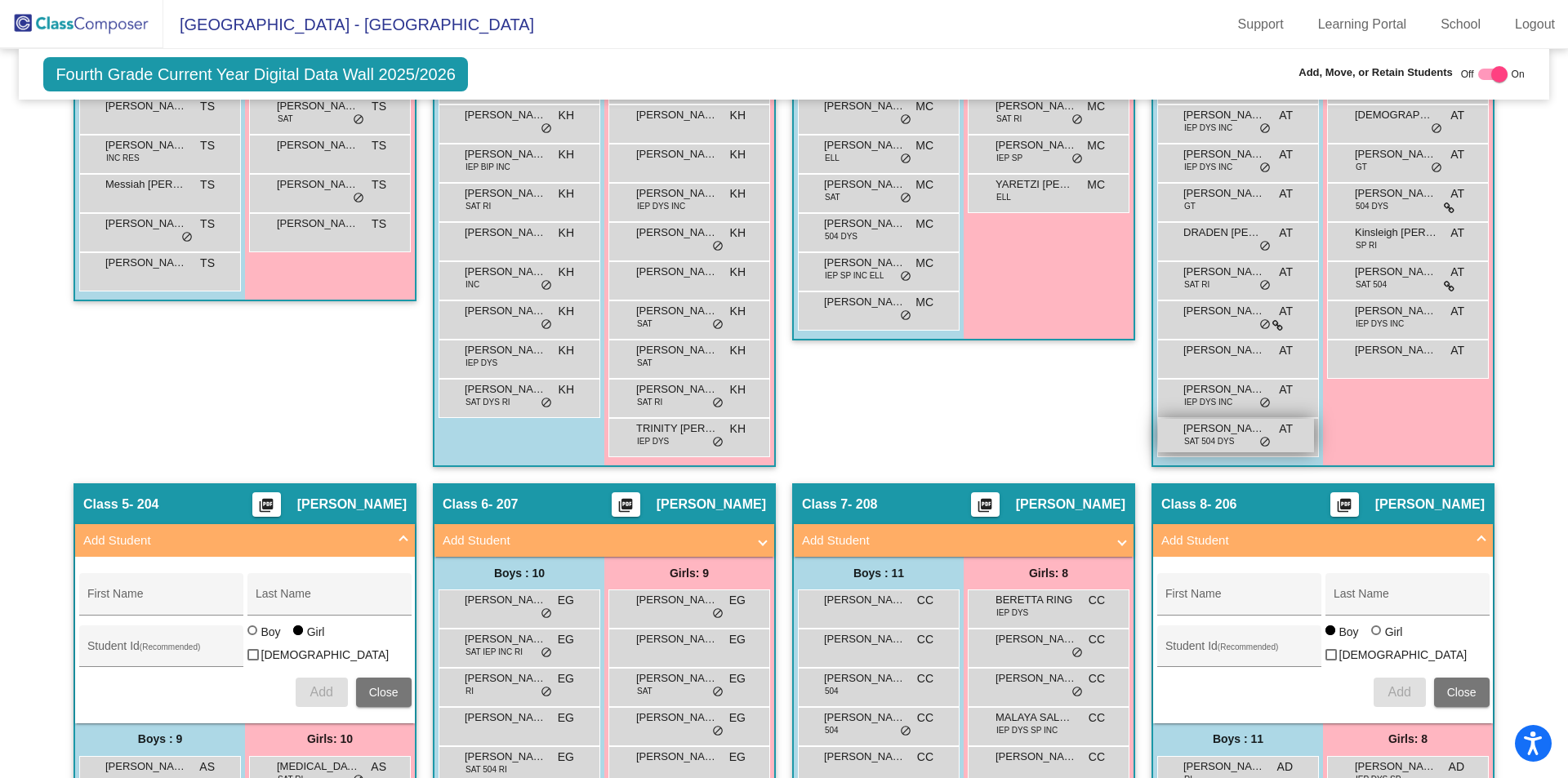
scroll to position [441, 0]
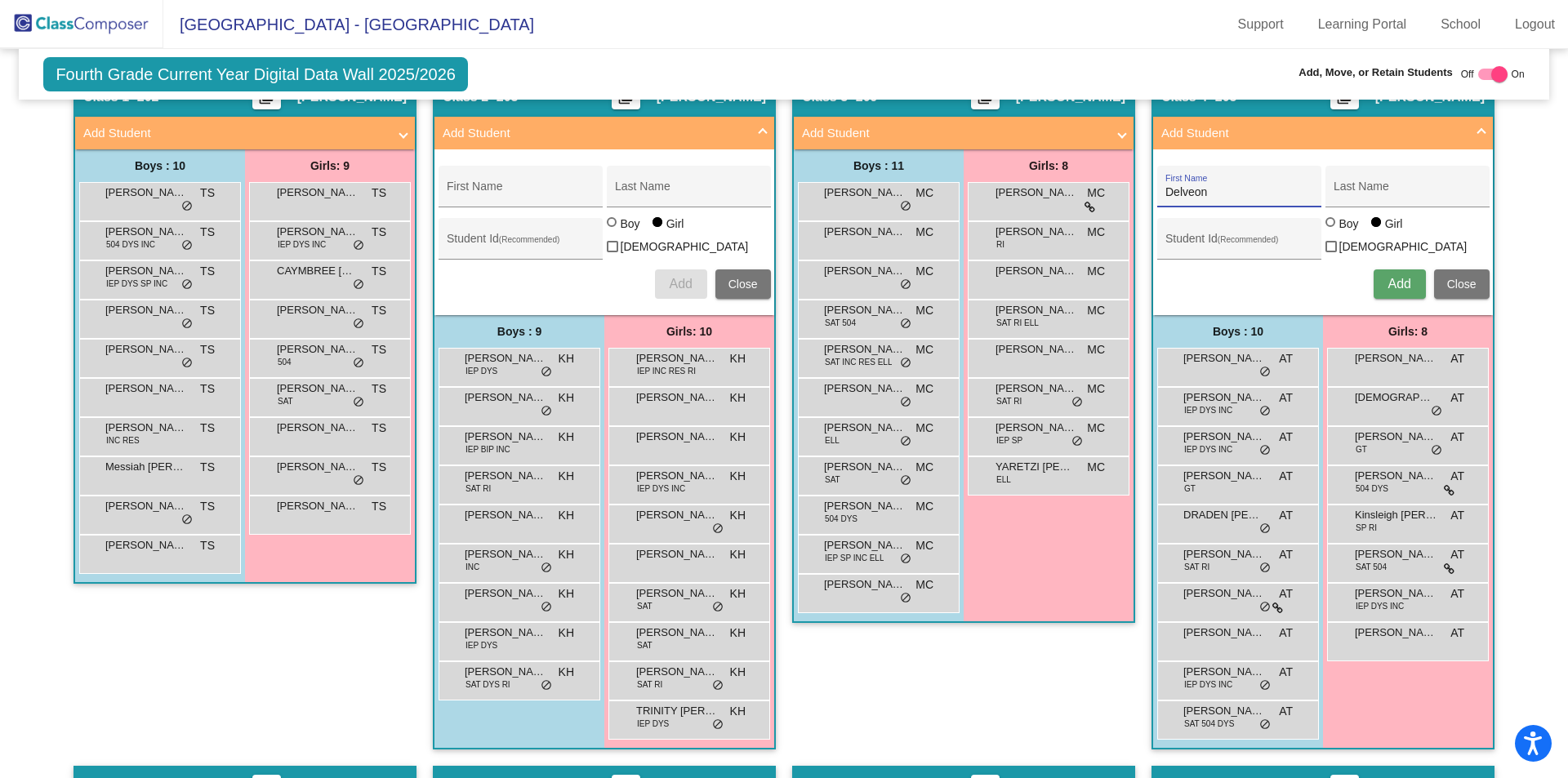
type input "Delveon"
type input "Duirden"
click at [1329, 227] on div at bounding box center [1331, 222] width 10 height 10
click at [1331, 231] on input "Boy" at bounding box center [1331, 230] width 1 height 1
radio input "true"
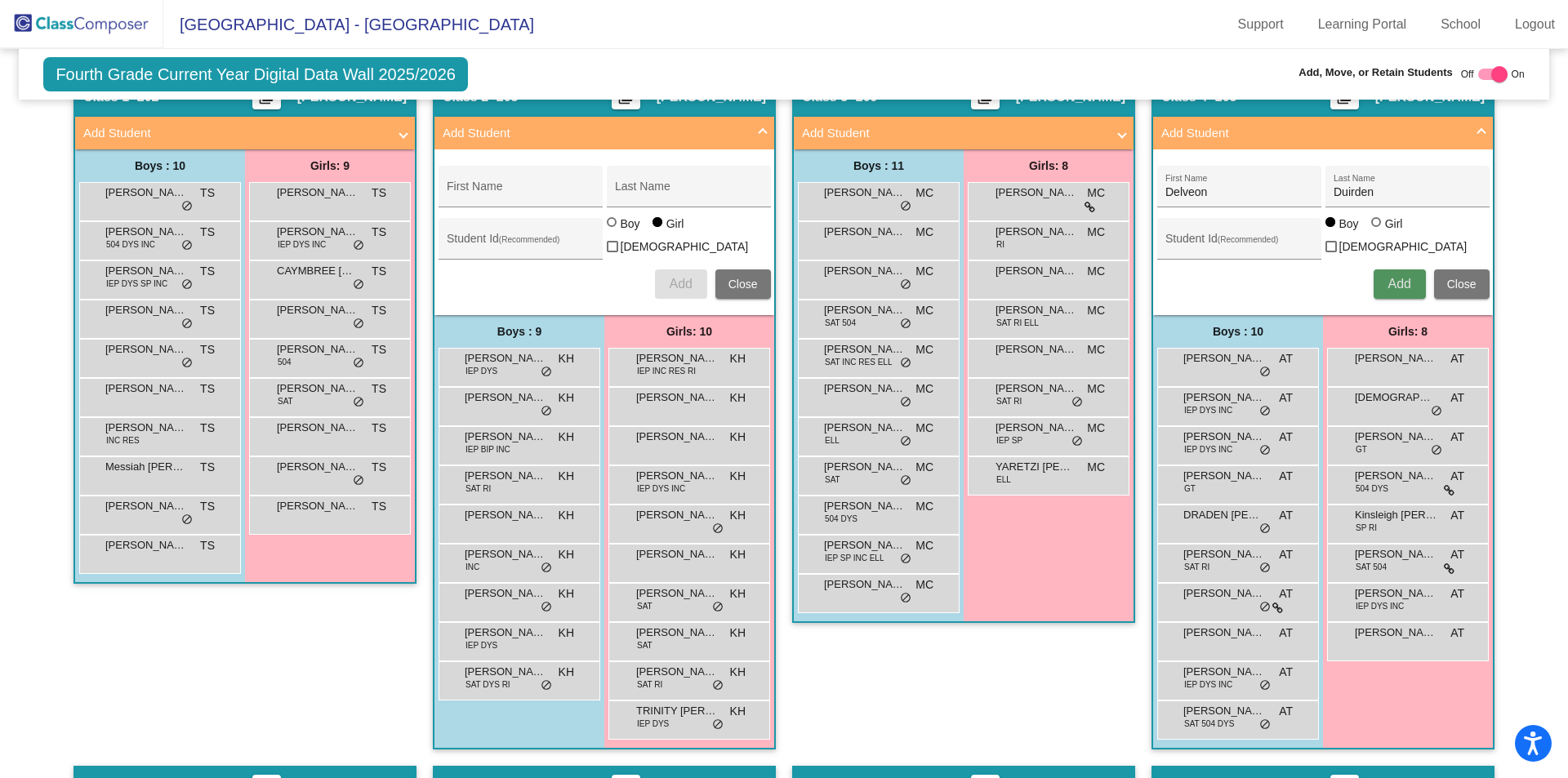
click at [1387, 281] on span "Add" at bounding box center [1399, 284] width 23 height 14
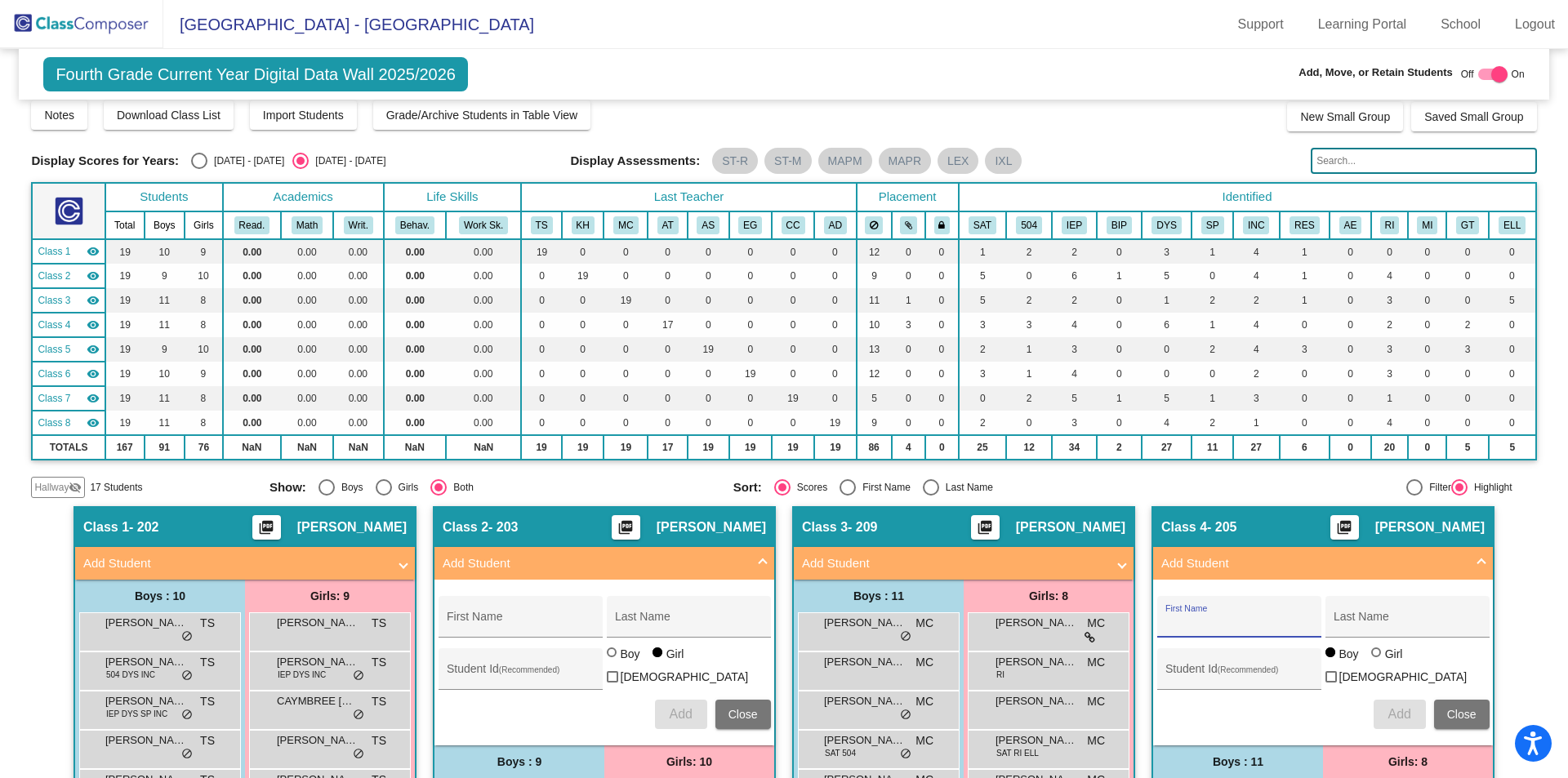
scroll to position [0, 0]
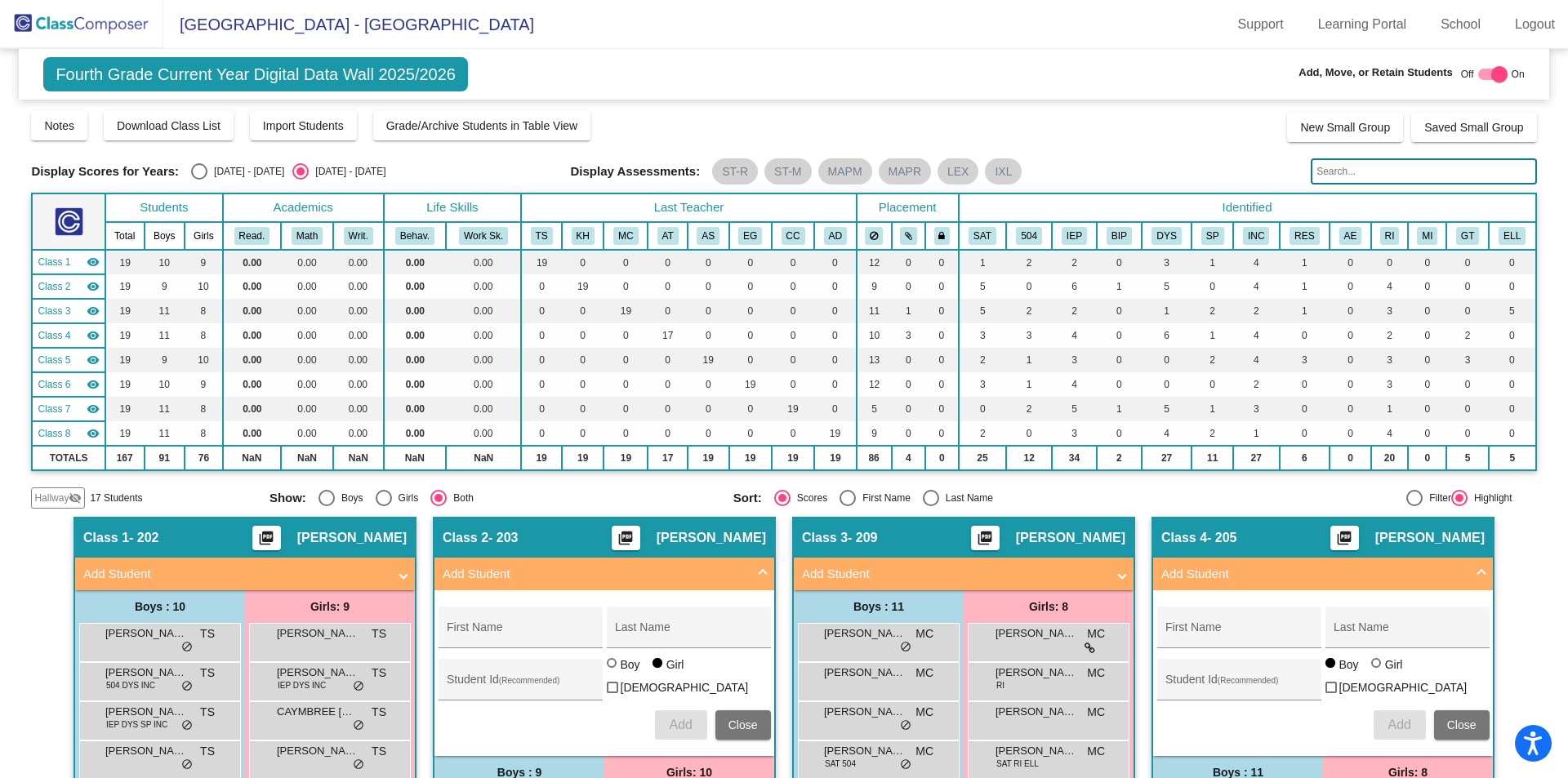
click at [68, 15] on img at bounding box center [82, 24] width 163 height 48
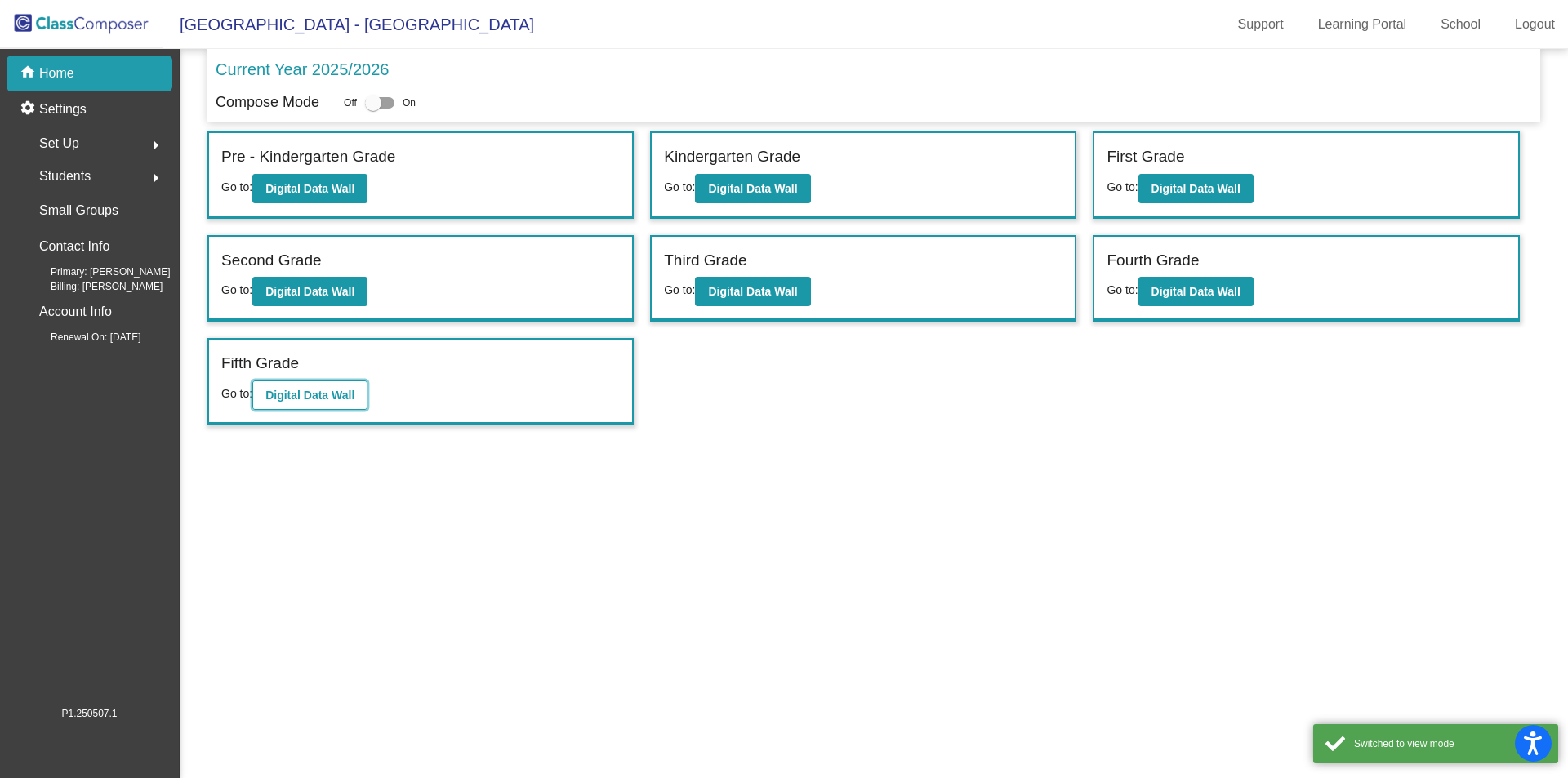
click at [284, 402] on button "Digital Data Wall" at bounding box center [310, 396] width 115 height 30
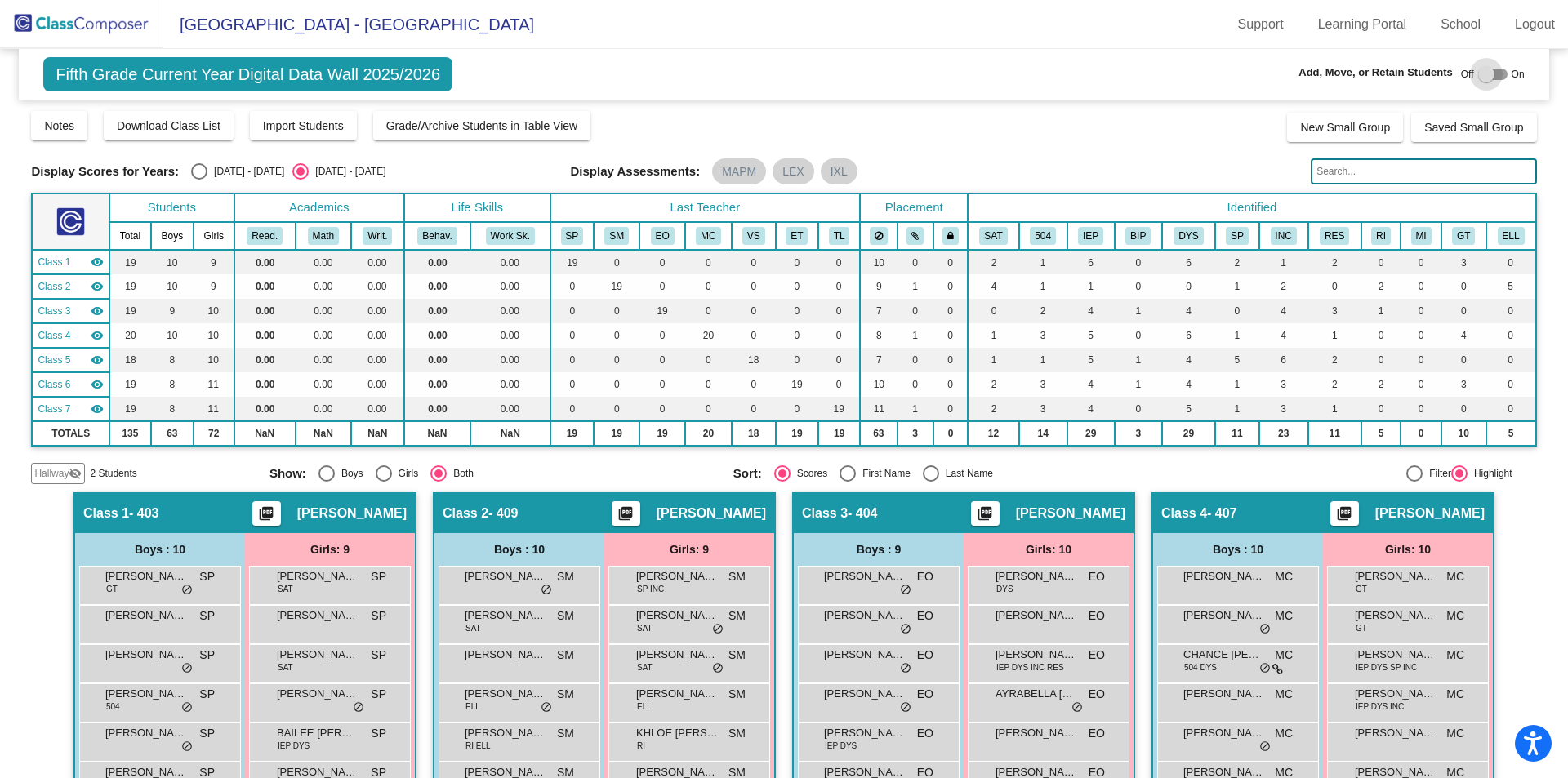
click at [1478, 71] on div at bounding box center [1486, 74] width 16 height 16
checkbox input "true"
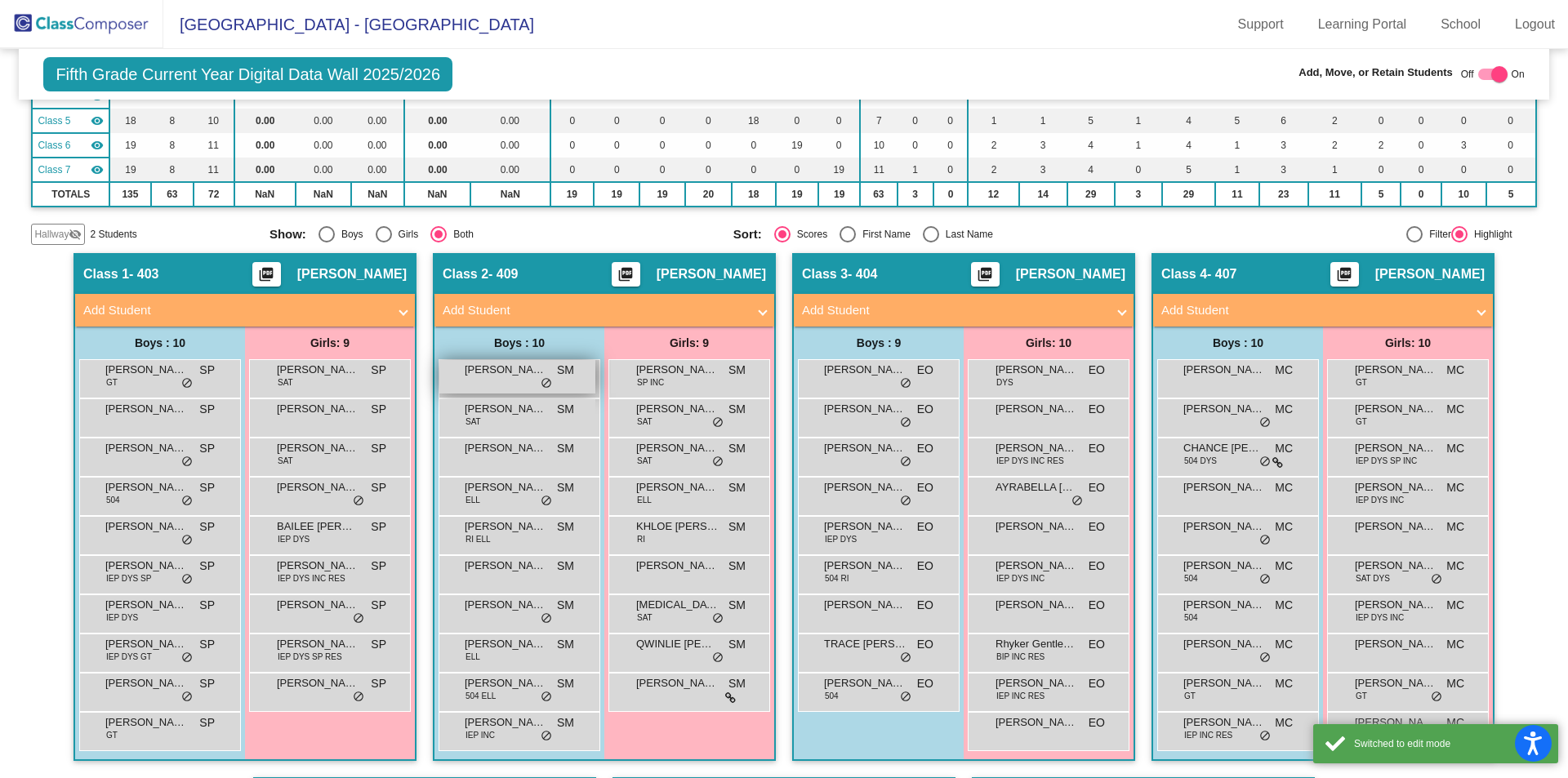
scroll to position [272, 0]
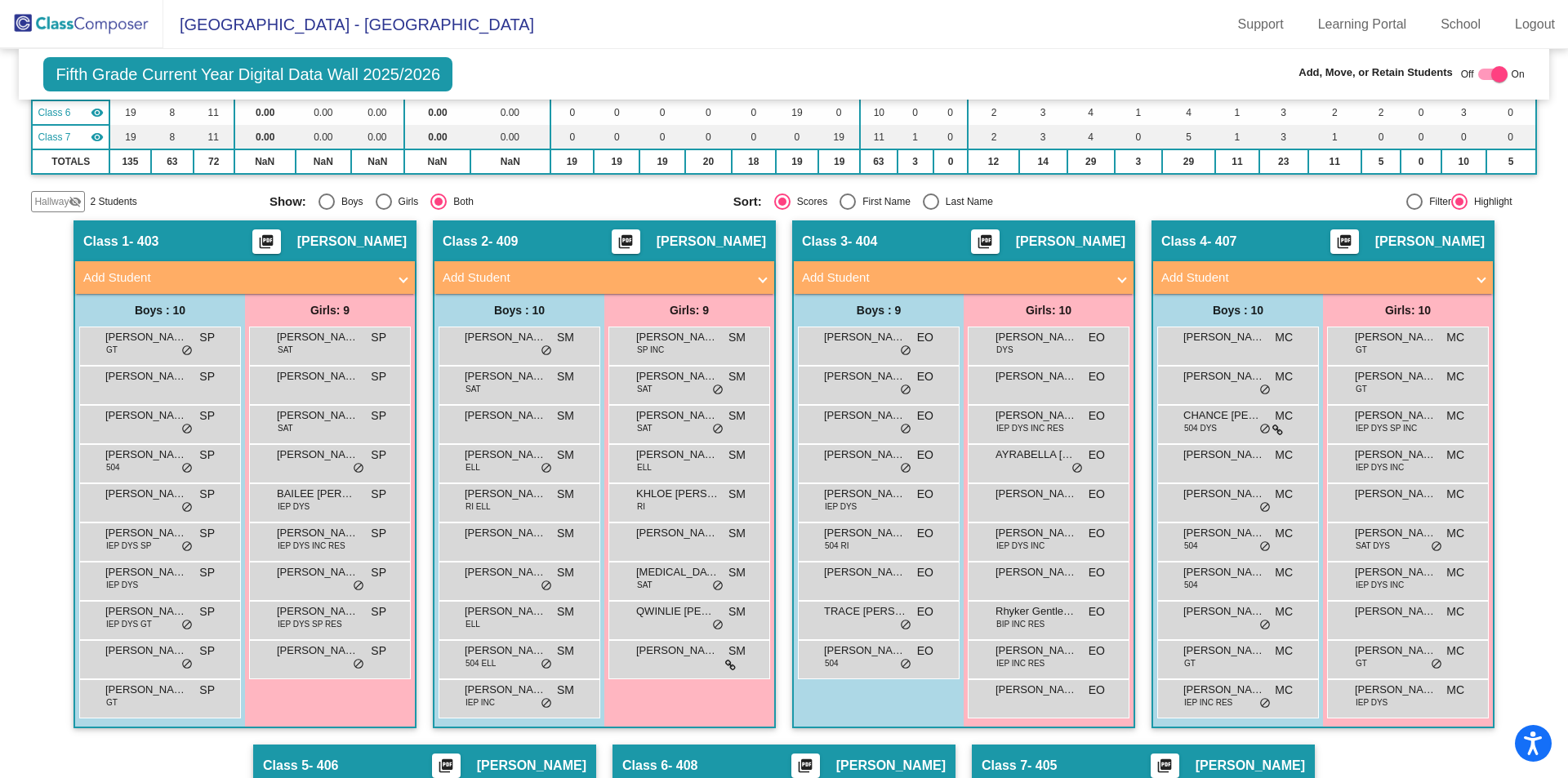
click at [497, 275] on mat-panel-title "Add Student" at bounding box center [594, 278] width 303 height 19
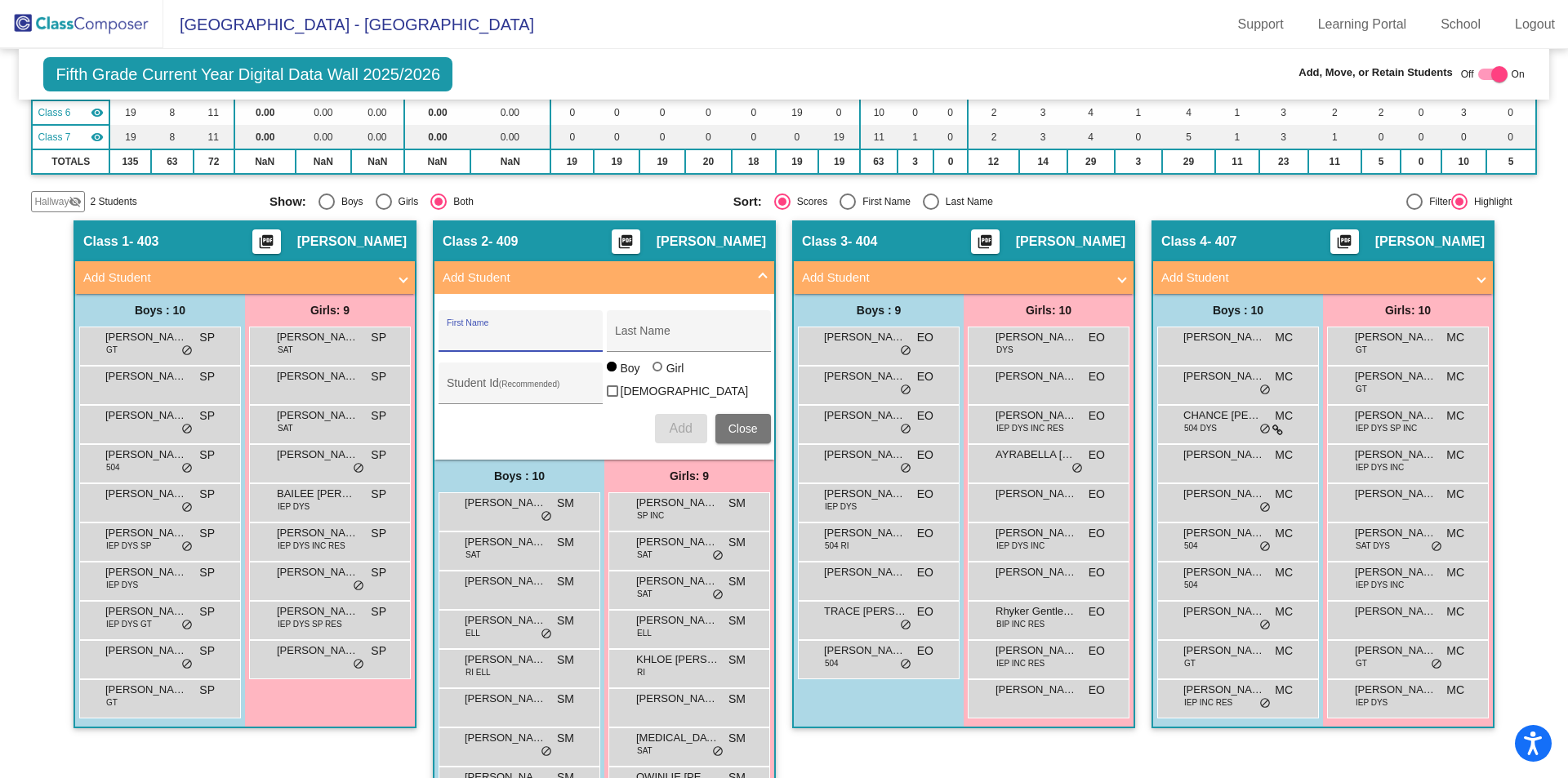
click at [477, 334] on input "First Name" at bounding box center [520, 337] width 147 height 13
type input "[PERSON_NAME]"
click at [660, 438] on button "Add" at bounding box center [680, 429] width 52 height 30
click at [859, 272] on mat-panel-title "Add Student" at bounding box center [954, 278] width 303 height 19
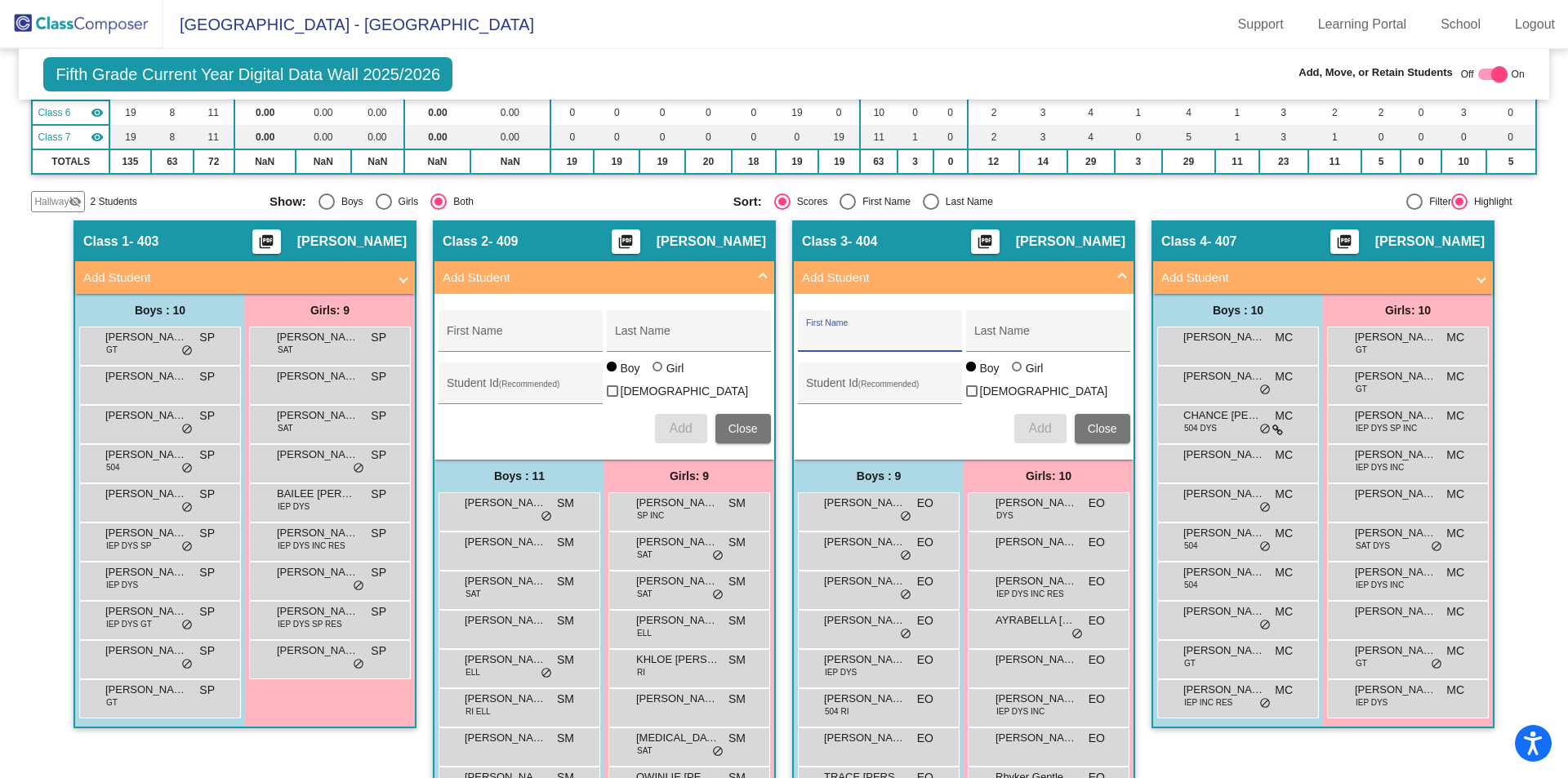
click at [835, 337] on input "First Name" at bounding box center [880, 337] width 147 height 13
type input "[PERSON_NAME]"
click at [1013, 372] on div at bounding box center [1016, 367] width 10 height 10
click at [1017, 376] on input "Girl" at bounding box center [1017, 375] width 1 height 1
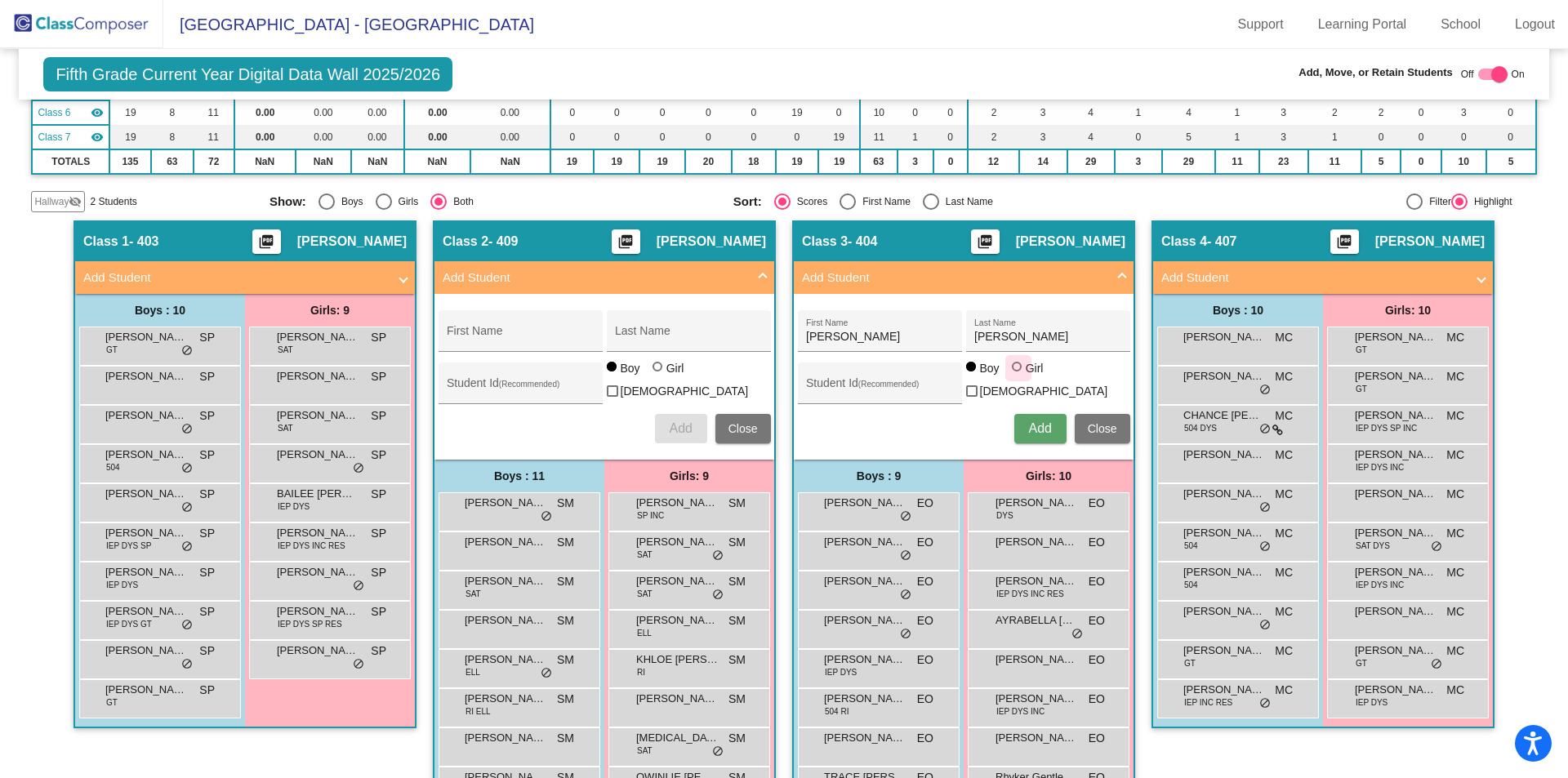
radio input "true"
click at [1022, 422] on button "Add" at bounding box center [1040, 429] width 52 height 30
click at [135, 274] on mat-panel-title "Add Student" at bounding box center [235, 278] width 303 height 19
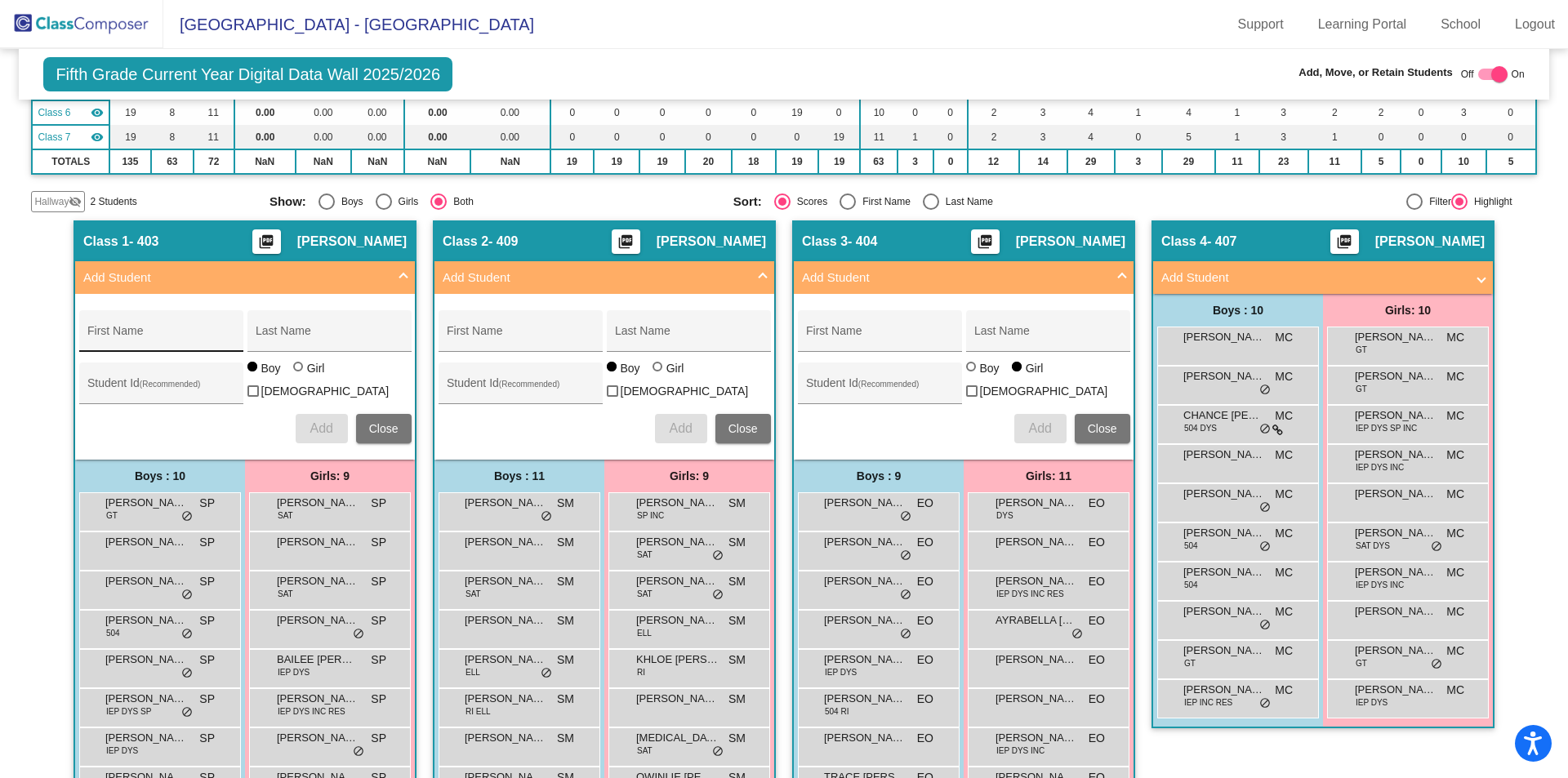
click at [121, 330] on div "First Name" at bounding box center [161, 335] width 147 height 34
type input "[PERSON_NAME]"
click at [315, 423] on span "Add" at bounding box center [321, 428] width 23 height 14
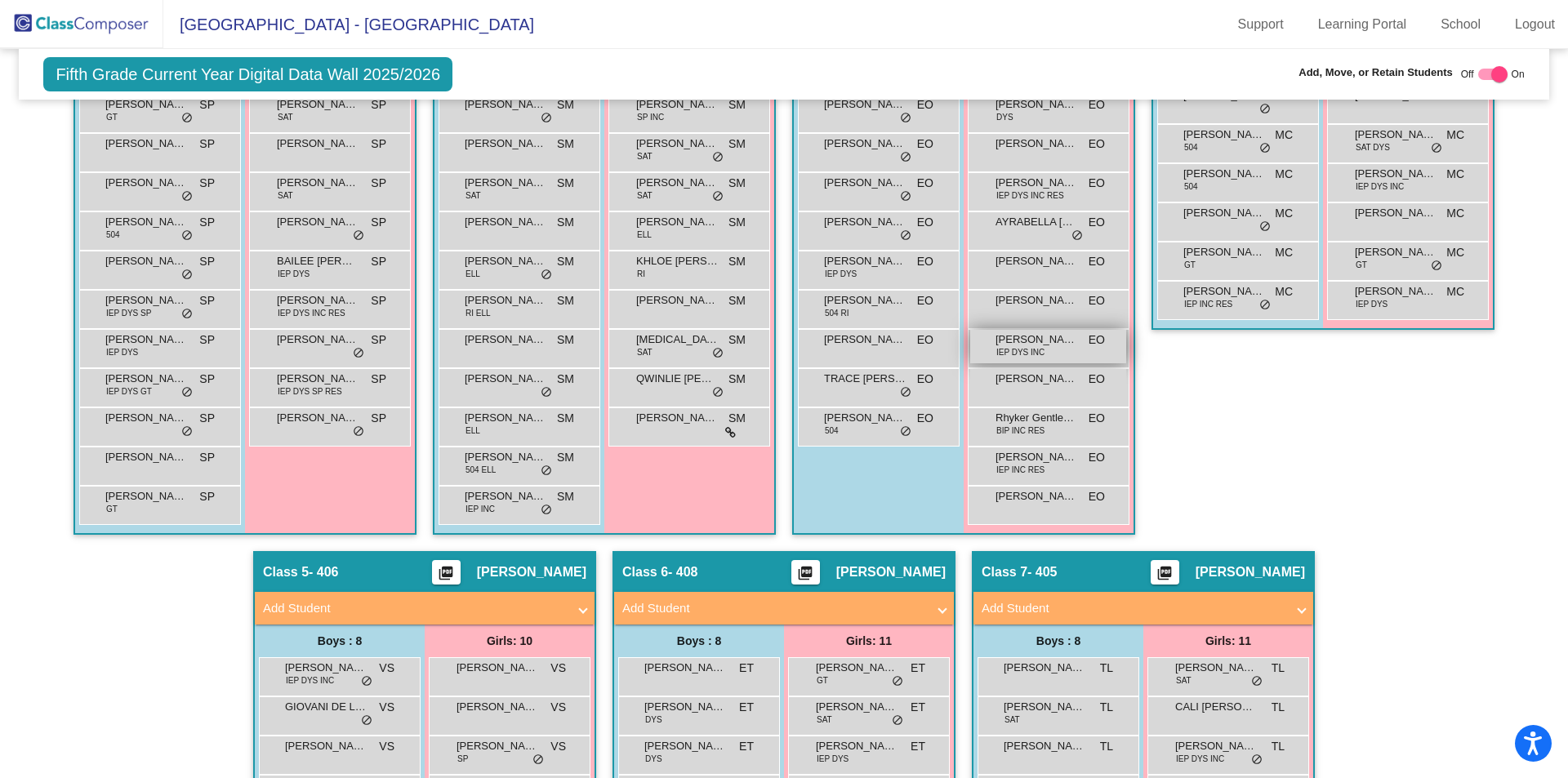
scroll to position [816, 0]
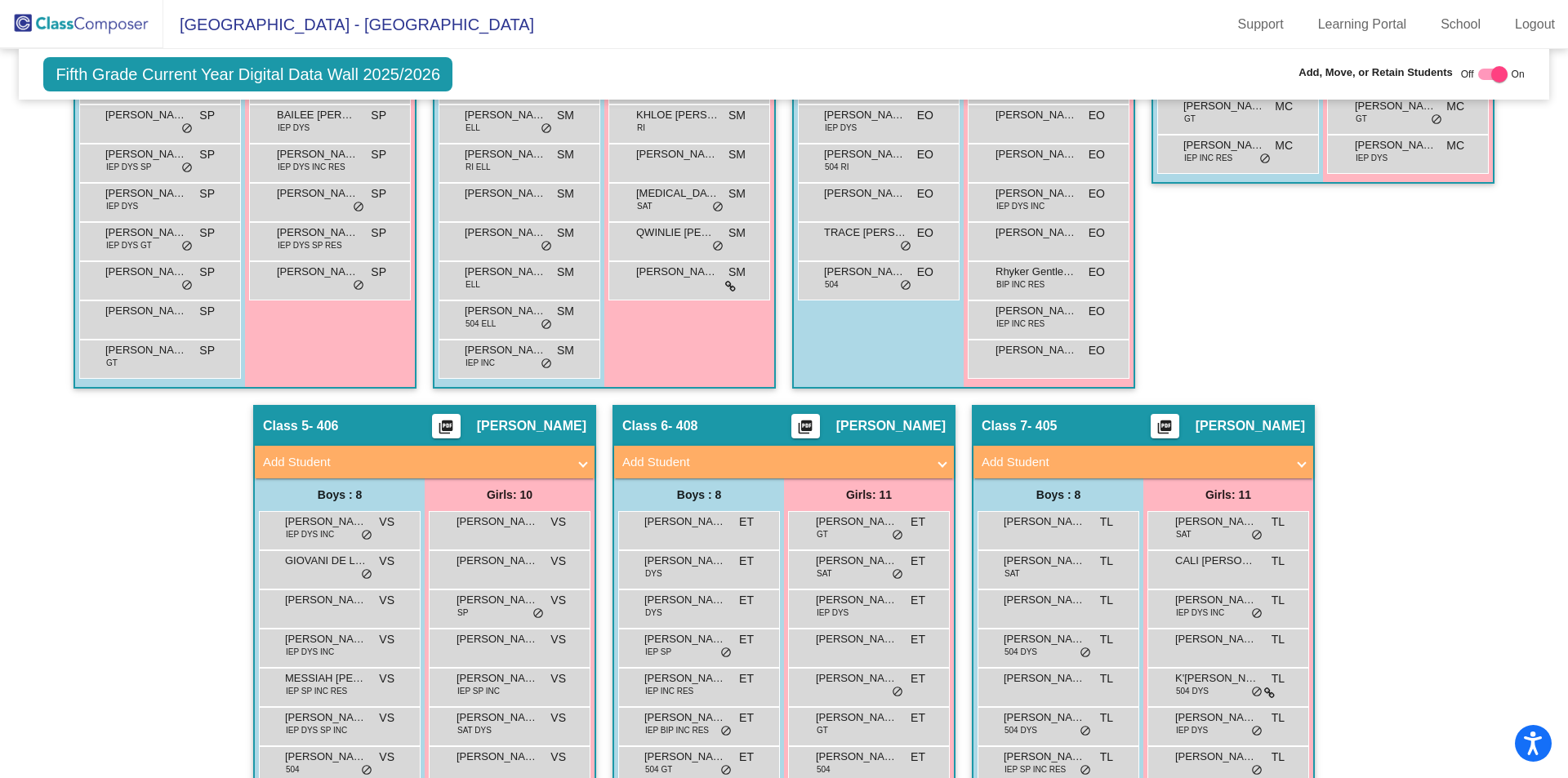
click at [533, 453] on mat-panel-title "Add Student" at bounding box center [415, 462] width 303 height 19
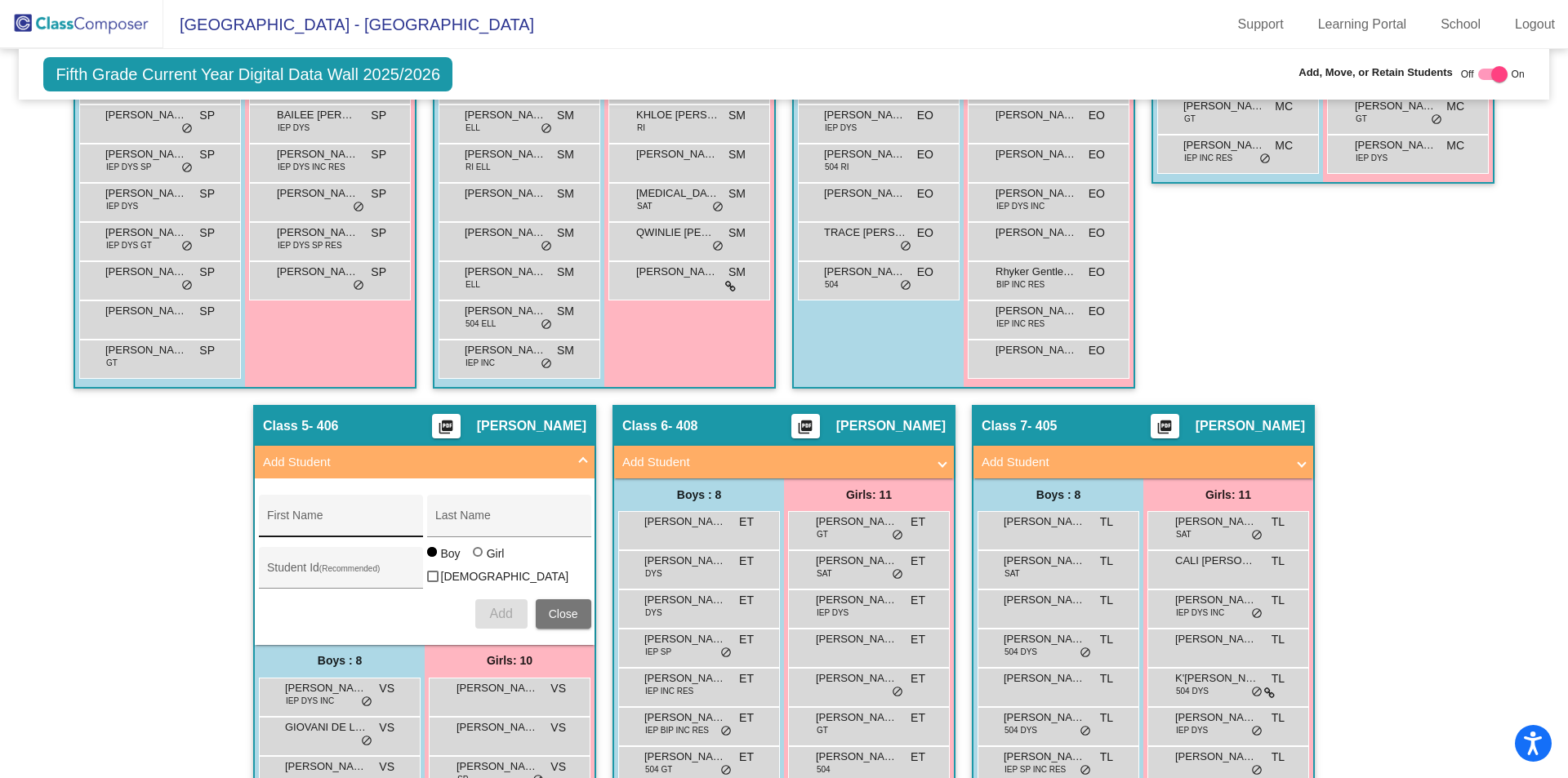
click at [339, 515] on input "First Name" at bounding box center [340, 522] width 147 height 13
type input "[PERSON_NAME]"
drag, startPoint x: 492, startPoint y: 614, endPoint x: 482, endPoint y: 596, distance: 20.6
click at [492, 612] on button "Add" at bounding box center [500, 614] width 52 height 30
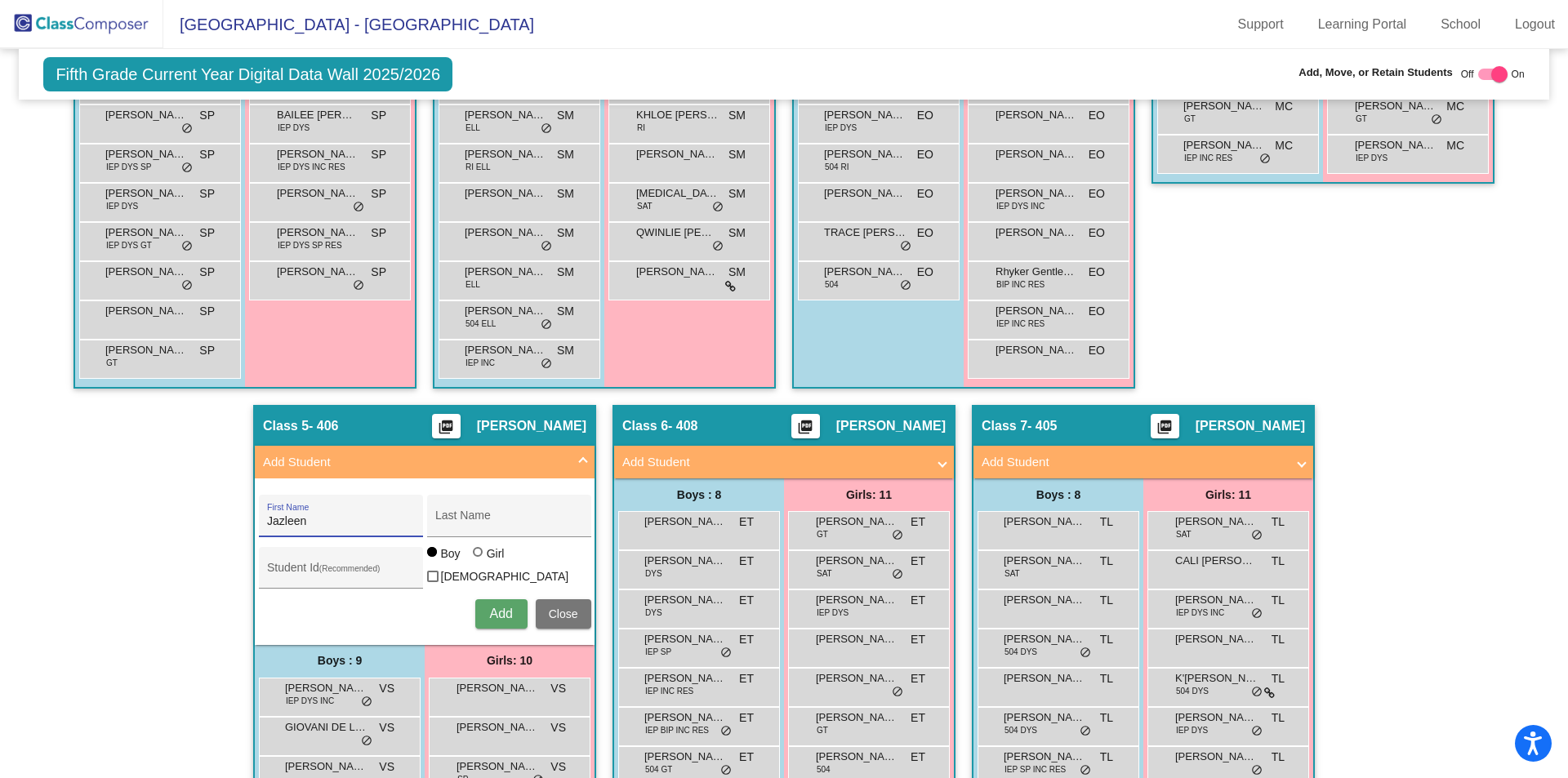
type input "Jazleen"
type input "[PERSON_NAME]"
click at [475, 553] on div at bounding box center [479, 554] width 13 height 13
click at [478, 560] on input "Girl" at bounding box center [478, 560] width 1 height 1
radio input "true"
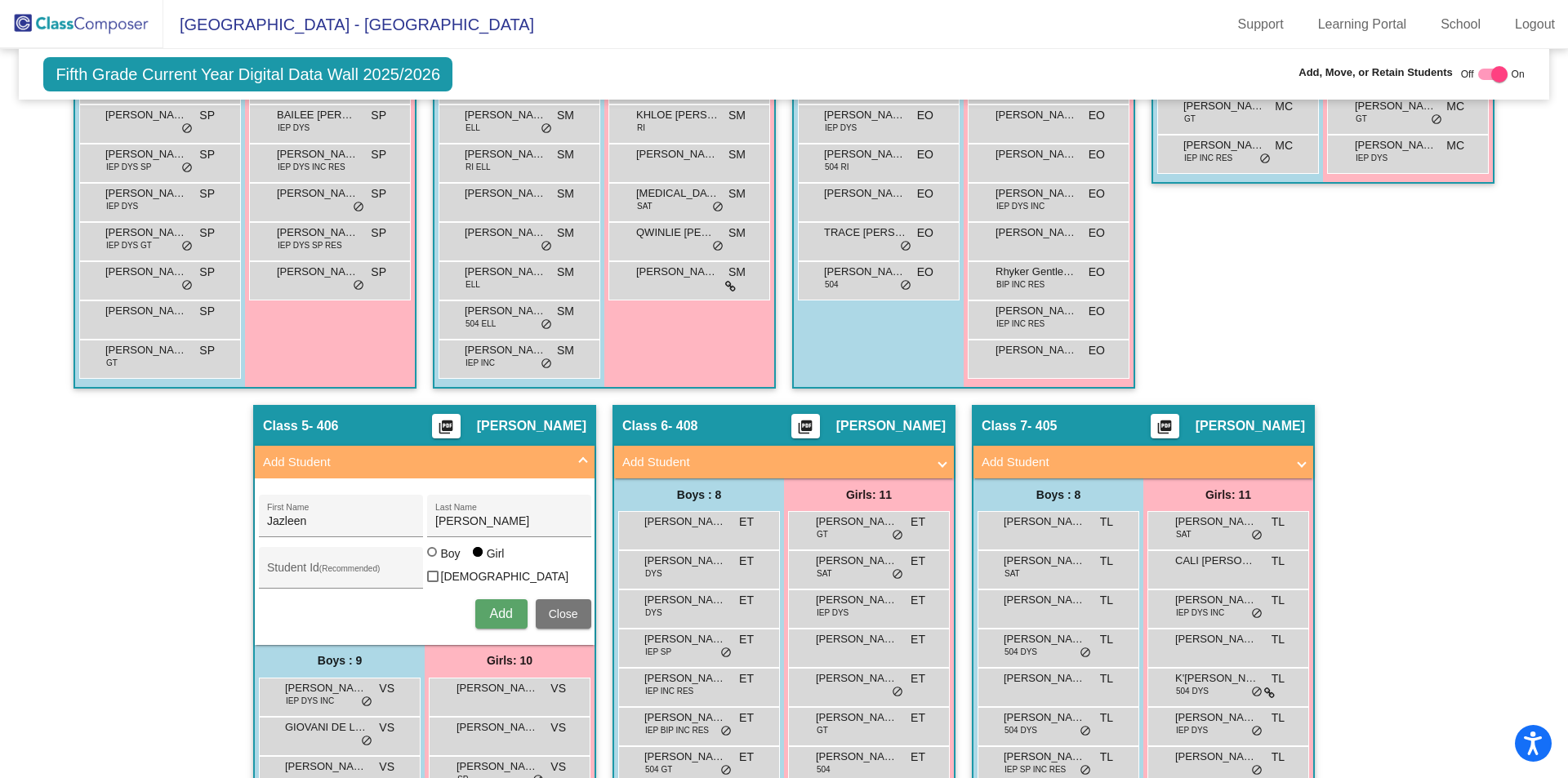
click at [489, 599] on button "Add" at bounding box center [500, 614] width 52 height 30
click at [828, 454] on mat-panel-title "Add Student" at bounding box center [774, 462] width 303 height 19
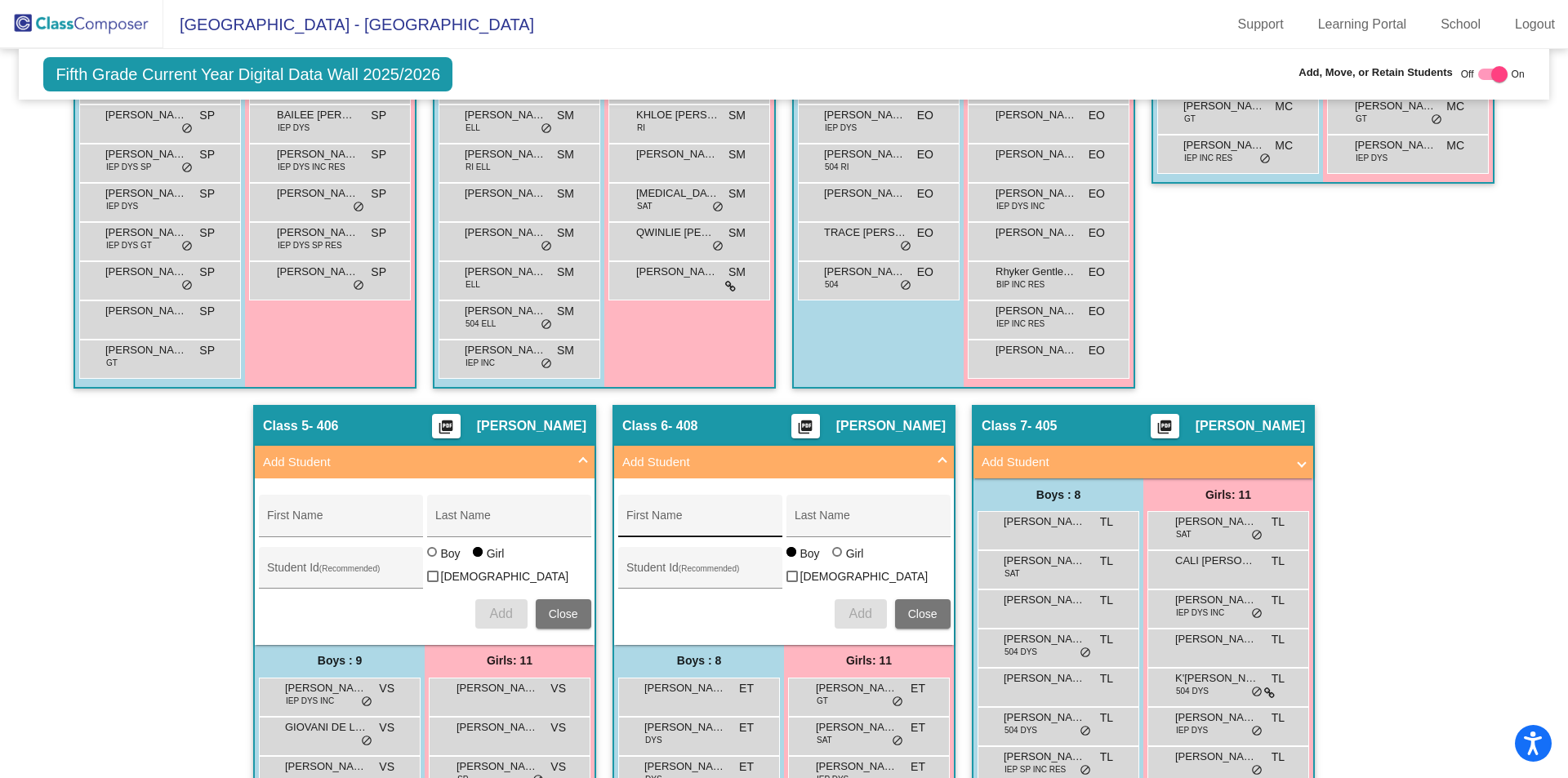
click at [656, 515] on input "First Name" at bounding box center [700, 522] width 147 height 13
type input "Katelyn"
type input "[PERSON_NAME]"
click at [837, 557] on div at bounding box center [837, 552] width 10 height 10
click at [838, 560] on input "Girl" at bounding box center [838, 560] width 1 height 1
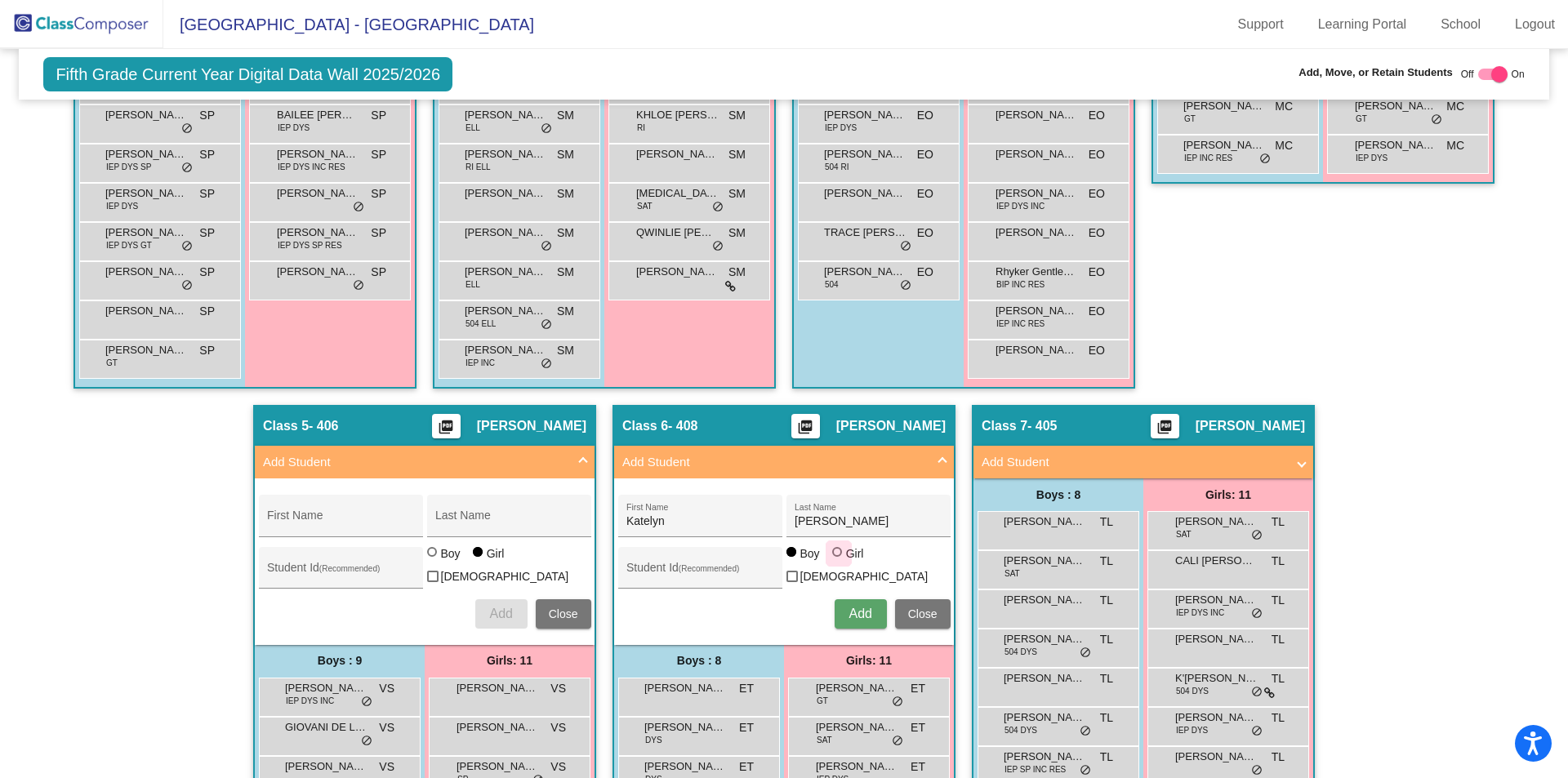
radio input "true"
click at [860, 607] on span "Add" at bounding box center [860, 613] width 23 height 14
click at [1388, 320] on div "Class 4 - 407 picture_as_pdf [PERSON_NAME] Add Student First Name Last Name Stu…" at bounding box center [1323, 40] width 343 height 729
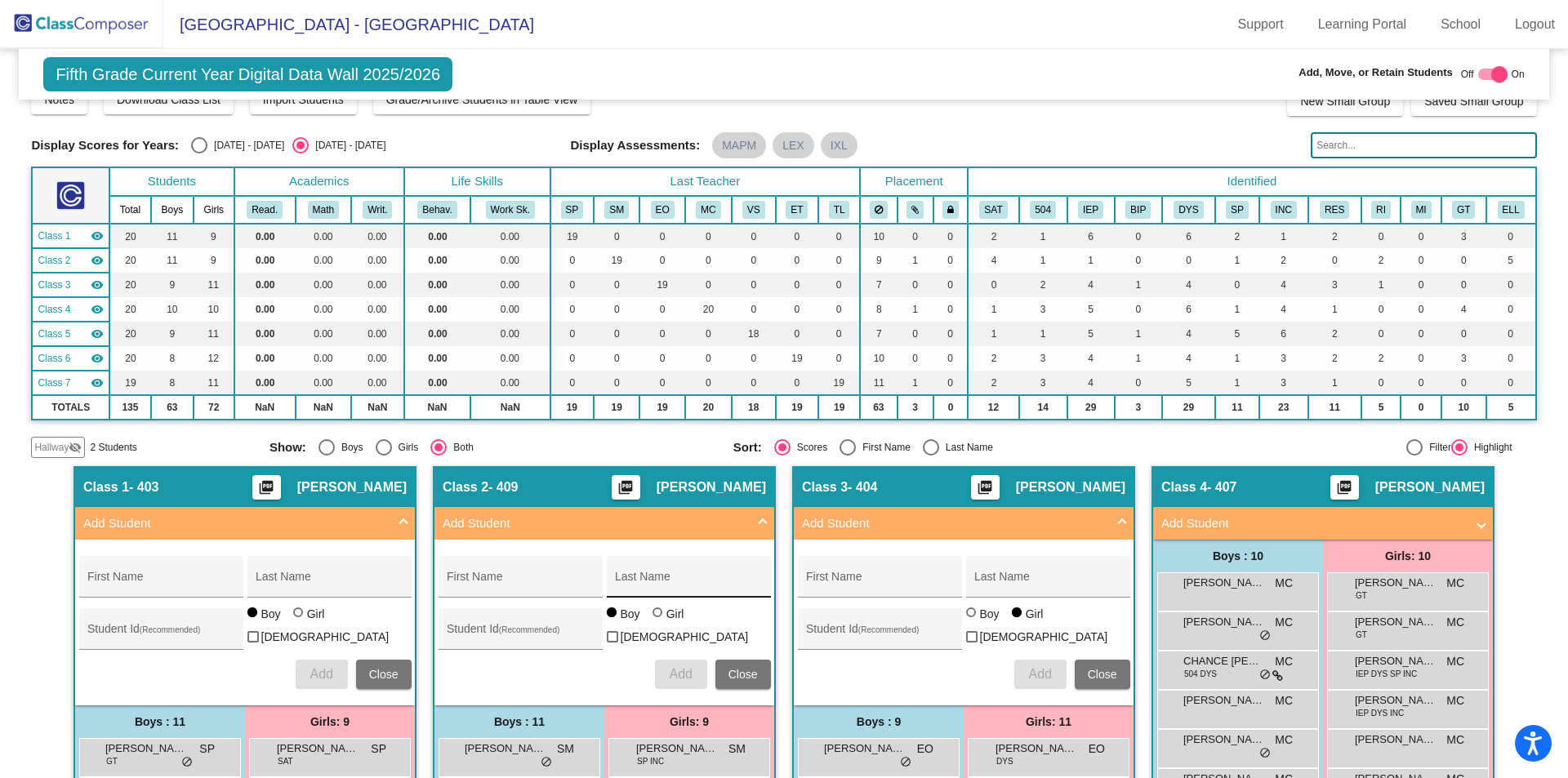
scroll to position [0, 0]
